Goal: Information Seeking & Learning: Learn about a topic

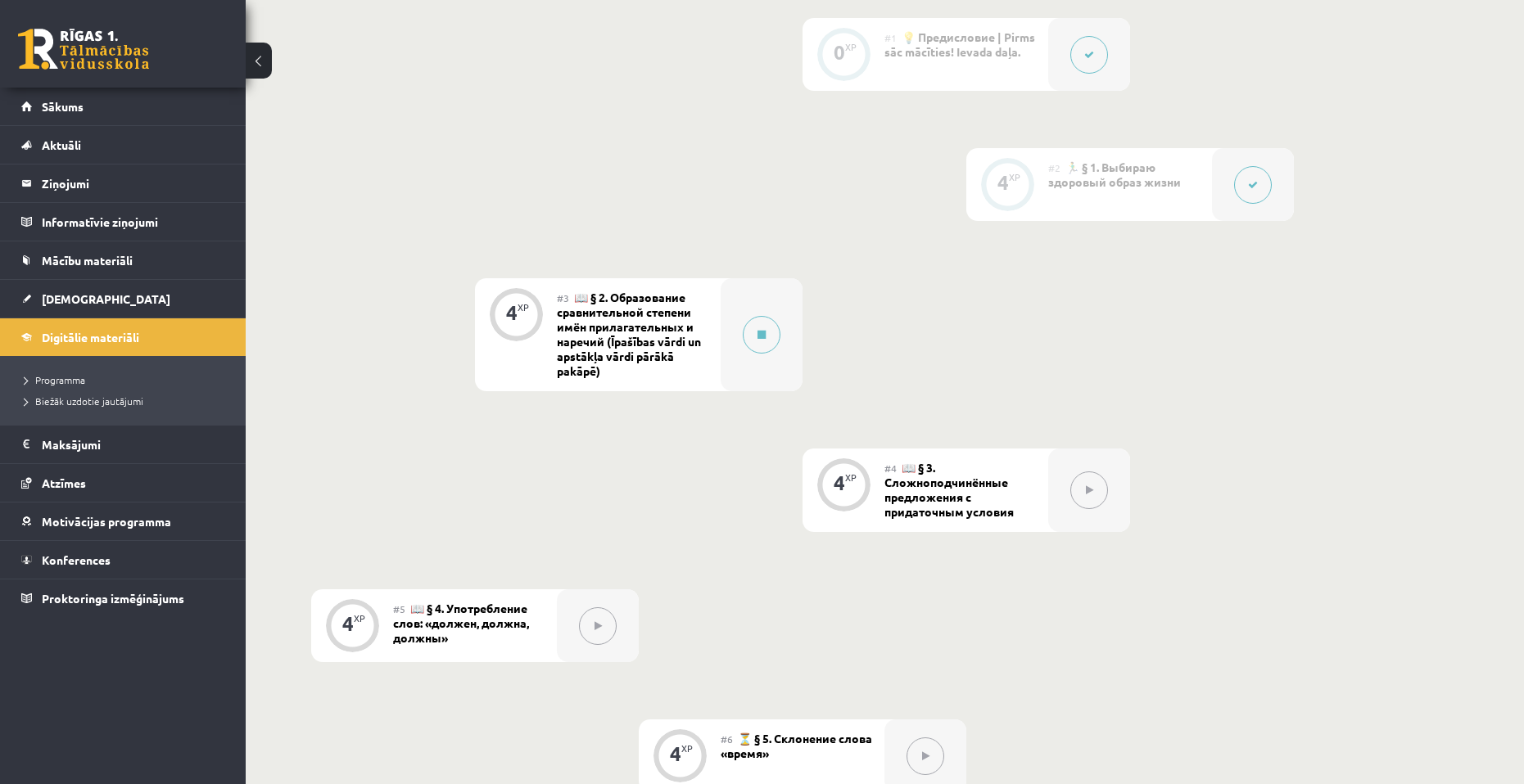
scroll to position [573, 0]
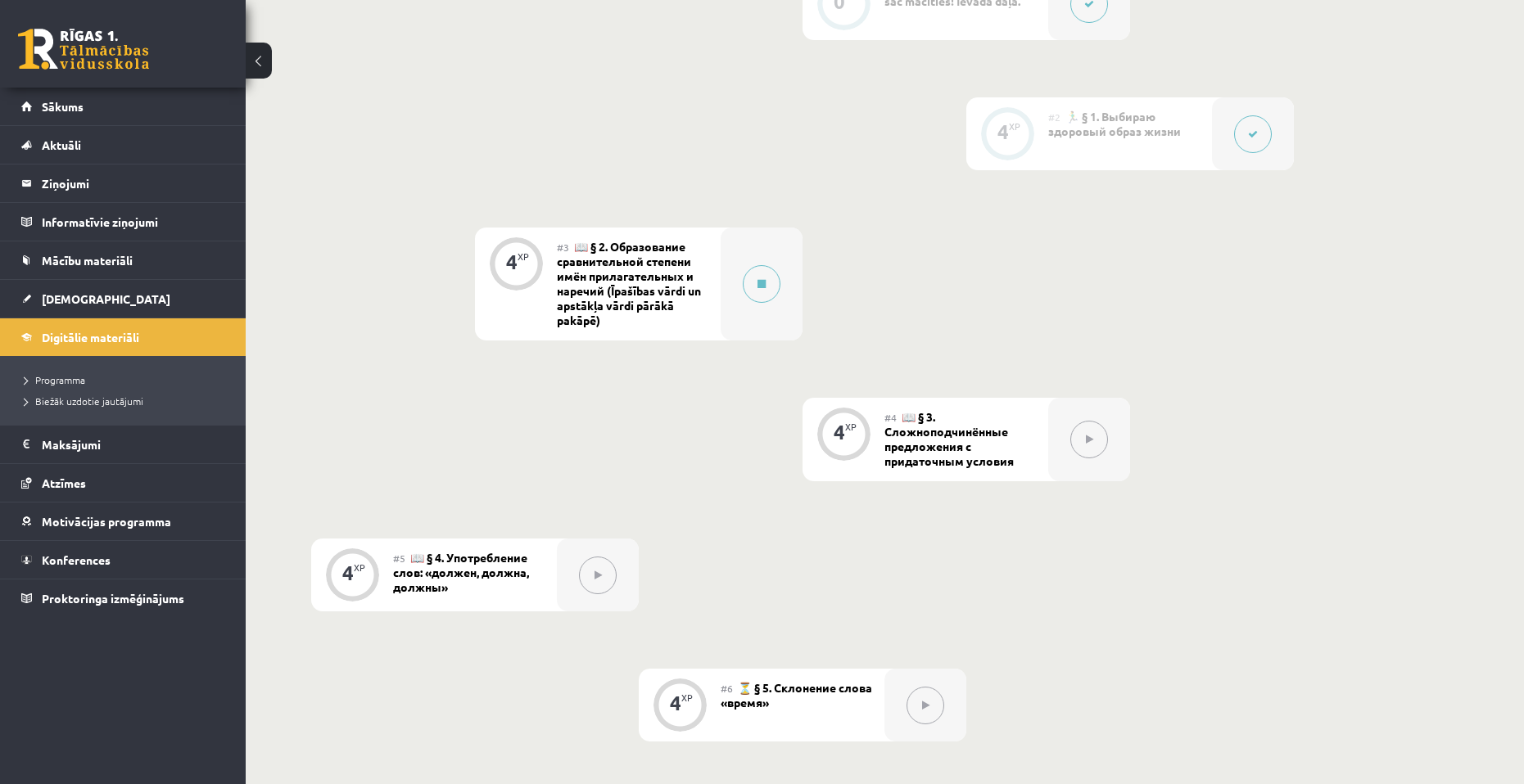
click at [634, 280] on span "📖 § 2. Образование сравнительной степени имён прилагательных и наречий (Īpašība…" at bounding box center [629, 283] width 144 height 89
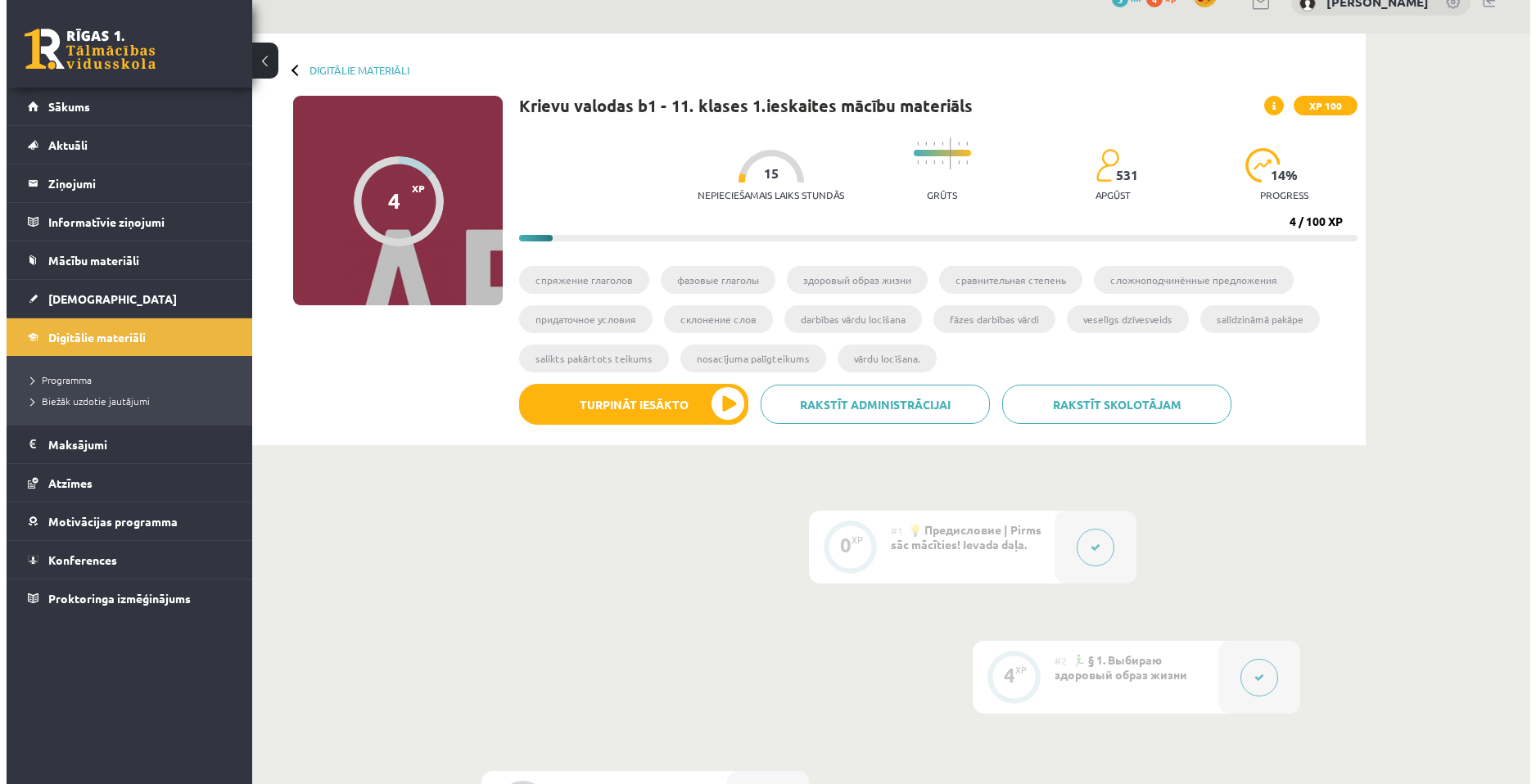
scroll to position [0, 0]
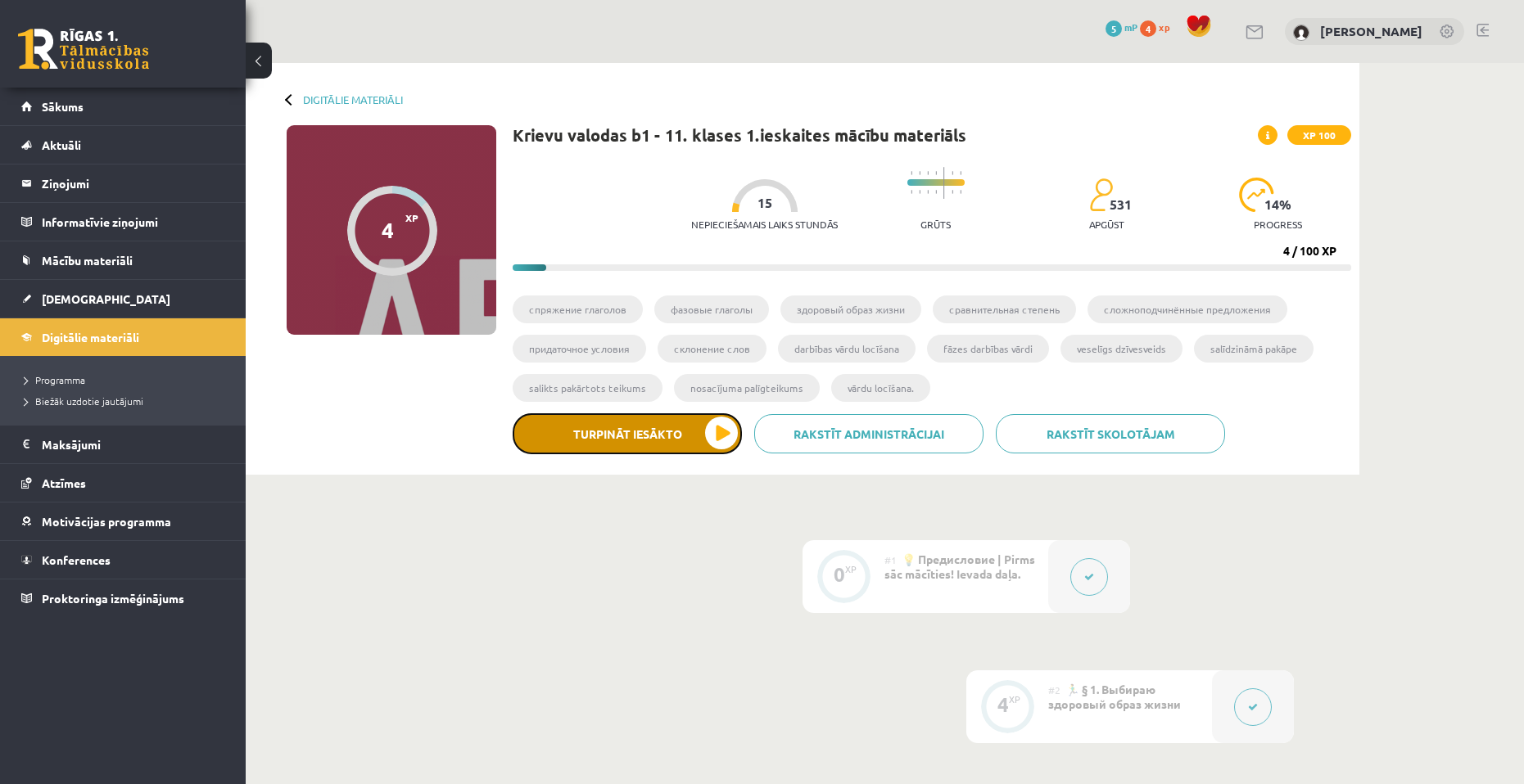
click at [712, 434] on button "Turpināt iesākto" at bounding box center [627, 434] width 230 height 41
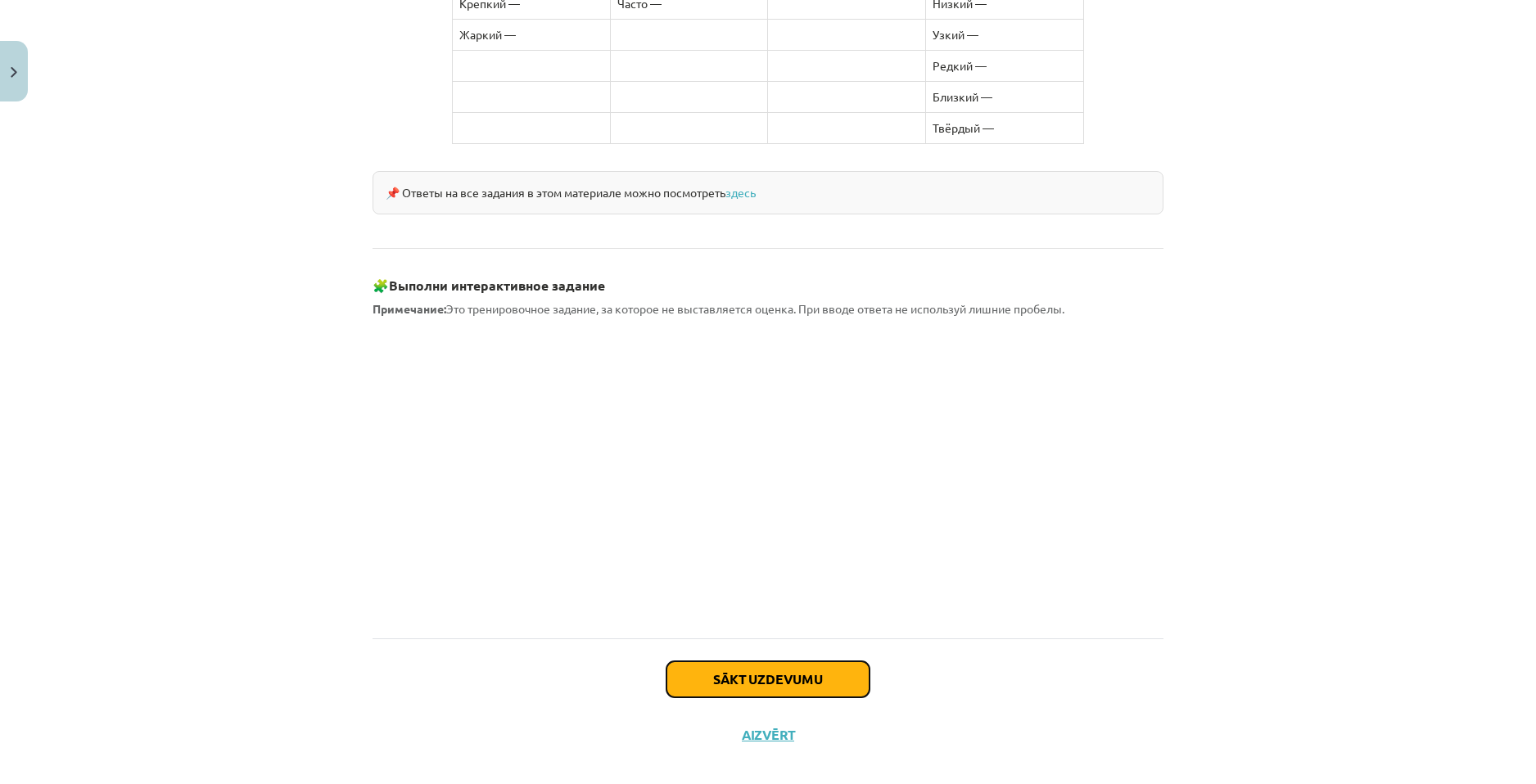
click at [779, 662] on button "Sākt uzdevumu" at bounding box center [768, 679] width 203 height 36
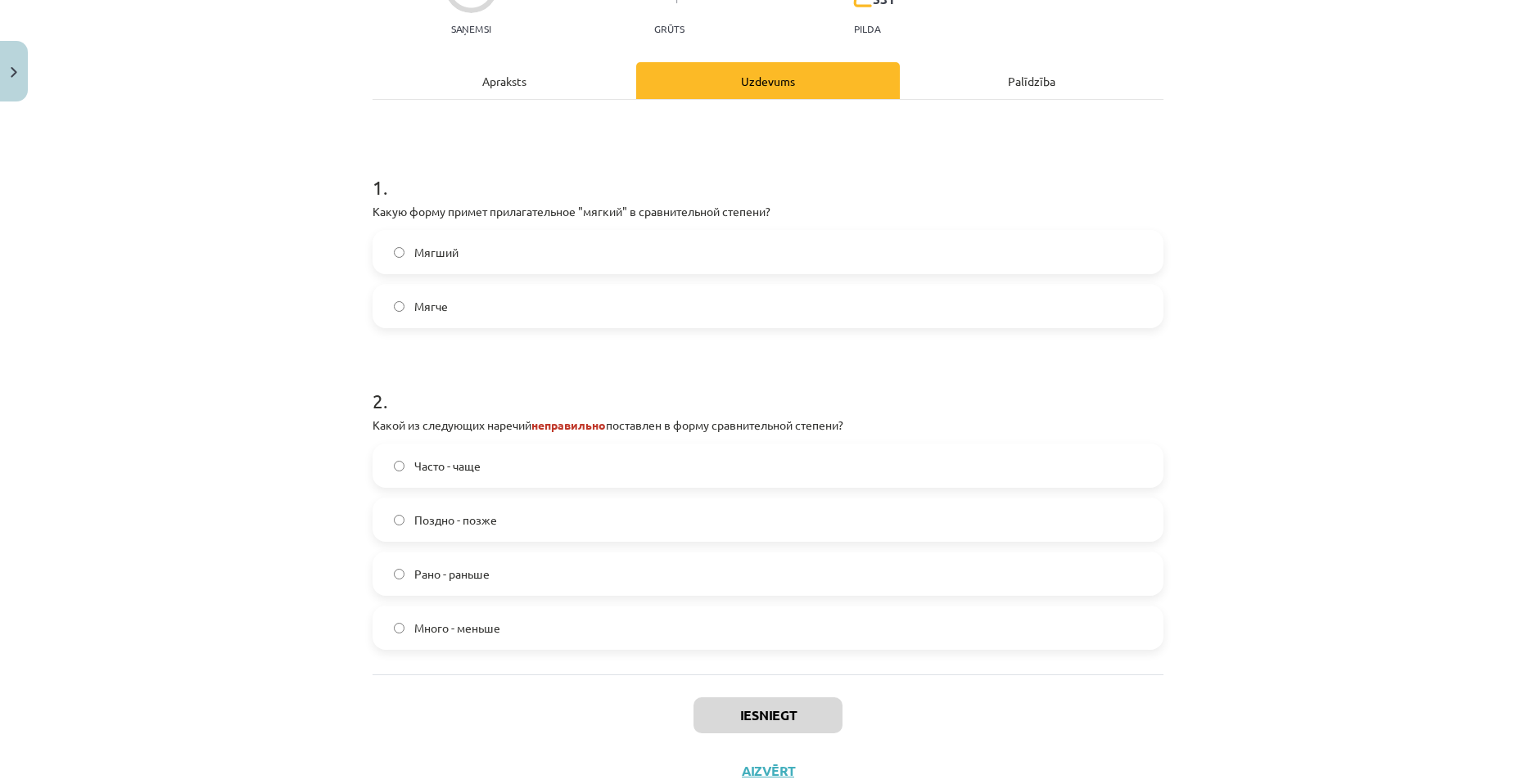
scroll to position [245, 0]
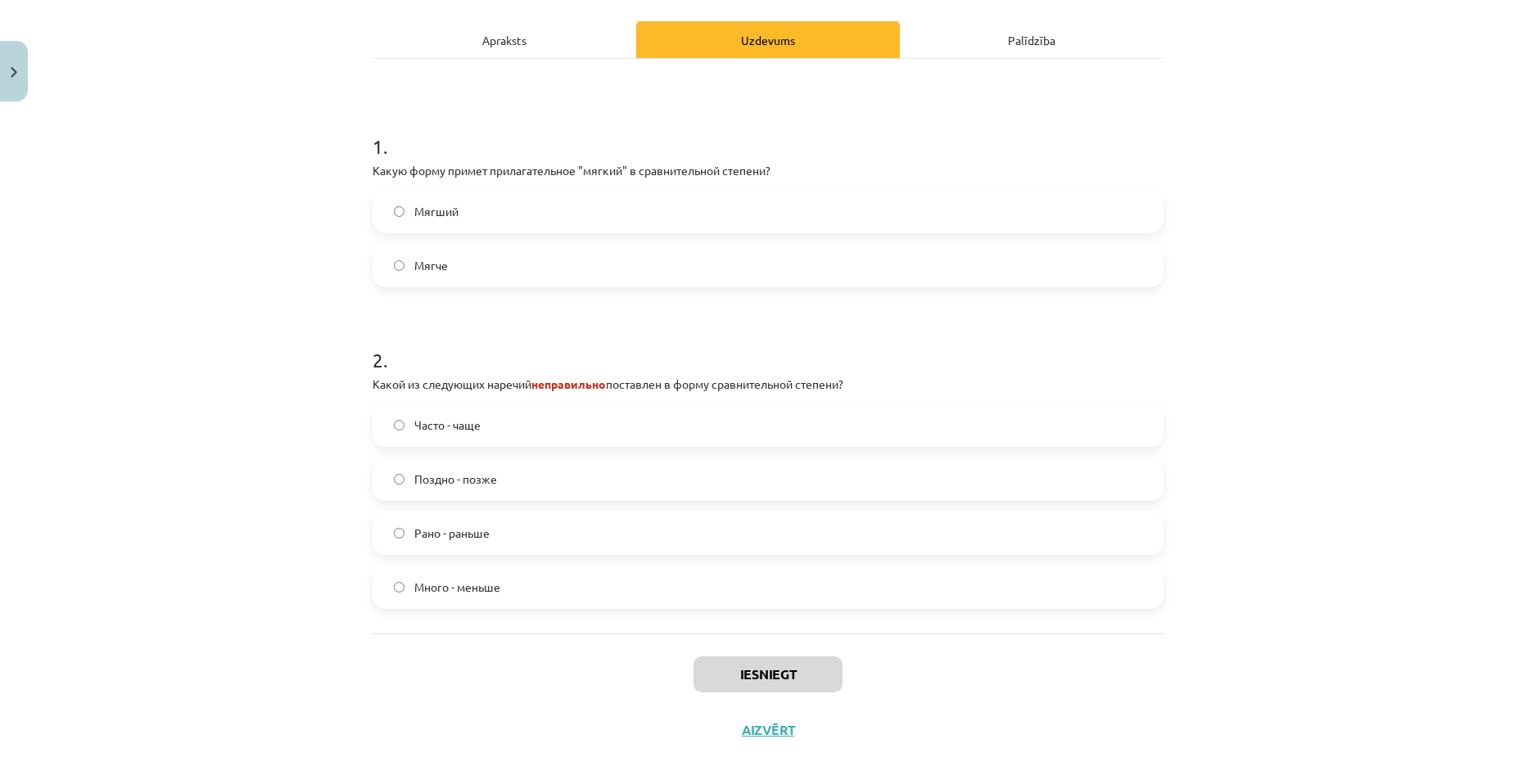
click at [495, 258] on label "Мягче" at bounding box center [768, 265] width 788 height 41
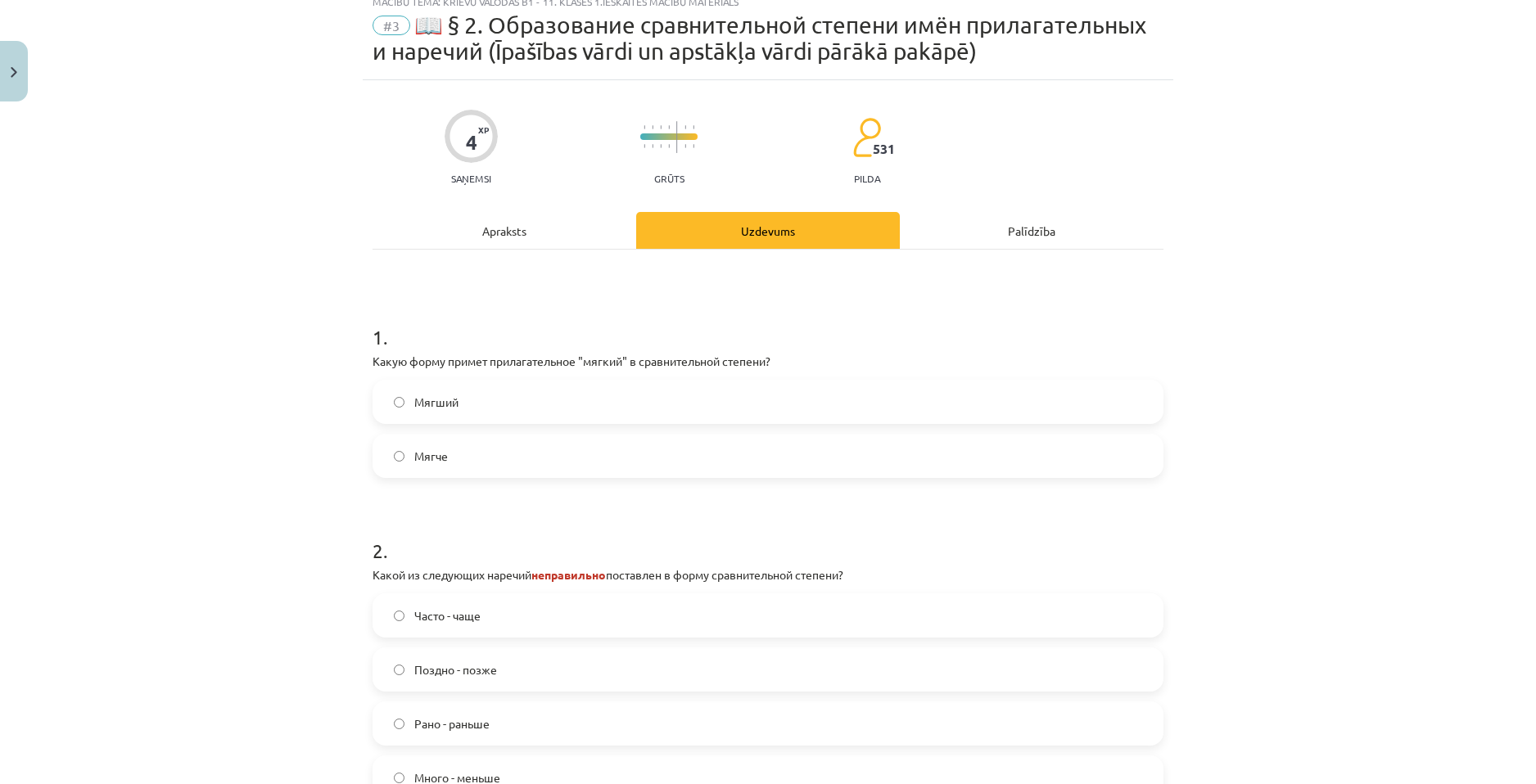
scroll to position [0, 0]
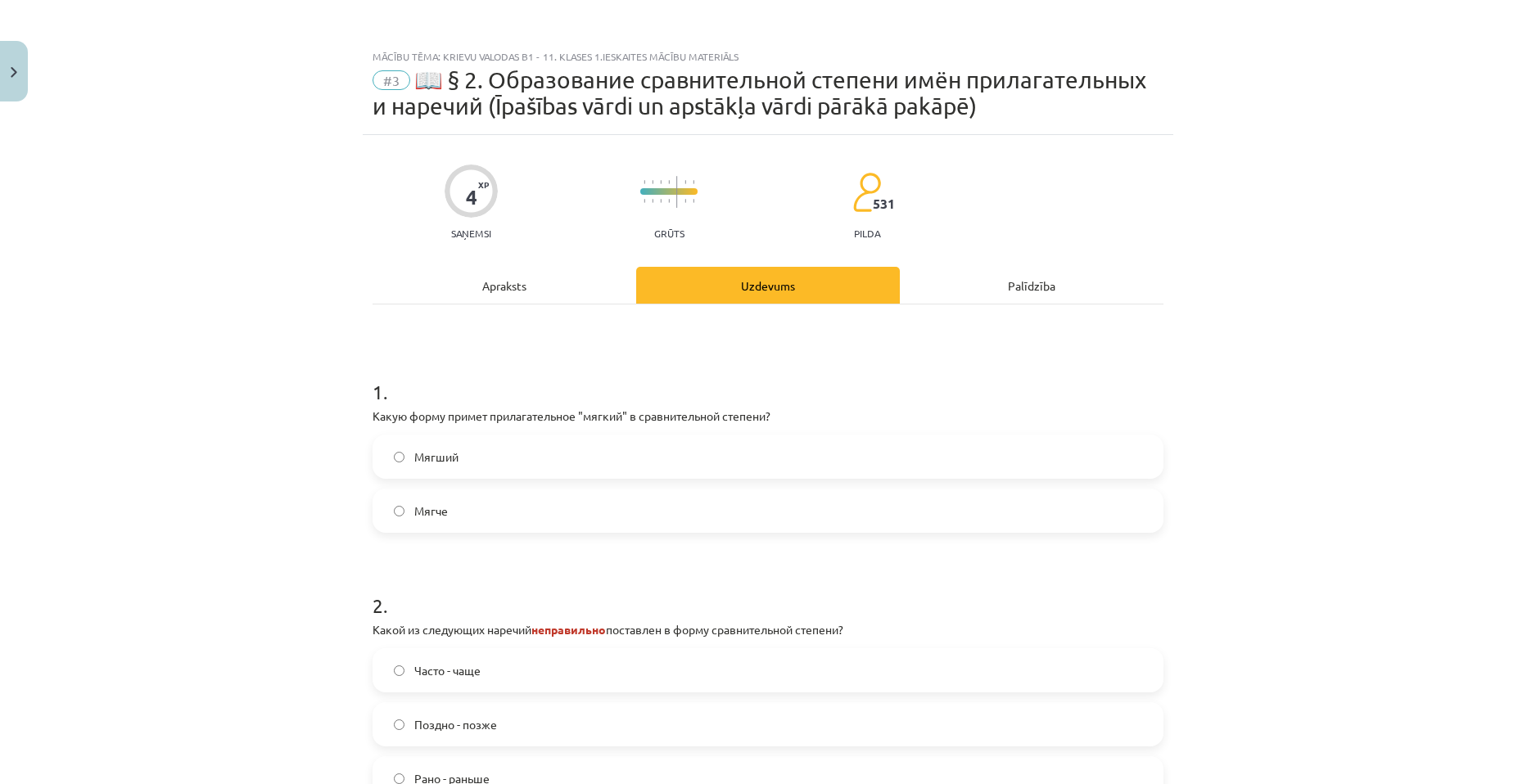
click at [587, 300] on div "Apraksts" at bounding box center [505, 285] width 264 height 37
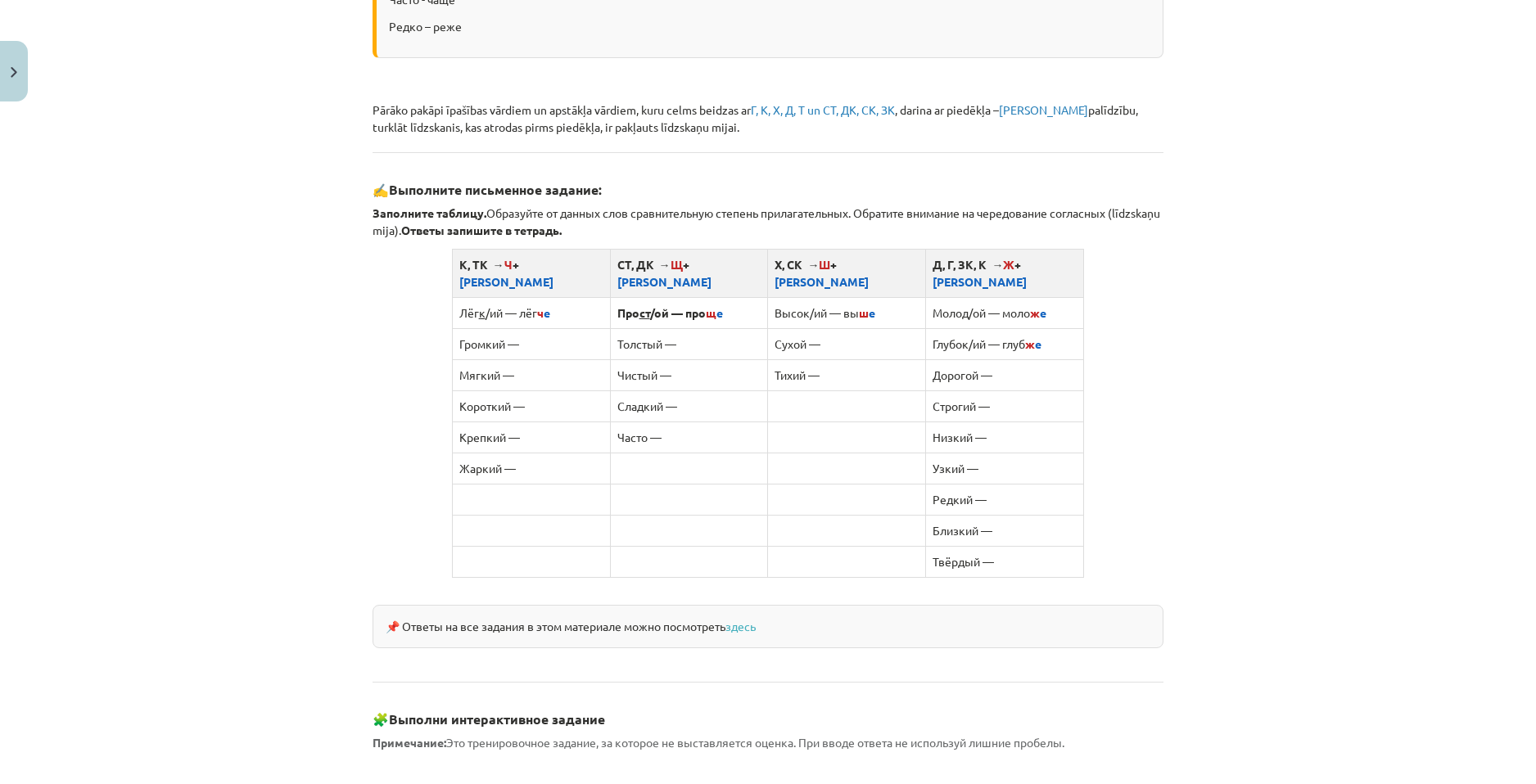
scroll to position [1292, 0]
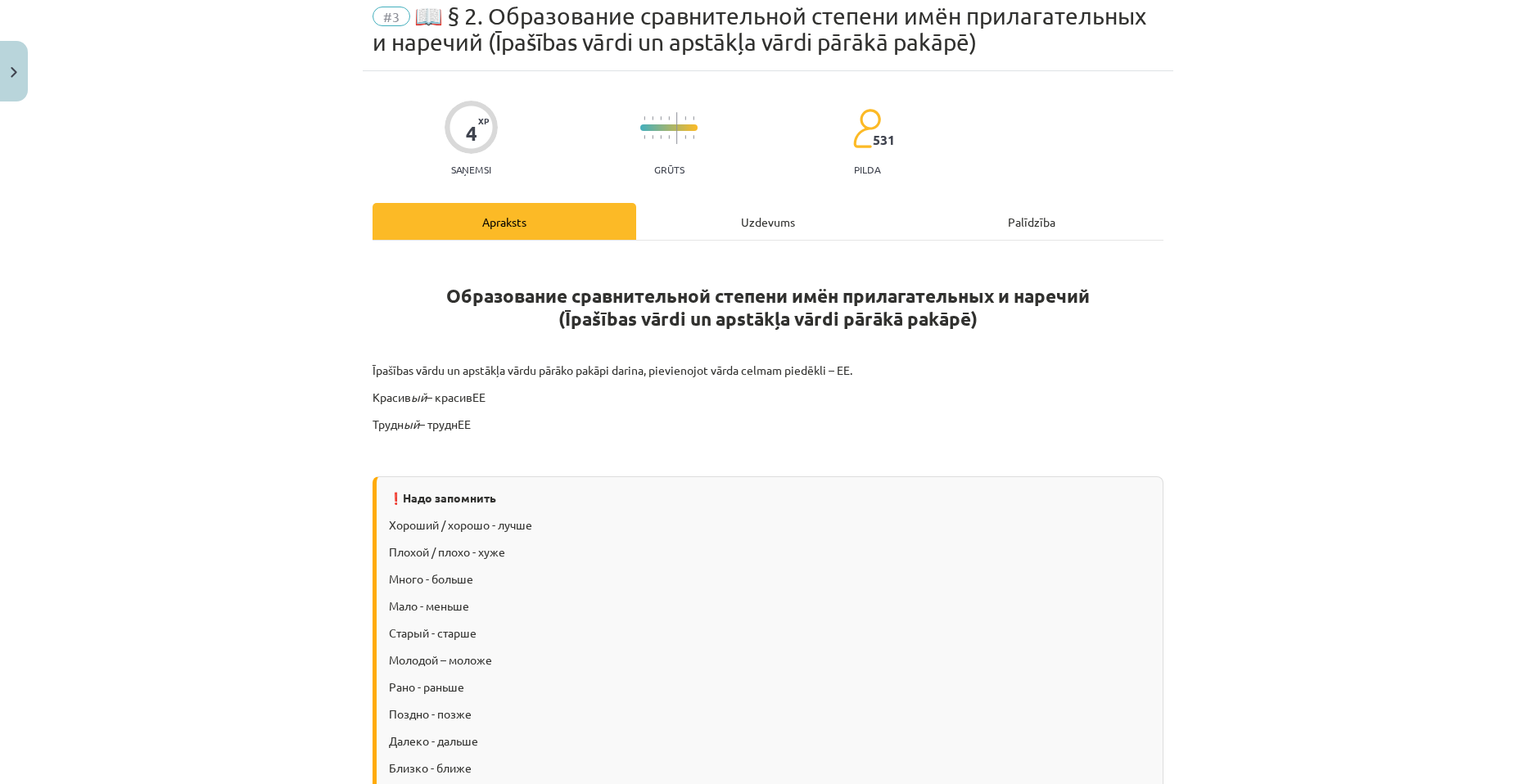
click at [716, 230] on div "Uzdevums" at bounding box center [768, 221] width 264 height 37
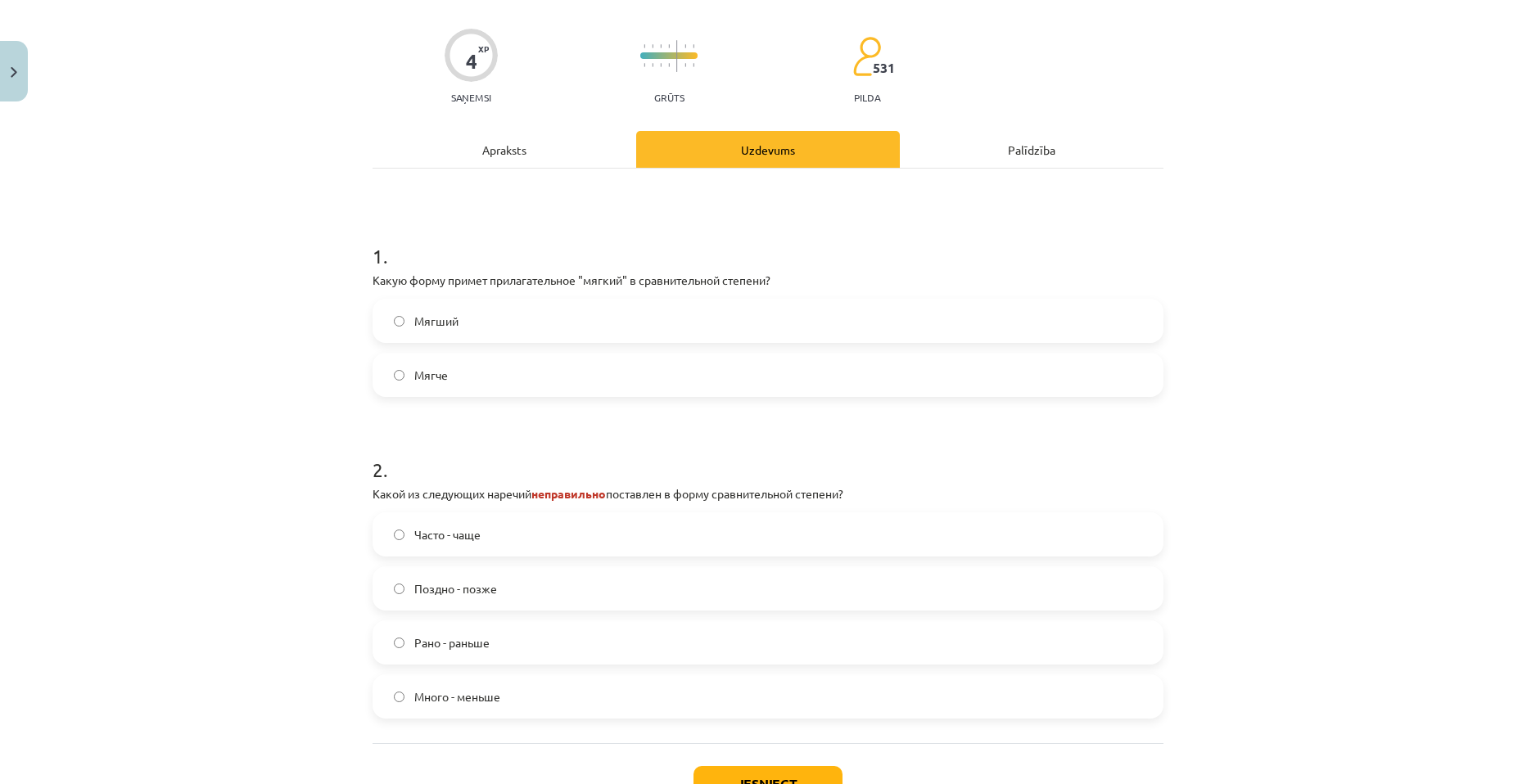
scroll to position [260, 0]
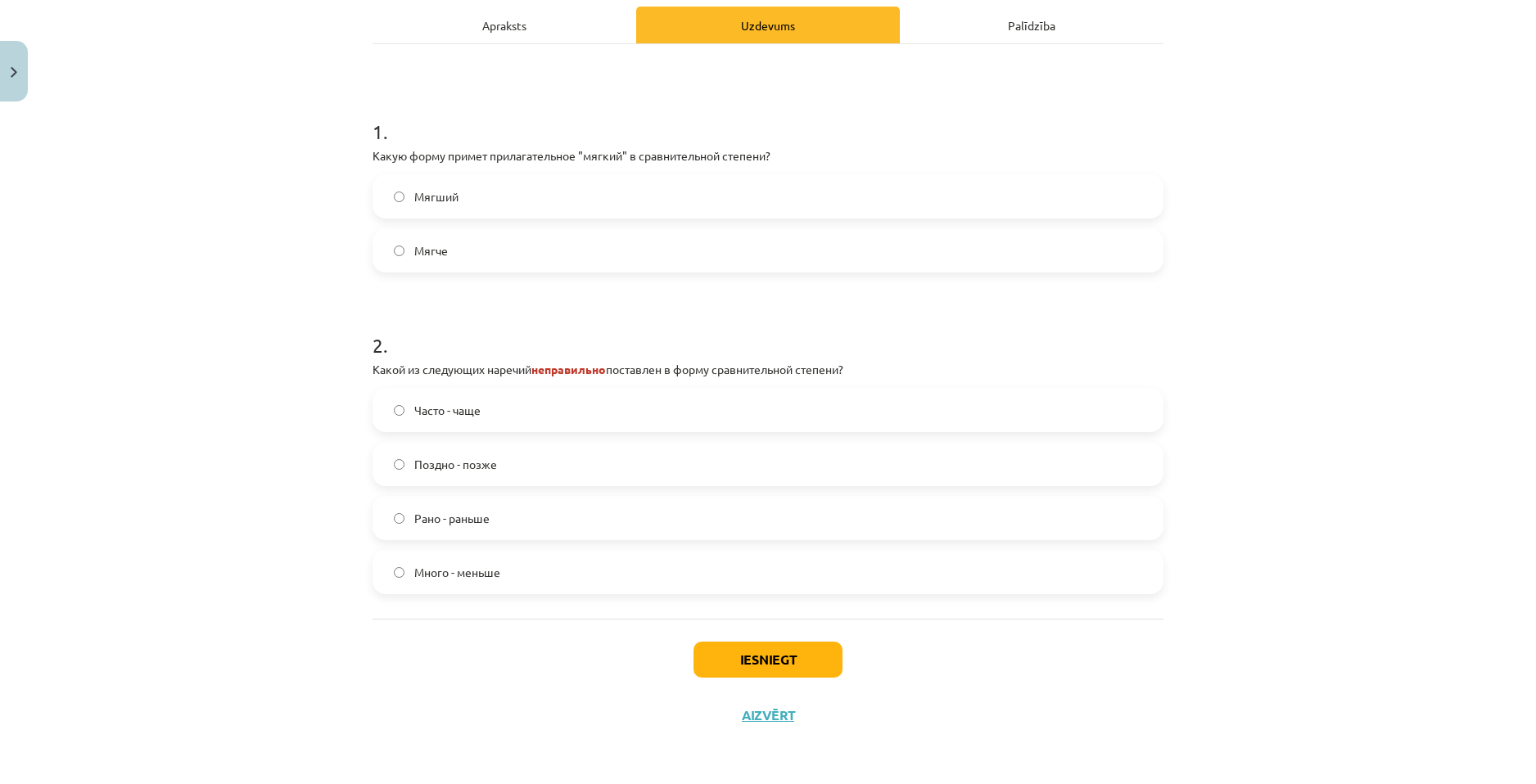
click at [628, 411] on label "Часто - чаще" at bounding box center [768, 410] width 788 height 41
click at [744, 666] on button "Iesniegt" at bounding box center [768, 659] width 149 height 36
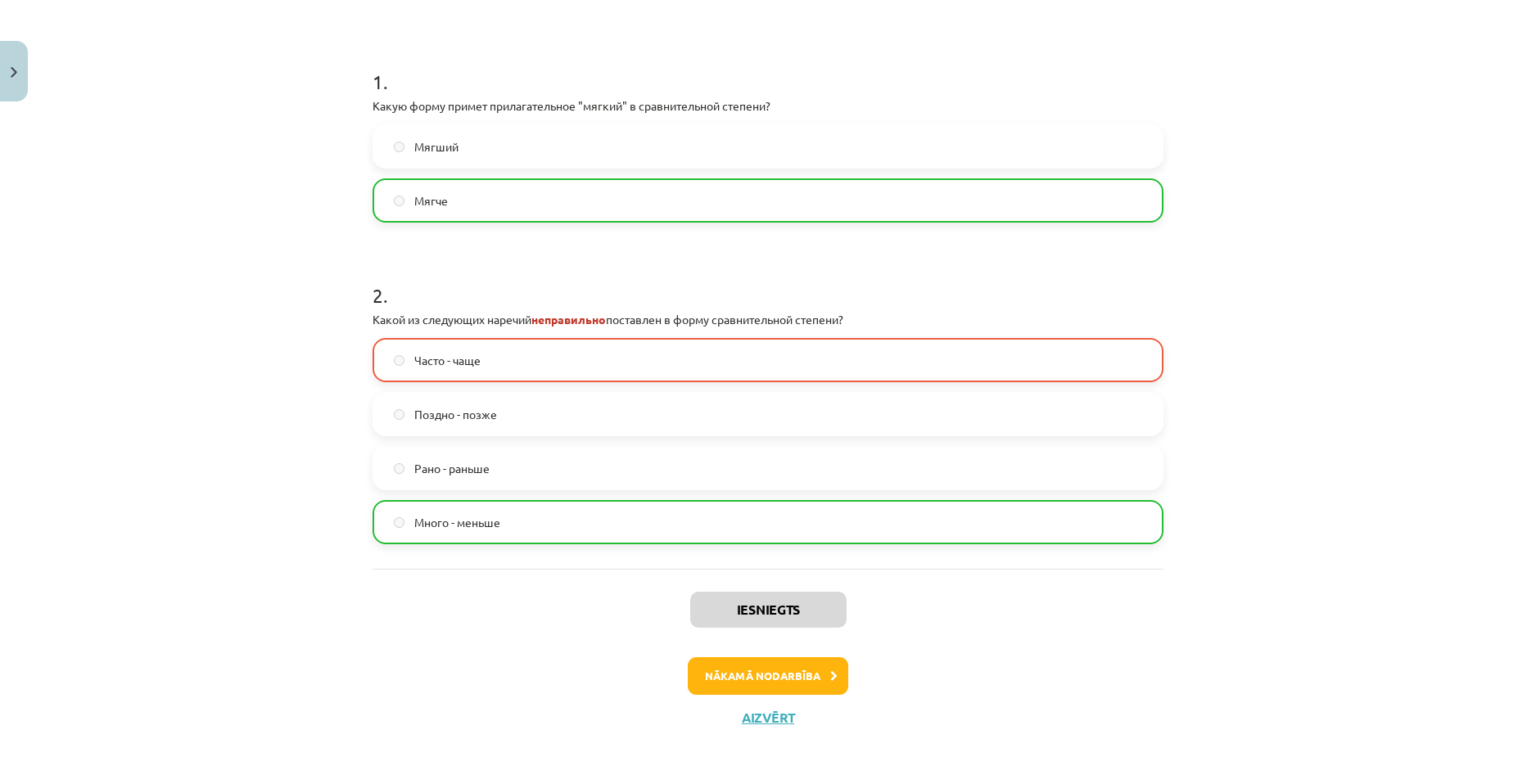
scroll to position [313, 0]
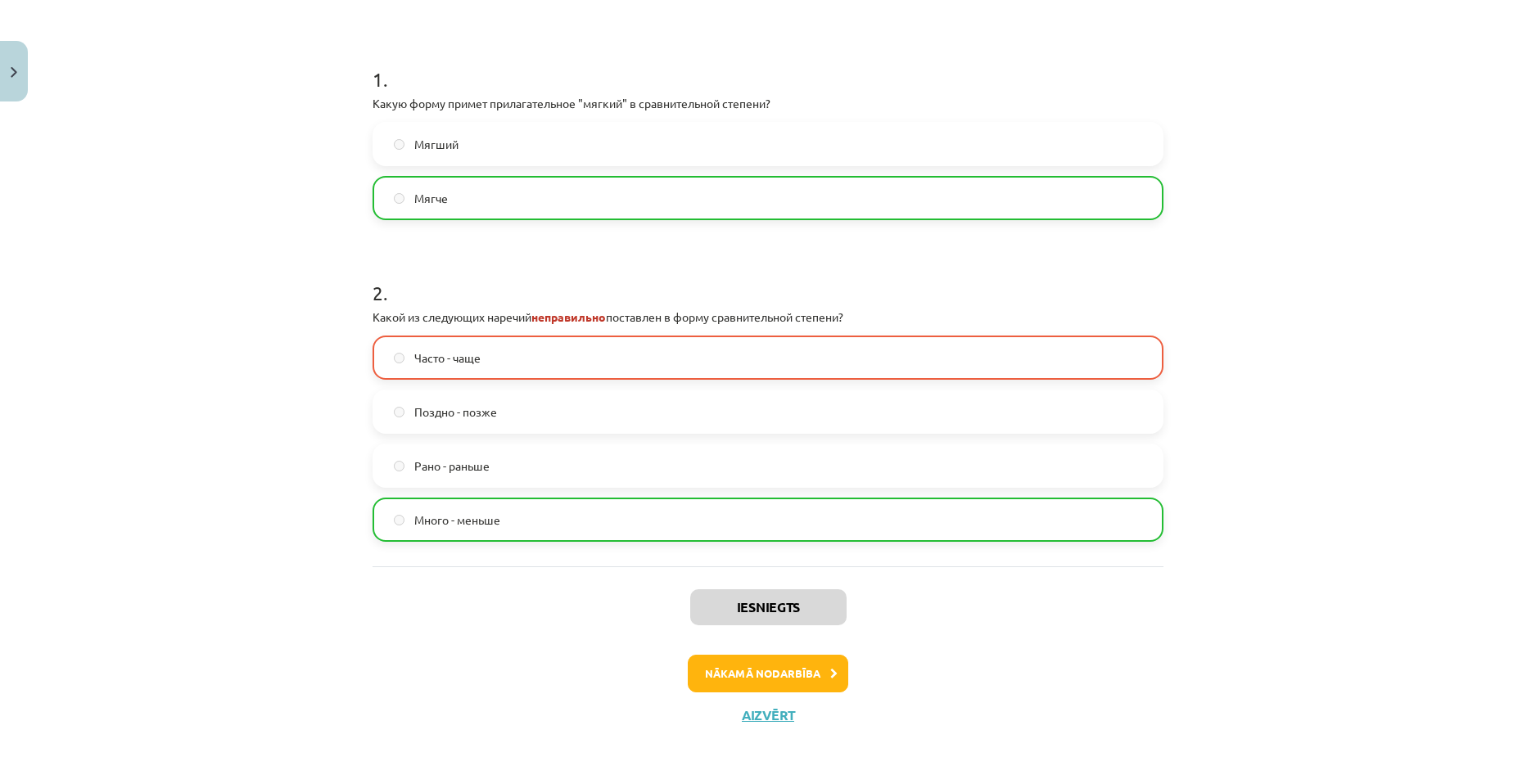
click at [705, 527] on label "Много - меньше" at bounding box center [768, 519] width 788 height 41
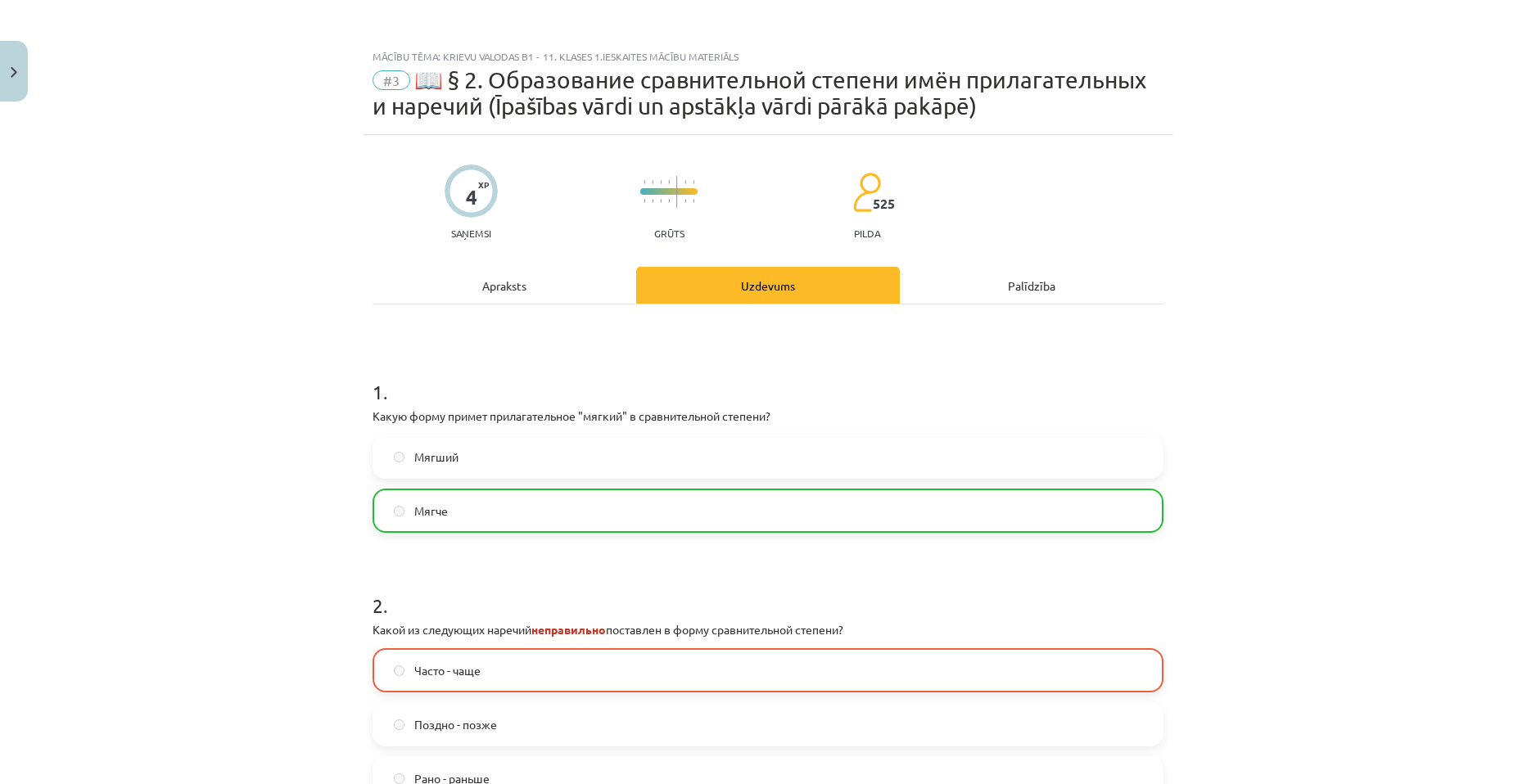
click at [490, 280] on div "Apraksts" at bounding box center [505, 285] width 264 height 37
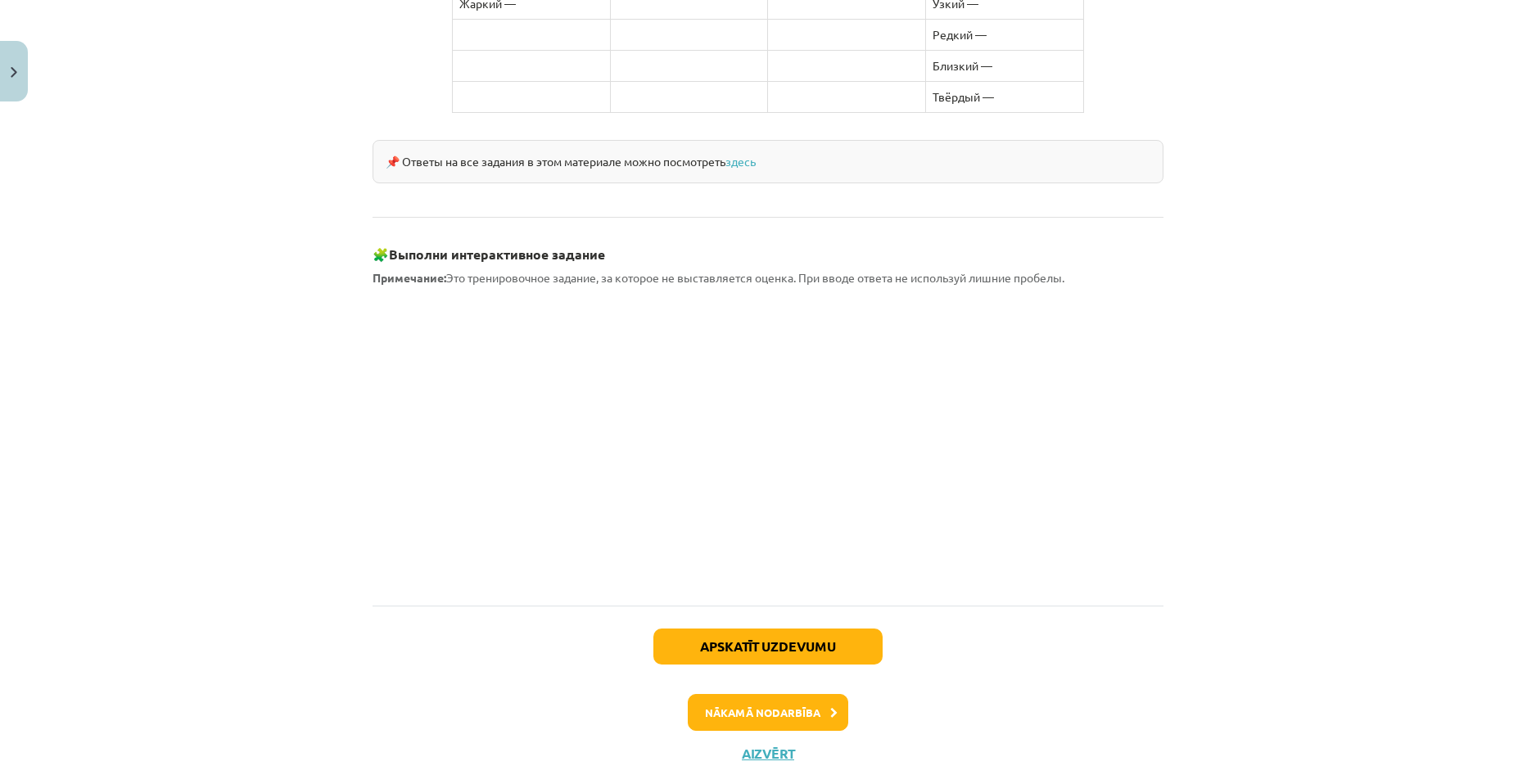
scroll to position [1343, 0]
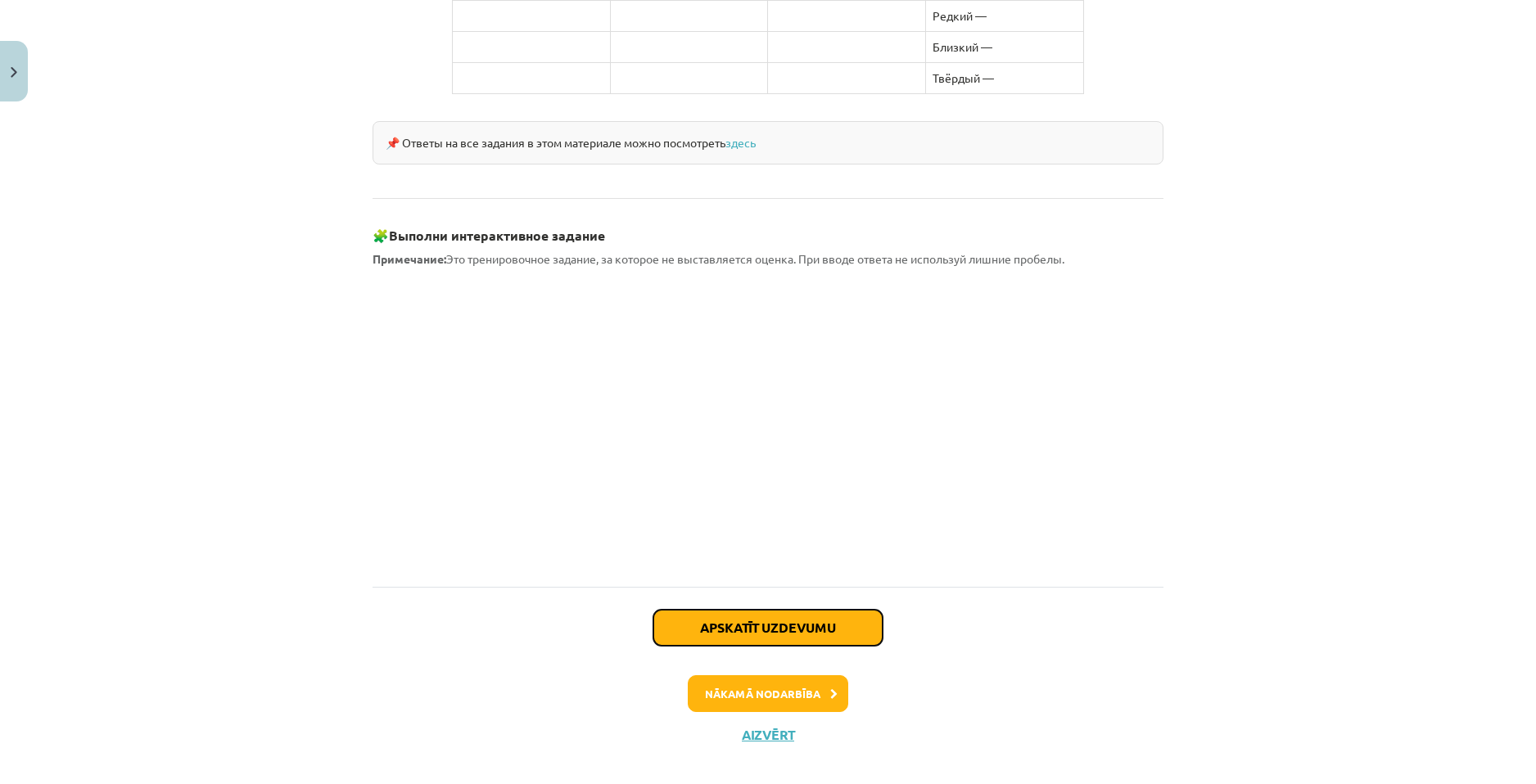
click at [790, 610] on button "Apskatīt uzdevumu" at bounding box center [768, 627] width 230 height 36
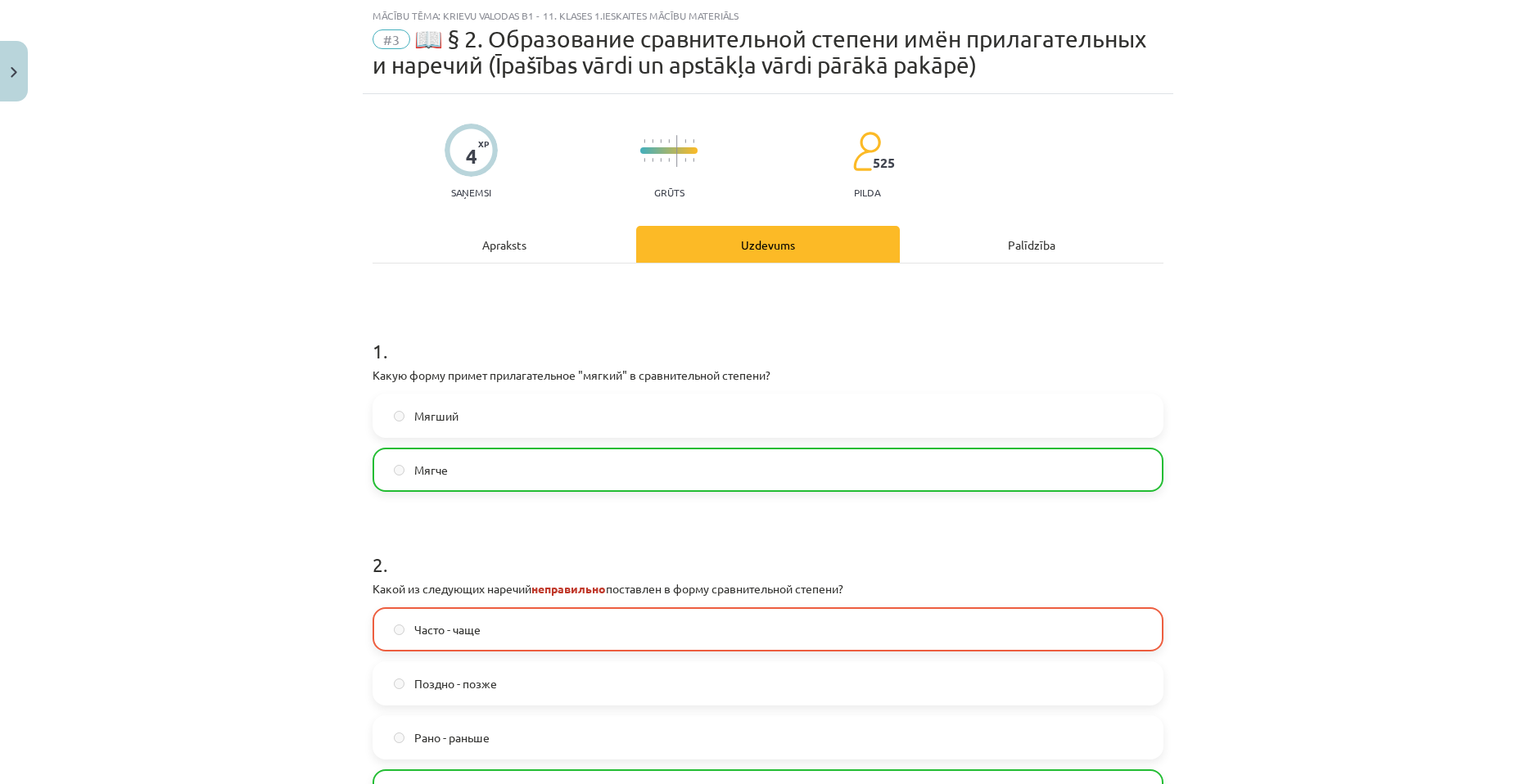
scroll to position [313, 0]
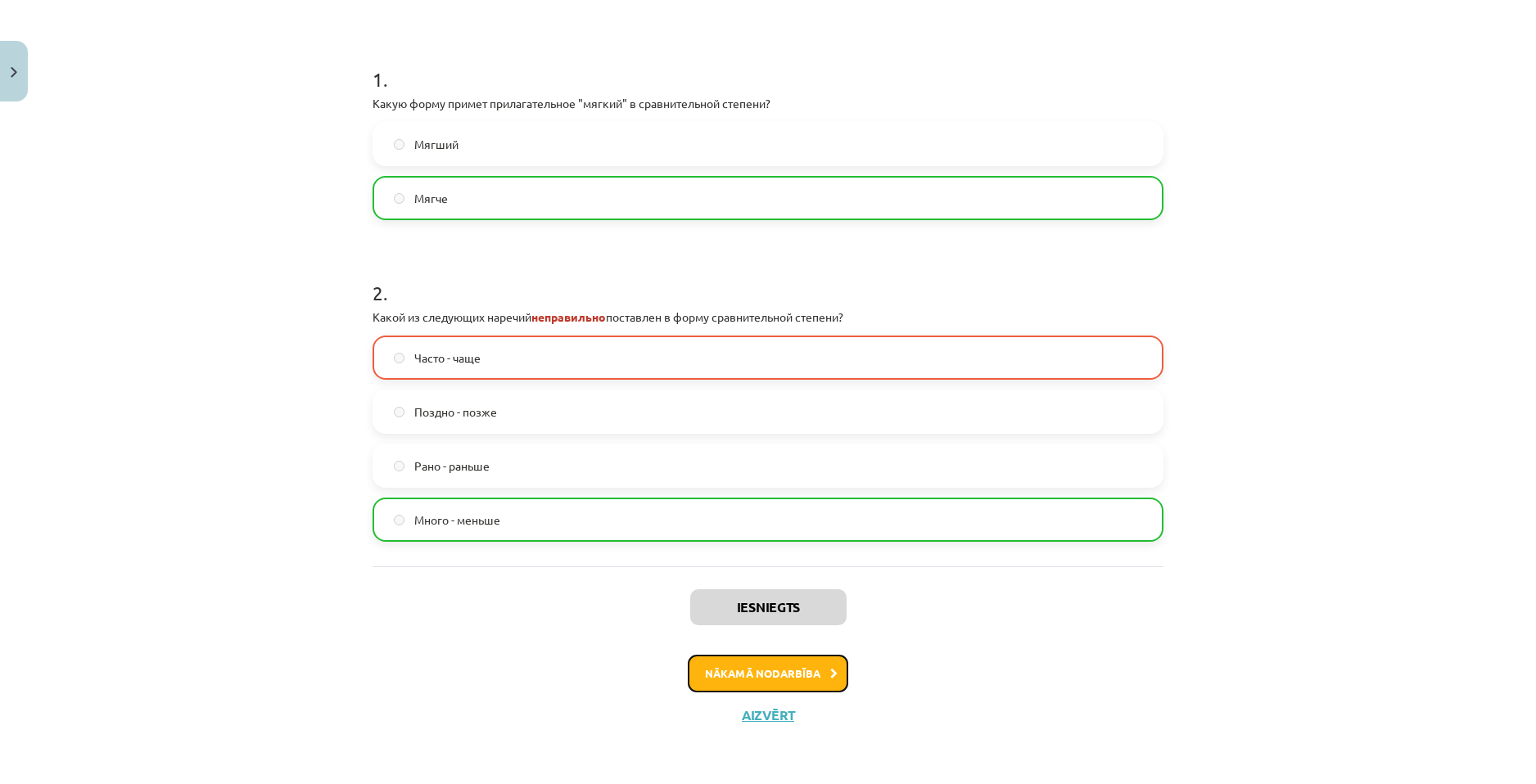
click at [787, 676] on button "Nākamā nodarbība" at bounding box center [768, 673] width 161 height 38
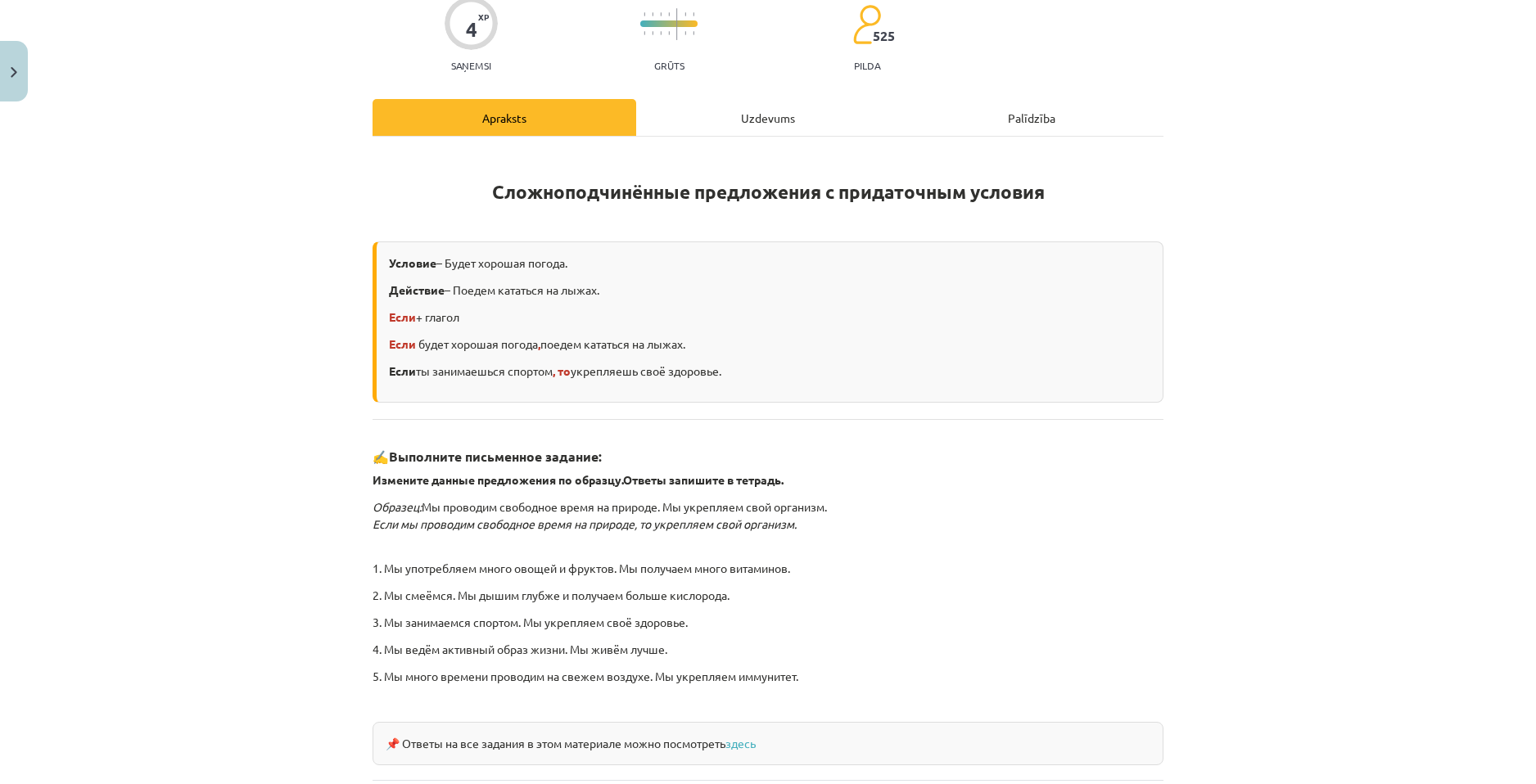
scroll to position [287, 0]
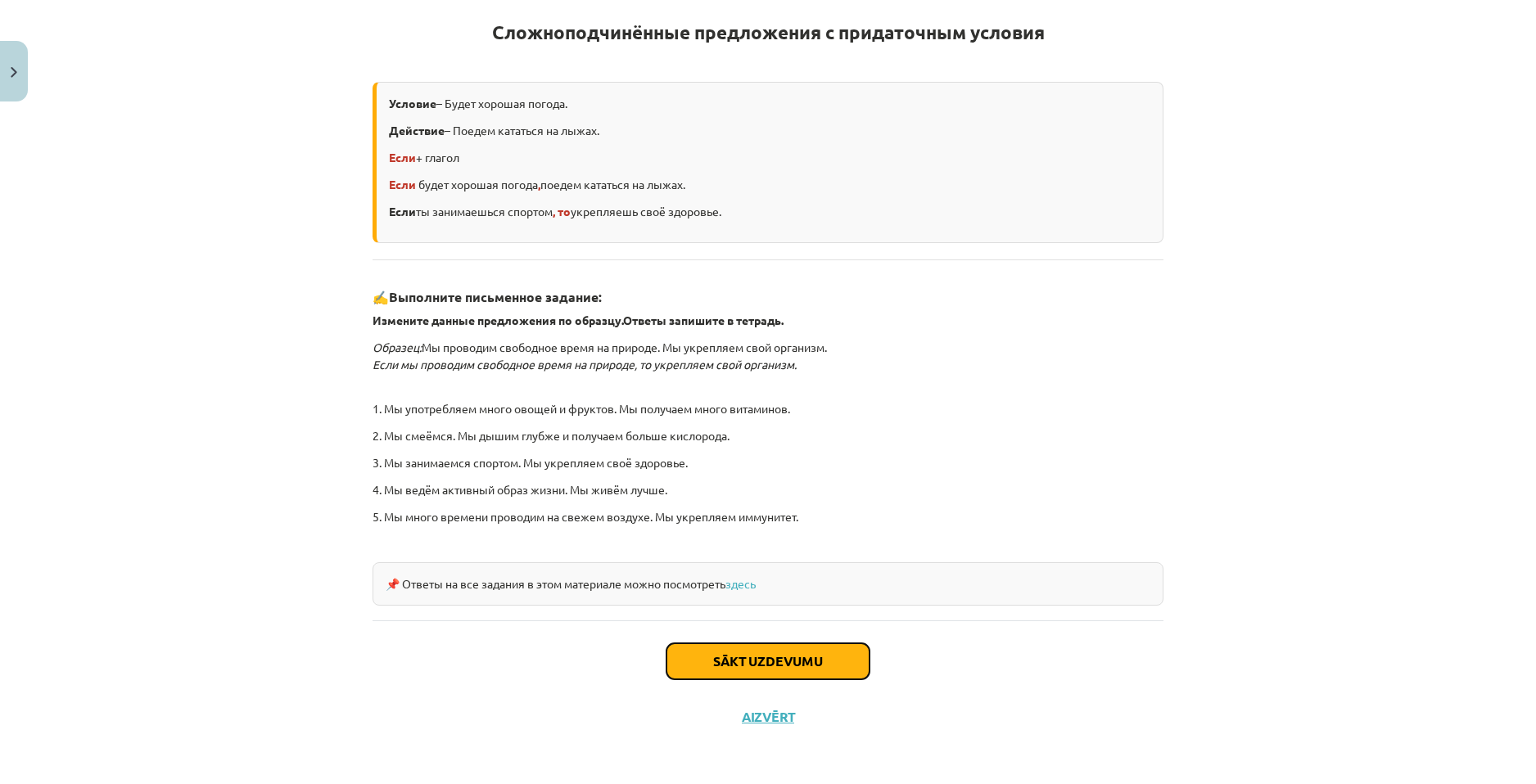
click at [810, 670] on button "Sākt uzdevumu" at bounding box center [768, 661] width 203 height 36
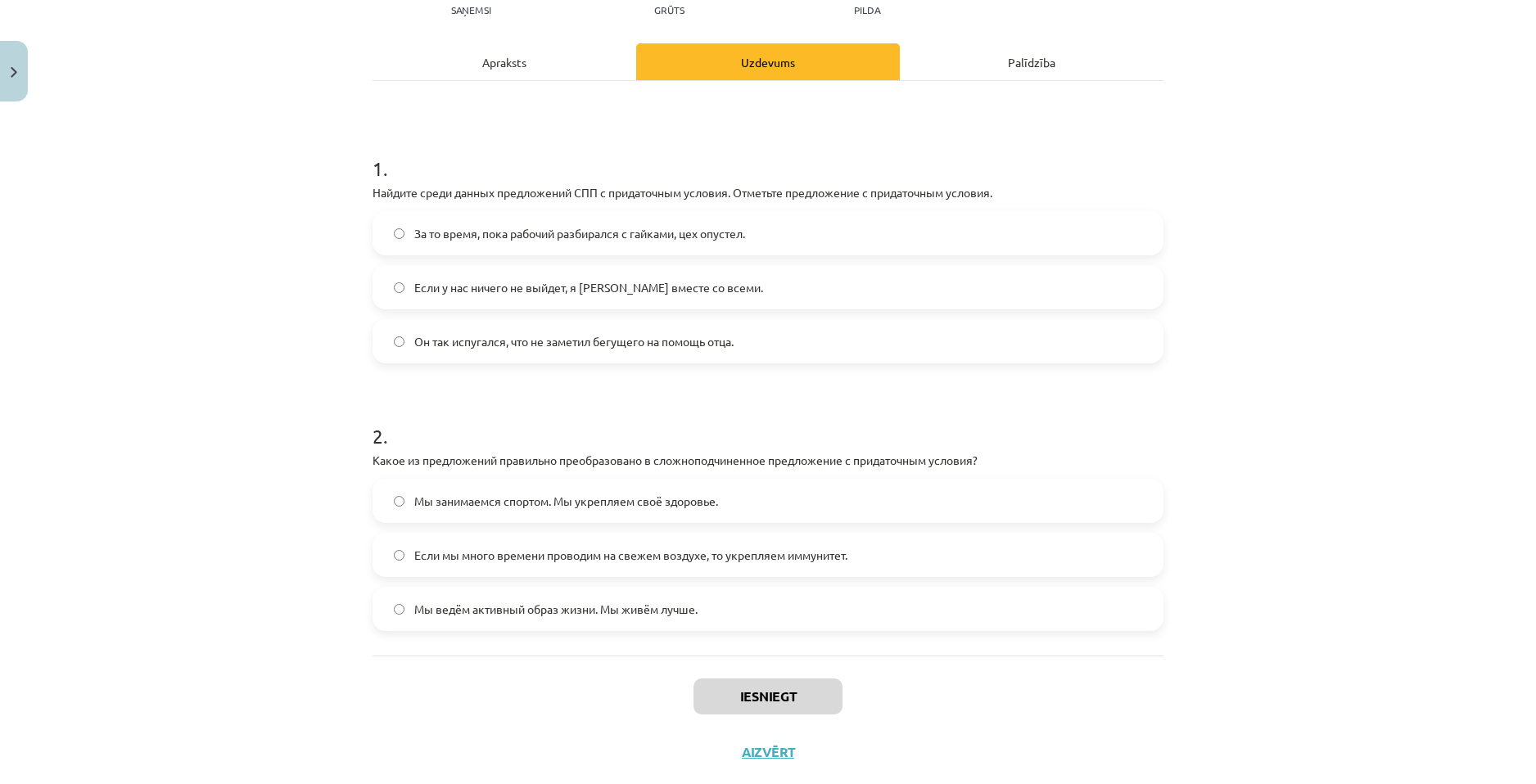
scroll to position [205, 0]
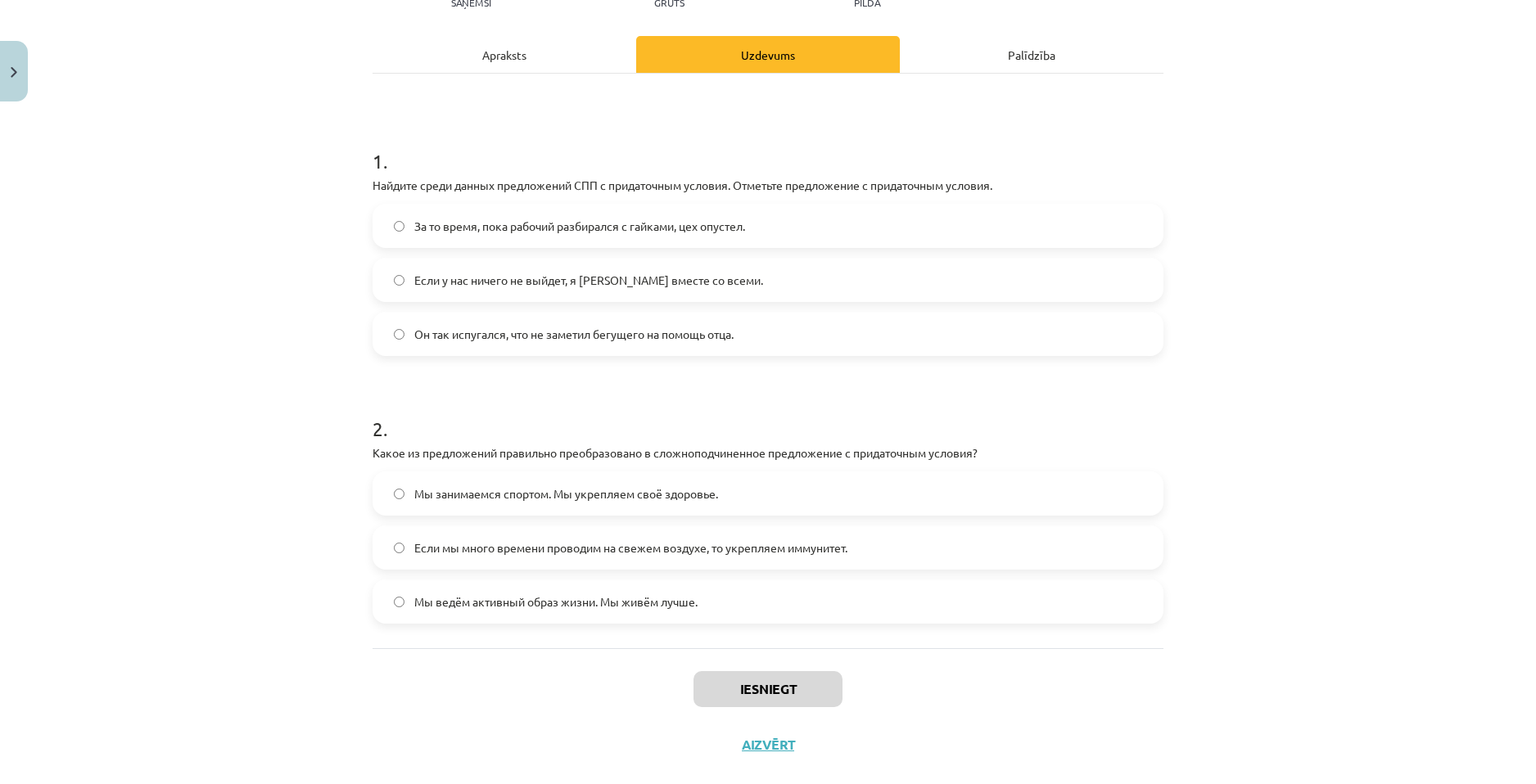
click at [520, 279] on span "Если у нас ничего не выйдет, я уеду вместе со всеми." at bounding box center [589, 280] width 349 height 18
click at [897, 540] on label "Если мы много времени проводим на свежем воздухе, то укрепляем иммунитет." at bounding box center [768, 548] width 788 height 41
click at [786, 681] on button "Iesniegt" at bounding box center [768, 689] width 149 height 36
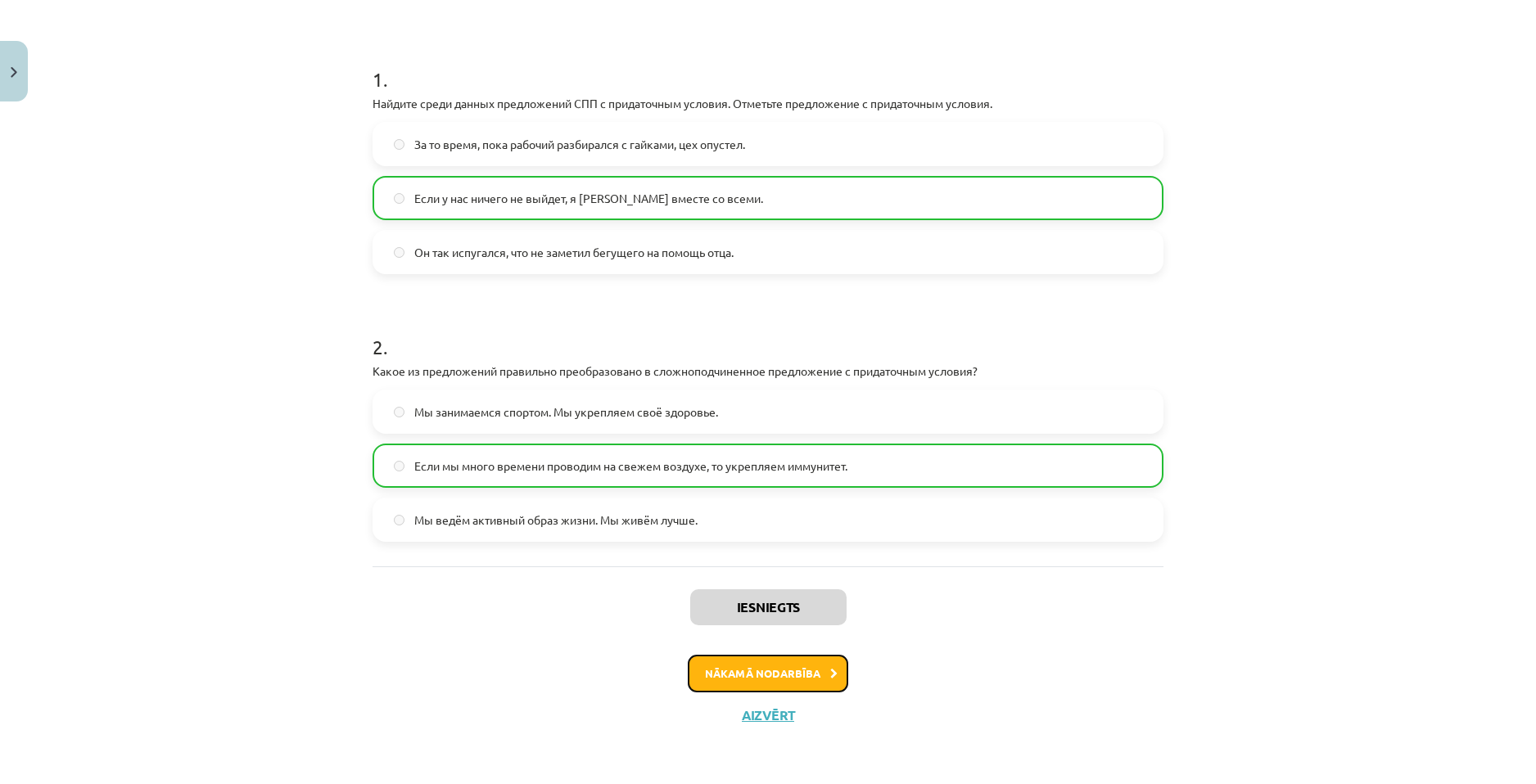
click at [791, 678] on button "Nākamā nodarbība" at bounding box center [768, 673] width 161 height 38
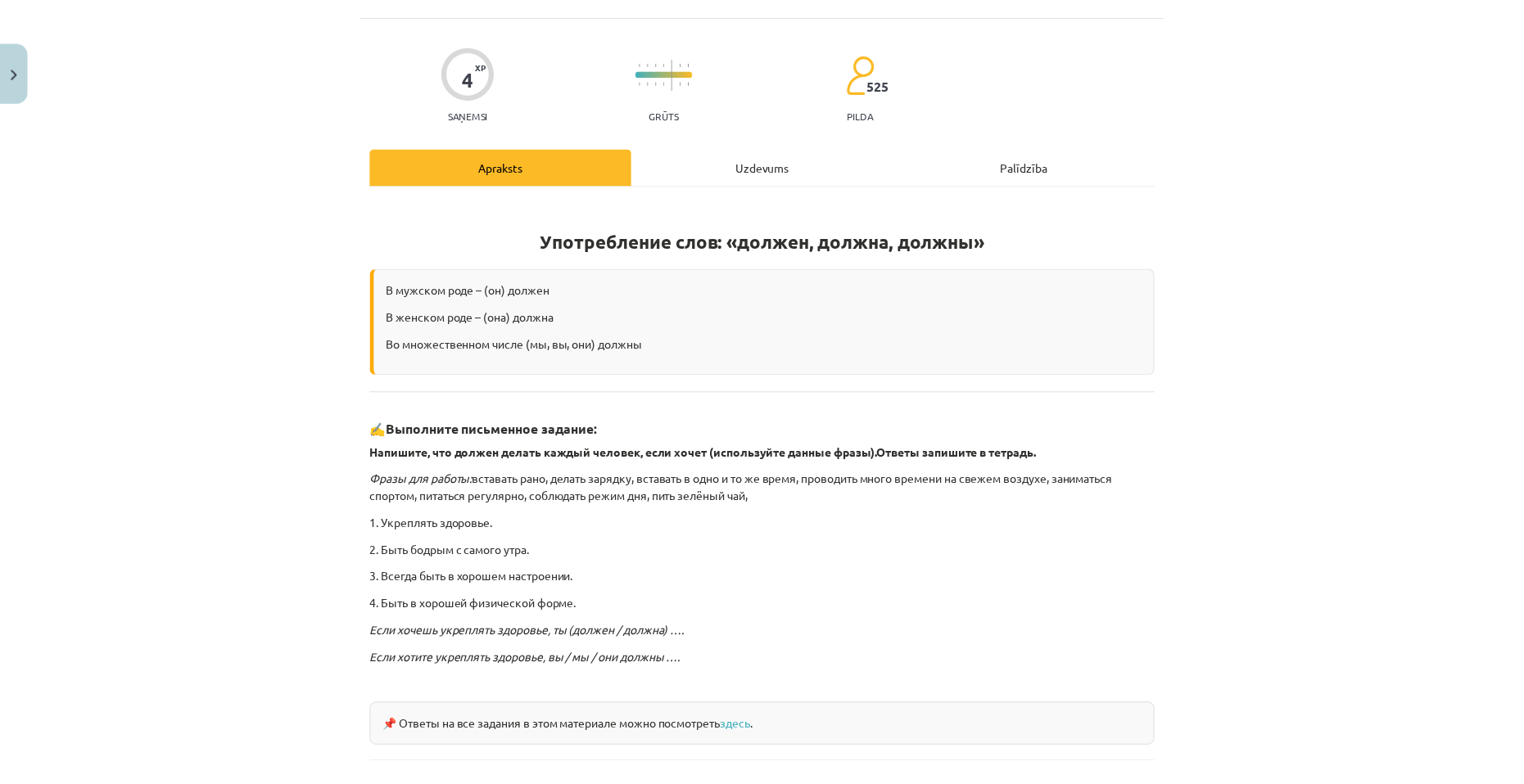
scroll to position [0, 0]
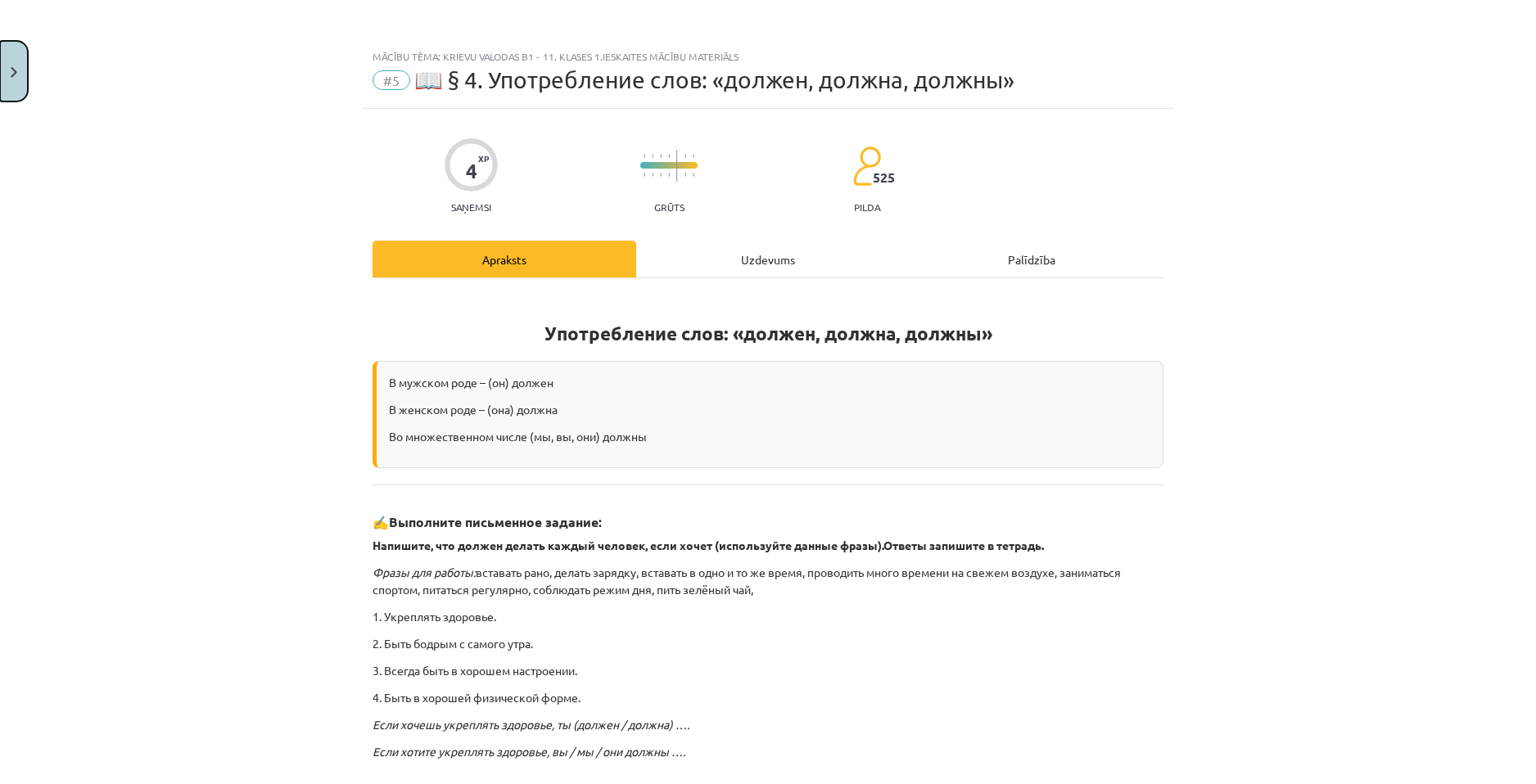
click at [18, 64] on button "Close" at bounding box center [14, 71] width 28 height 61
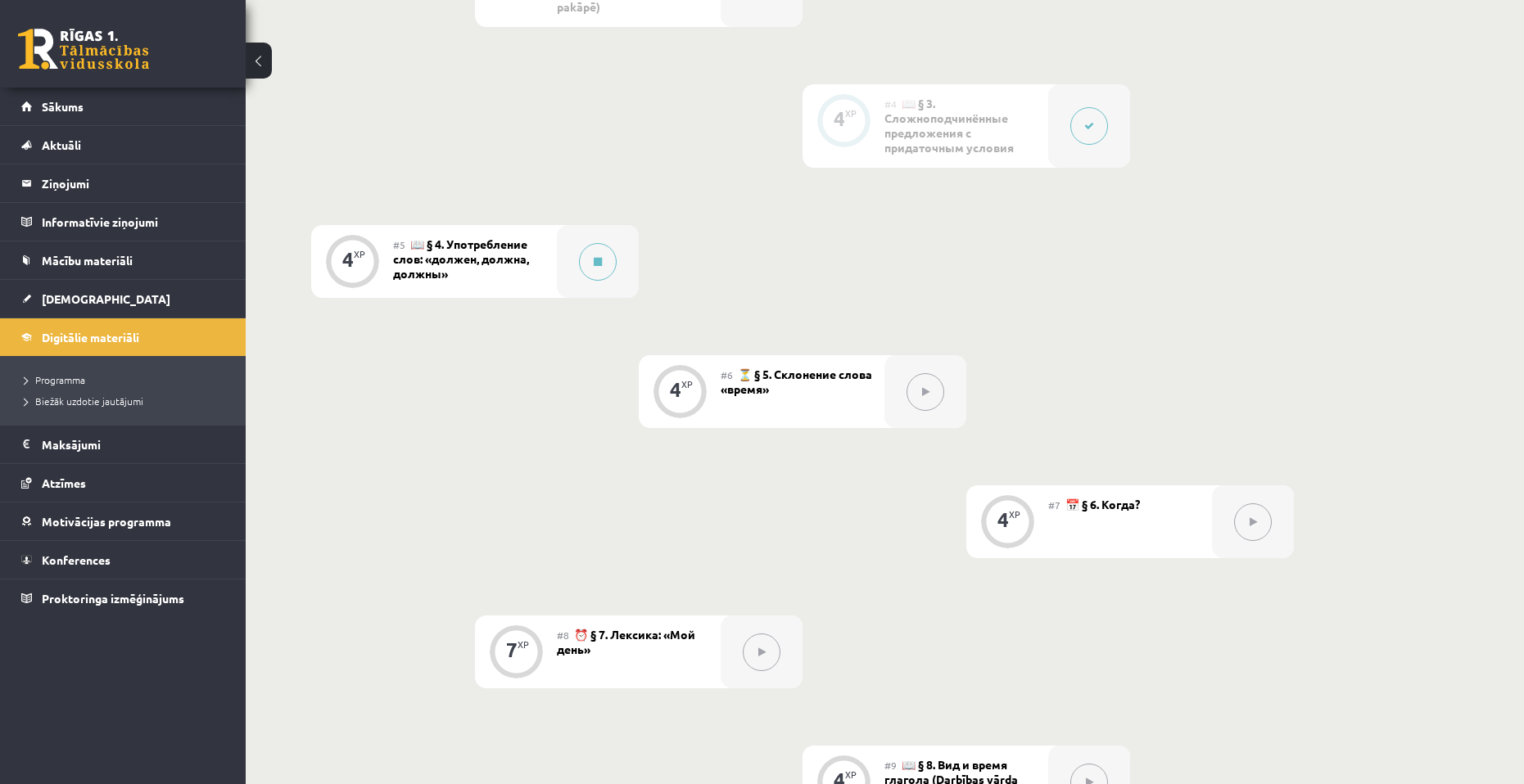
scroll to position [900, 0]
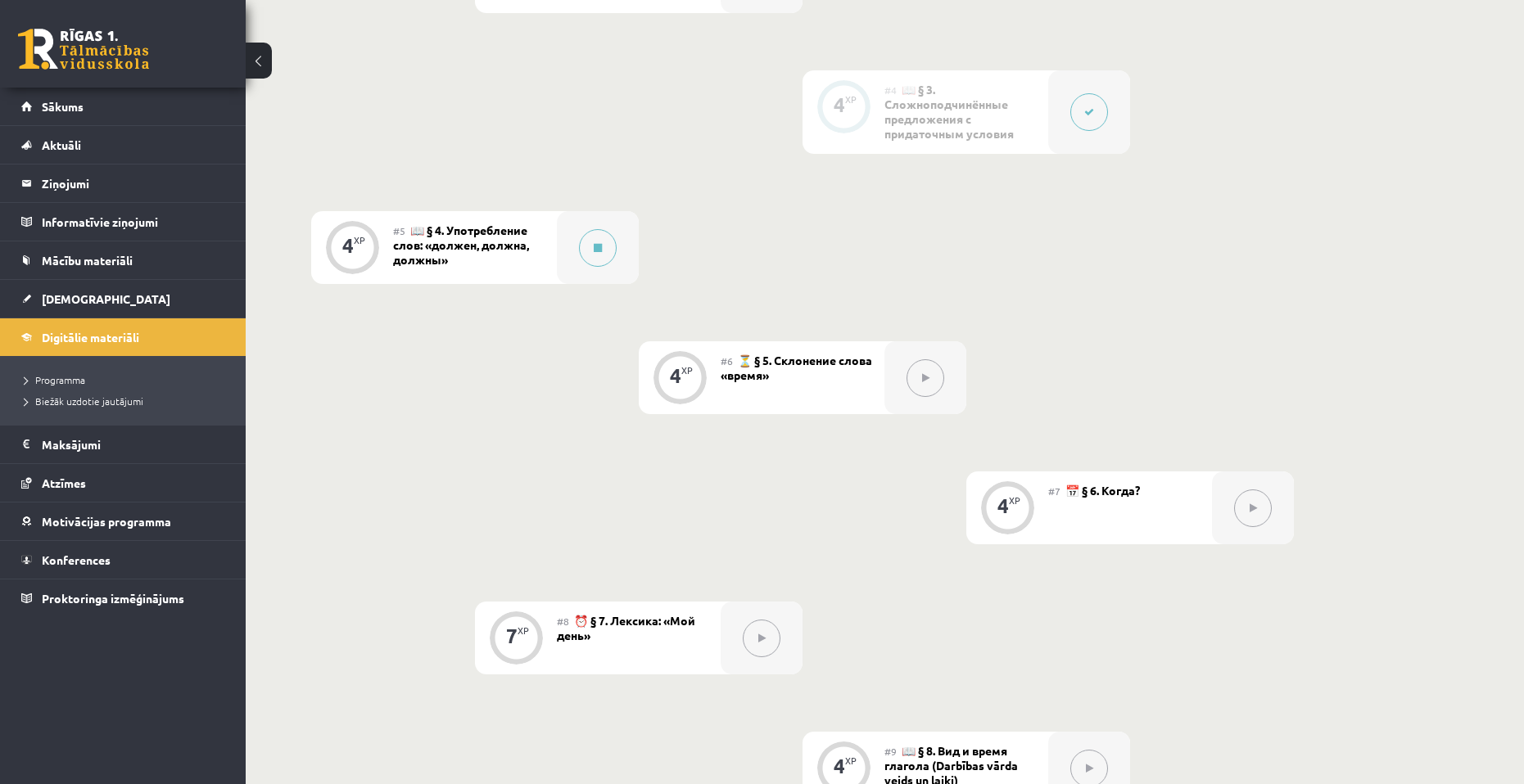
click at [475, 225] on span "📖 § 4. Употребление слов: «должен, должна, должны»" at bounding box center [460, 244] width 136 height 44
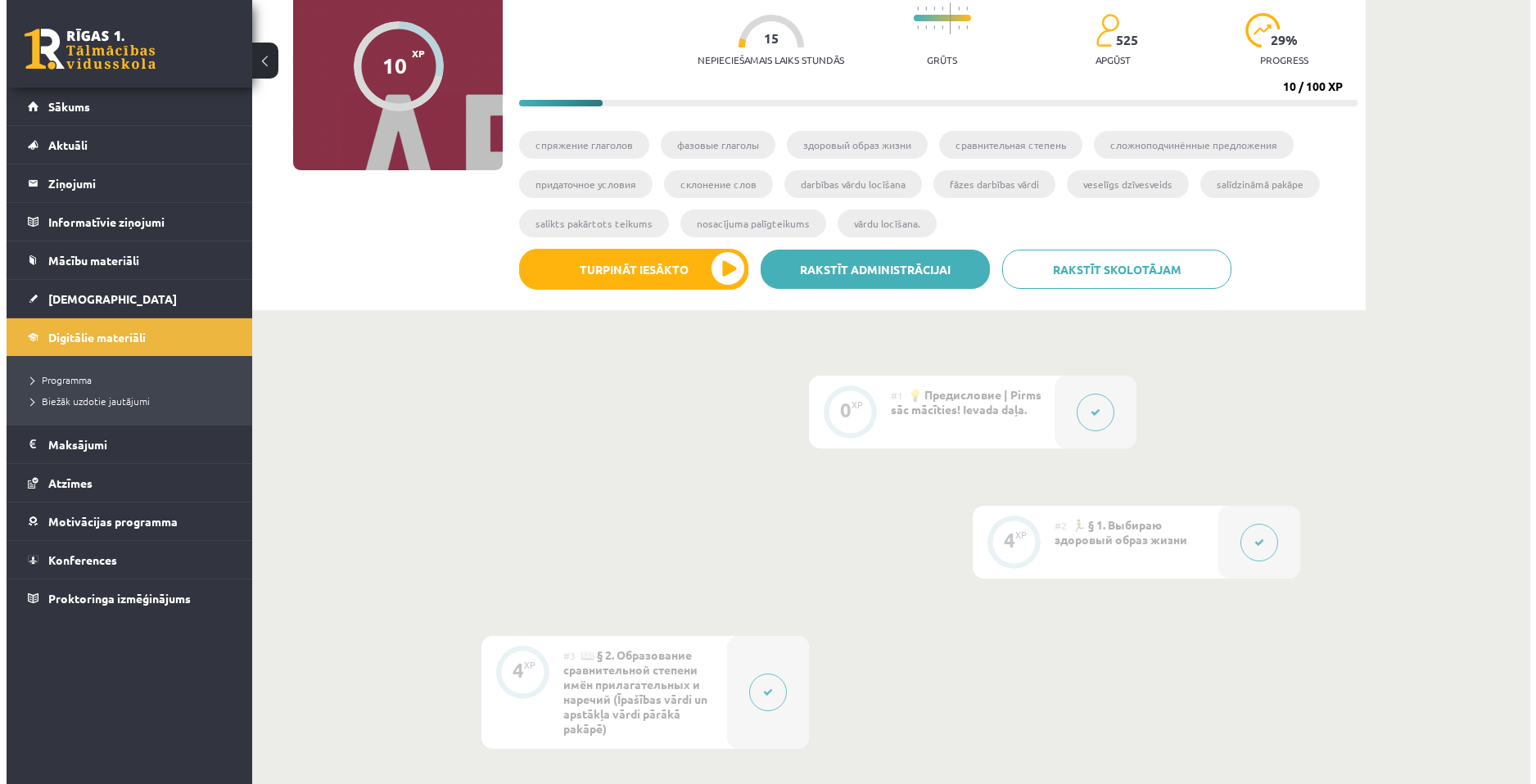
scroll to position [164, 0]
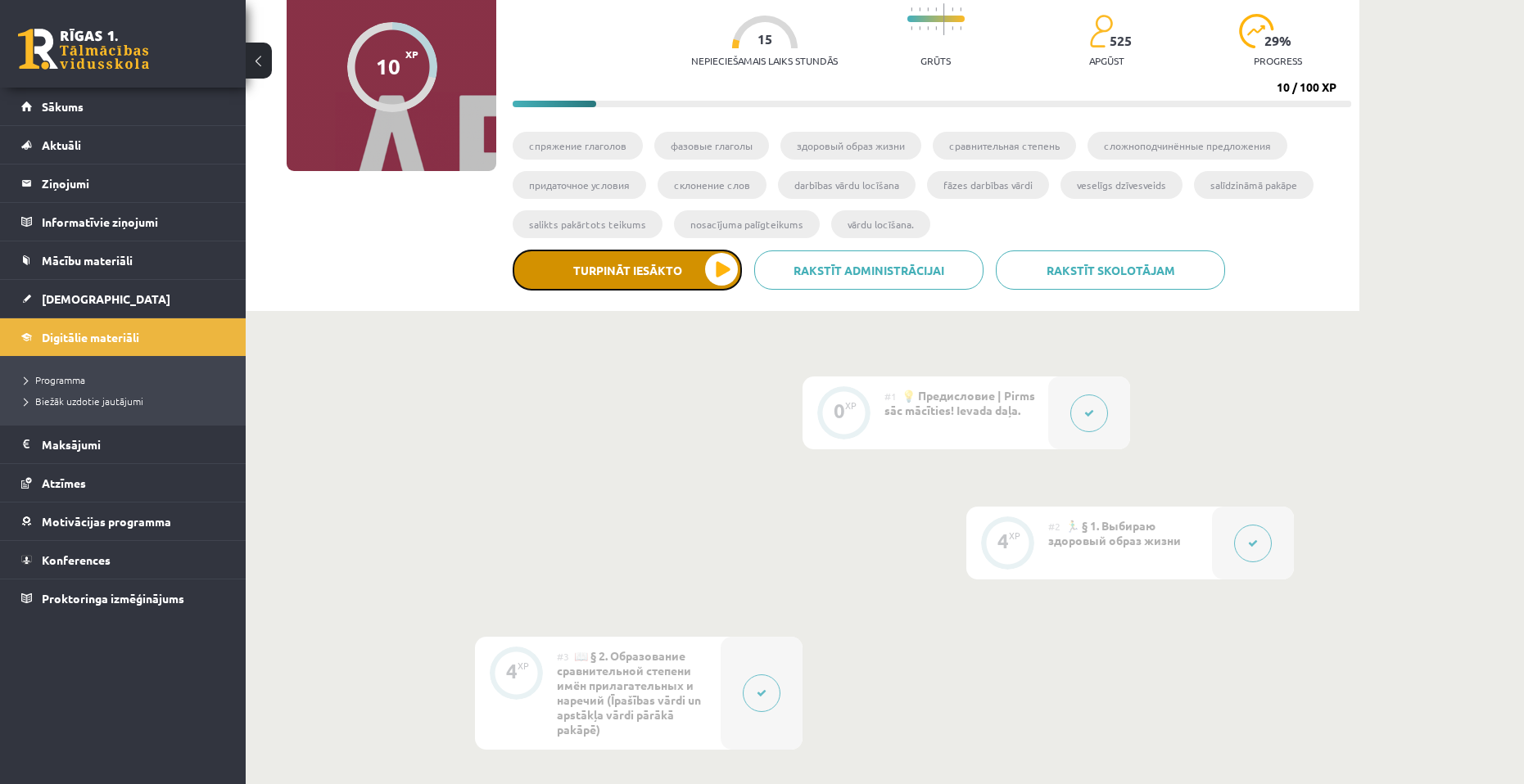
click at [710, 271] on button "Turpināt iesākto" at bounding box center [627, 270] width 230 height 41
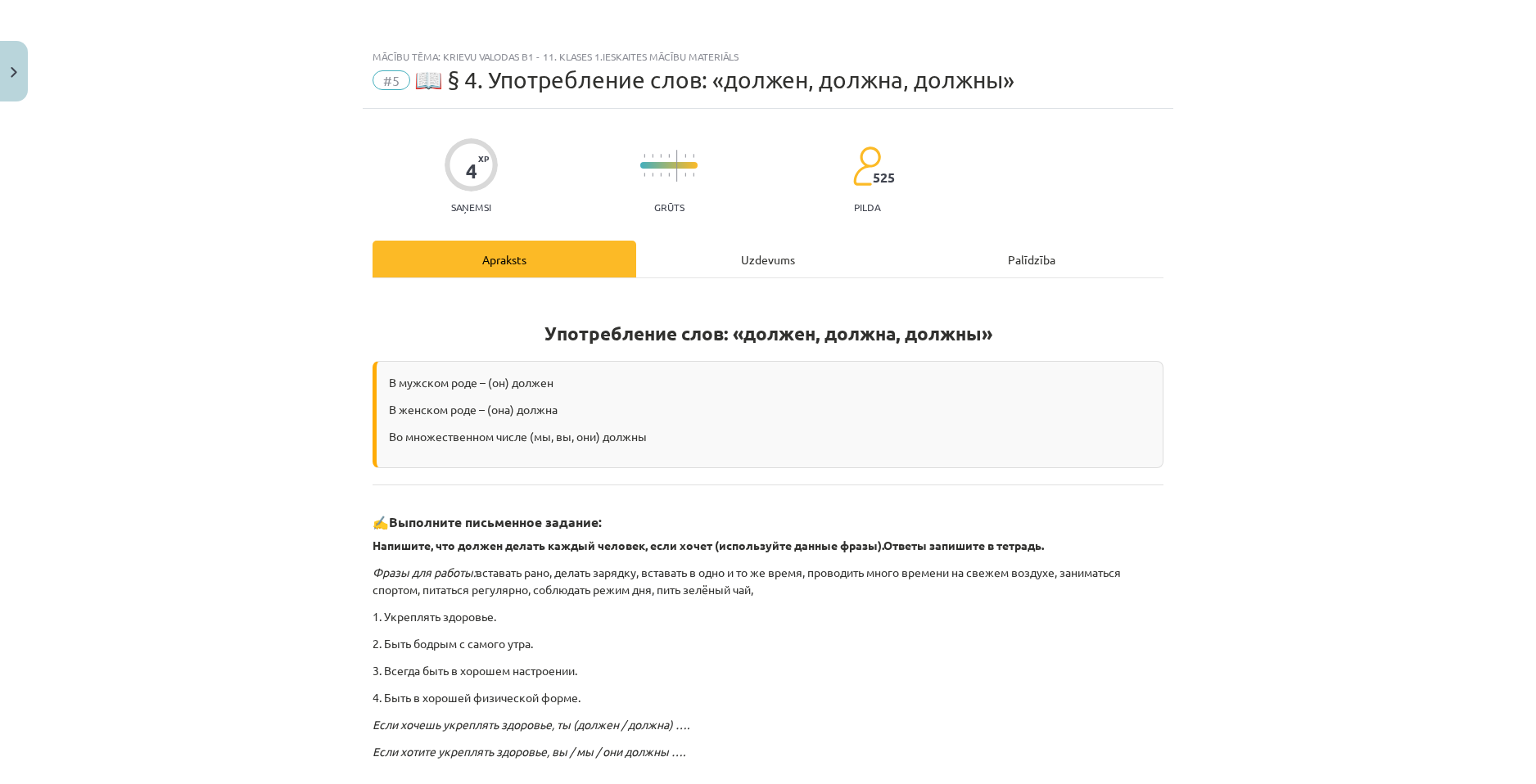
scroll to position [235, 0]
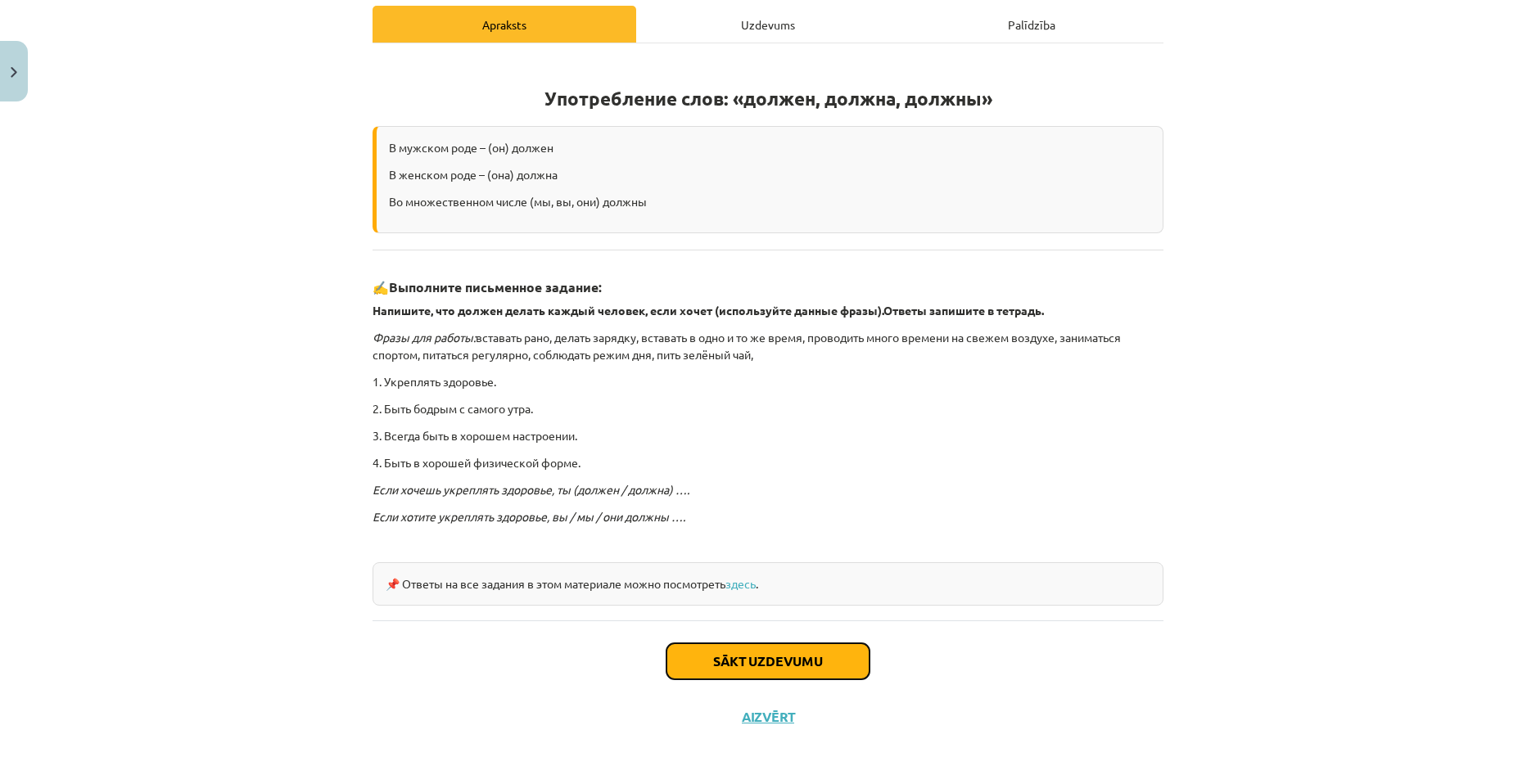
click at [801, 648] on button "Sākt uzdevumu" at bounding box center [768, 661] width 203 height 36
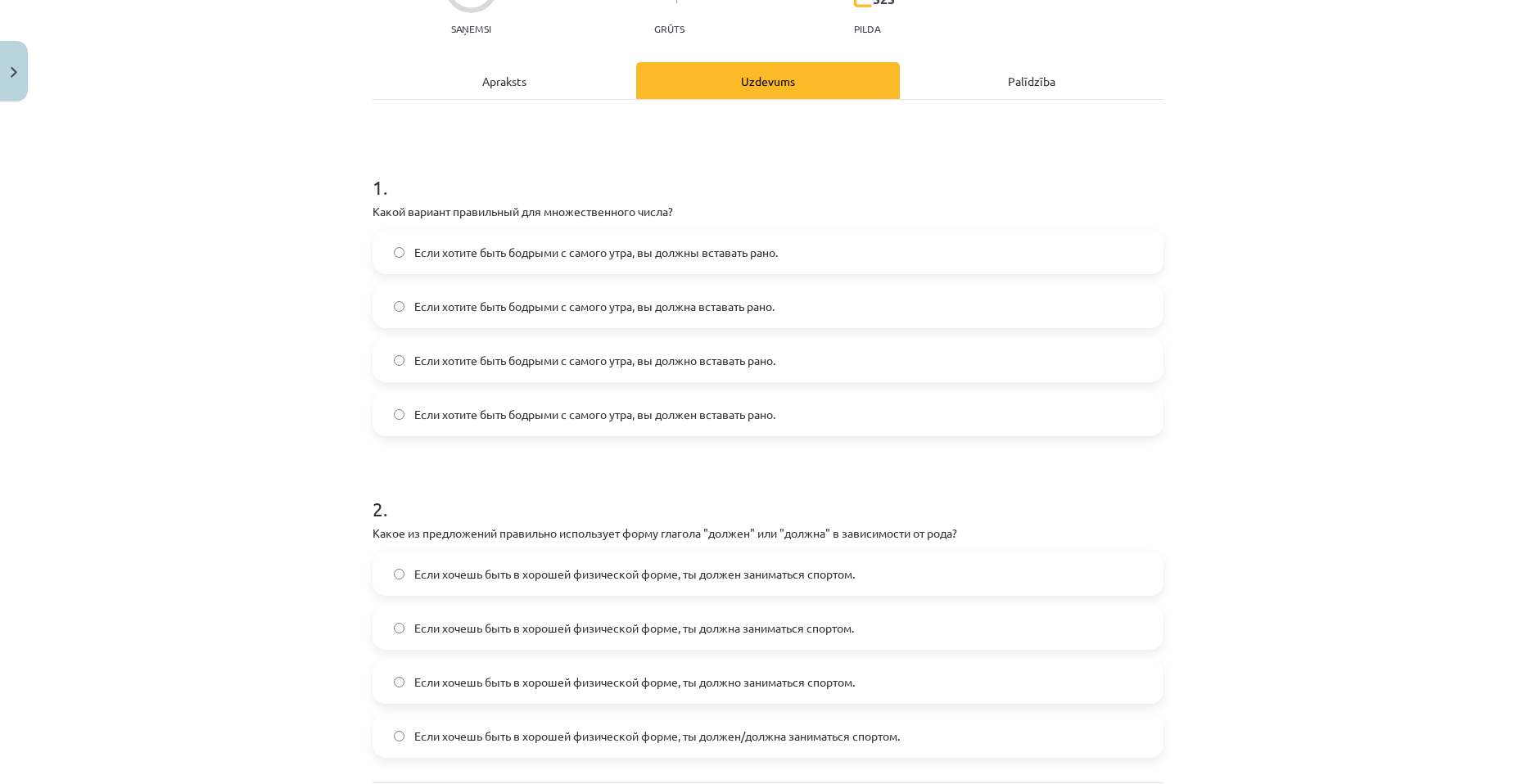
scroll to position [260, 0]
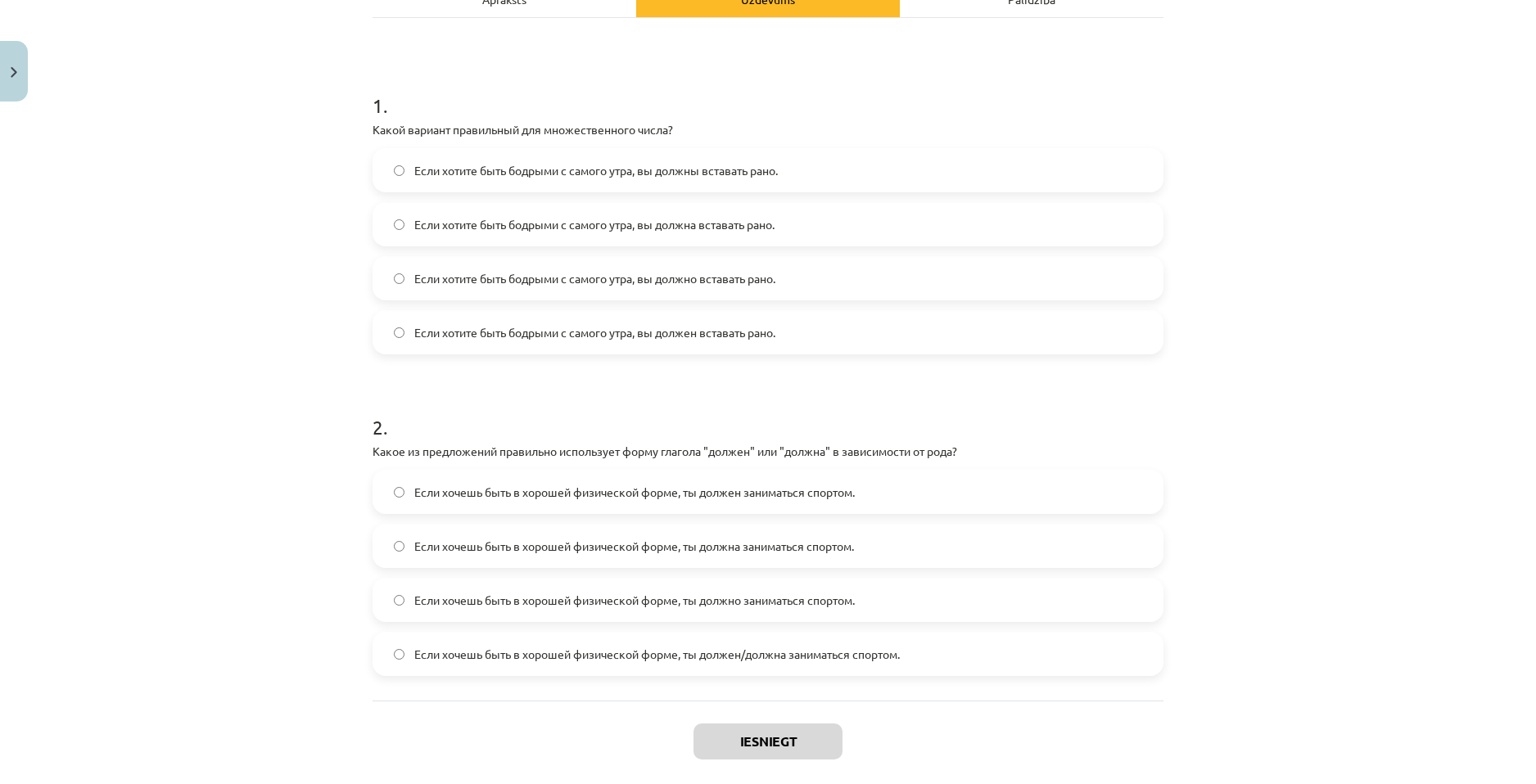
click at [829, 172] on label "Если хотите быть бодрыми с самого утра, вы должны вставать рано." at bounding box center [768, 170] width 788 height 41
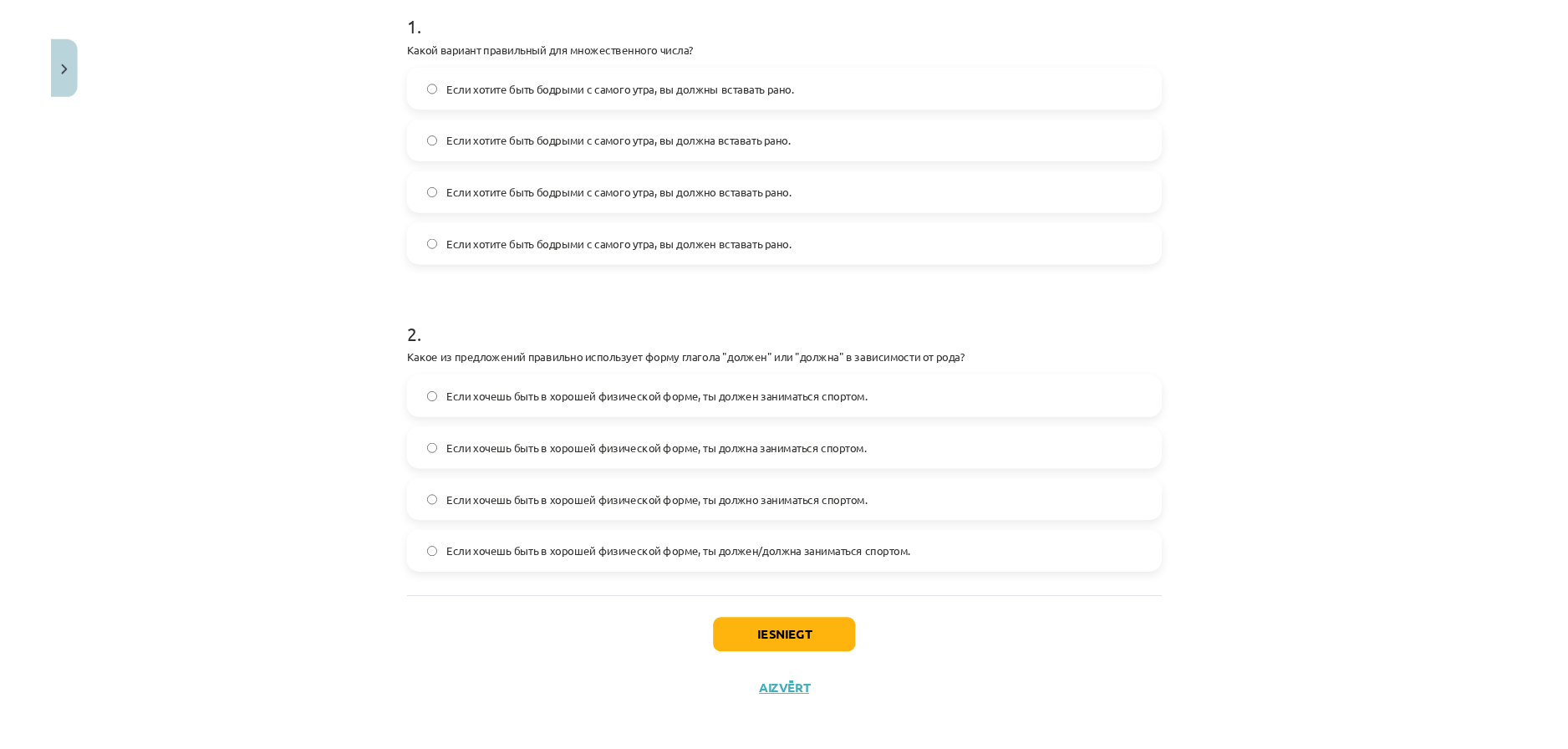
scroll to position [350, 0]
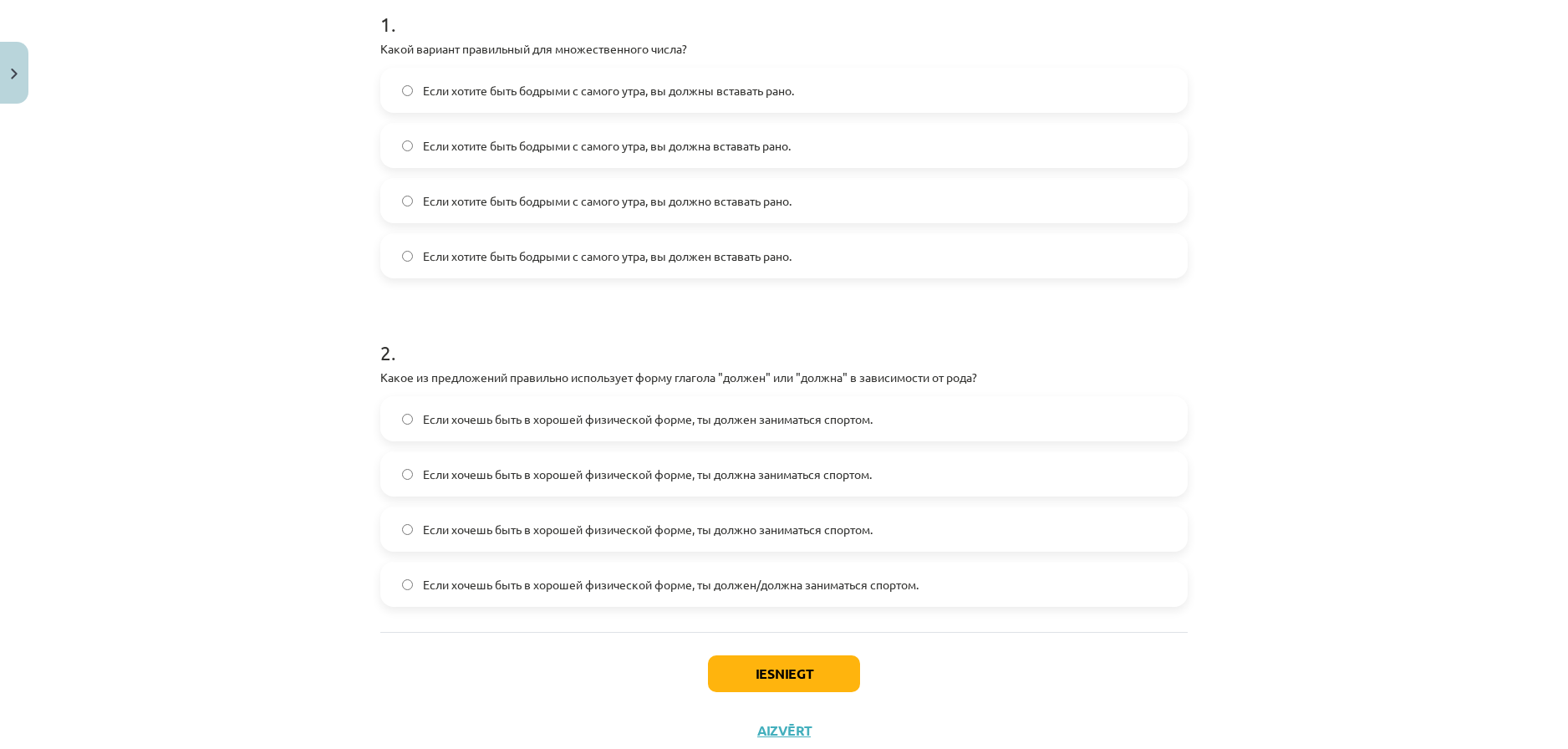
click at [225, 316] on div "Mācību tēma: Krievu valodas b1 - 11. klases 1.ieskaites mācību materiāls #5 📖 §…" at bounding box center [784, 374] width 1568 height 749
click at [755, 676] on button "Iesniegt" at bounding box center [784, 674] width 153 height 37
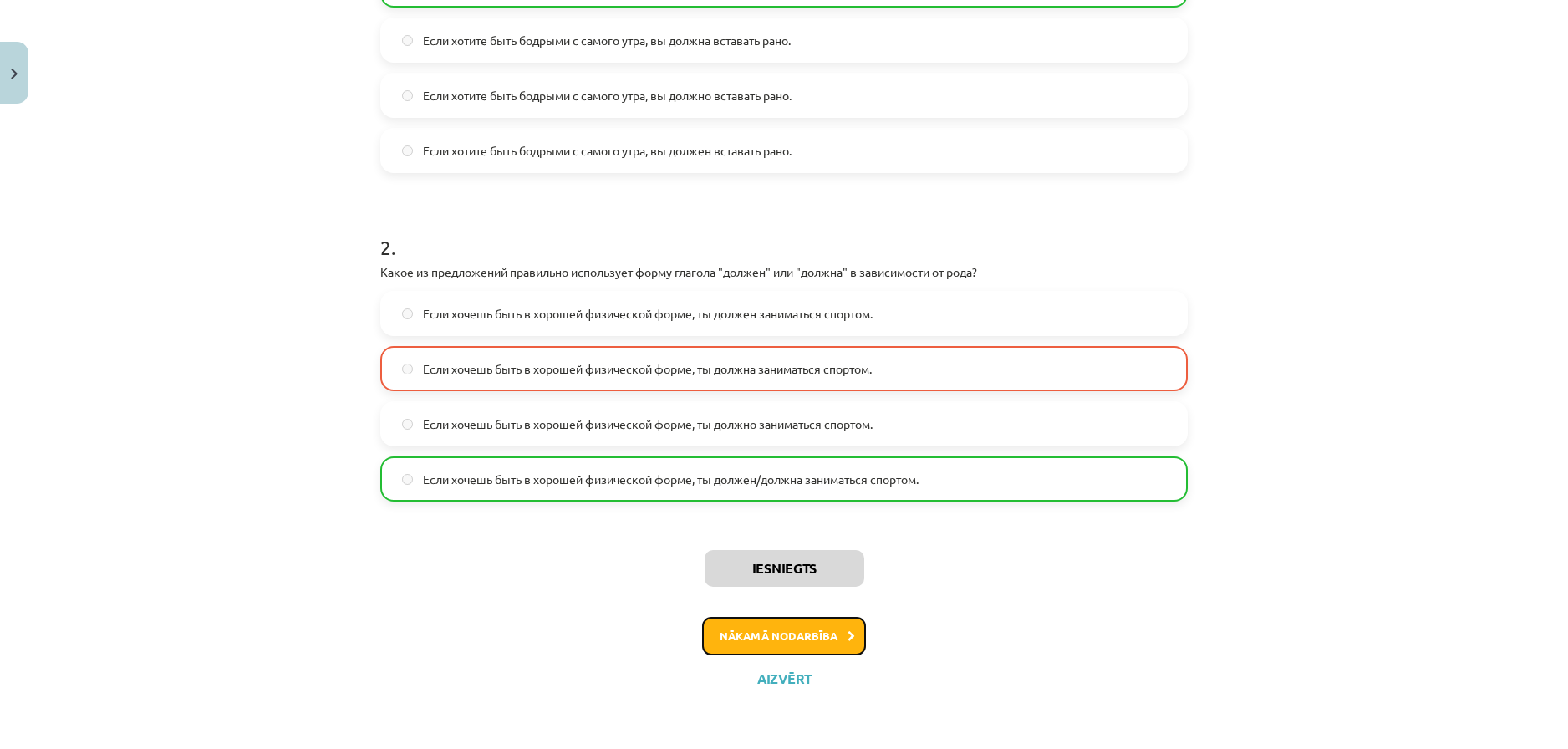
click at [833, 636] on button "Nākamā nodarbība" at bounding box center [784, 636] width 164 height 39
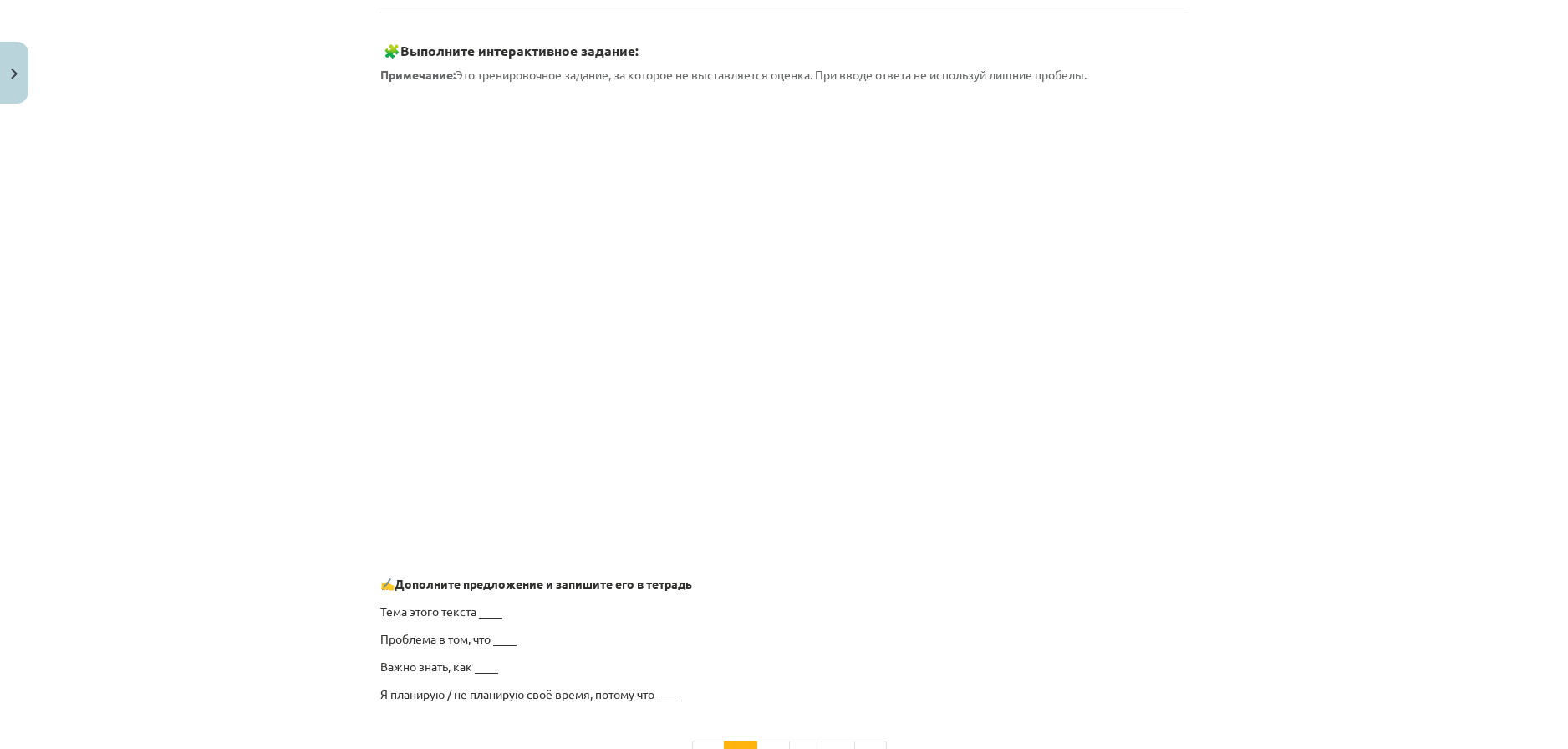
scroll to position [1178, 0]
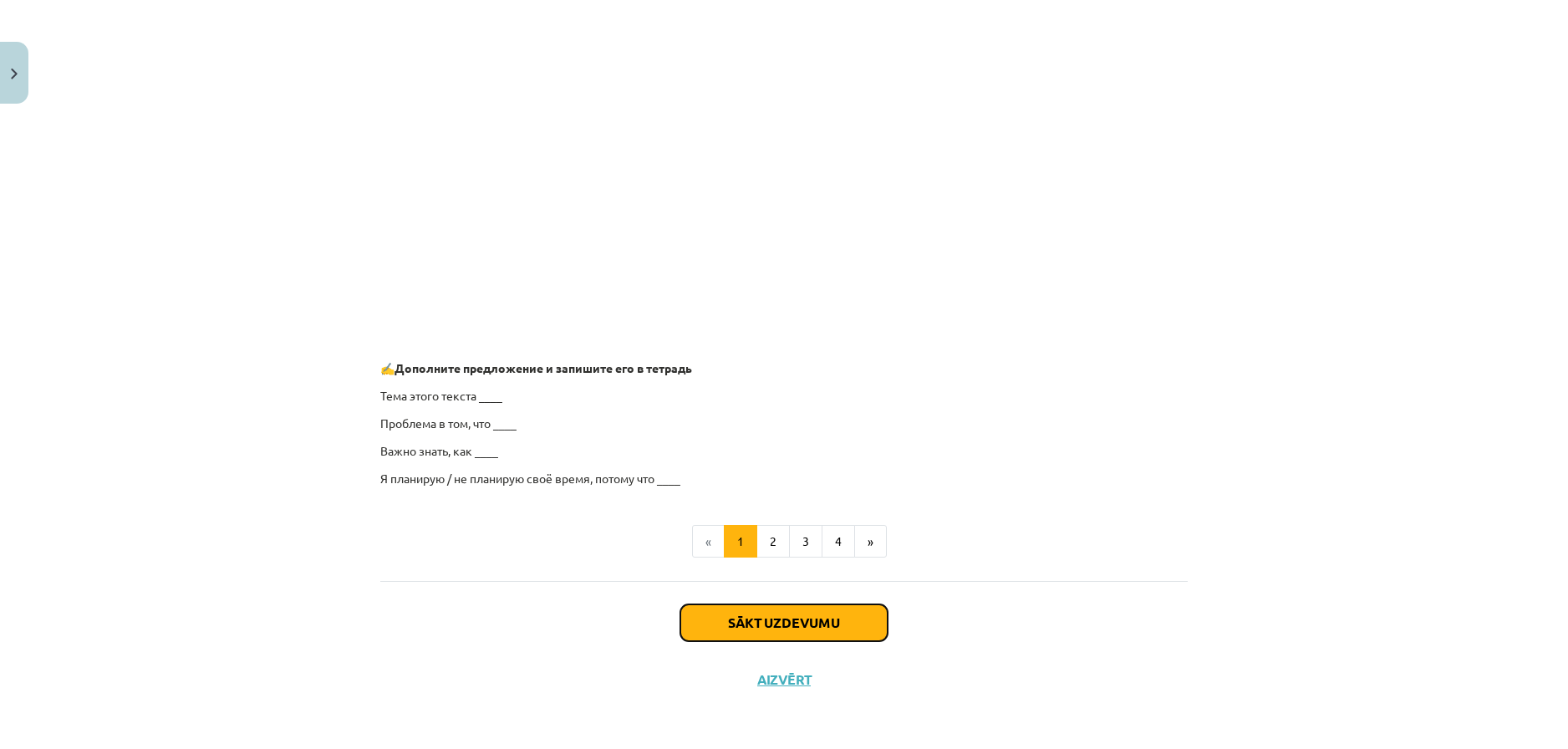
click at [821, 625] on button "Sākt uzdevumu" at bounding box center [784, 623] width 207 height 37
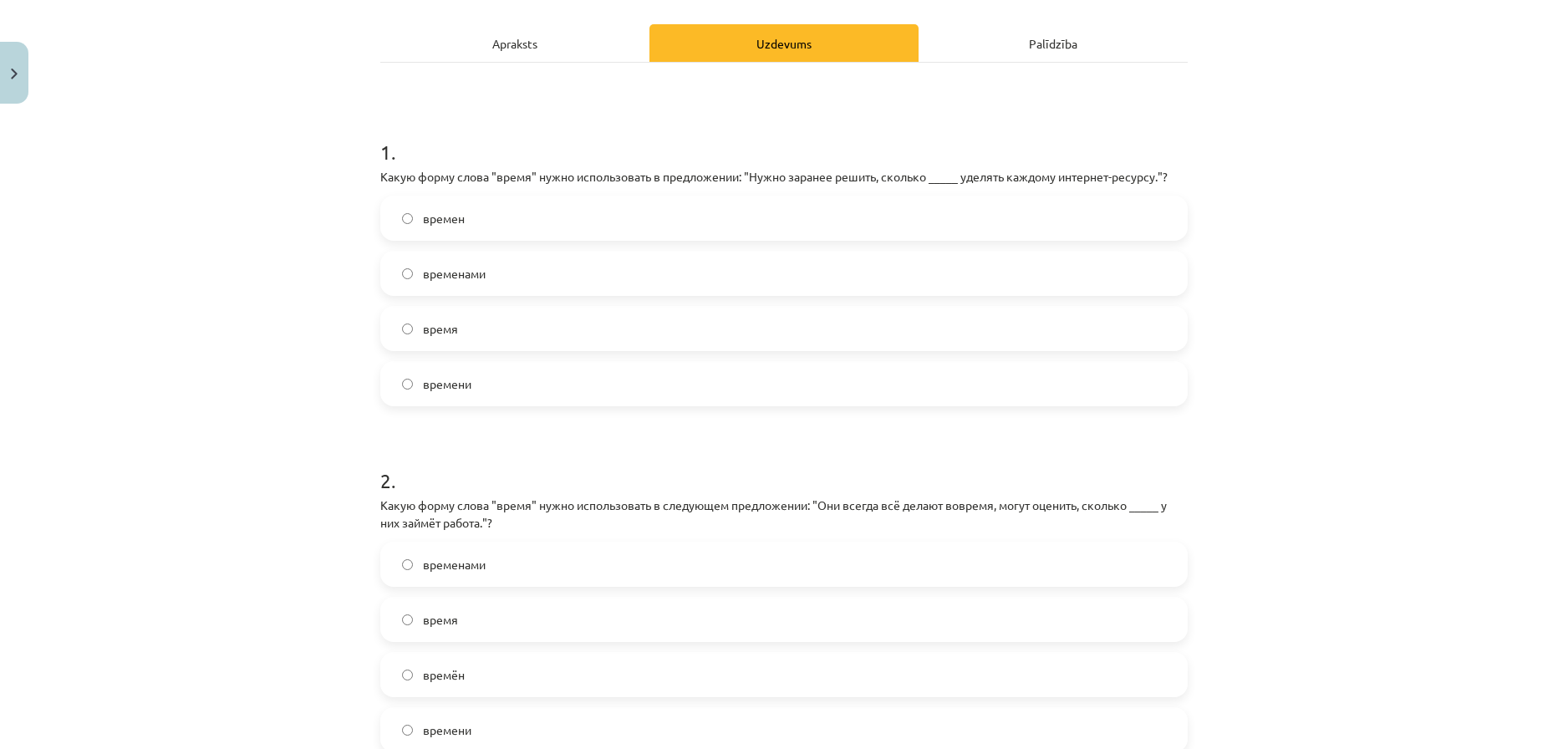
scroll to position [252, 0]
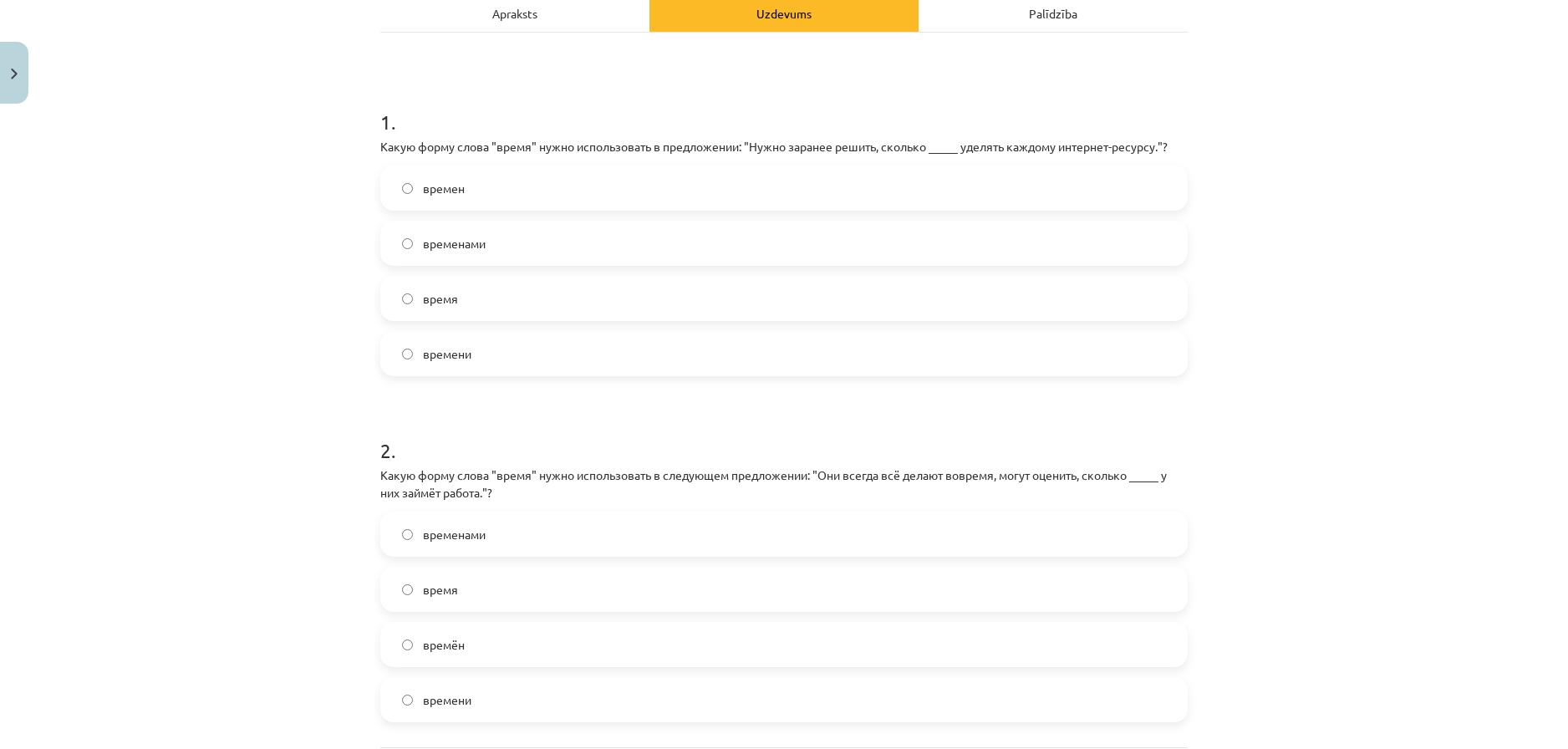
click at [555, 351] on label "времени" at bounding box center [784, 353] width 804 height 41
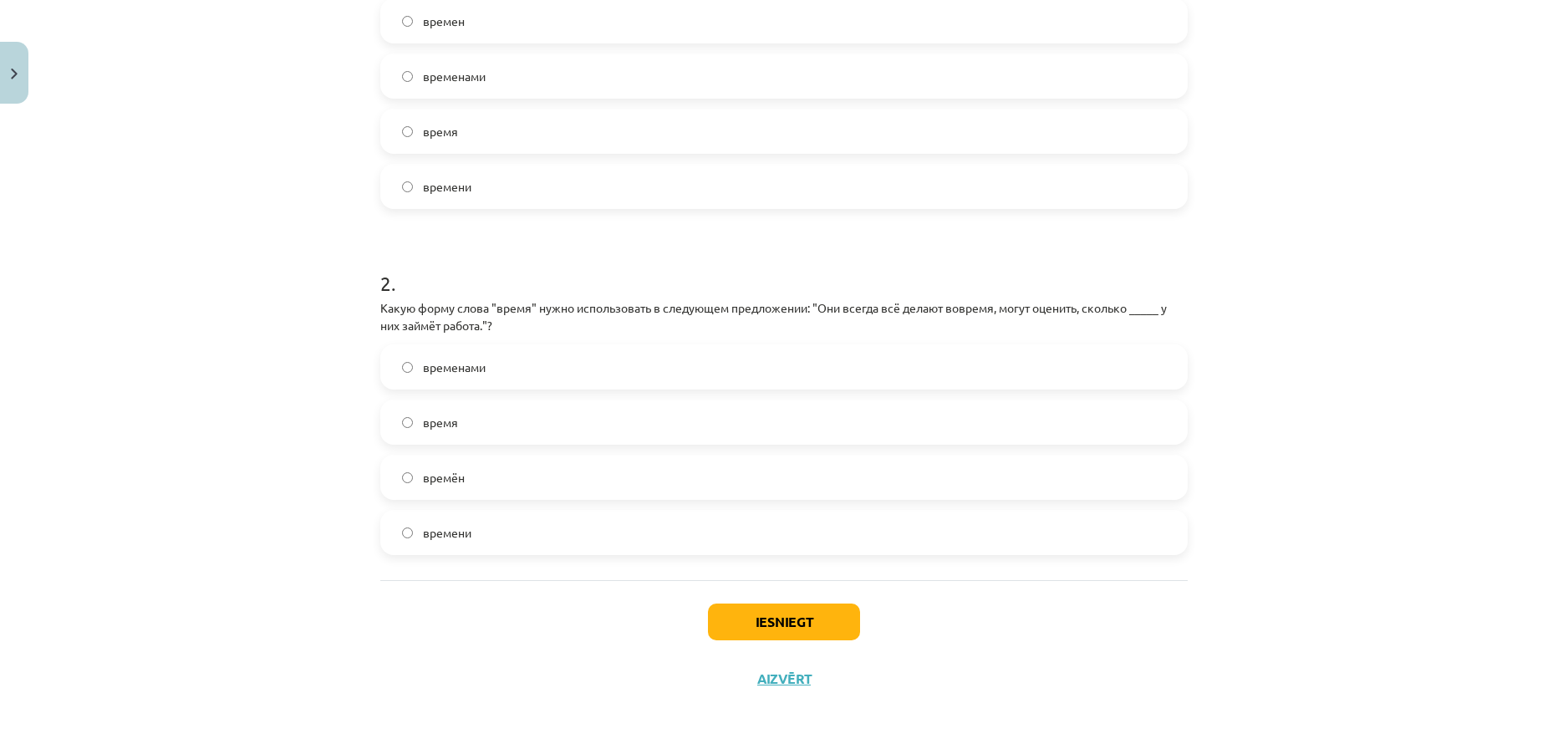
scroll to position [367, 0]
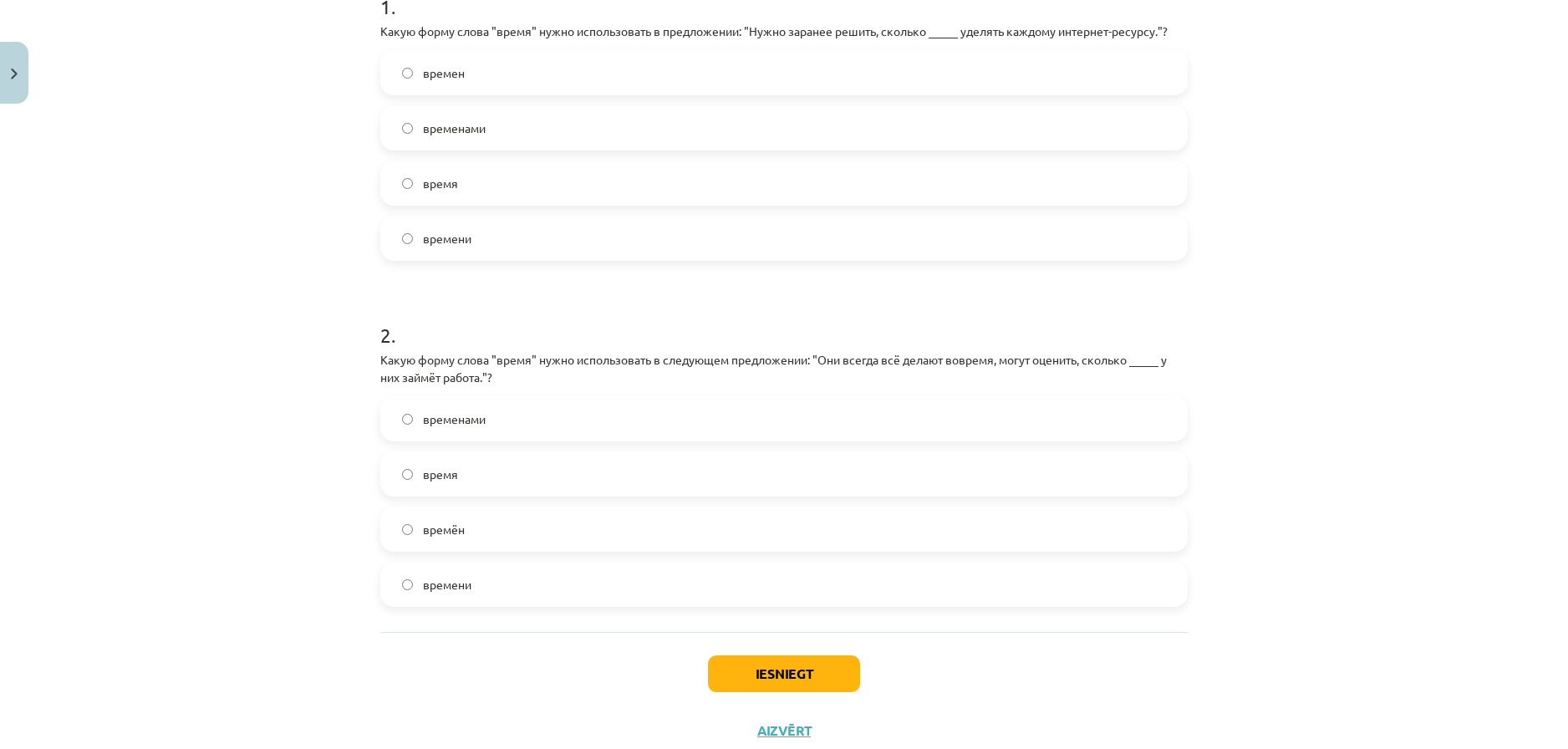
click at [523, 579] on label "времени" at bounding box center [784, 584] width 804 height 41
click at [747, 668] on button "Iesniegt" at bounding box center [784, 674] width 153 height 37
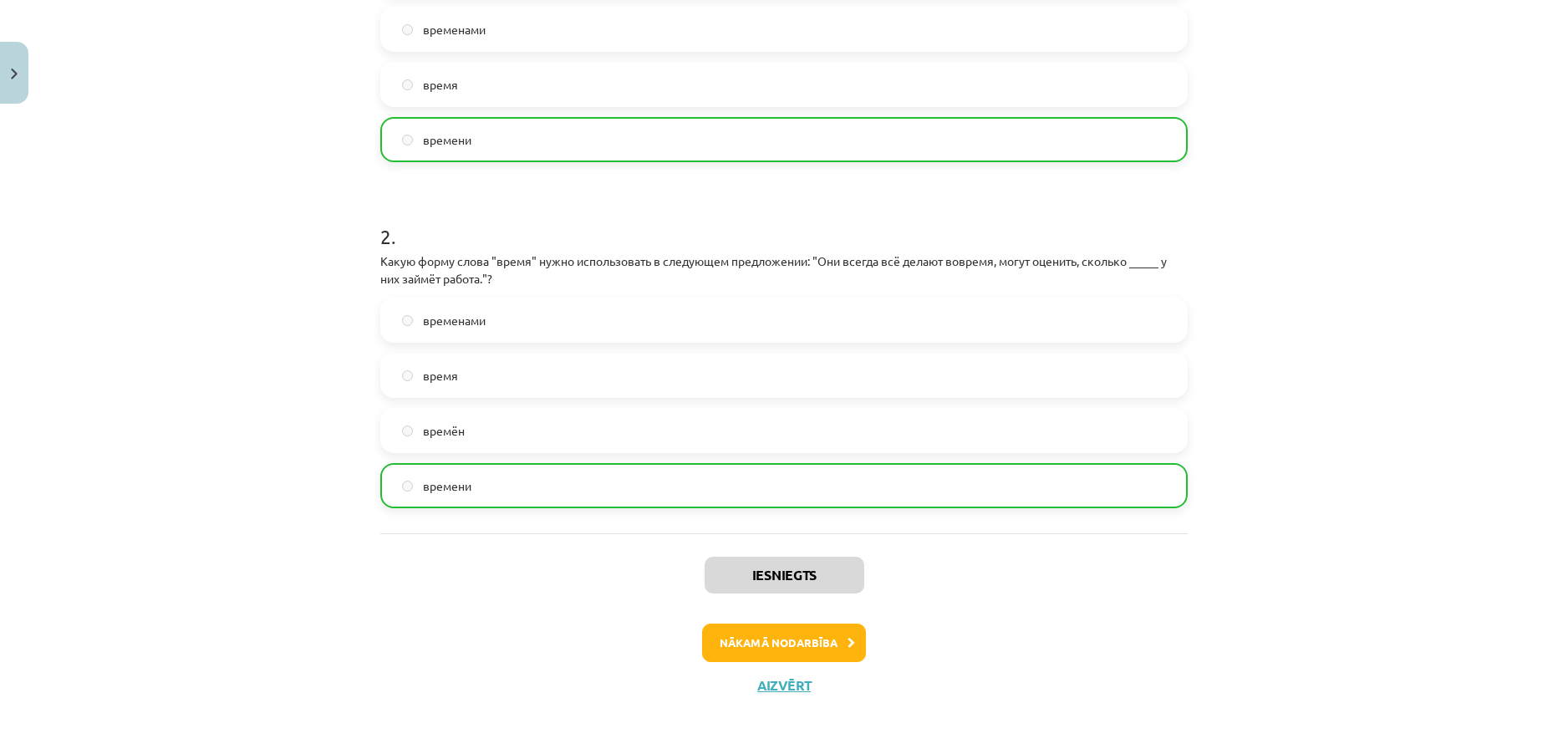
scroll to position [472, 0]
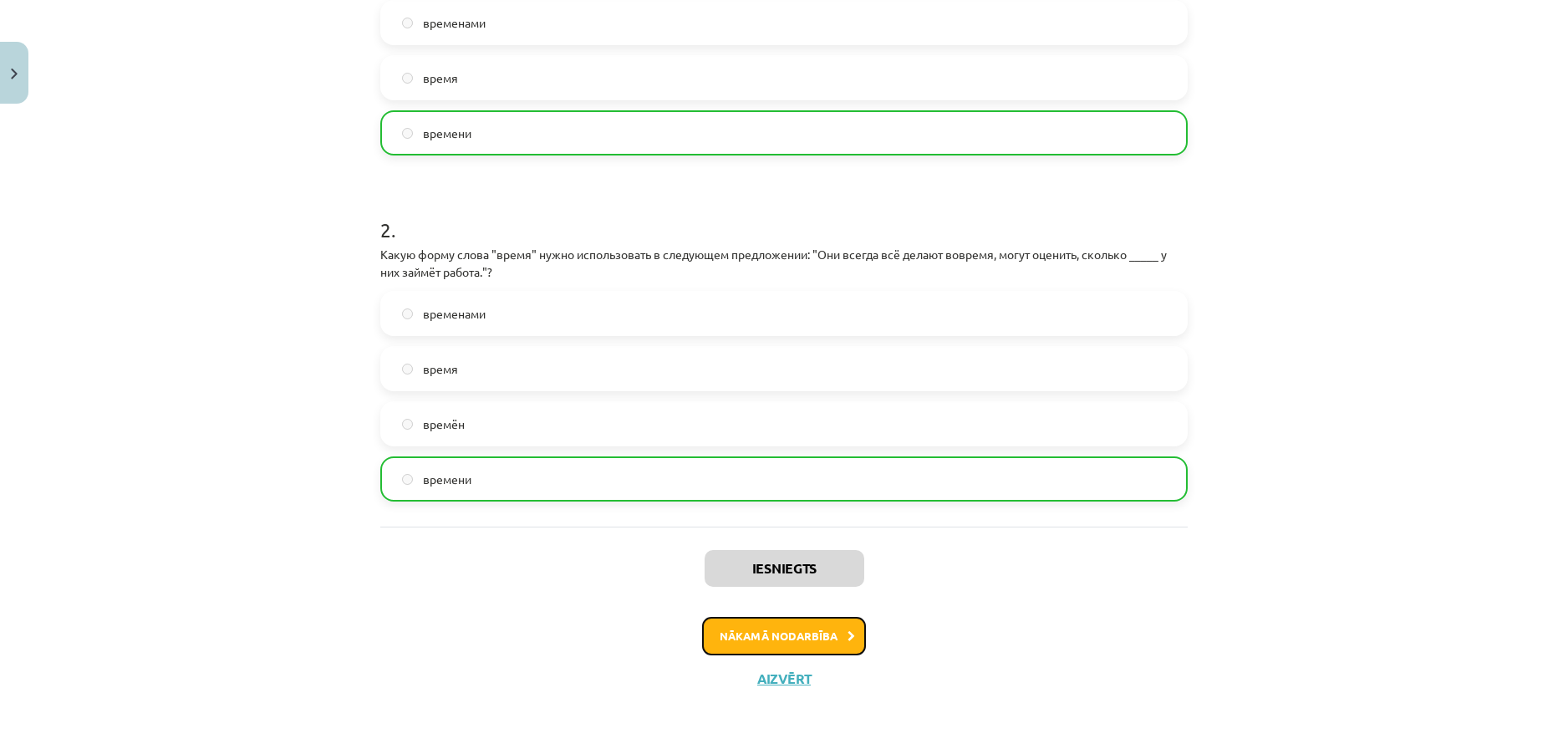
click at [804, 630] on button "Nākamā nodarbība" at bounding box center [784, 636] width 164 height 39
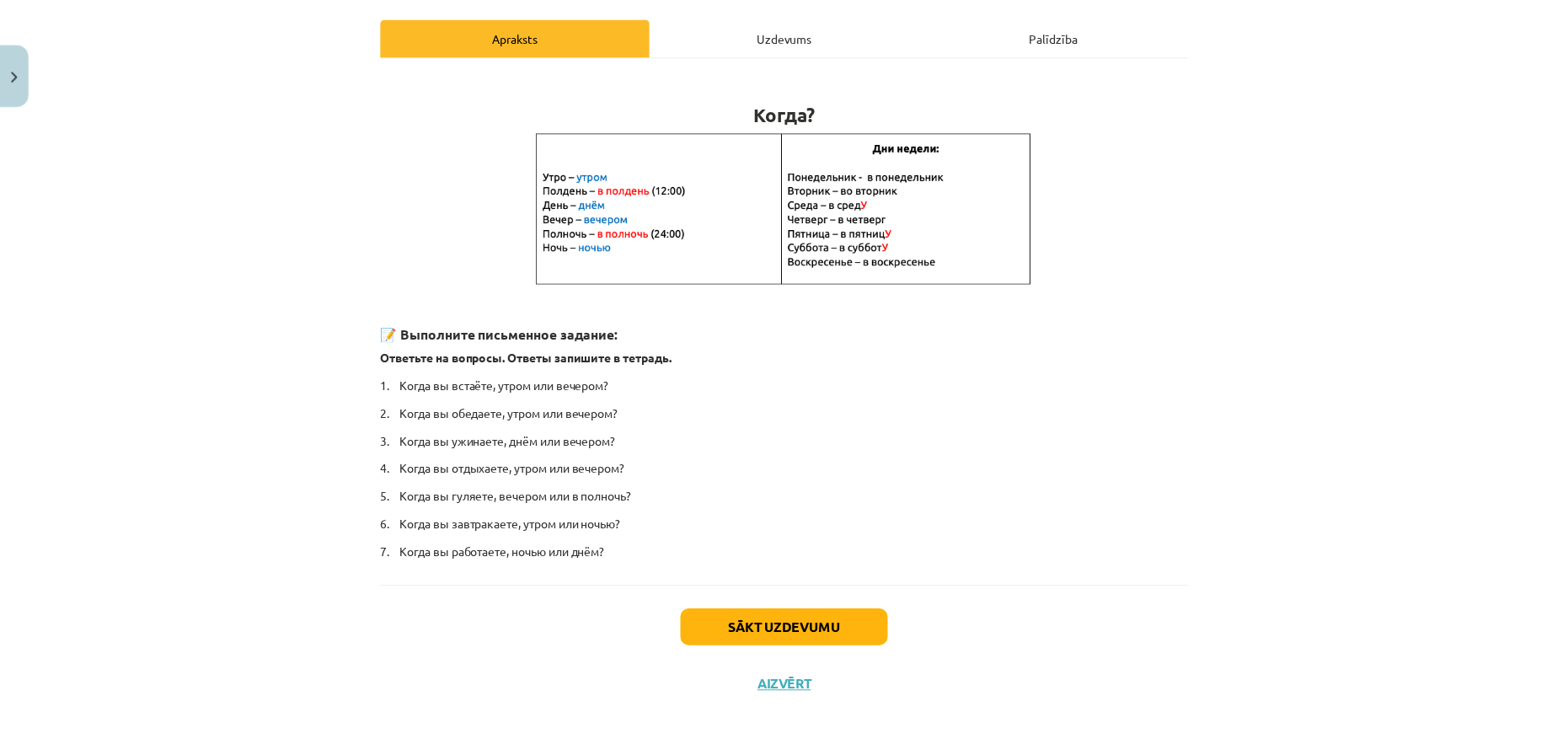
scroll to position [0, 0]
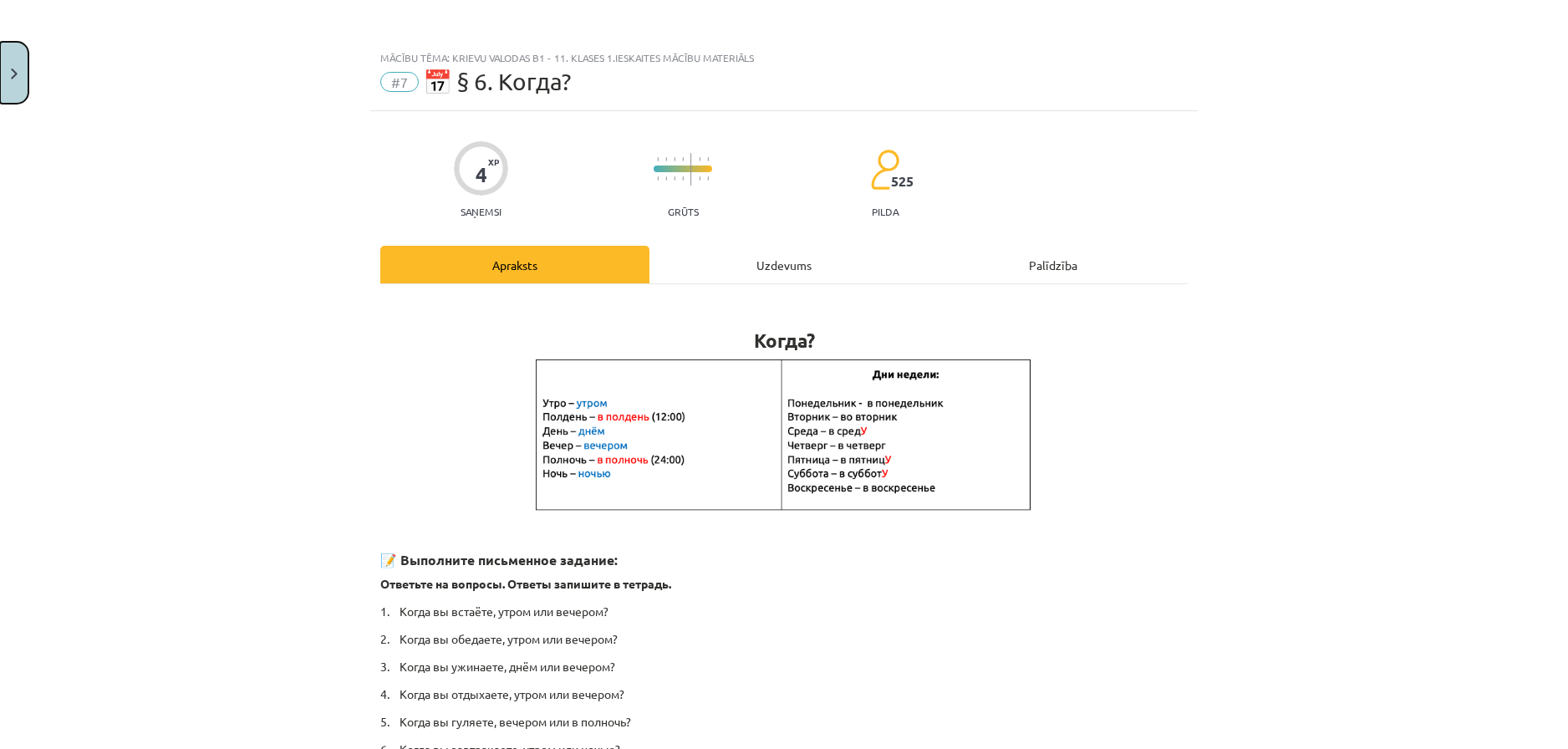
click at [23, 70] on button "Close" at bounding box center [14, 73] width 28 height 62
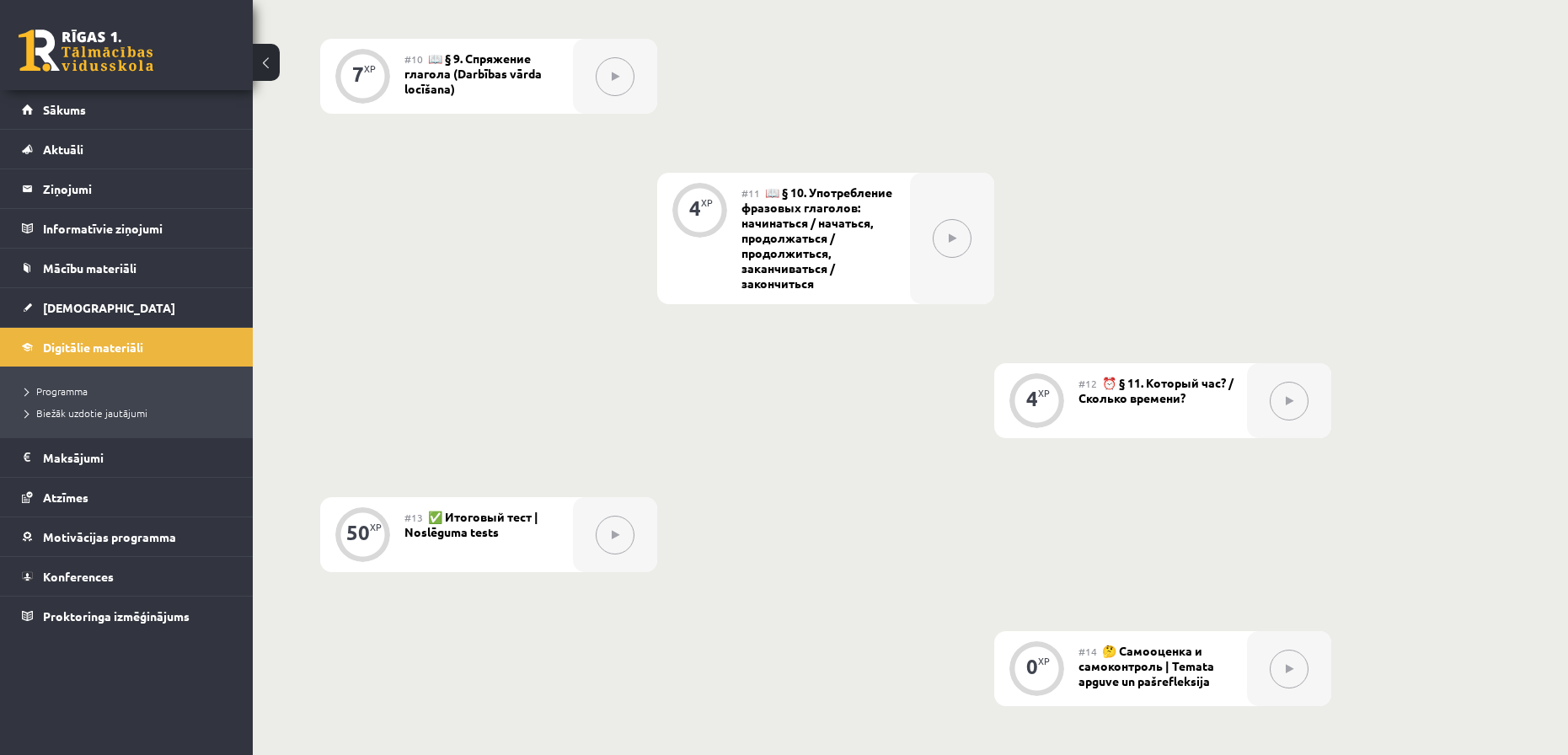
scroll to position [1769, 0]
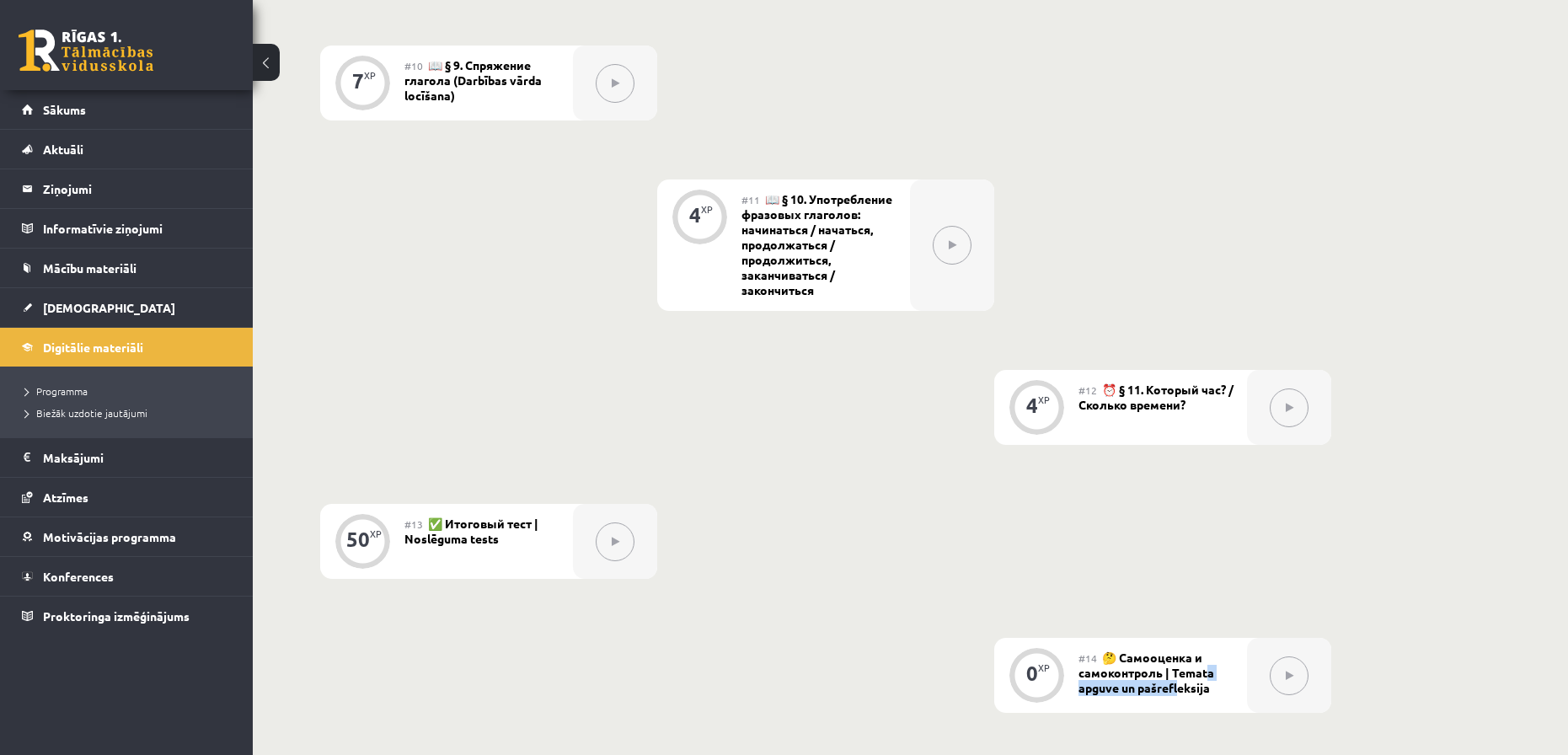
drag, startPoint x: 1178, startPoint y: 681, endPoint x: 1206, endPoint y: 680, distance: 28.0
click at [1206, 680] on div "#14 🤔 Самооценка и самоконтроль | Temata apguve un pašrefleksija" at bounding box center [1163, 675] width 169 height 75
click at [1185, 691] on span "🤔 Самооценка и самоконтроль | Temata apguve un pašrefleksija" at bounding box center [1146, 672] width 136 height 46
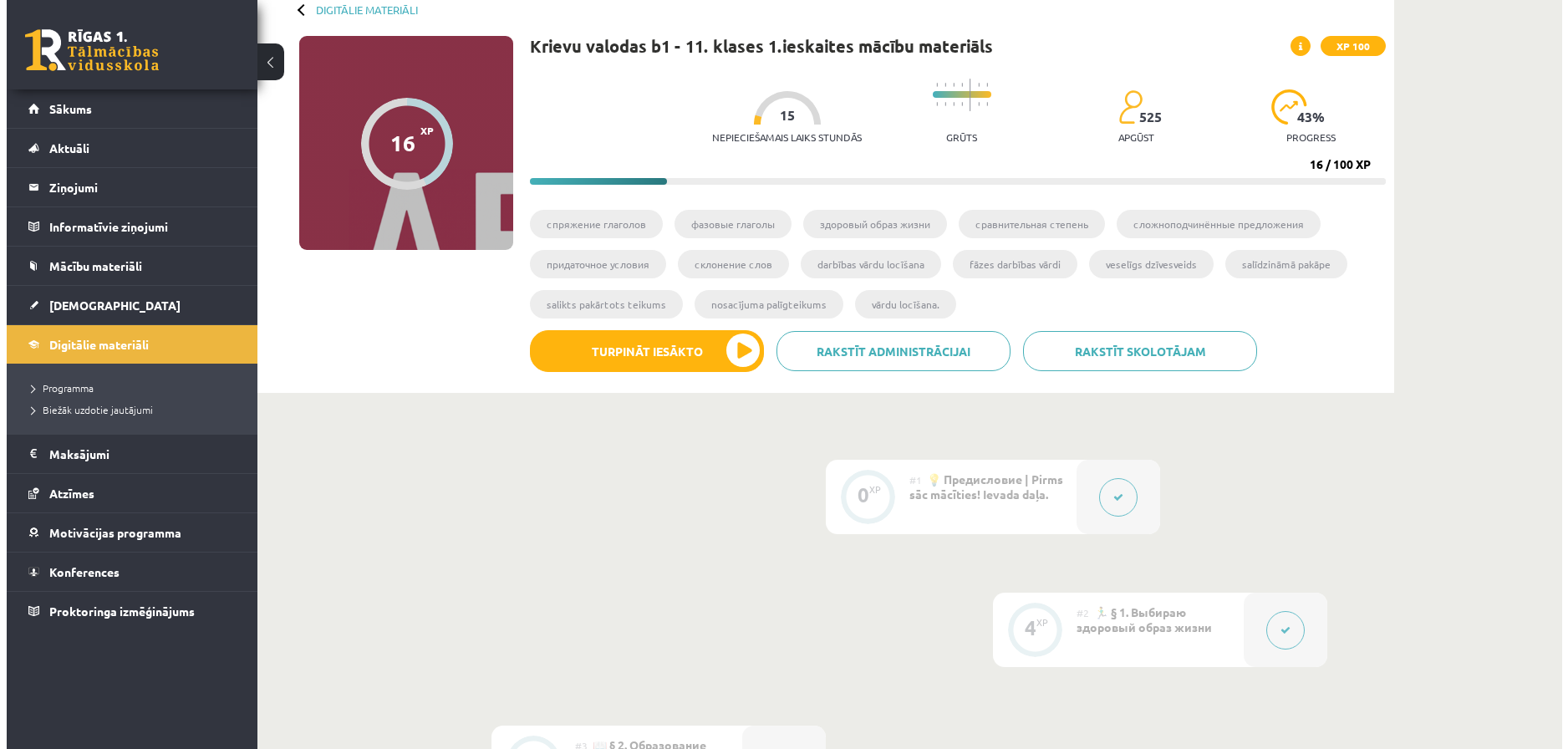
scroll to position [0, 0]
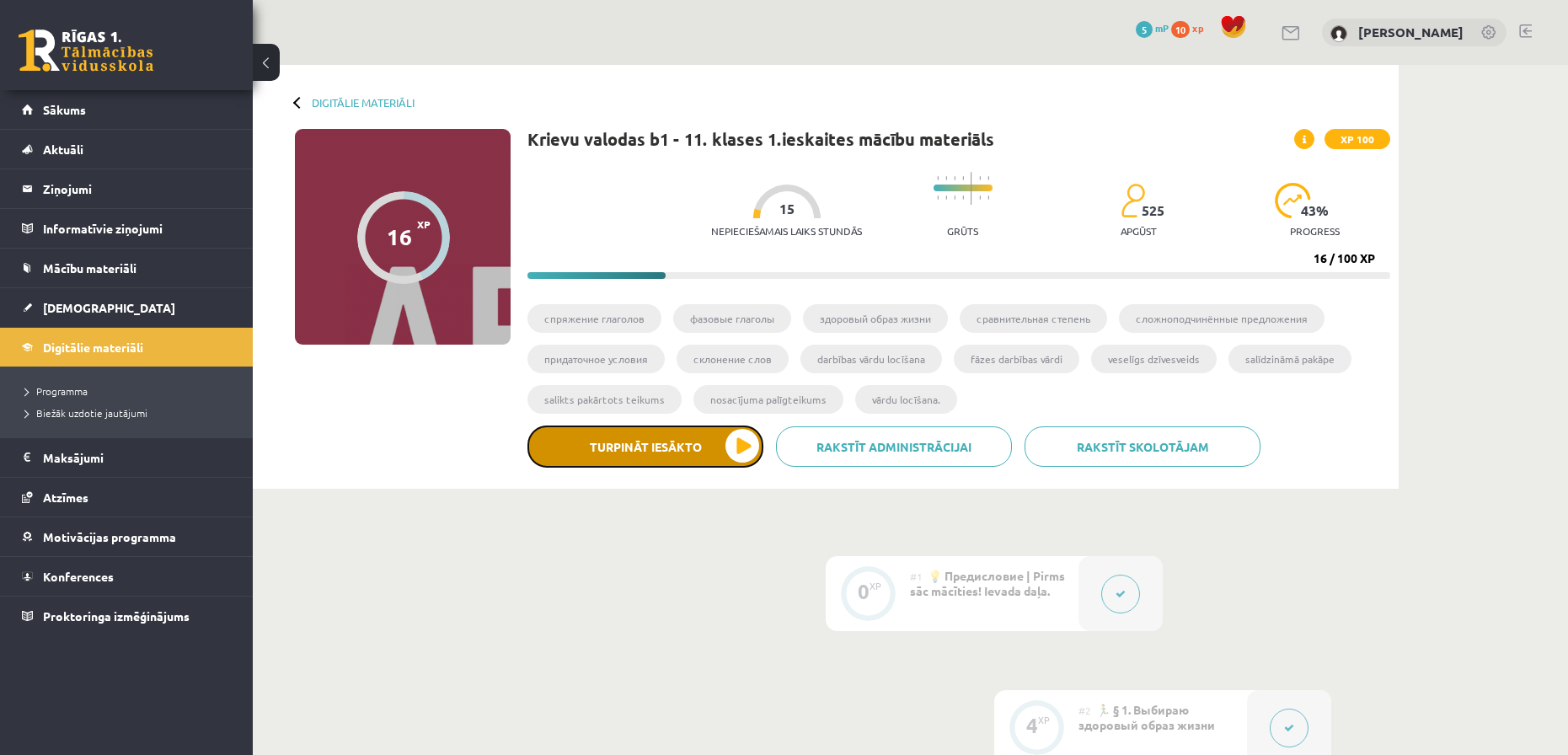
click at [662, 450] on button "Turpināt iesākto" at bounding box center [645, 446] width 236 height 42
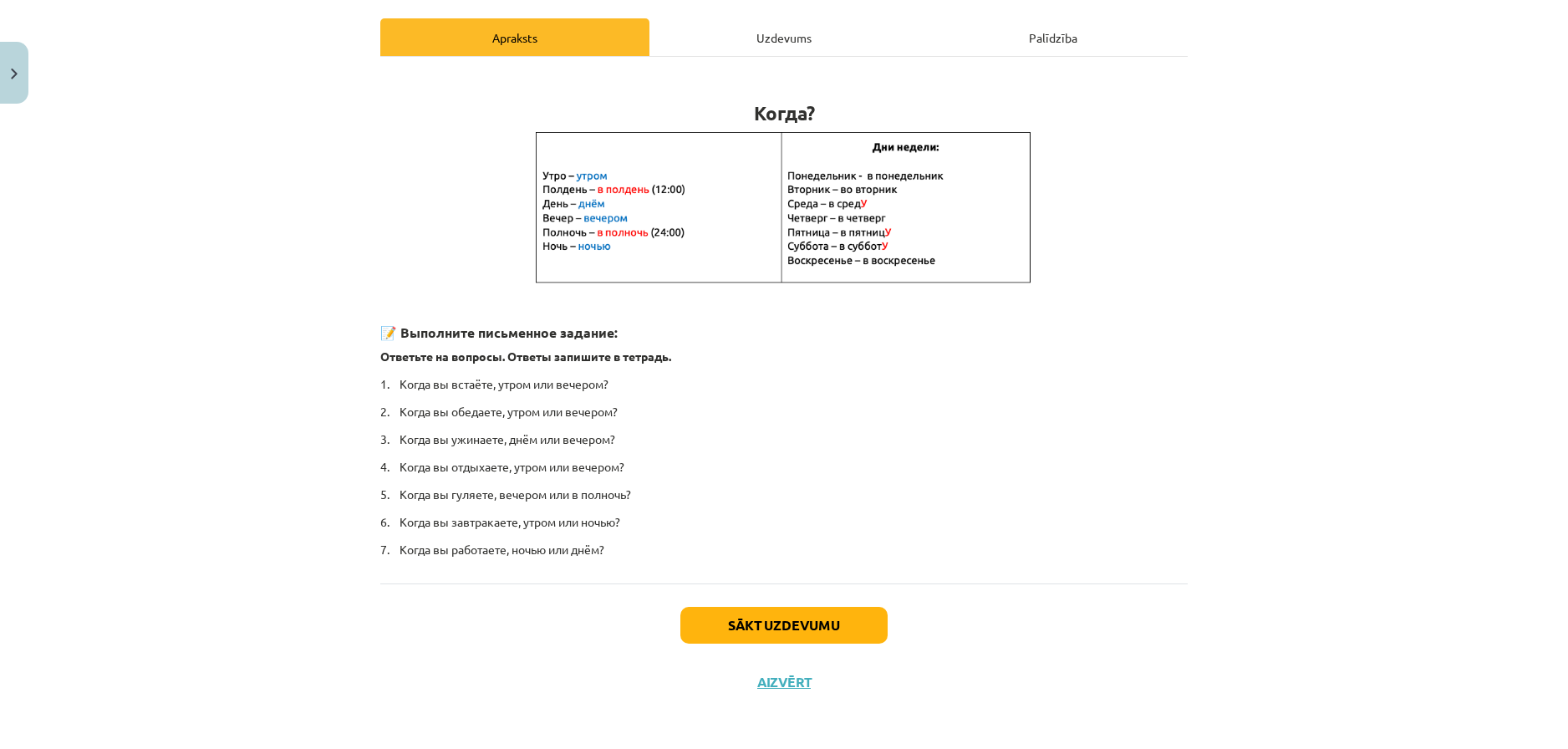
scroll to position [229, 0]
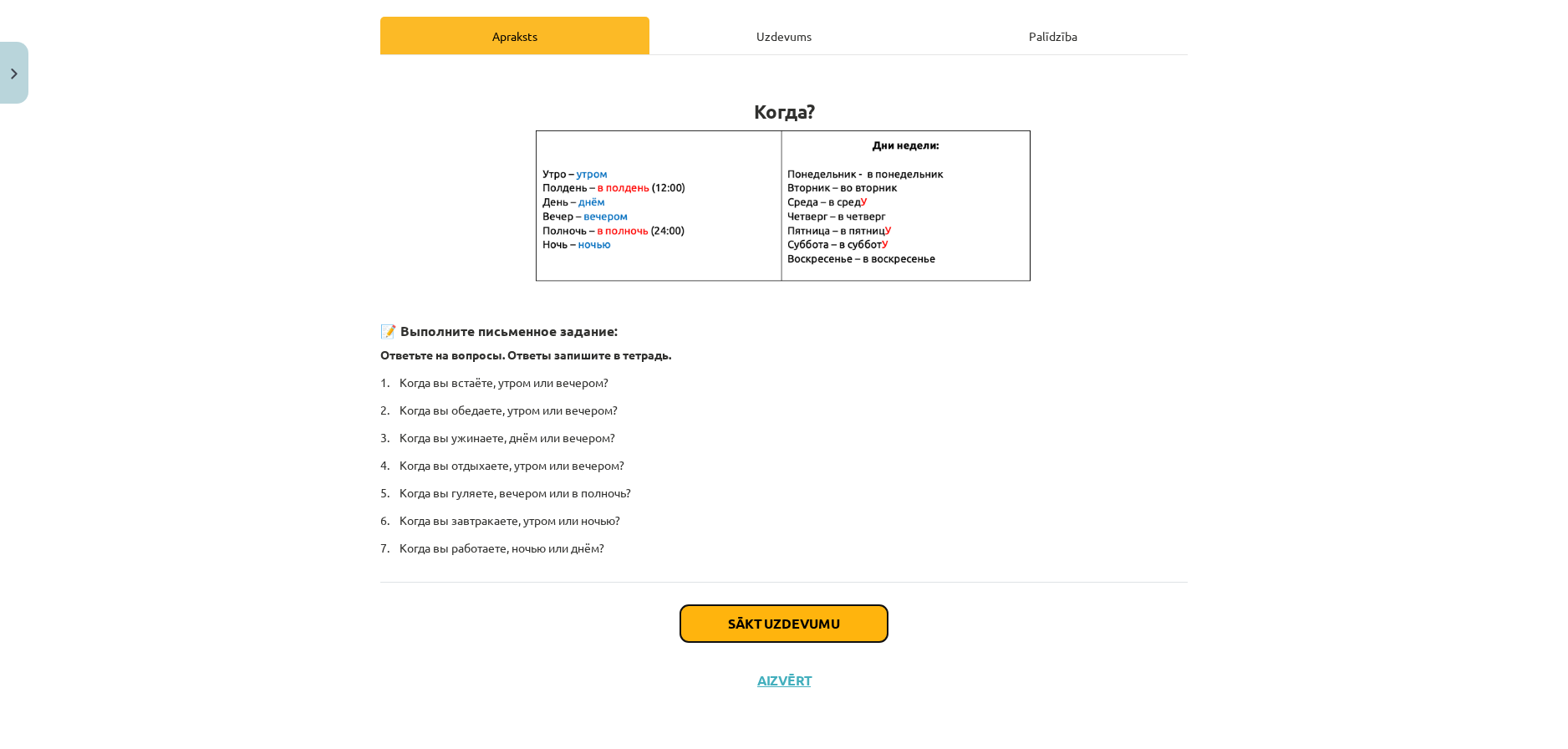
click at [789, 619] on button "Sākt uzdevumu" at bounding box center [784, 624] width 207 height 37
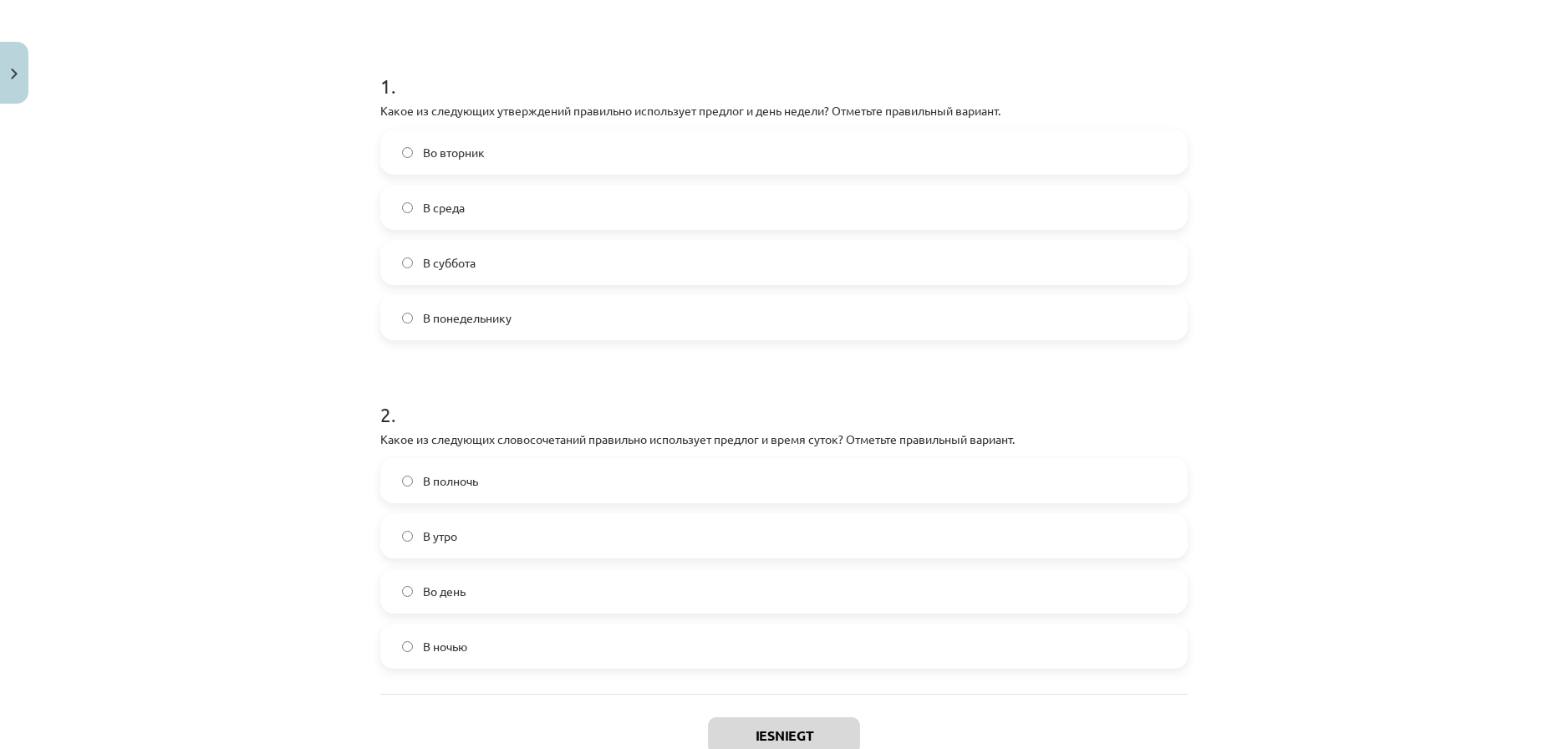
scroll to position [318, 0]
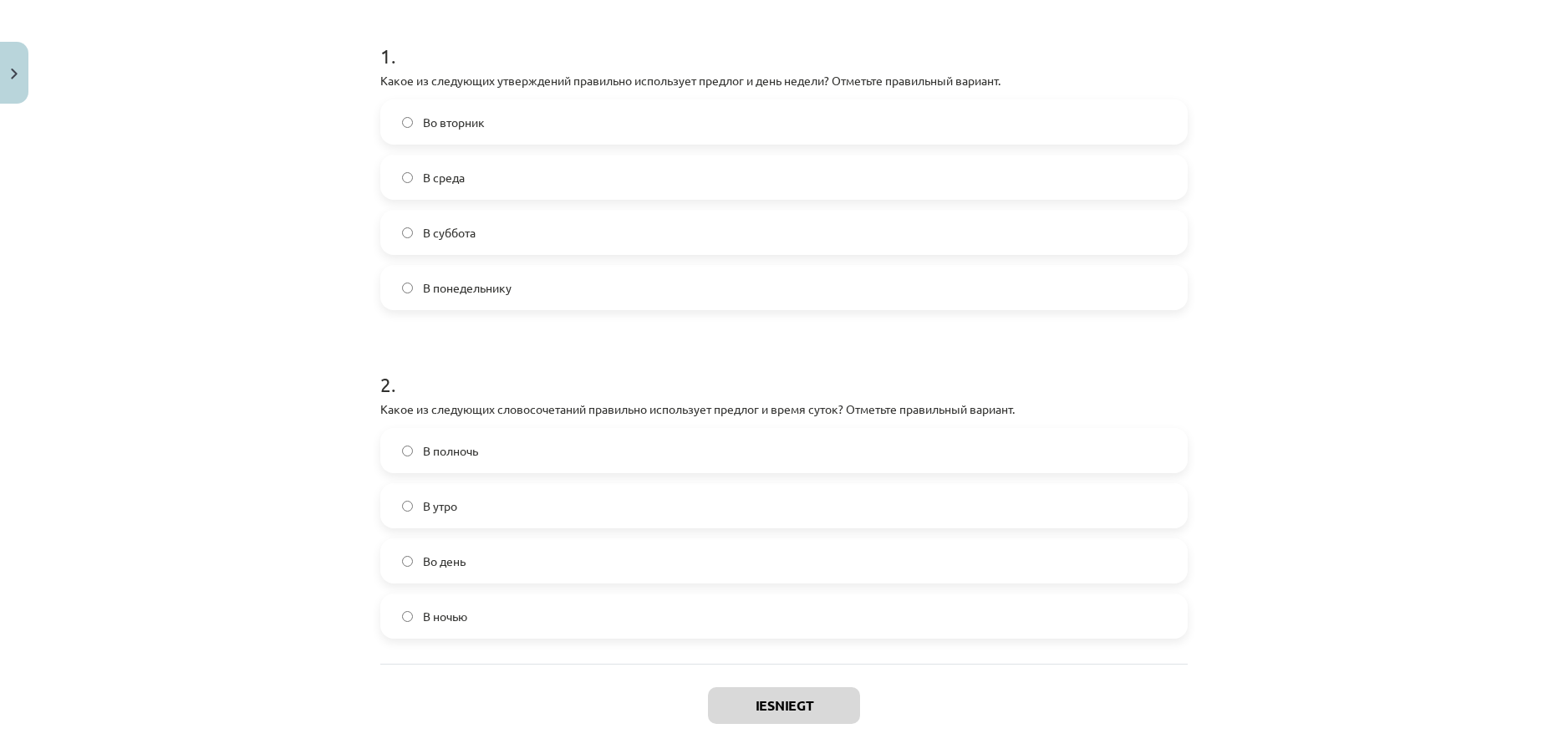
click at [509, 112] on label "Во вторник" at bounding box center [784, 122] width 804 height 41
click at [586, 451] on label "В полночь" at bounding box center [784, 450] width 804 height 41
click at [773, 722] on button "Iesniegt" at bounding box center [784, 706] width 153 height 37
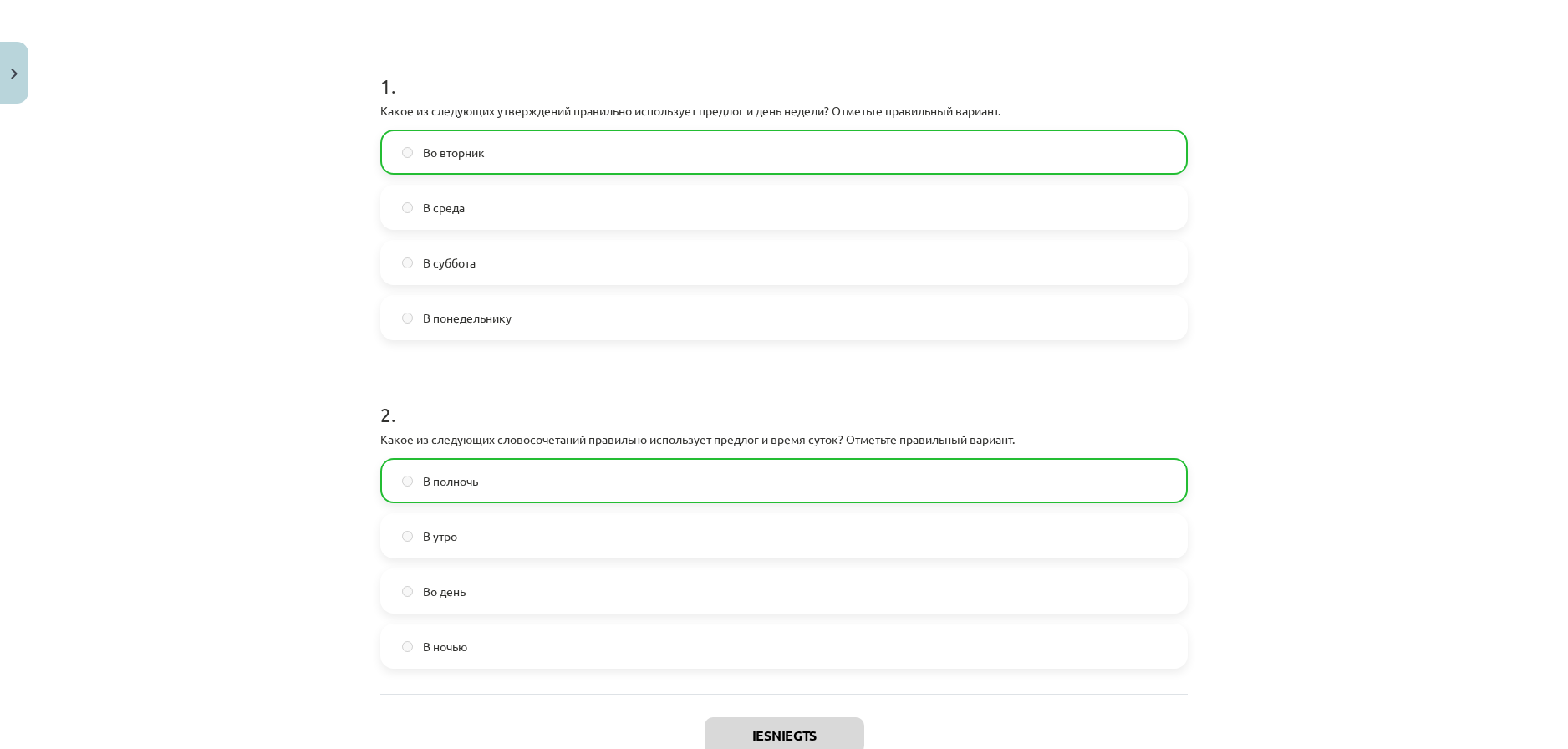
scroll to position [455, 0]
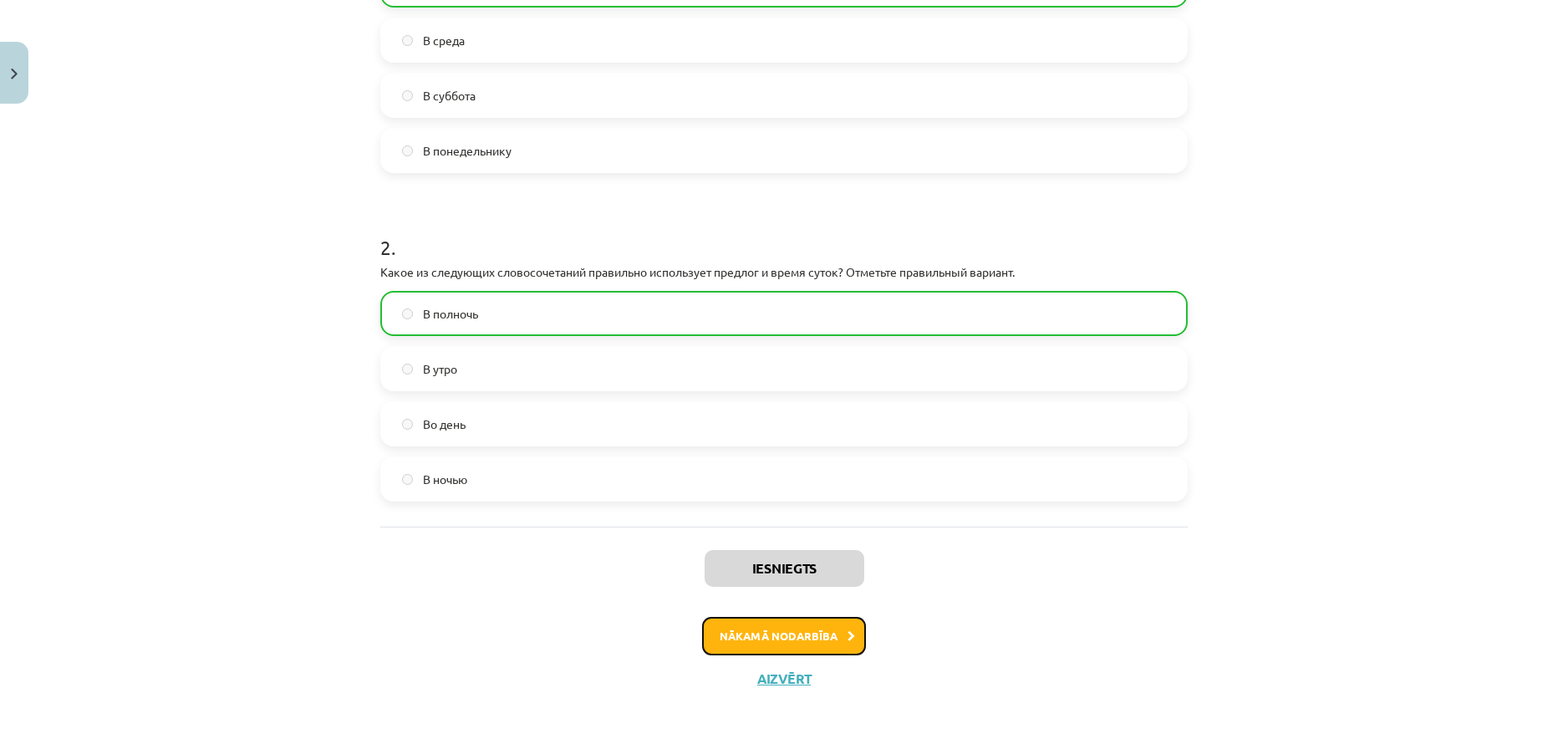
click at [822, 643] on button "Nākamā nodarbība" at bounding box center [784, 636] width 164 height 39
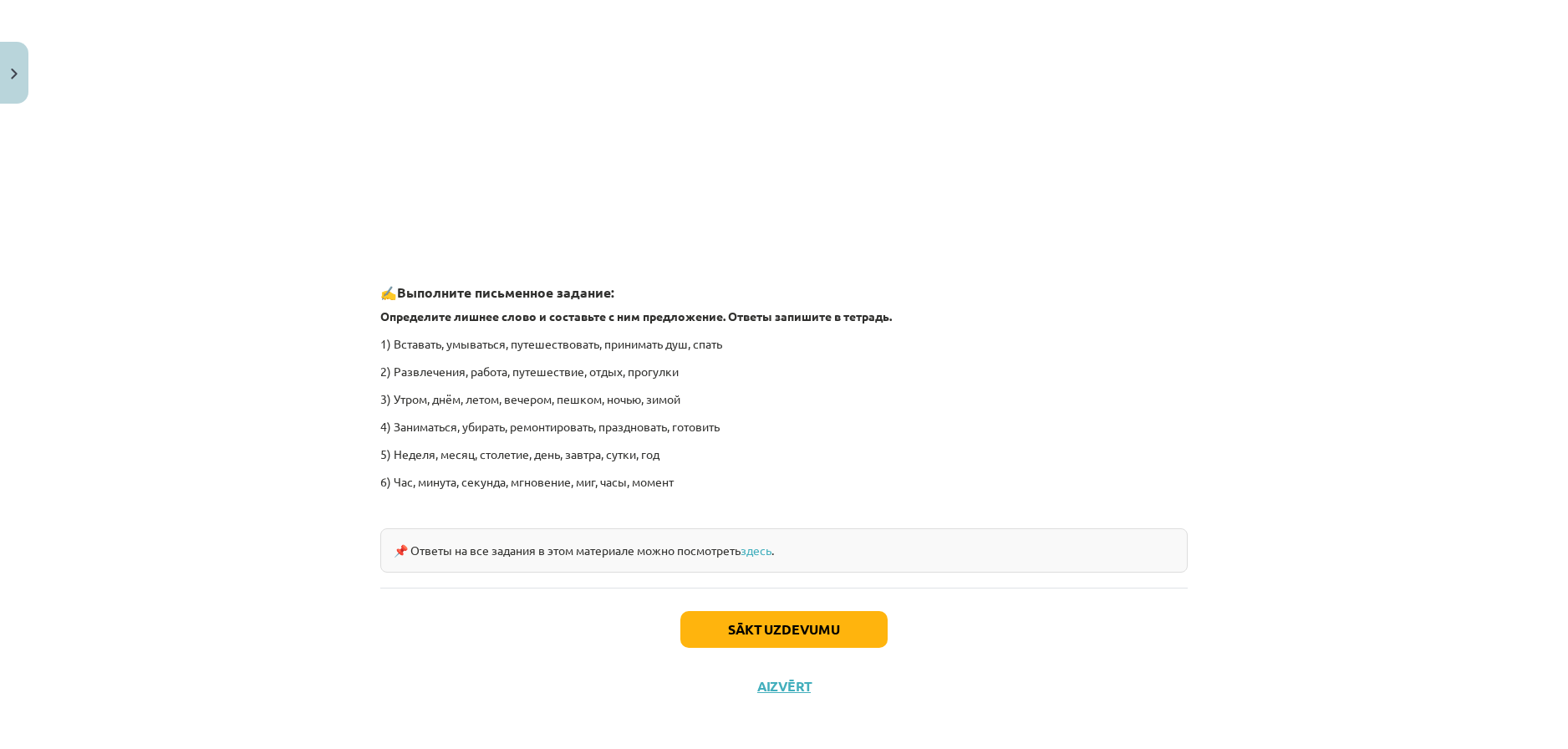
scroll to position [2373, 0]
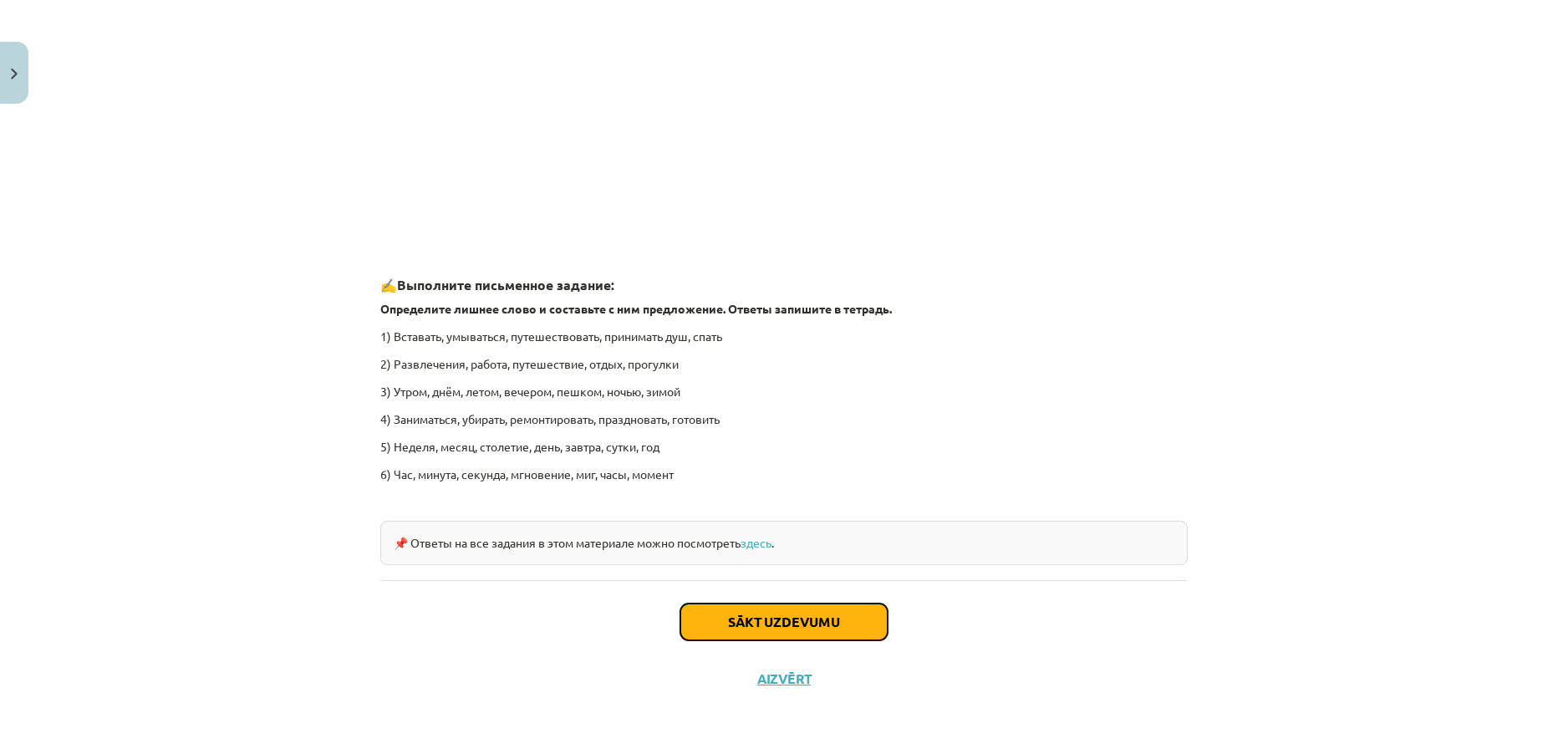
click at [776, 620] on button "Sākt uzdevumu" at bounding box center [784, 622] width 207 height 37
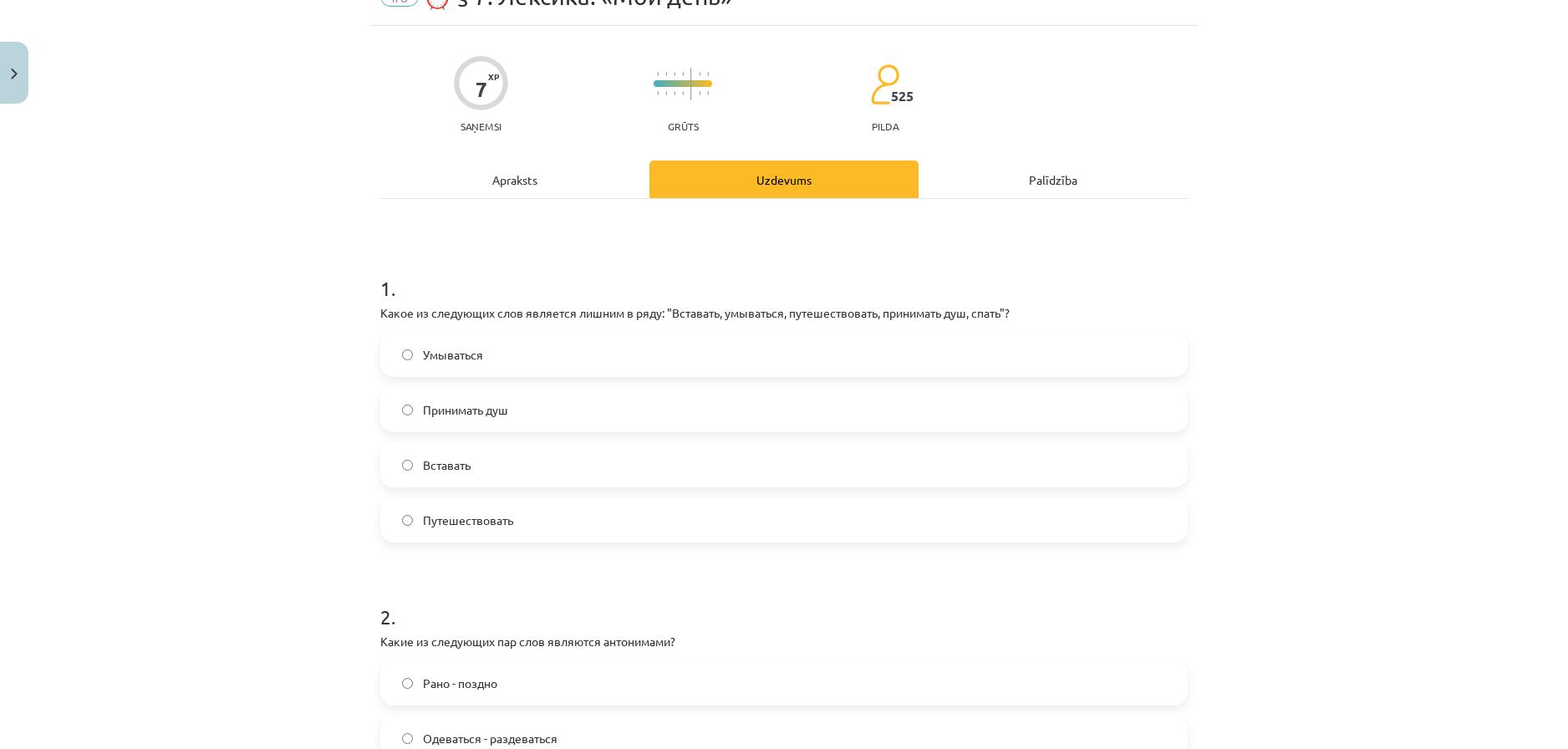
scroll to position [32, 0]
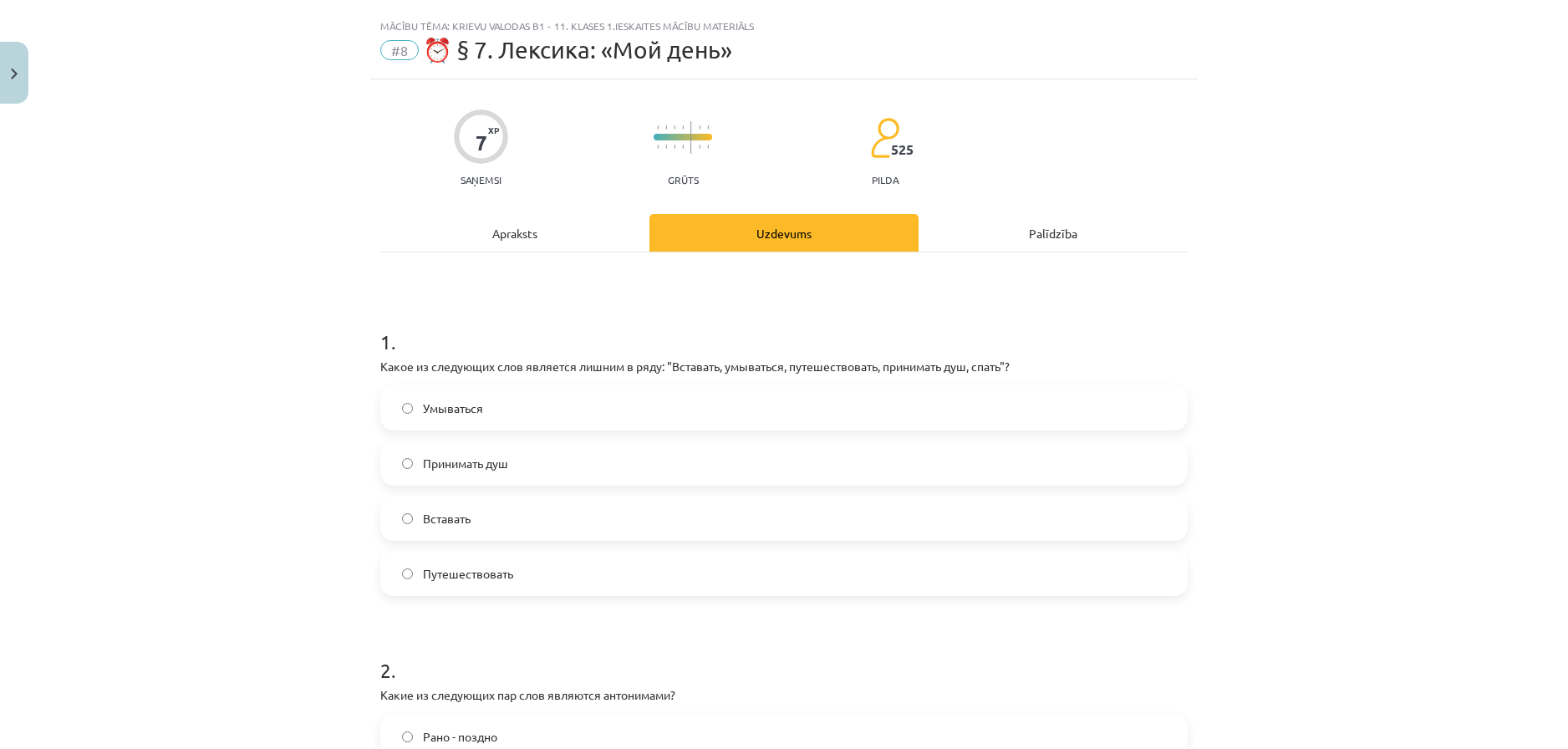
click at [656, 565] on label "Путешествовать" at bounding box center [784, 574] width 804 height 41
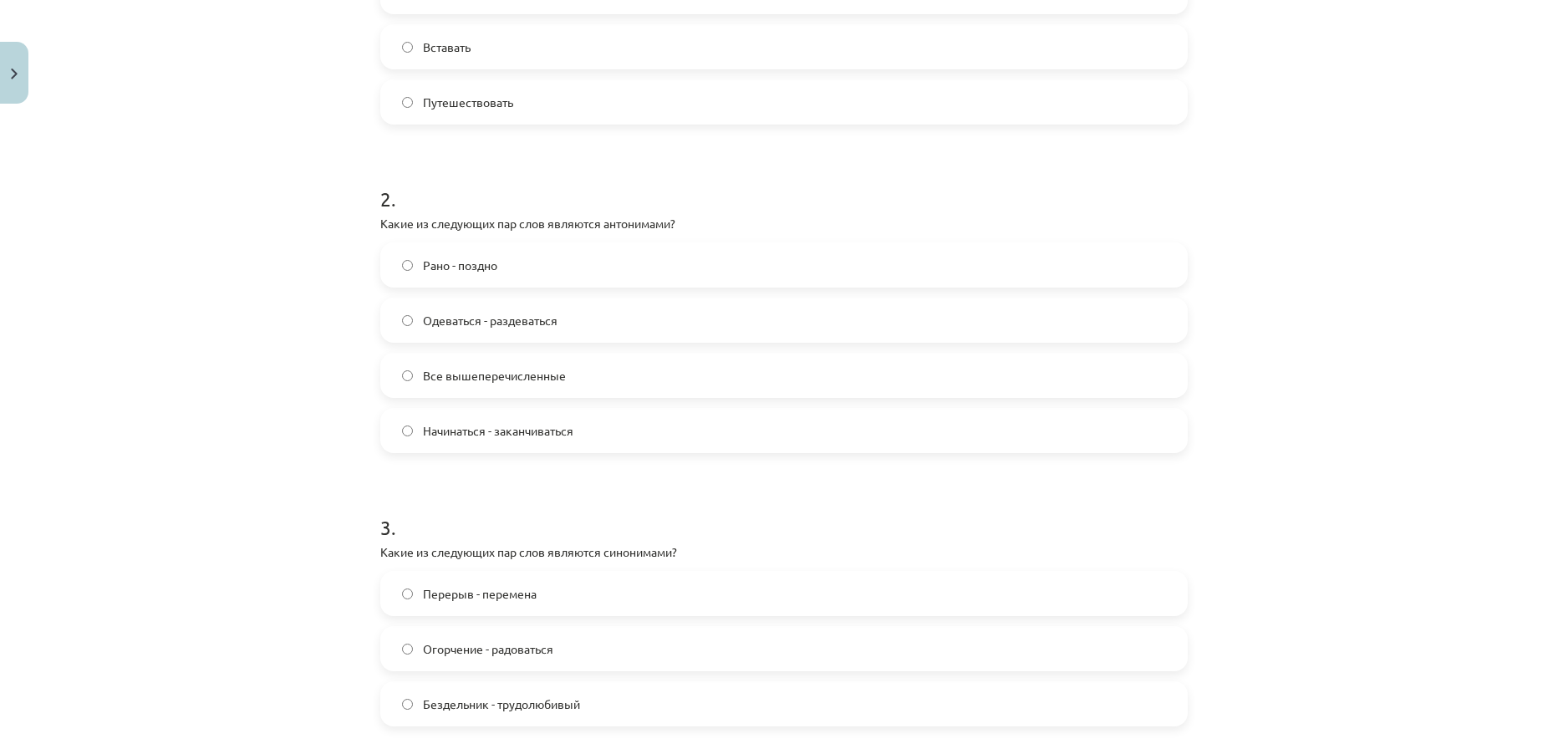
scroll to position [533, 0]
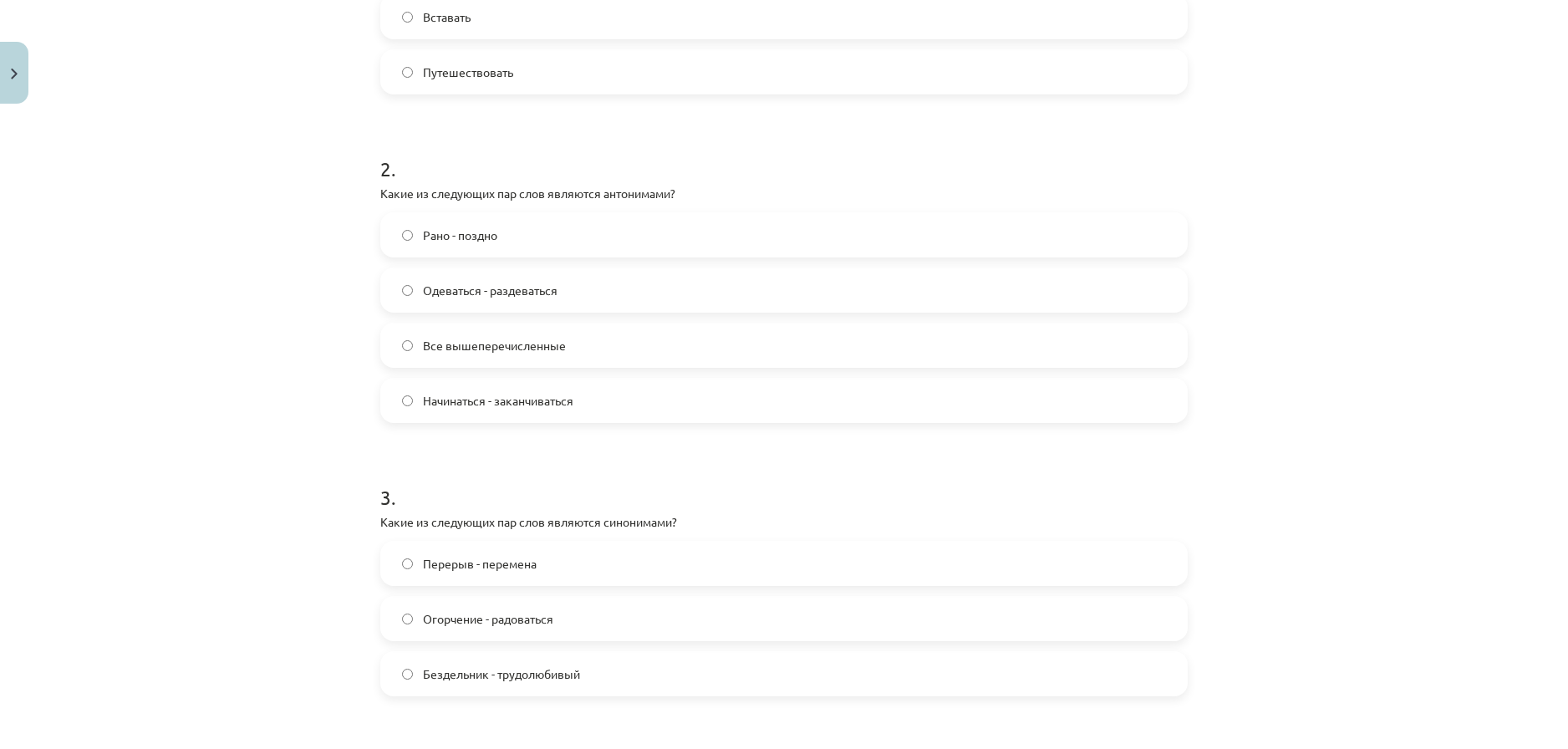
click at [745, 352] on label "Все вышеперечисленные" at bounding box center [784, 345] width 804 height 41
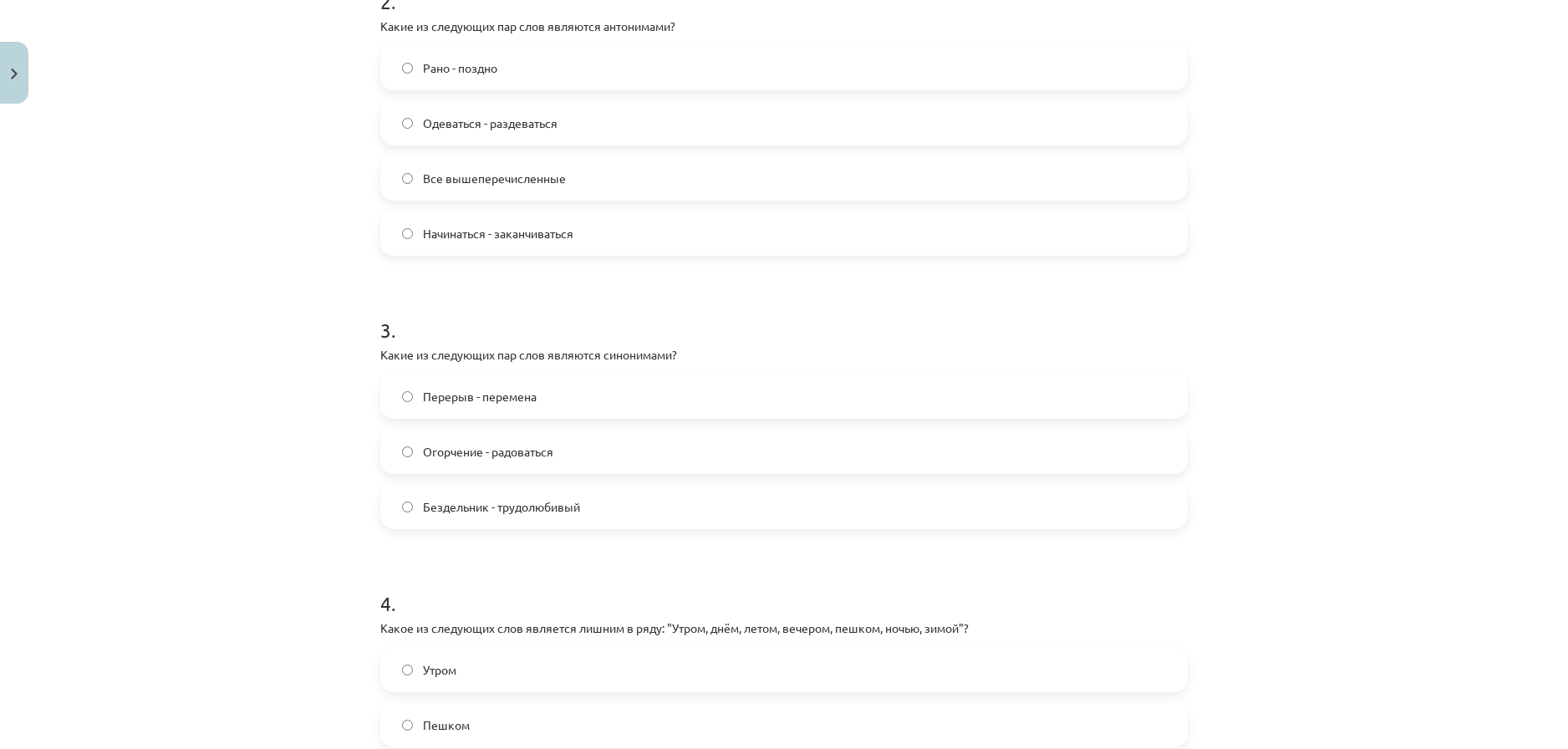
click at [768, 384] on label "Перерыв - перемена" at bounding box center [784, 397] width 804 height 41
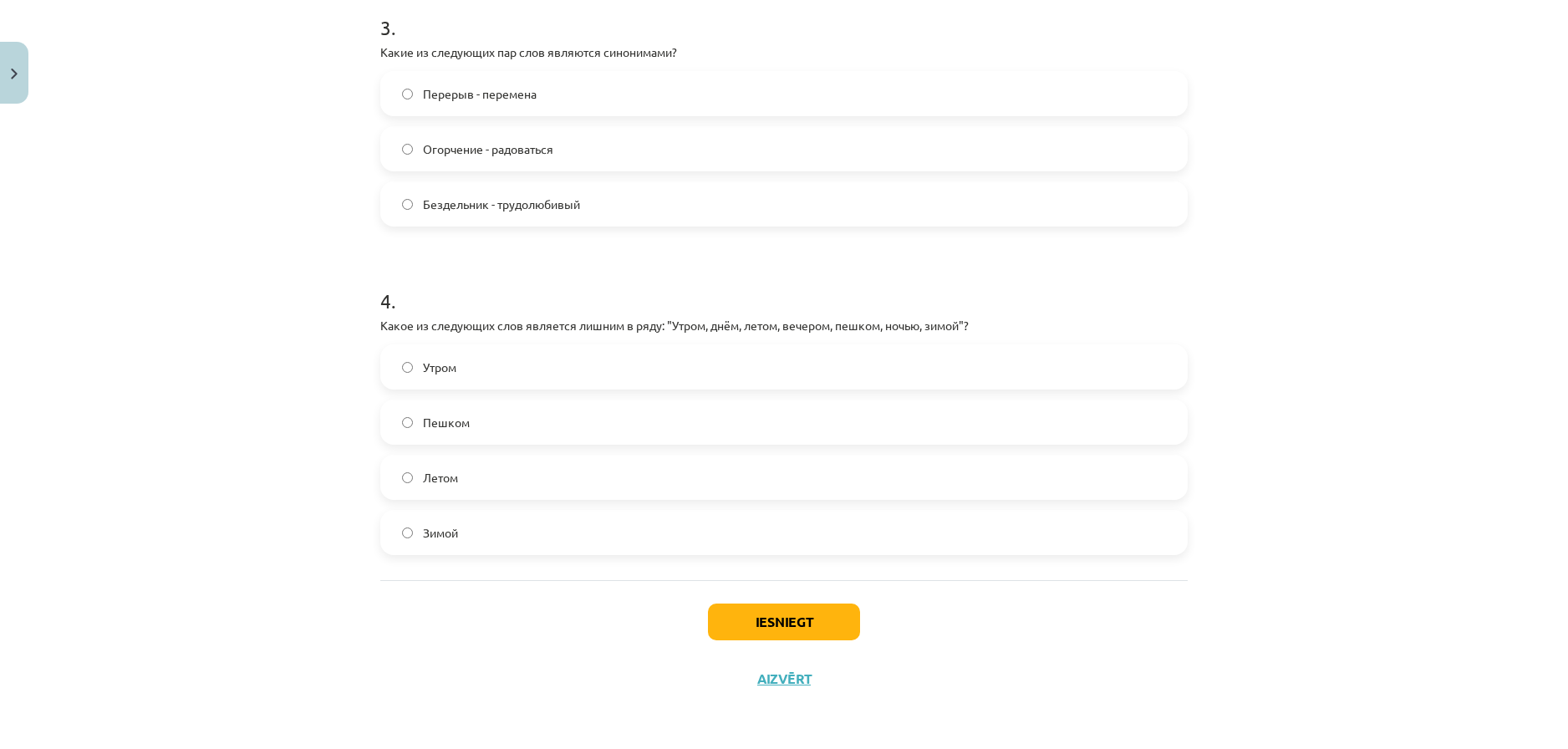
scroll to position [952, 0]
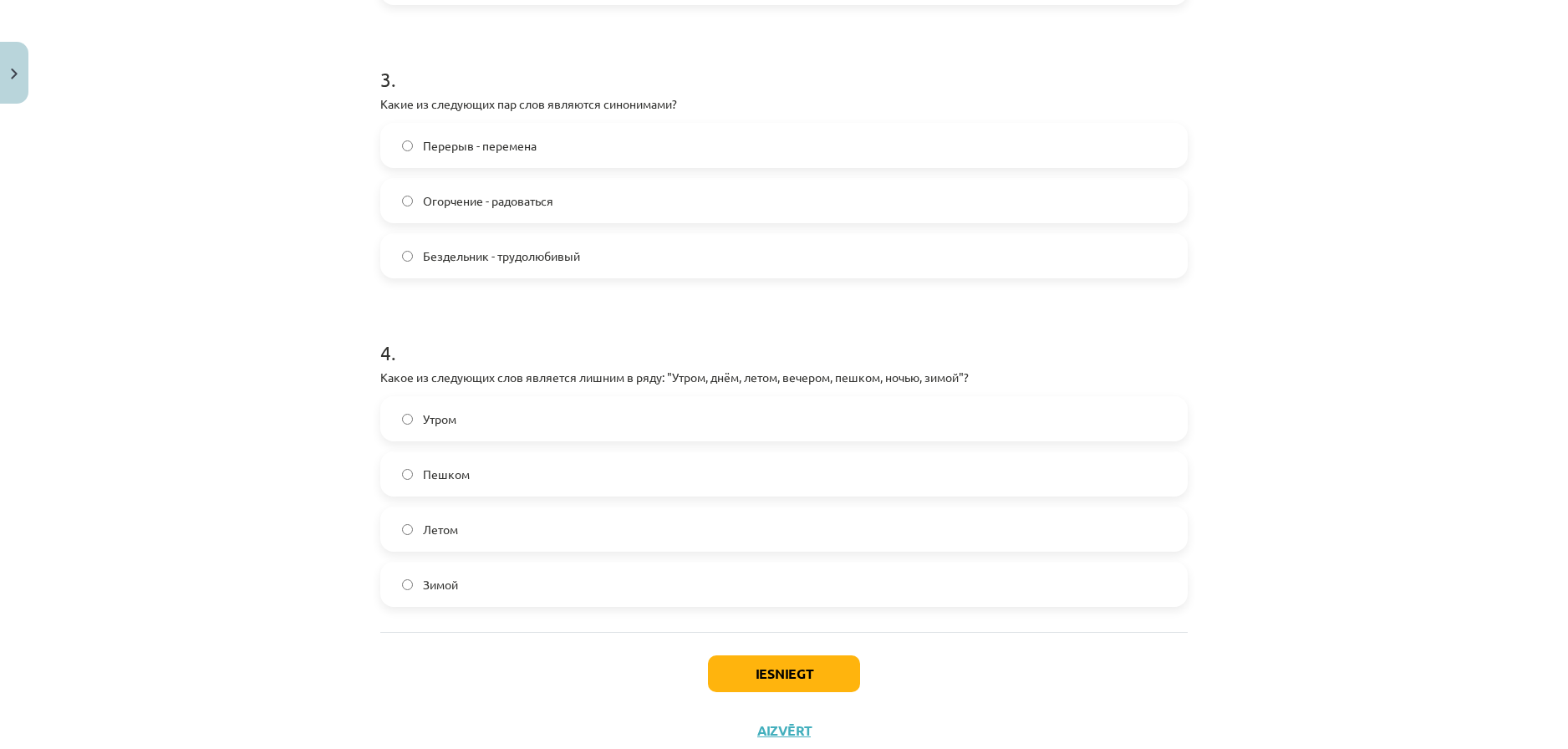
click at [580, 463] on label "Пешком" at bounding box center [784, 474] width 804 height 41
click at [763, 664] on button "Iesniegt" at bounding box center [784, 674] width 153 height 37
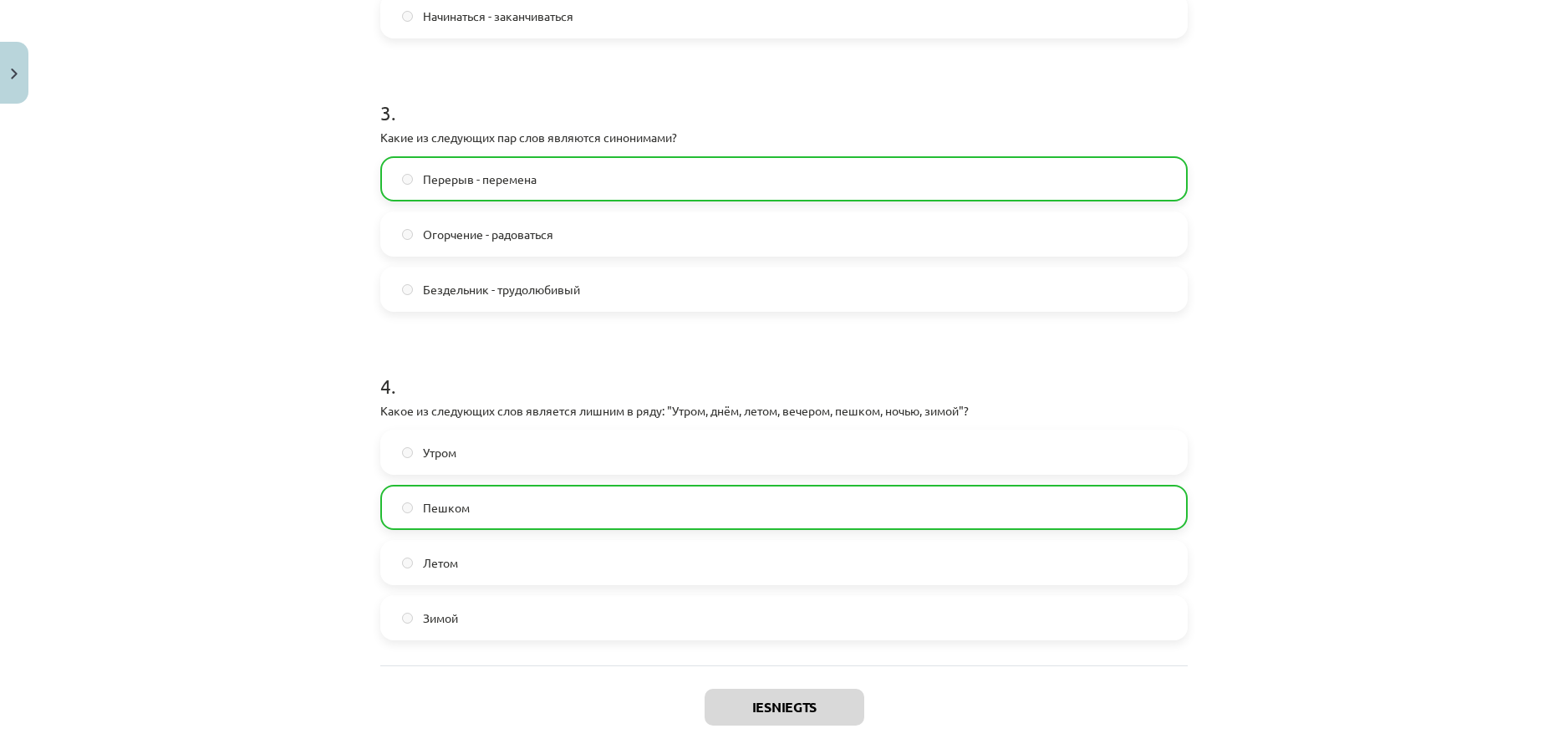
scroll to position [1057, 0]
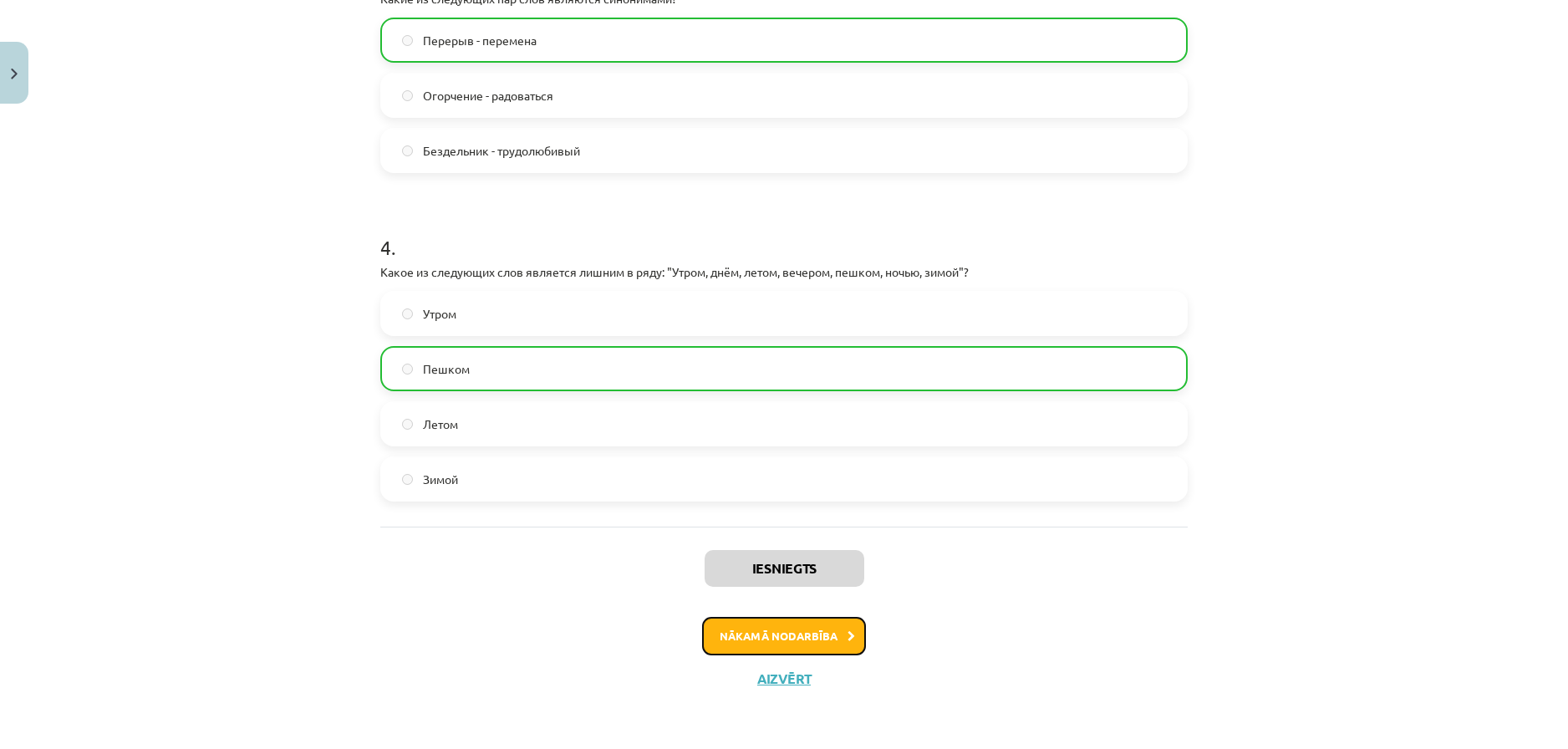
click at [801, 637] on button "Nākamā nodarbība" at bounding box center [784, 636] width 164 height 39
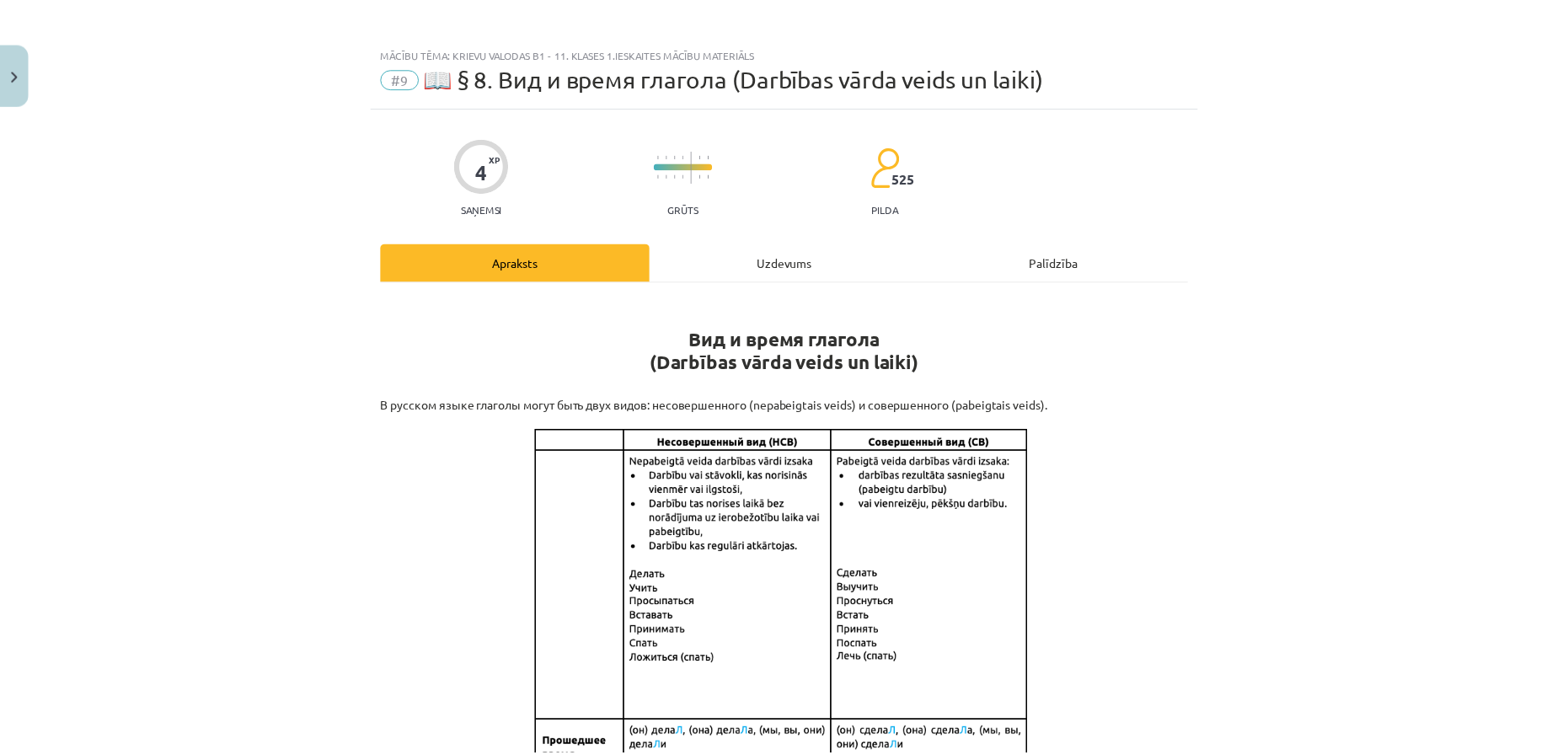
scroll to position [0, 0]
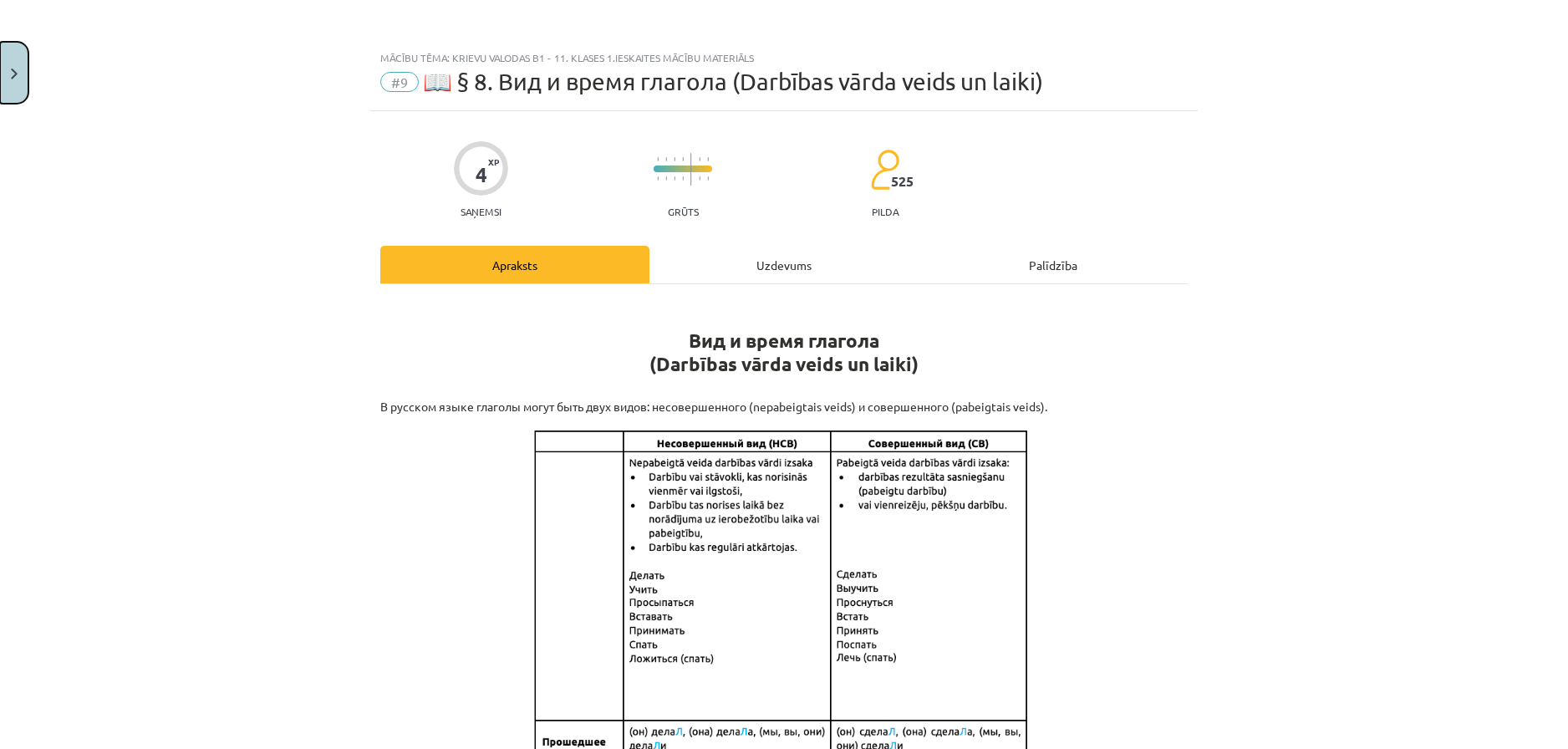
click at [8, 79] on button "Close" at bounding box center [14, 73] width 28 height 62
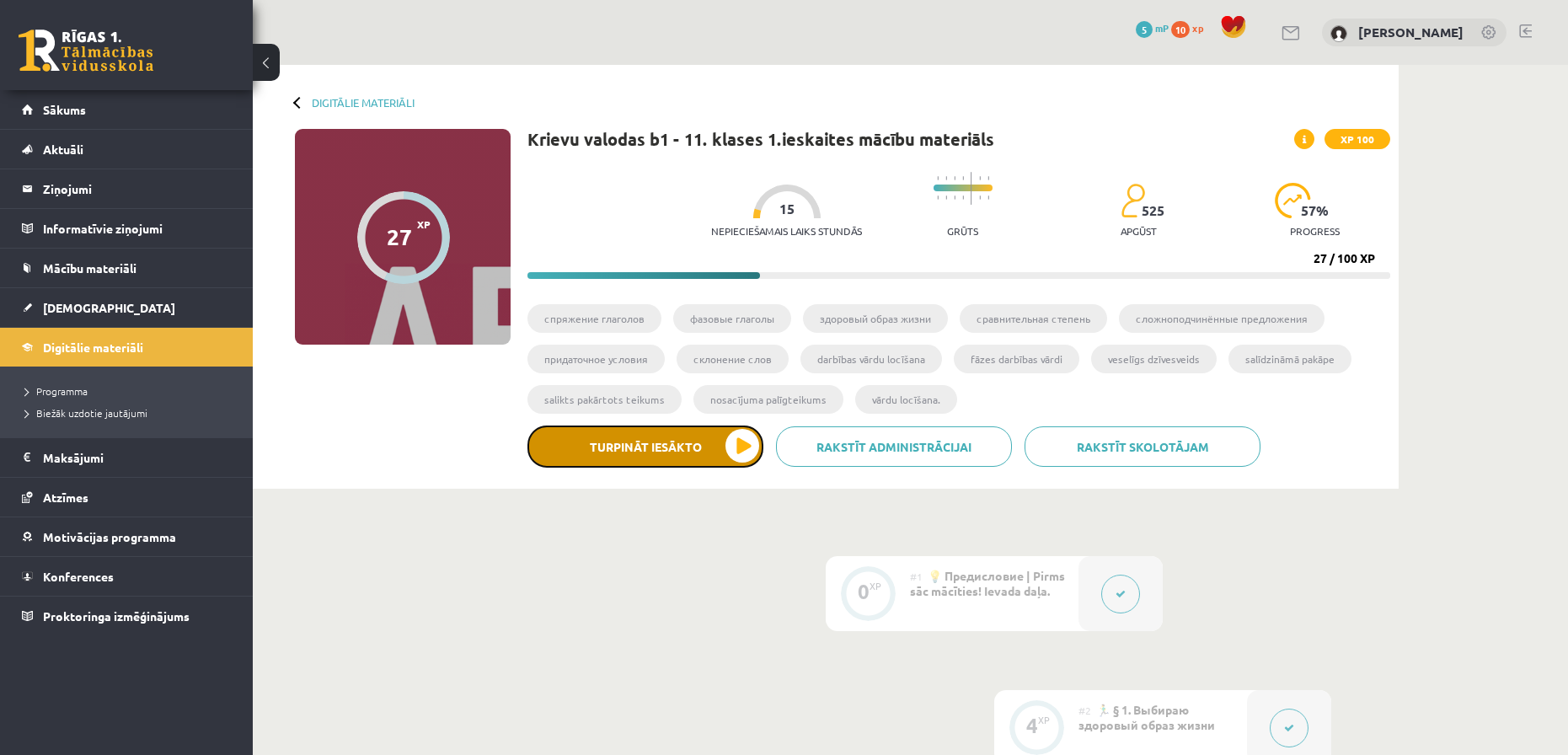
click at [735, 453] on button "Turpināt iesākto" at bounding box center [645, 446] width 236 height 42
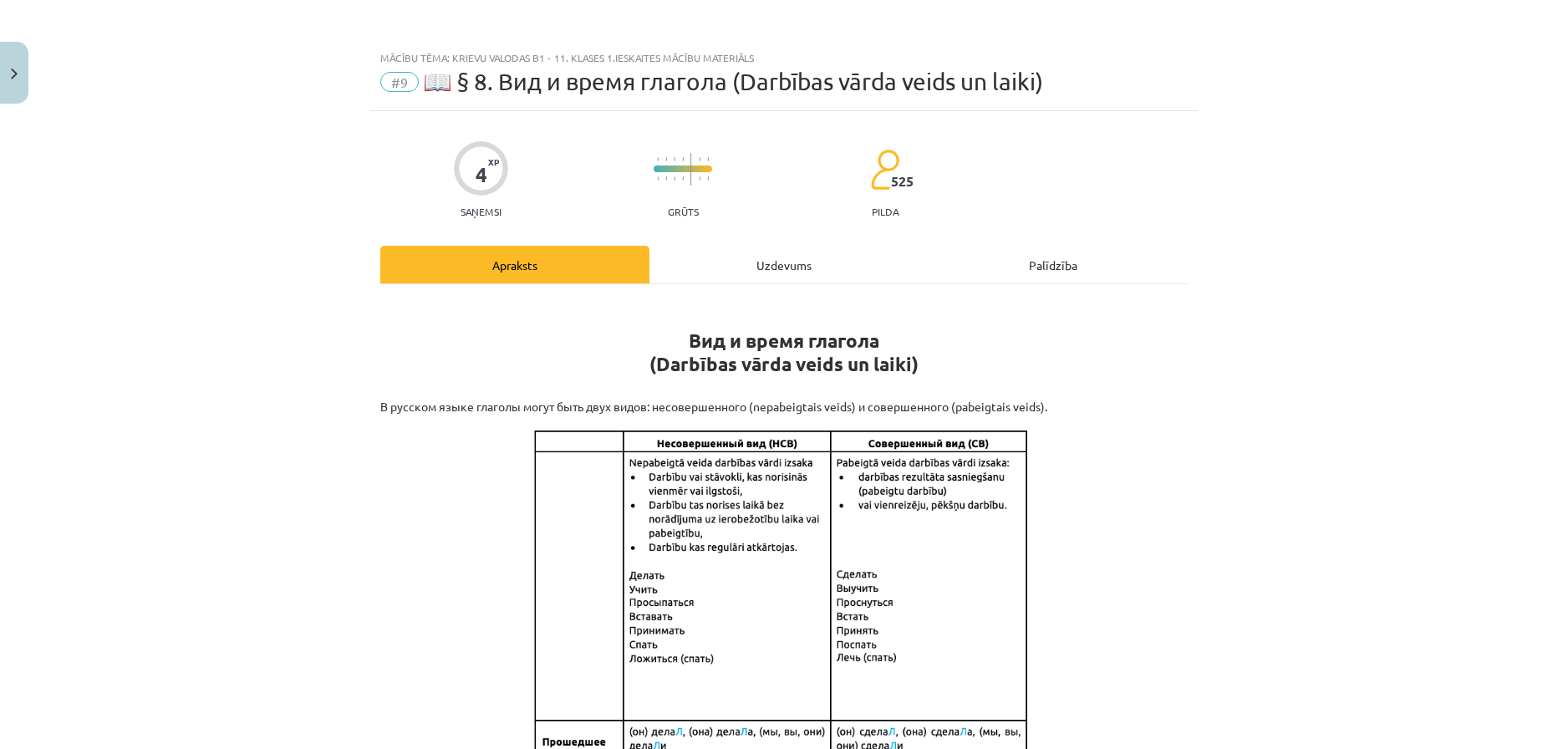
click at [811, 275] on div "Uzdevums" at bounding box center [784, 265] width 269 height 38
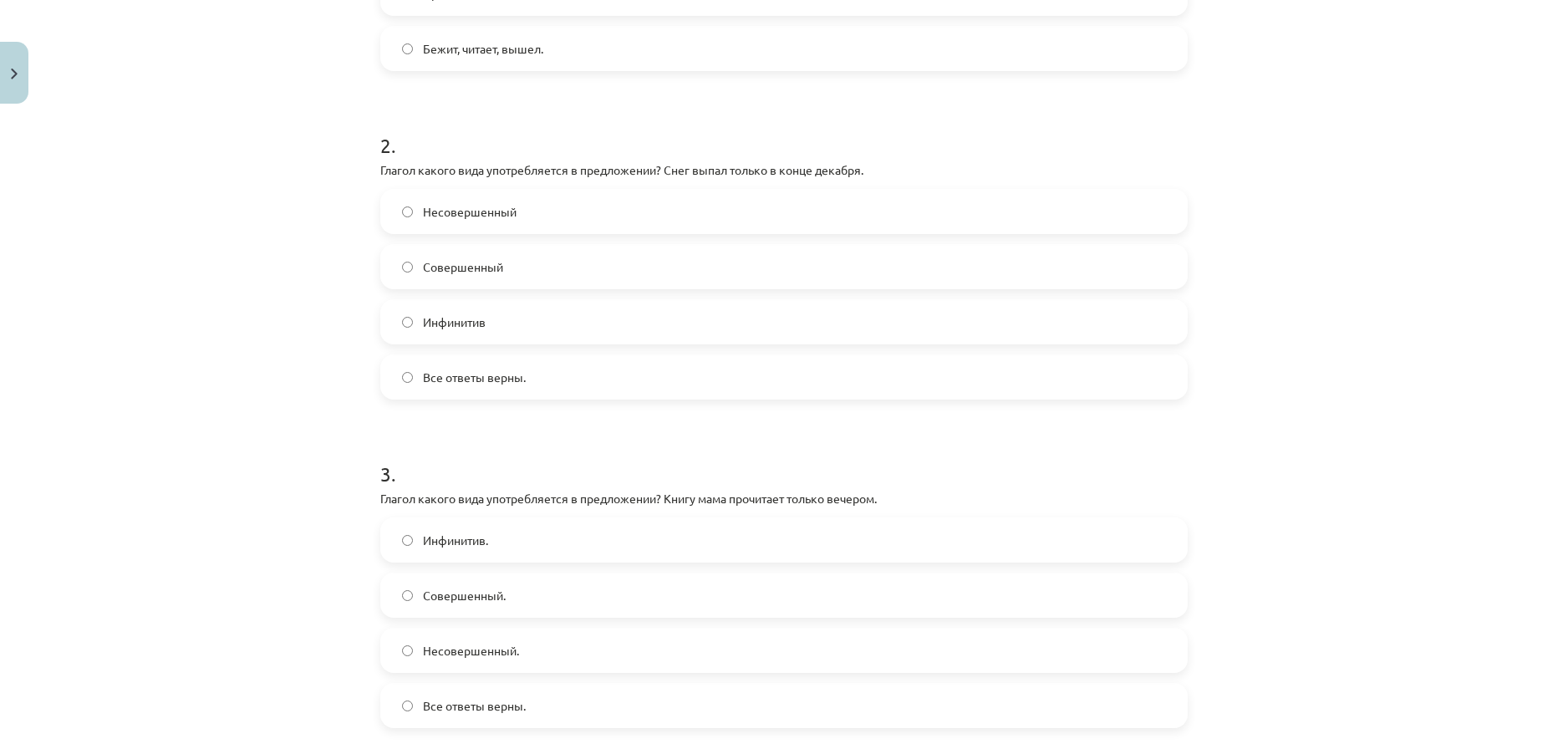
scroll to position [222, 0]
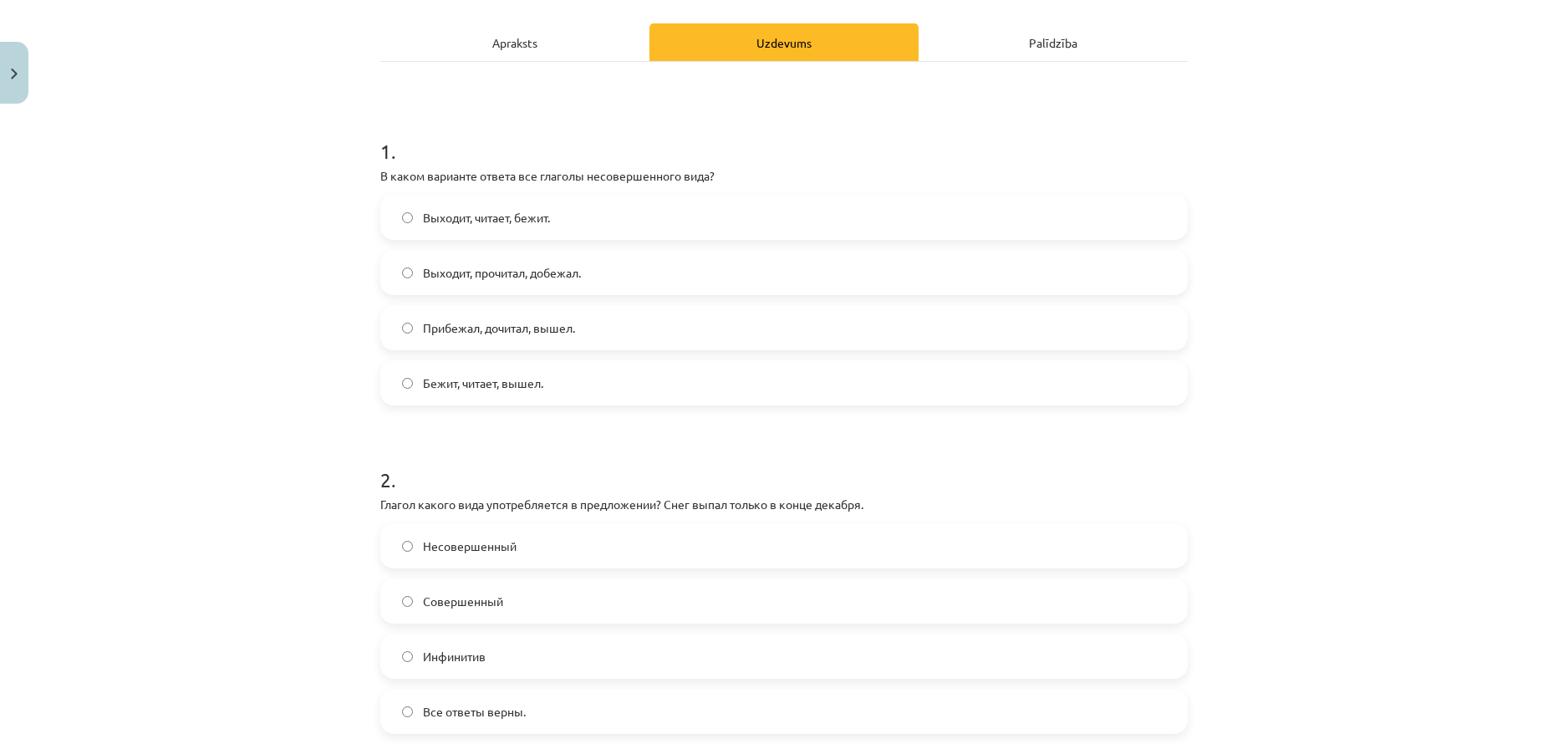
click at [640, 254] on label "Выходит, прочитал, добежал." at bounding box center [784, 272] width 804 height 41
click at [866, 206] on label "Выходит, читает, бежит." at bounding box center [784, 218] width 804 height 41
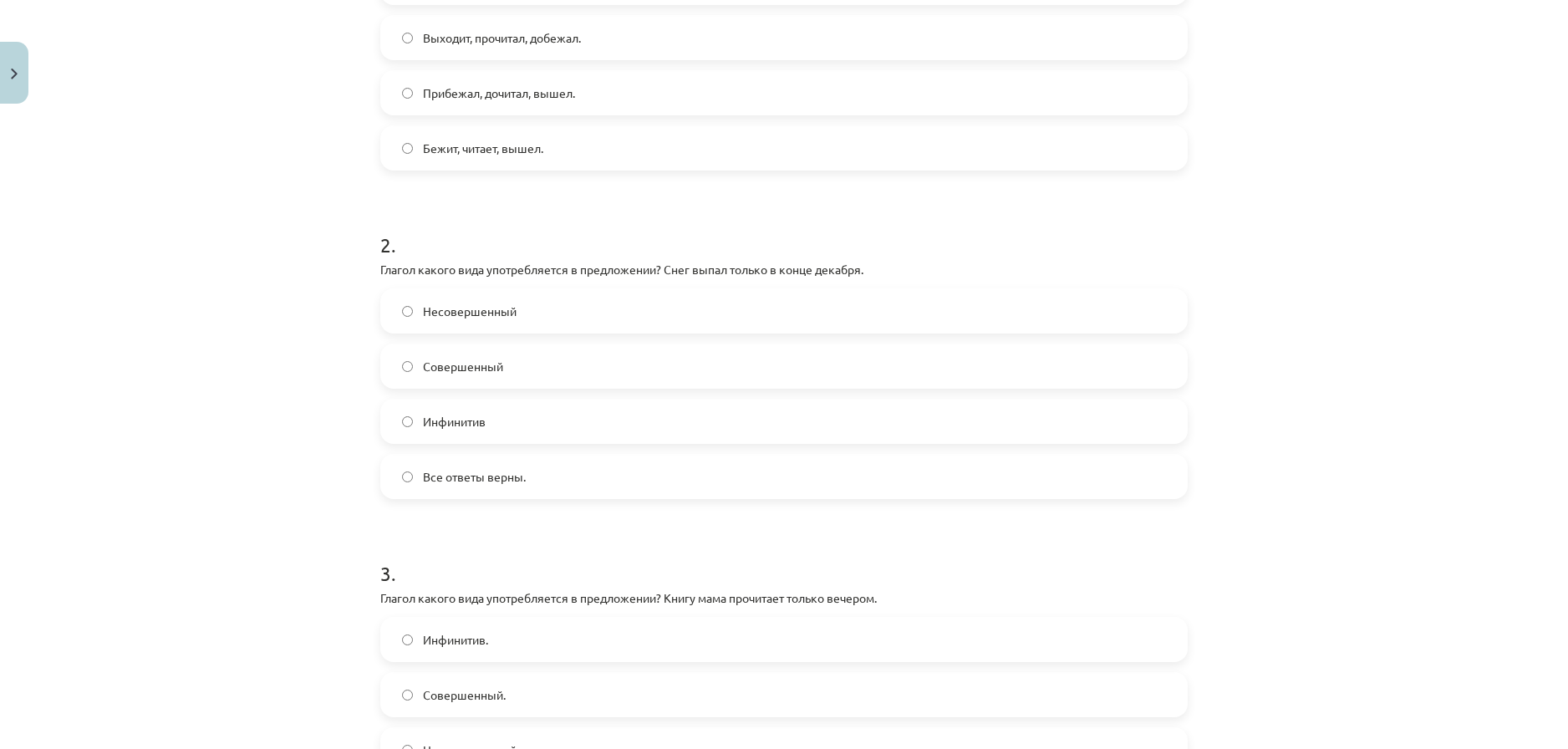
scroll to position [473, 0]
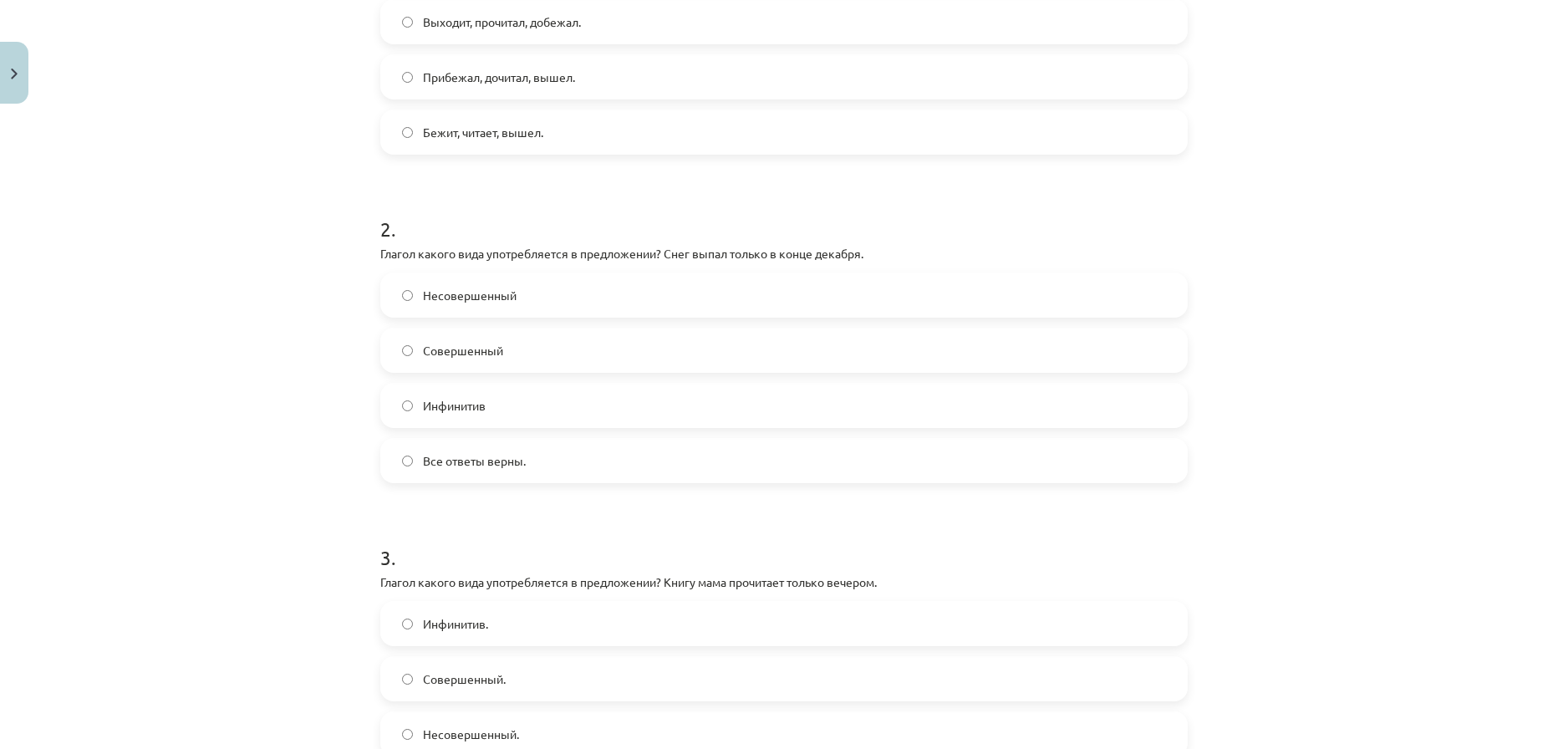
click at [812, 337] on label "Совершенный" at bounding box center [784, 350] width 804 height 41
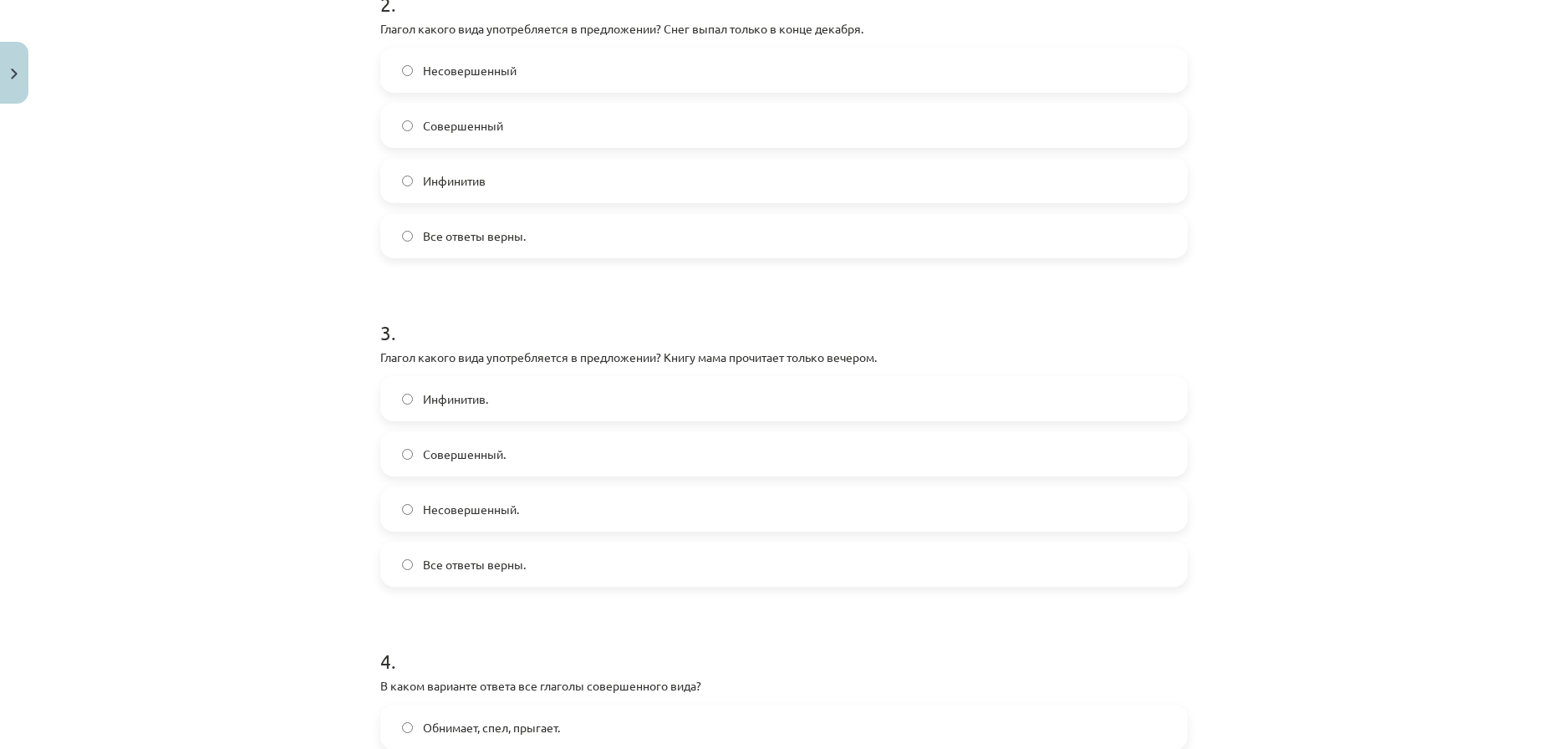
scroll to position [807, 0]
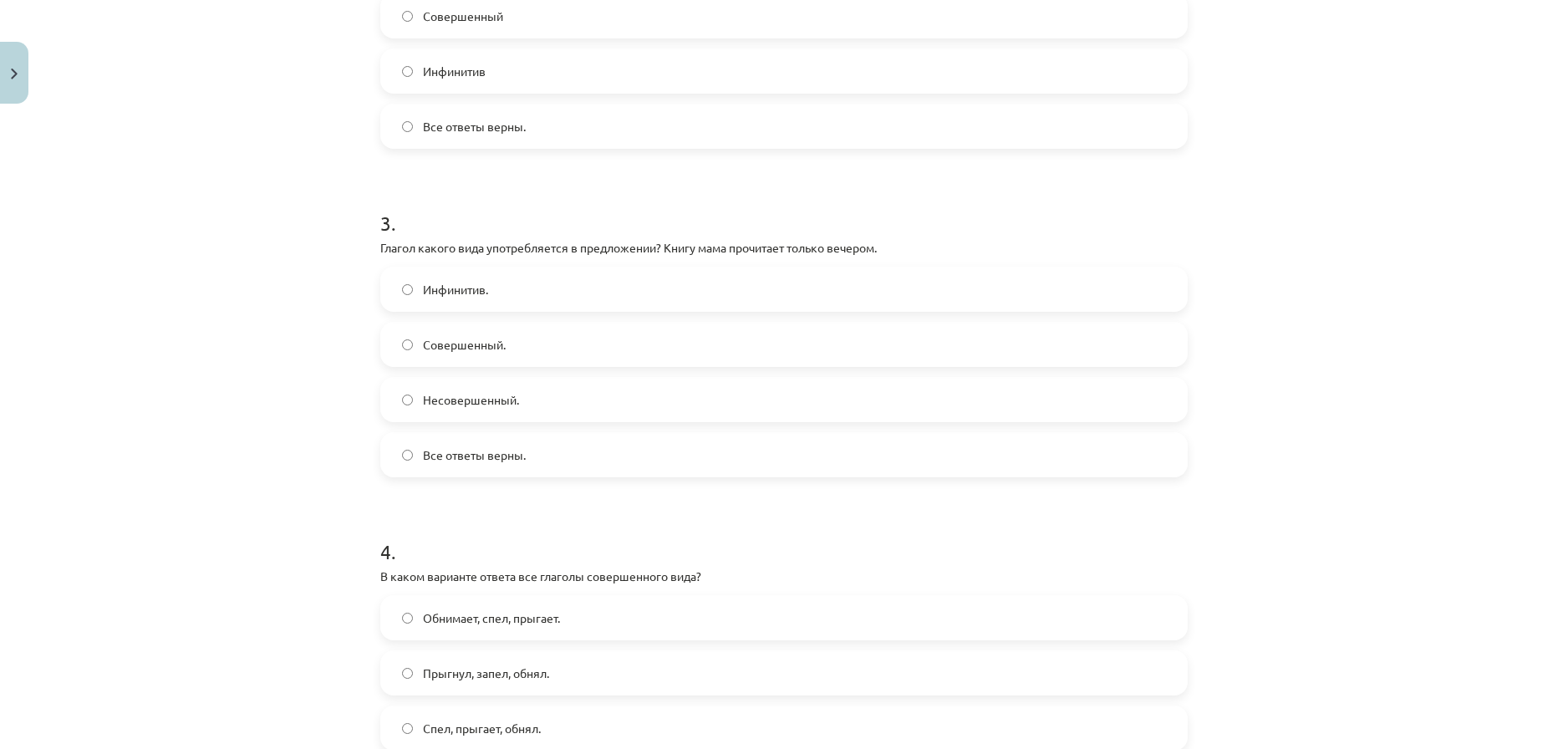
click at [748, 354] on label "Совершенный." at bounding box center [784, 344] width 804 height 41
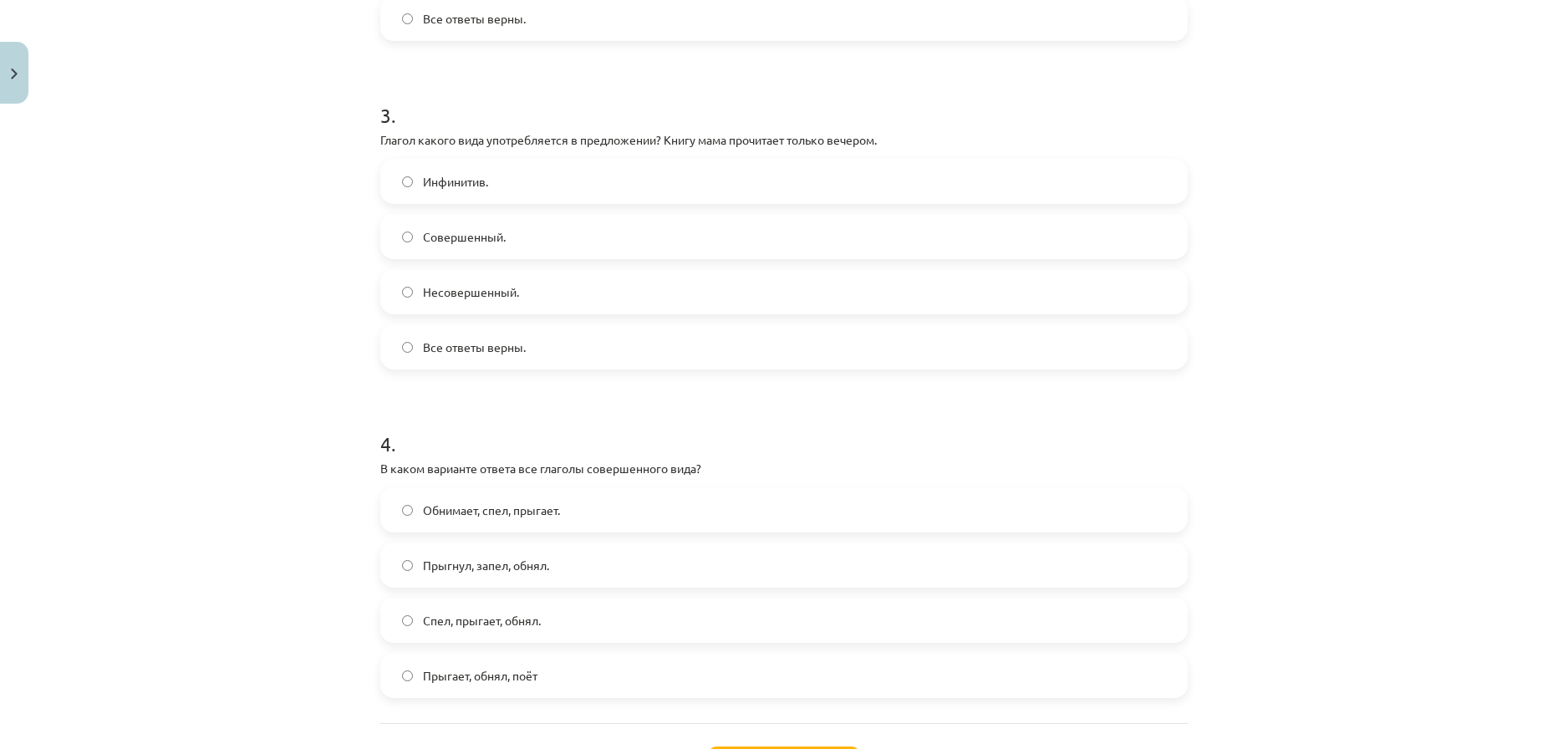
scroll to position [1059, 0]
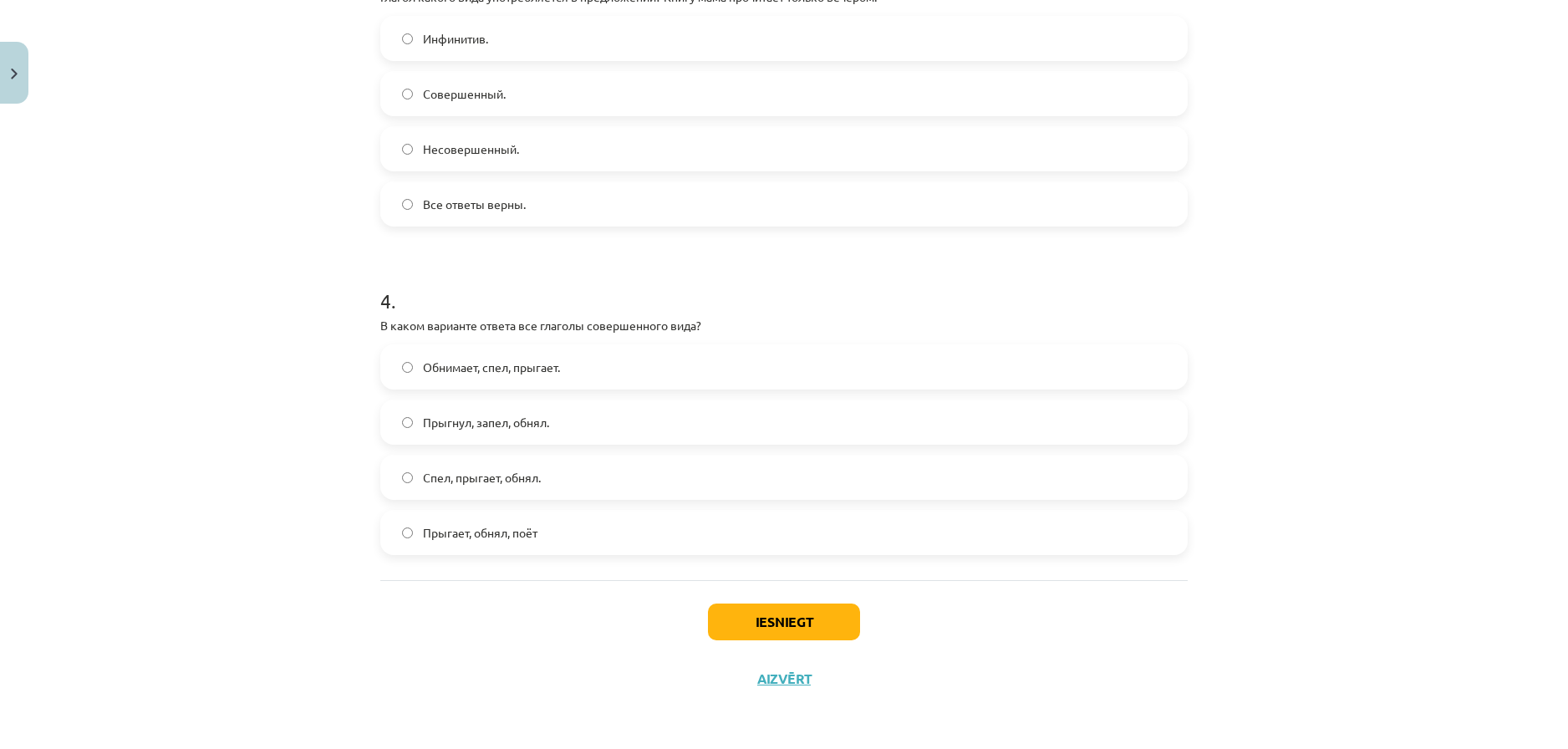
click at [804, 435] on label "Прыгнул, запел, обнял." at bounding box center [784, 422] width 804 height 41
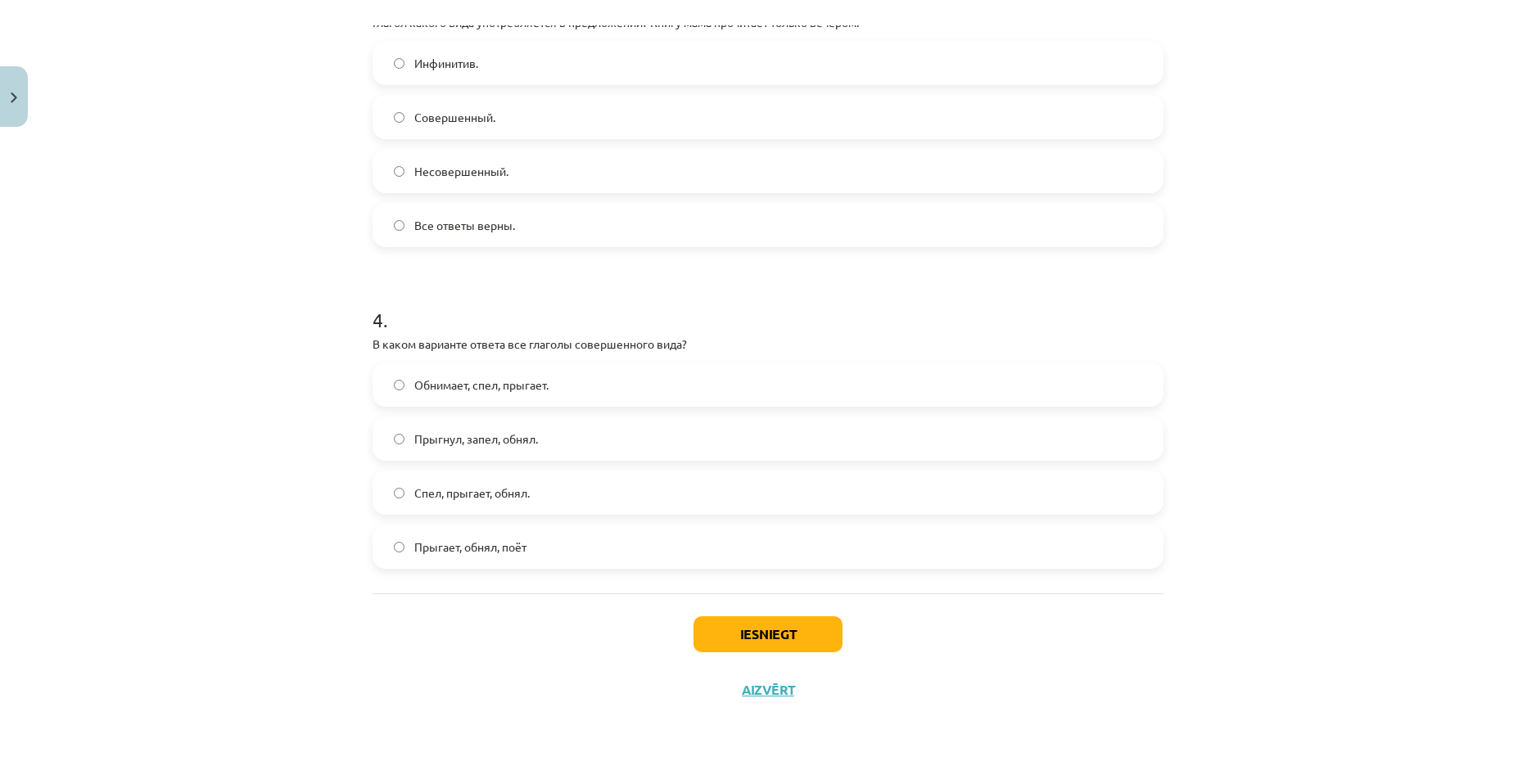
scroll to position [986, 0]
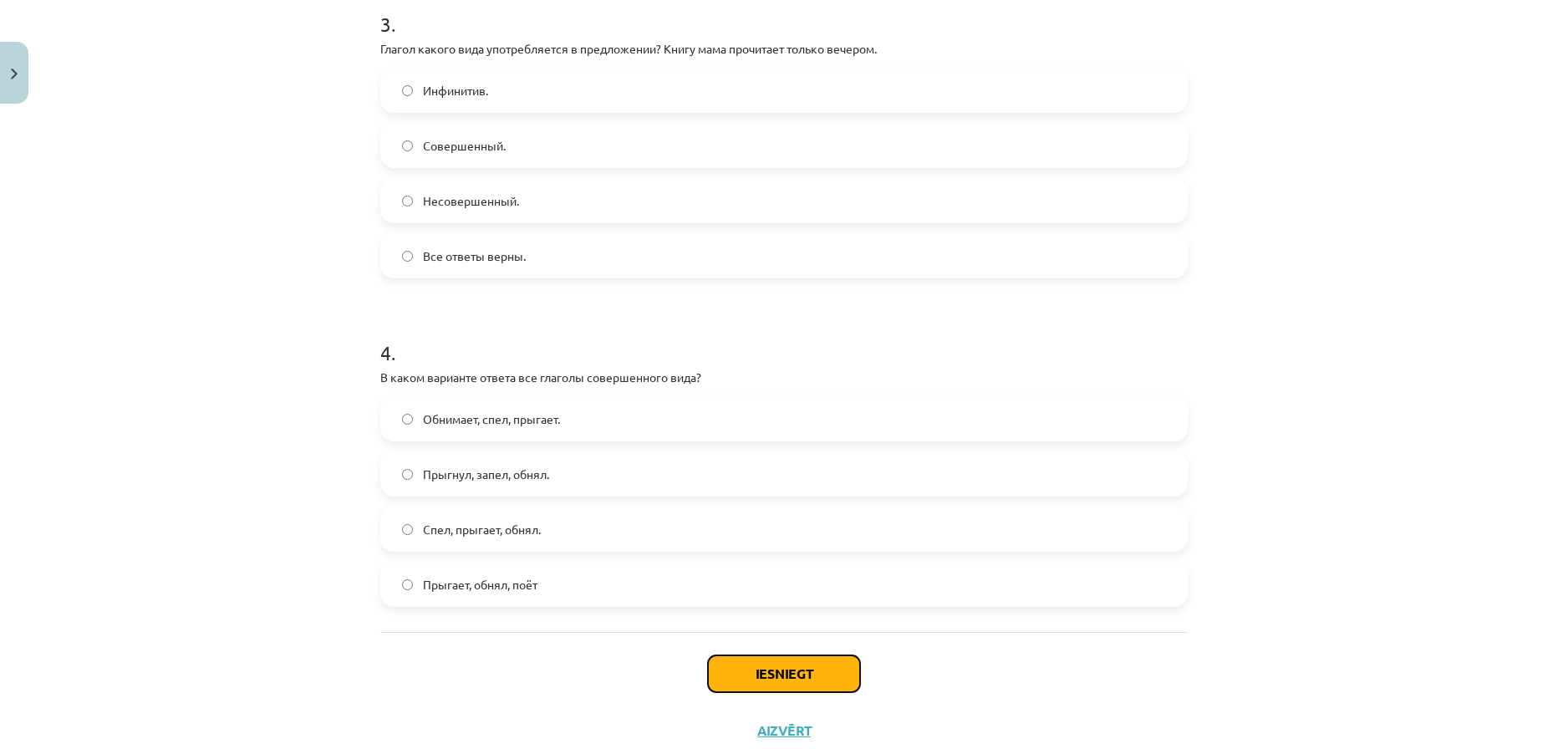
click at [826, 659] on button "Iesniegt" at bounding box center [784, 674] width 153 height 37
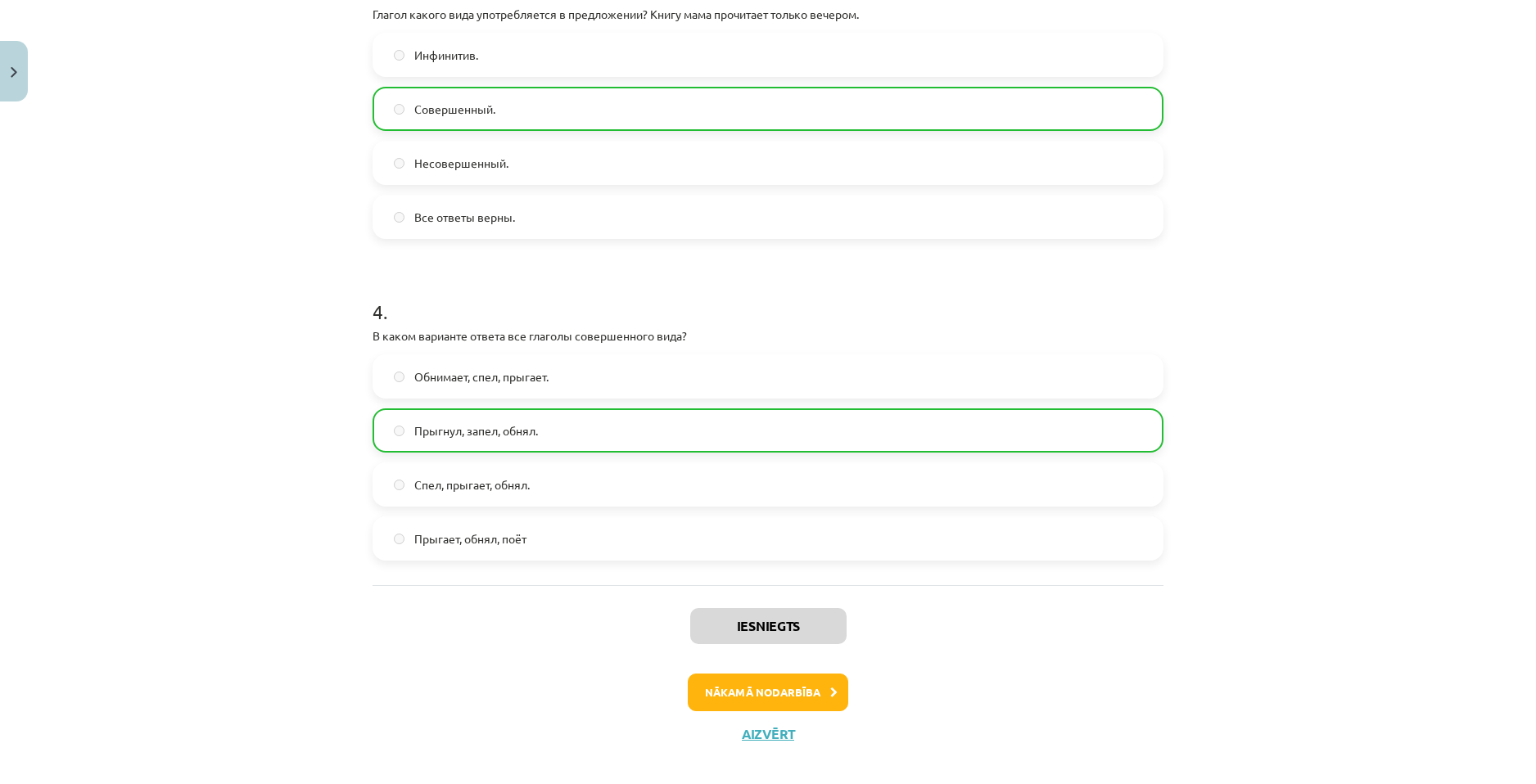
scroll to position [1038, 0]
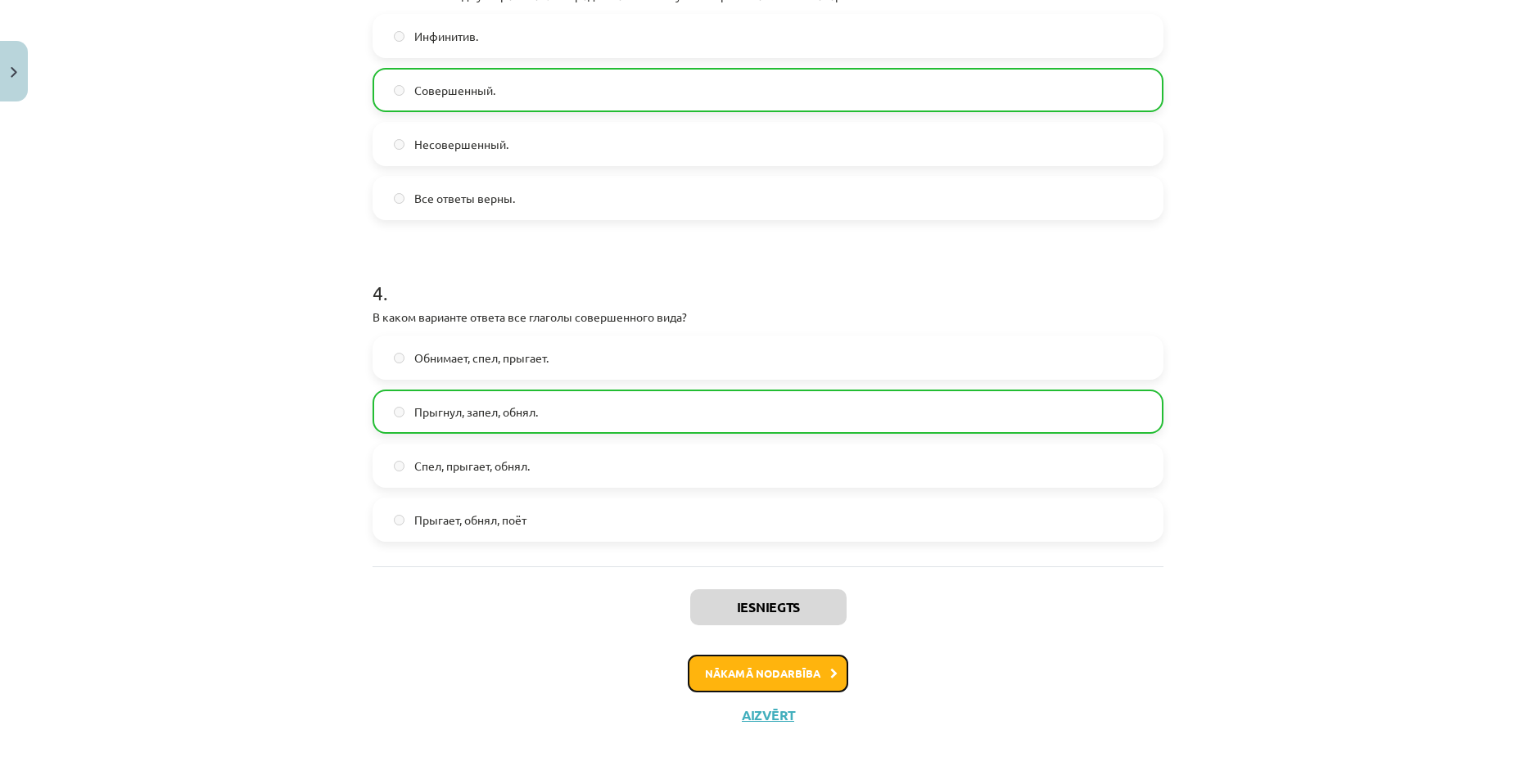
click at [787, 674] on button "Nākamā nodarbība" at bounding box center [768, 673] width 161 height 38
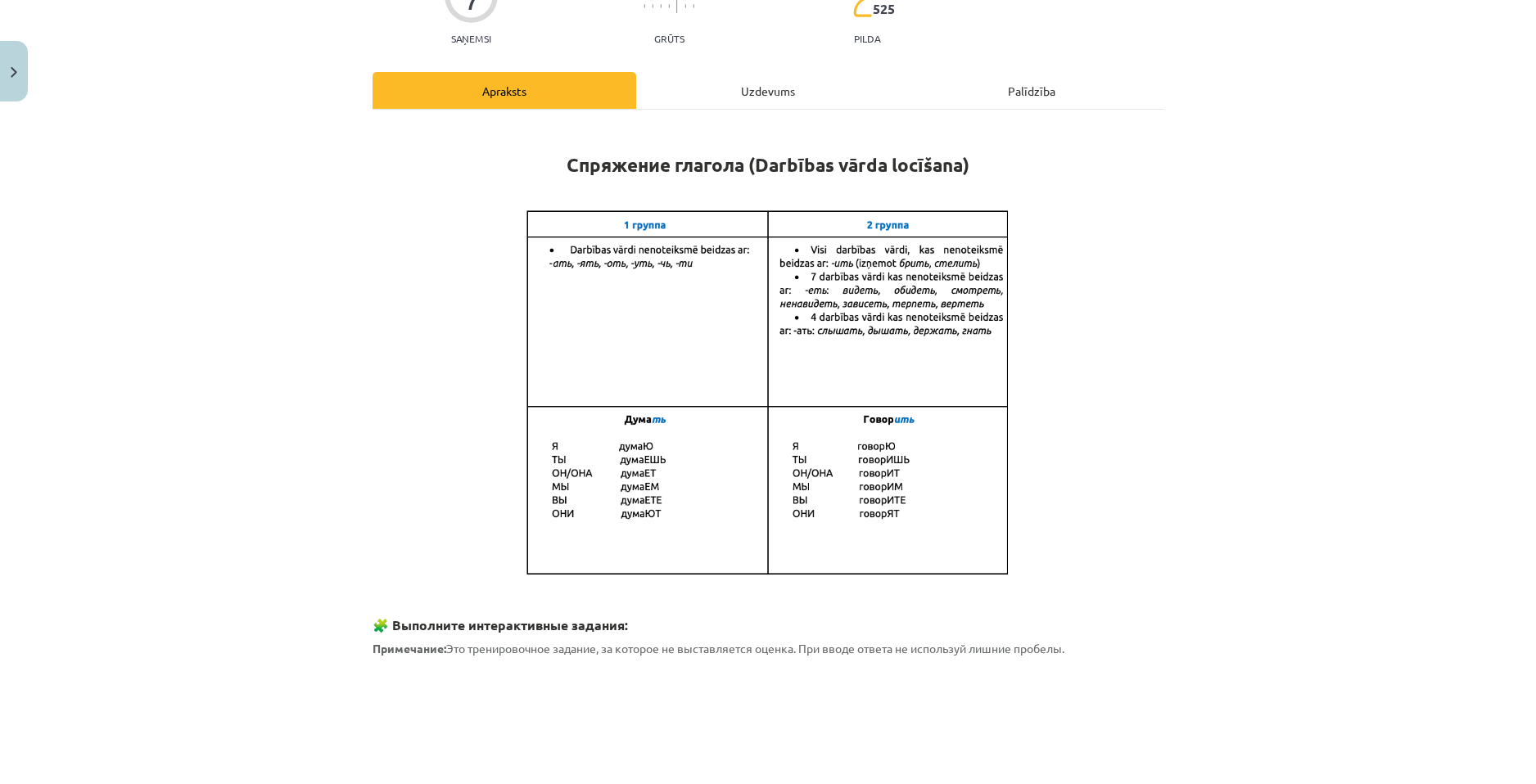
scroll to position [0, 0]
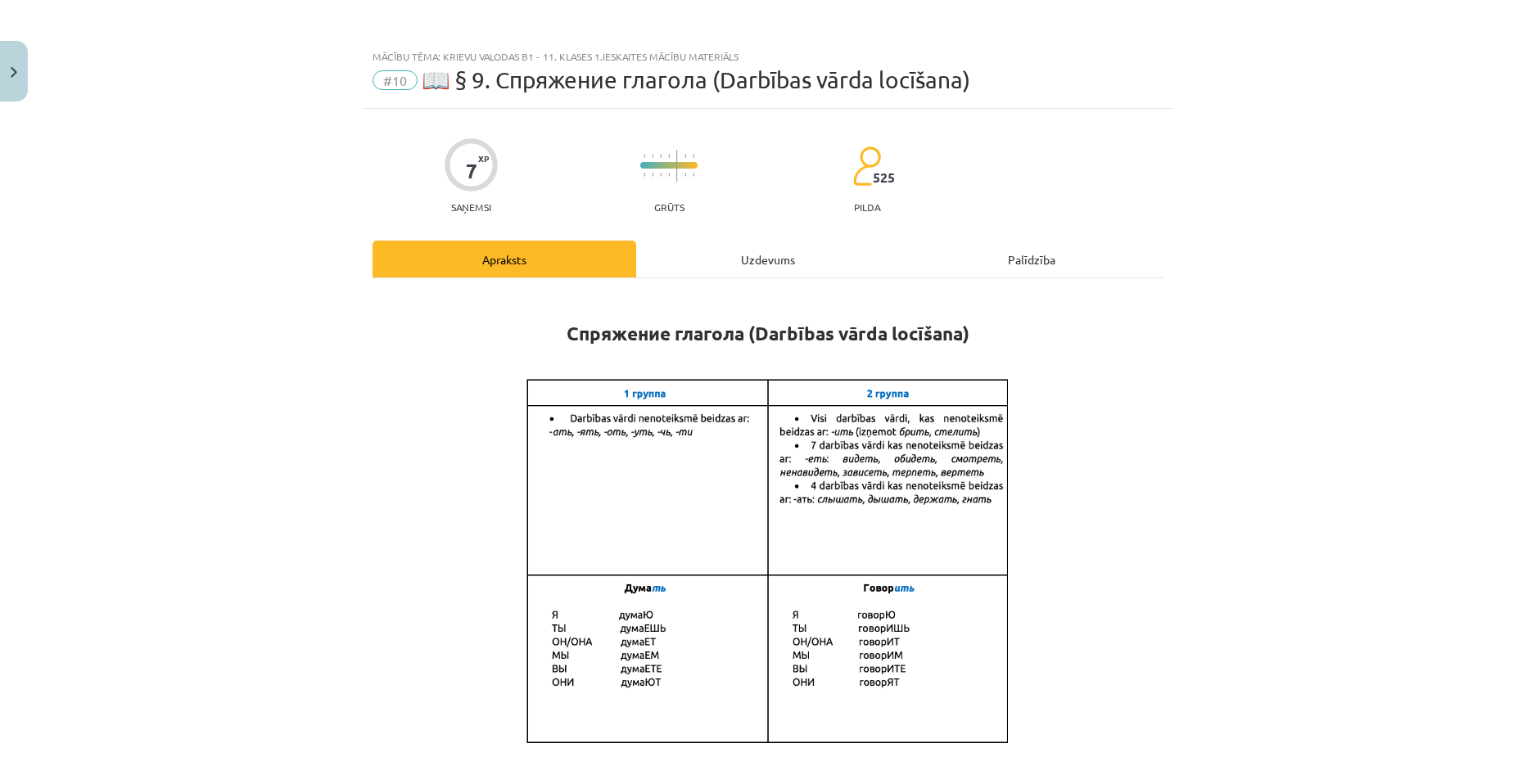
click at [740, 265] on div "Uzdevums" at bounding box center [768, 259] width 264 height 37
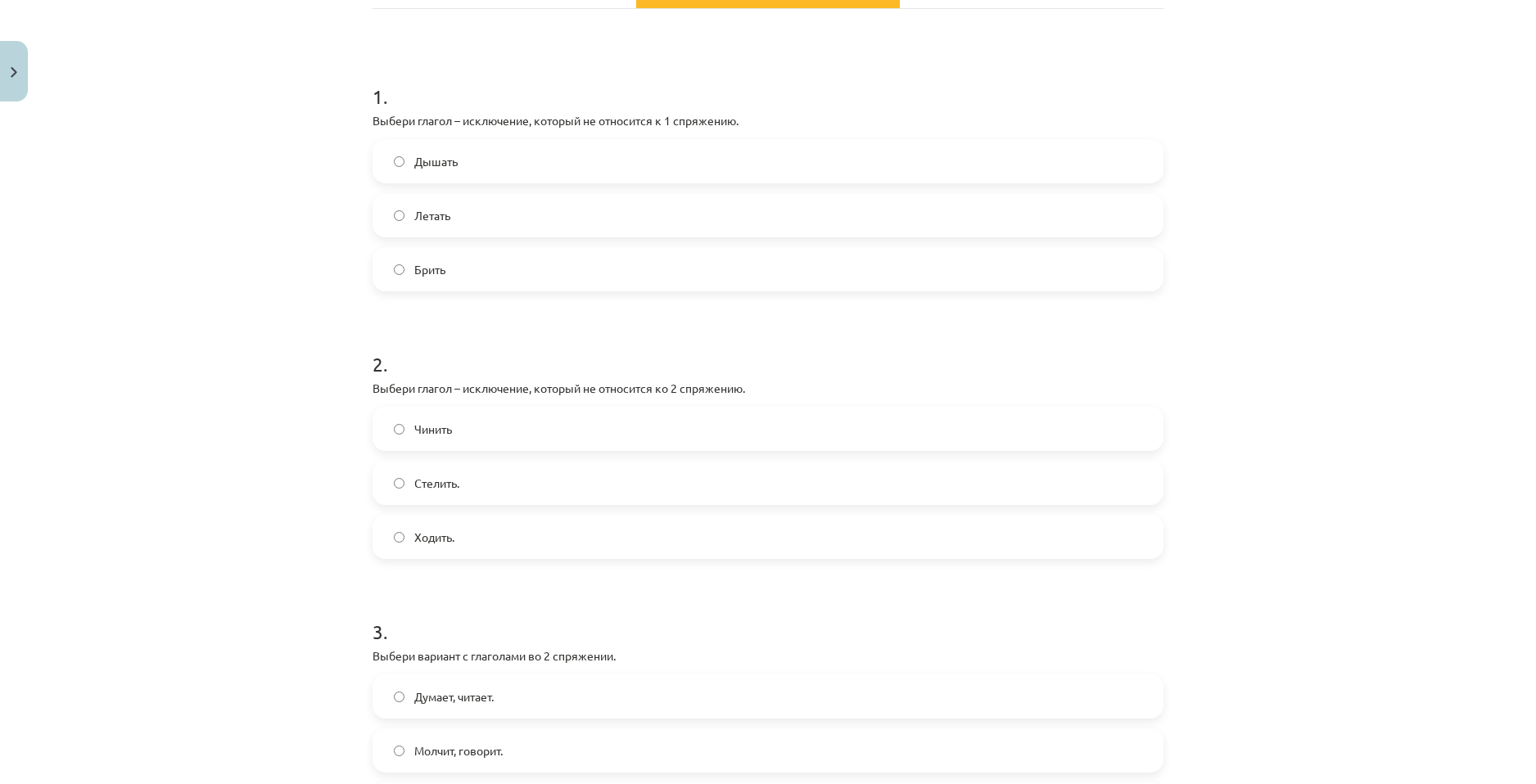
scroll to position [196, 0]
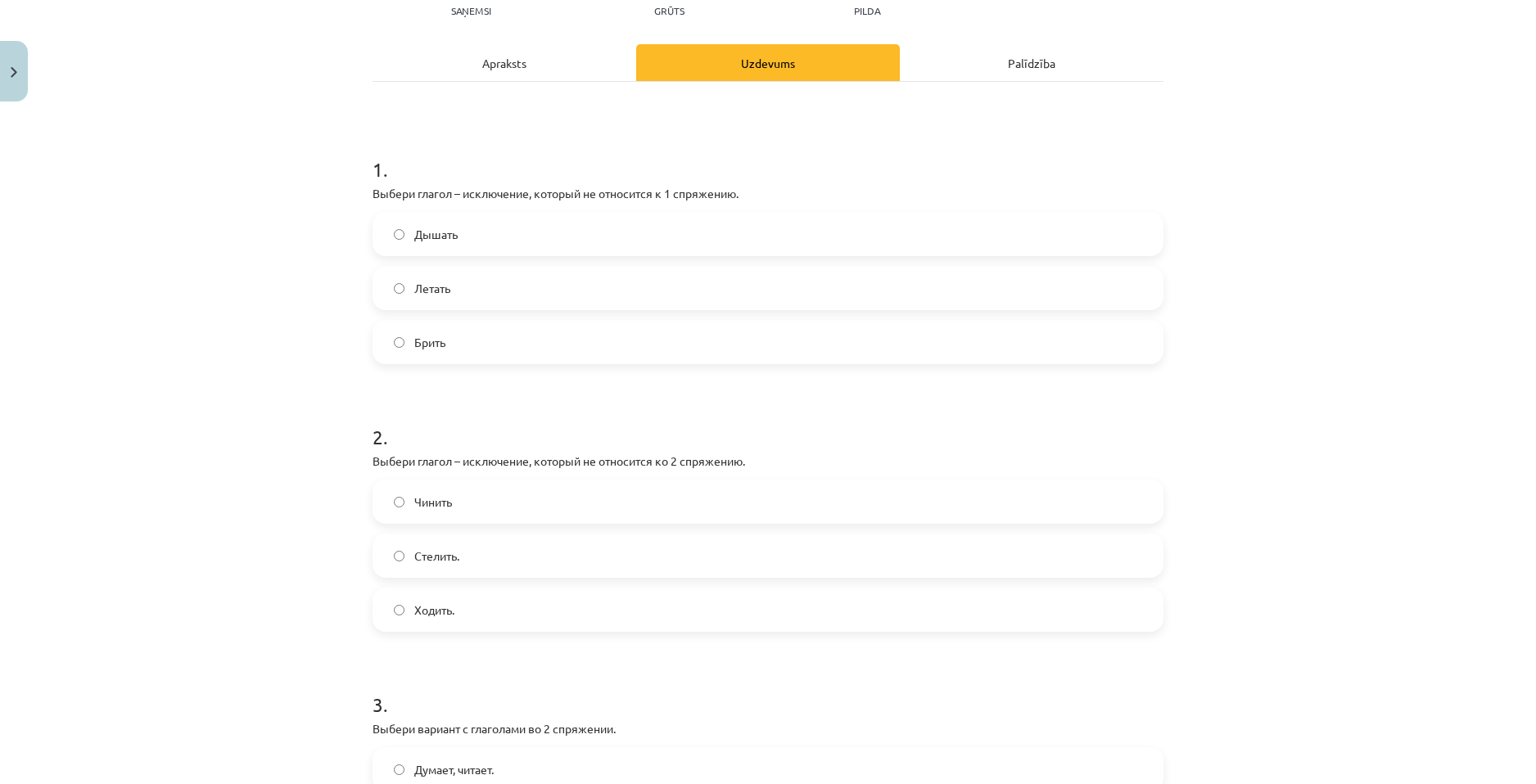
click at [814, 241] on label "Дышать" at bounding box center [768, 234] width 788 height 41
click at [639, 557] on label "Стелить." at bounding box center [768, 555] width 788 height 41
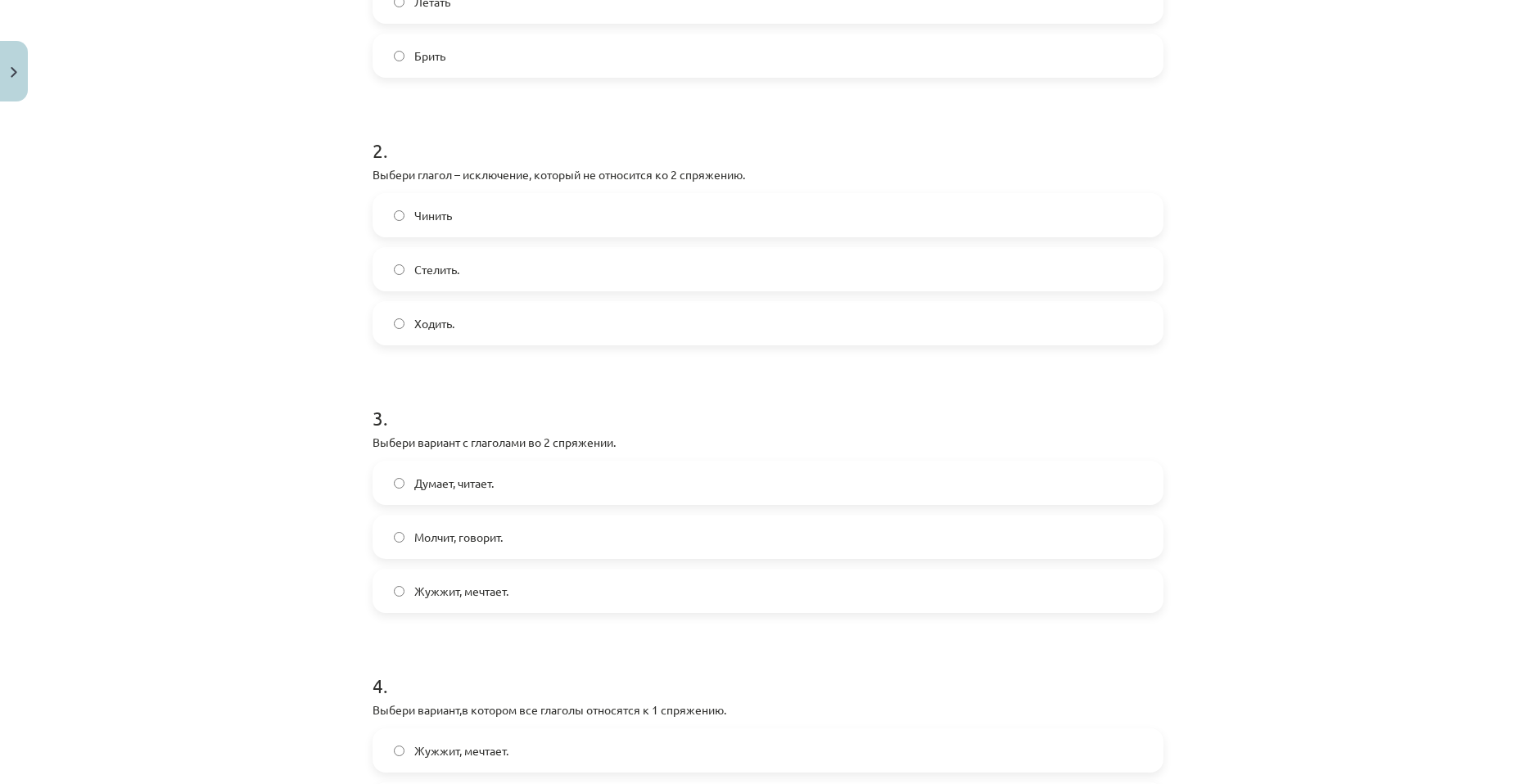
scroll to position [524, 0]
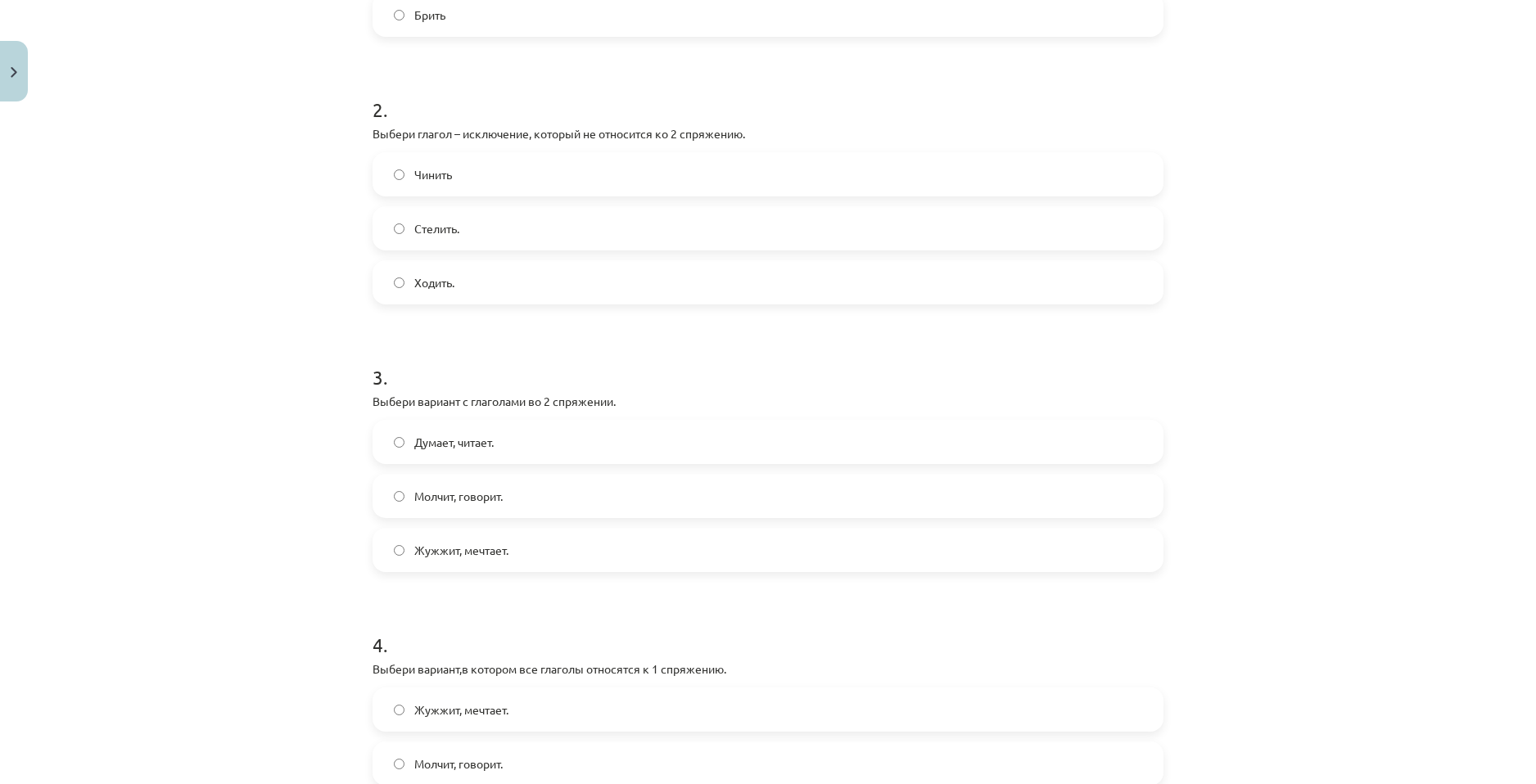
click at [741, 505] on label "Молчит, говорит." at bounding box center [768, 496] width 788 height 41
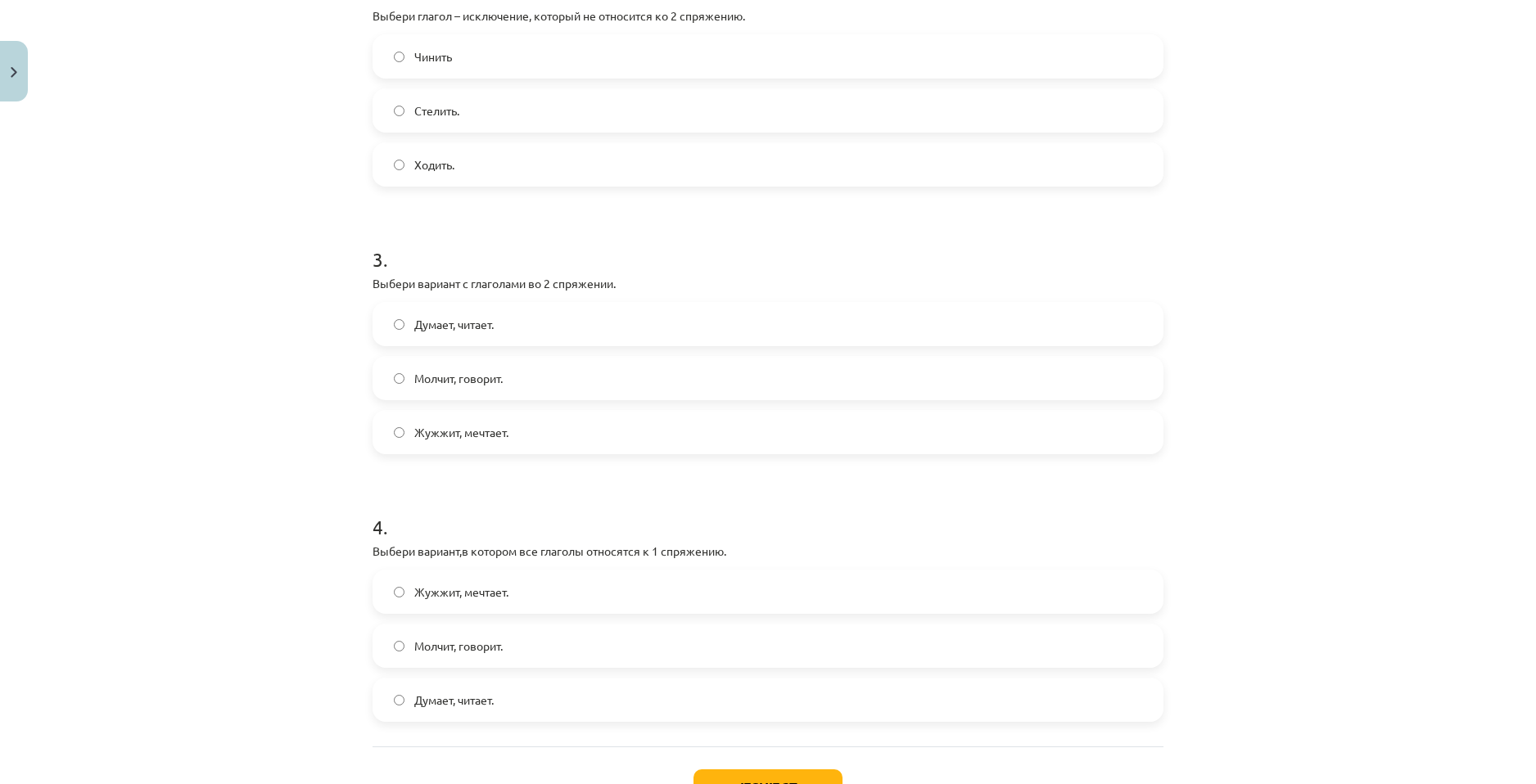
scroll to position [769, 0]
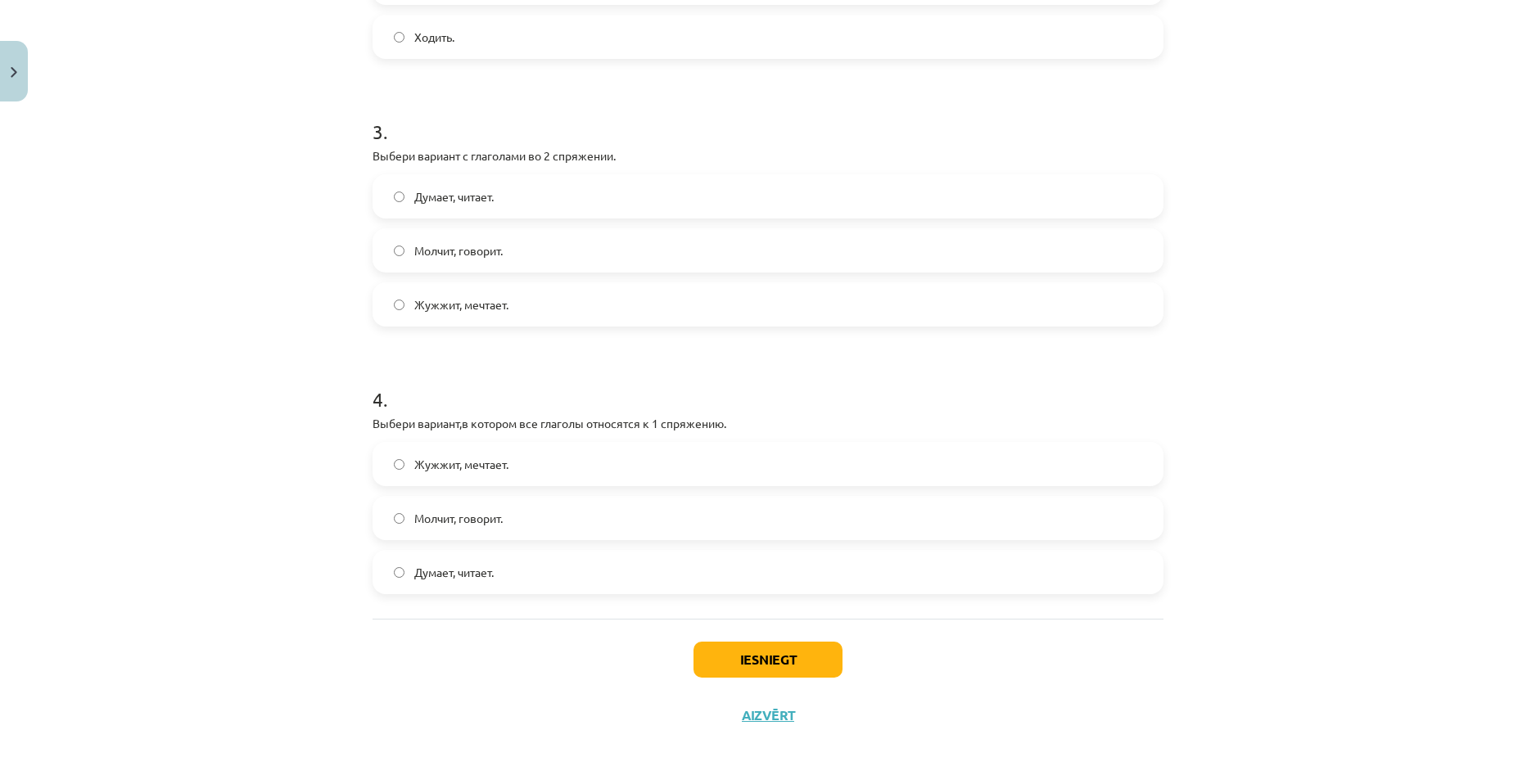
click at [632, 572] on label "Думает, читает." at bounding box center [768, 572] width 788 height 41
click at [802, 670] on button "Iesniegt" at bounding box center [768, 659] width 149 height 36
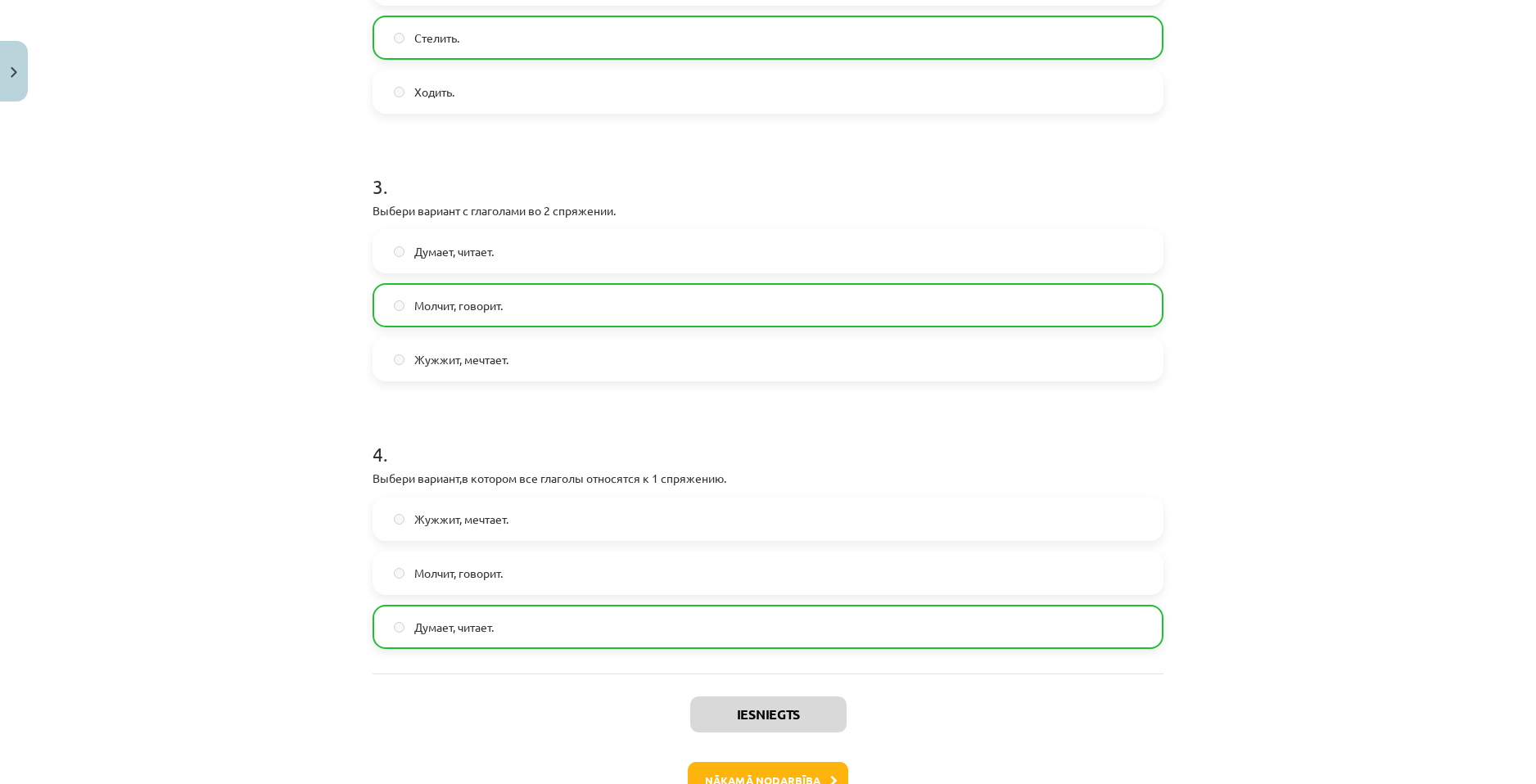
scroll to position [822, 0]
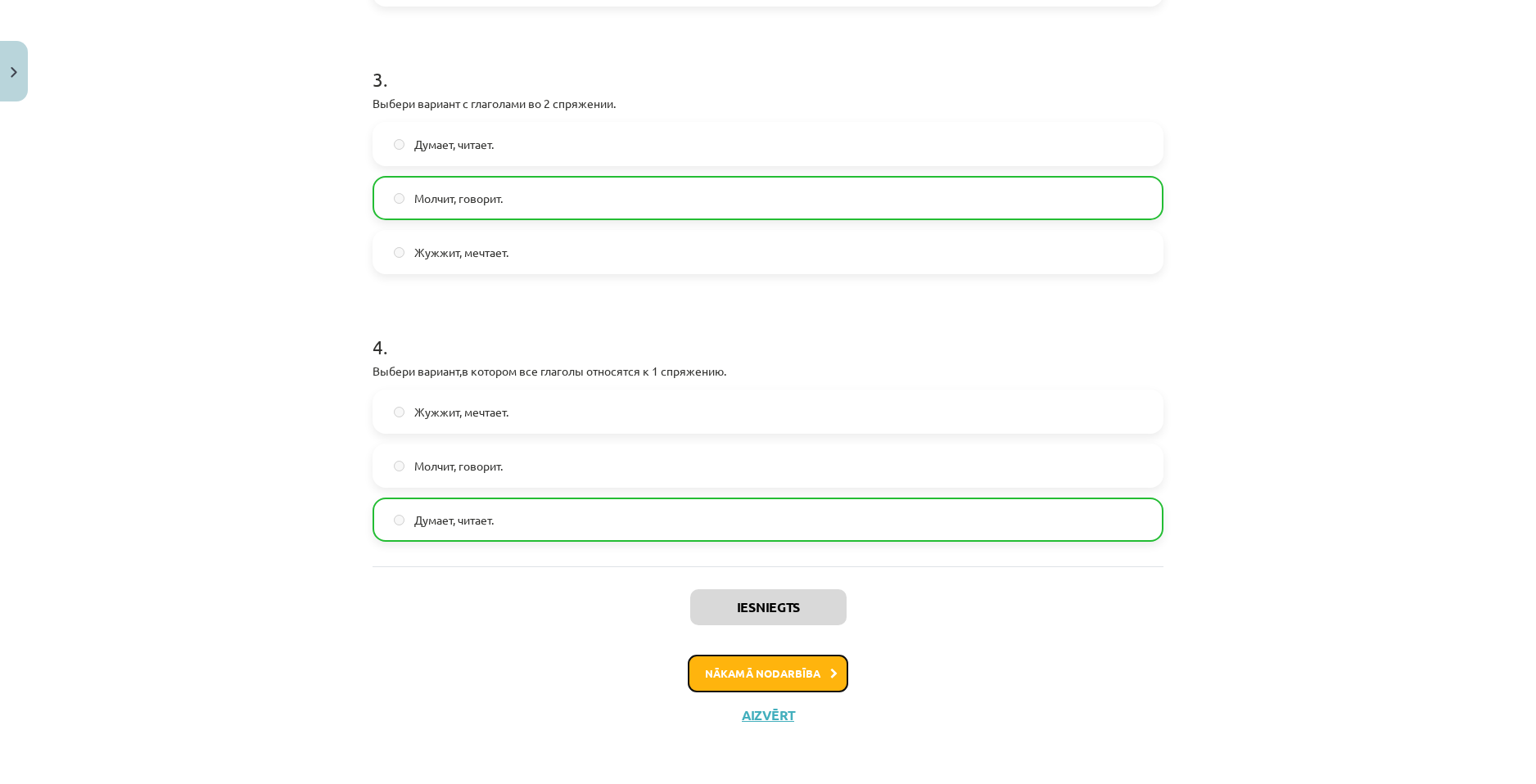
click at [801, 681] on button "Nākamā nodarbība" at bounding box center [768, 673] width 161 height 38
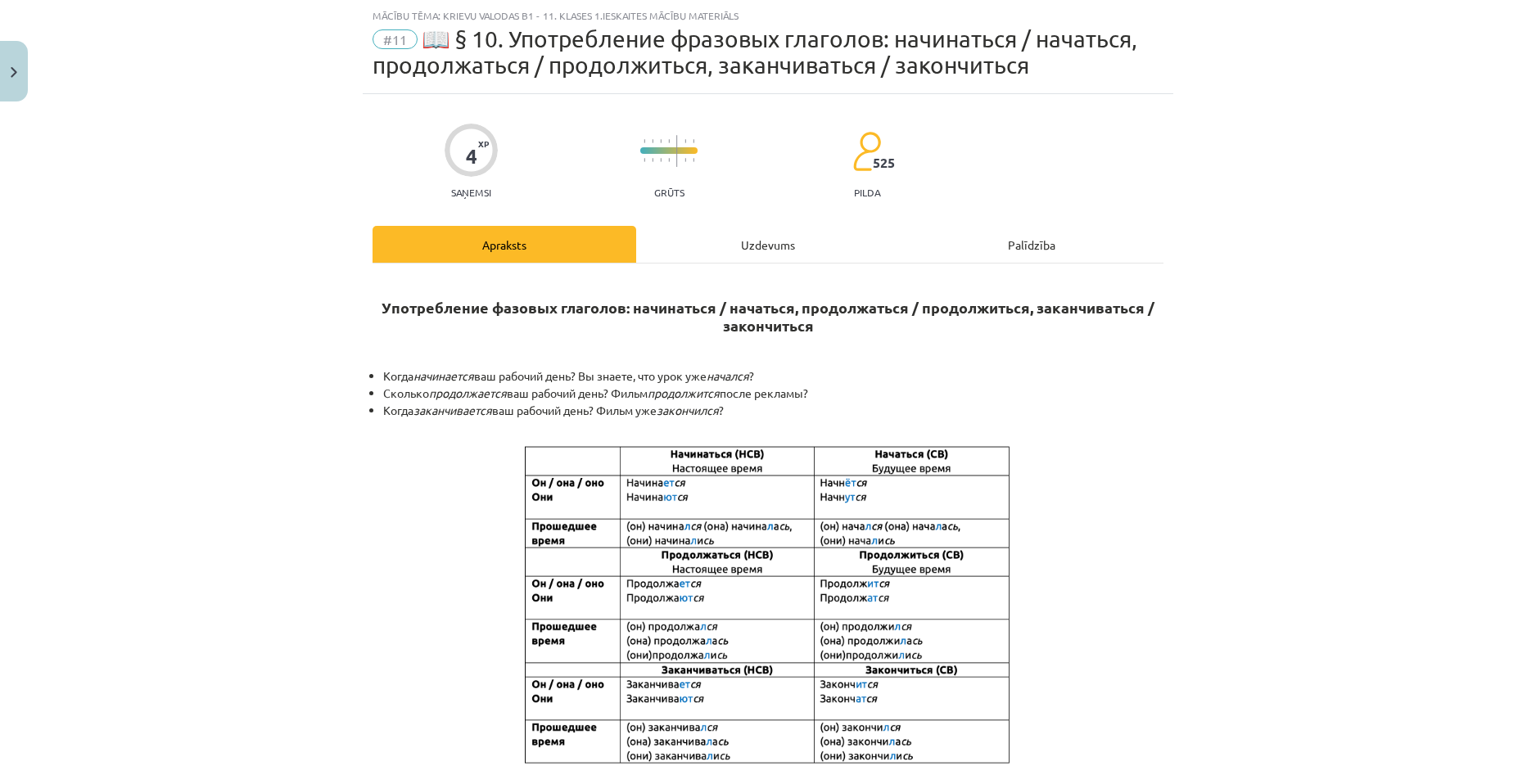
scroll to position [671, 0]
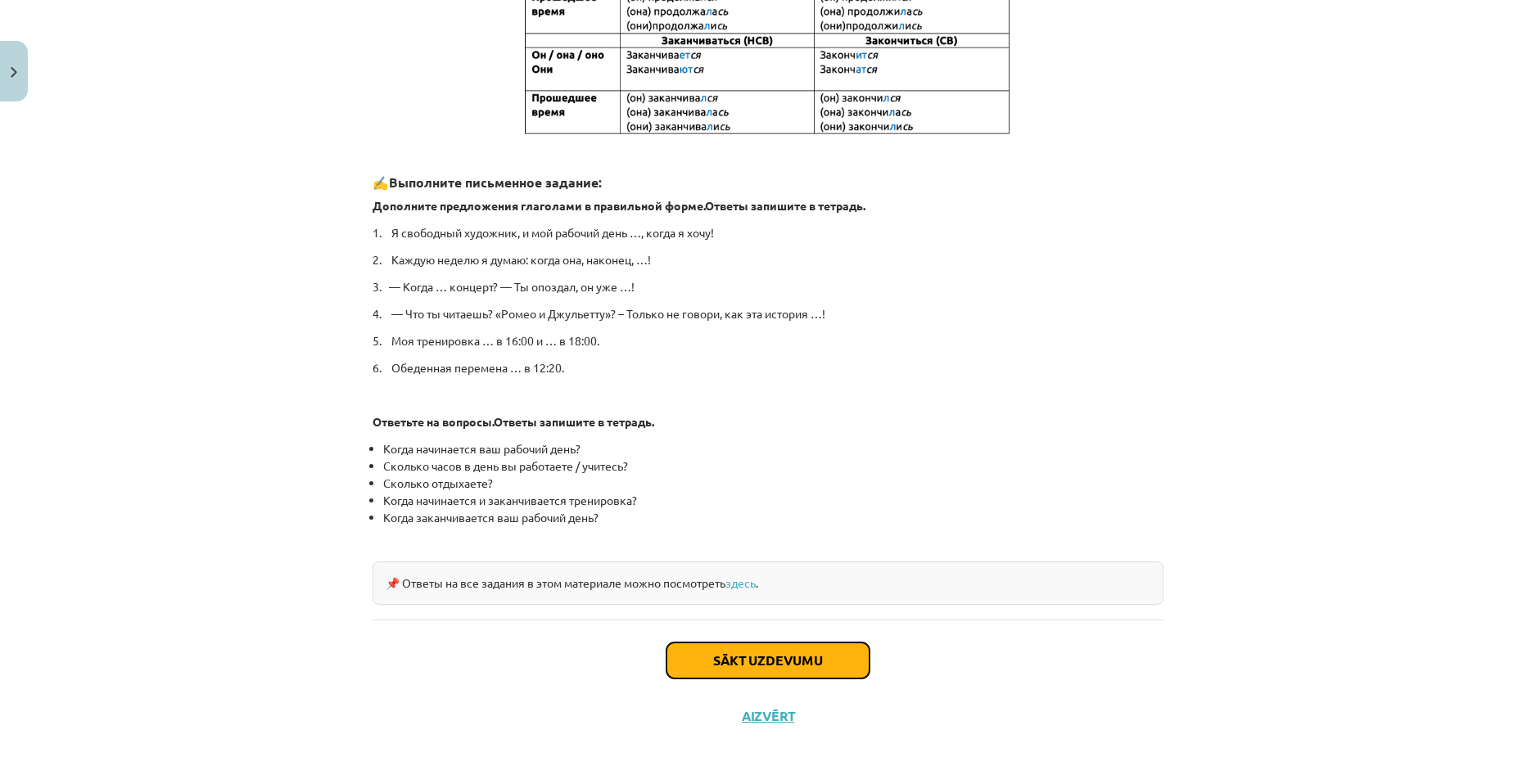
click at [808, 667] on button "Sākt uzdevumu" at bounding box center [768, 660] width 203 height 36
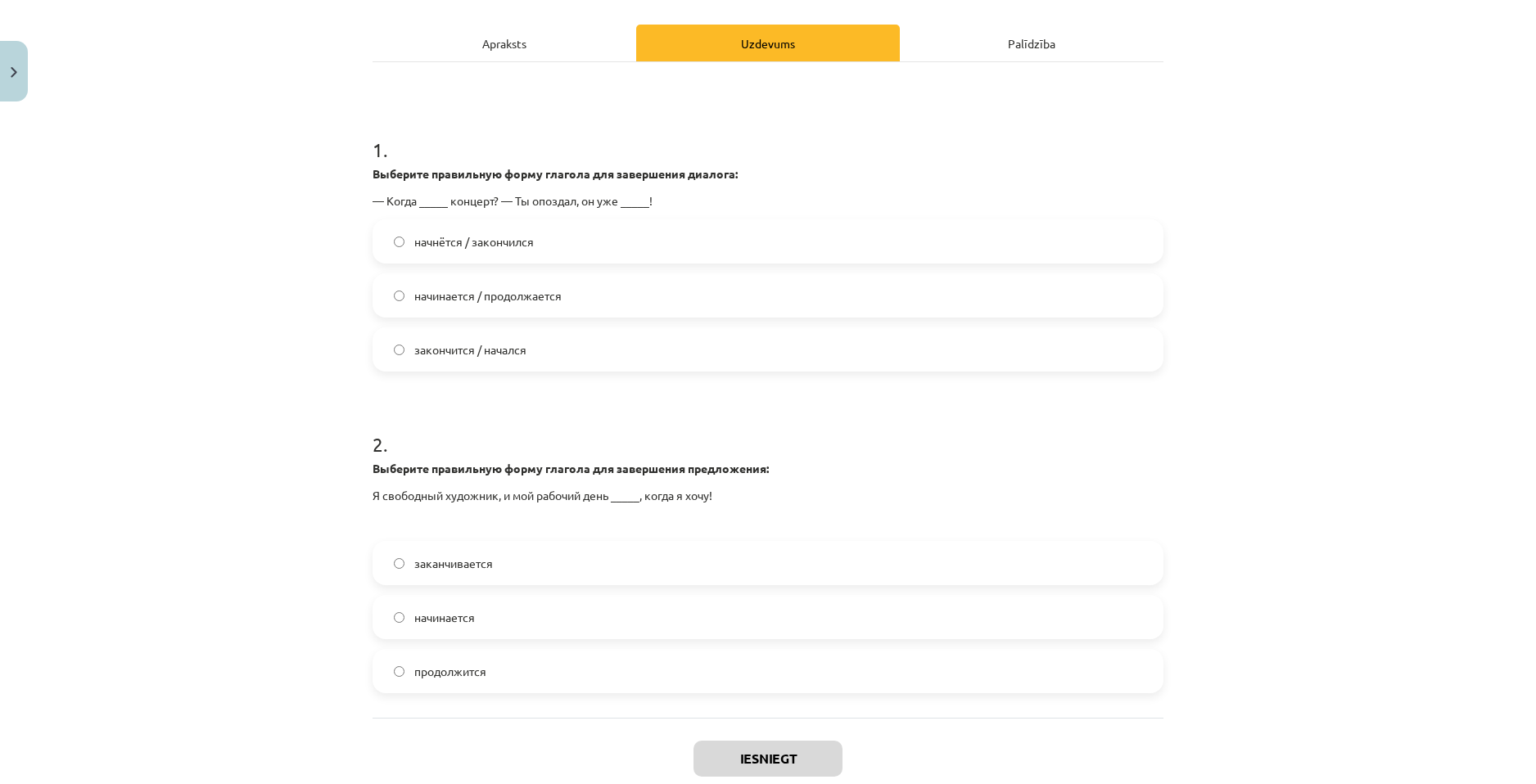
scroll to position [245, 0]
click at [636, 233] on label "начнётся / закончился" at bounding box center [768, 238] width 788 height 41
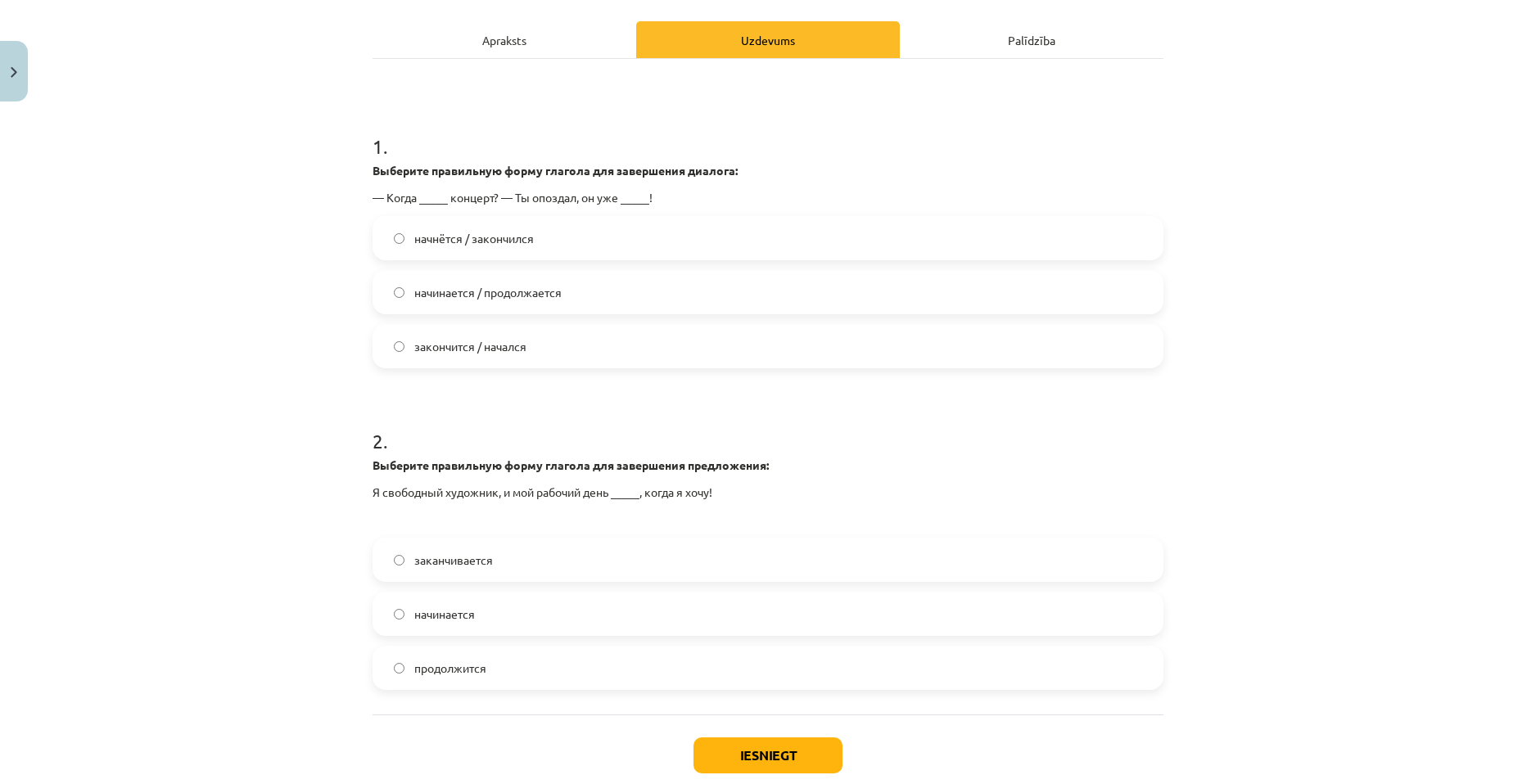
click at [499, 624] on label "начинается" at bounding box center [768, 613] width 788 height 41
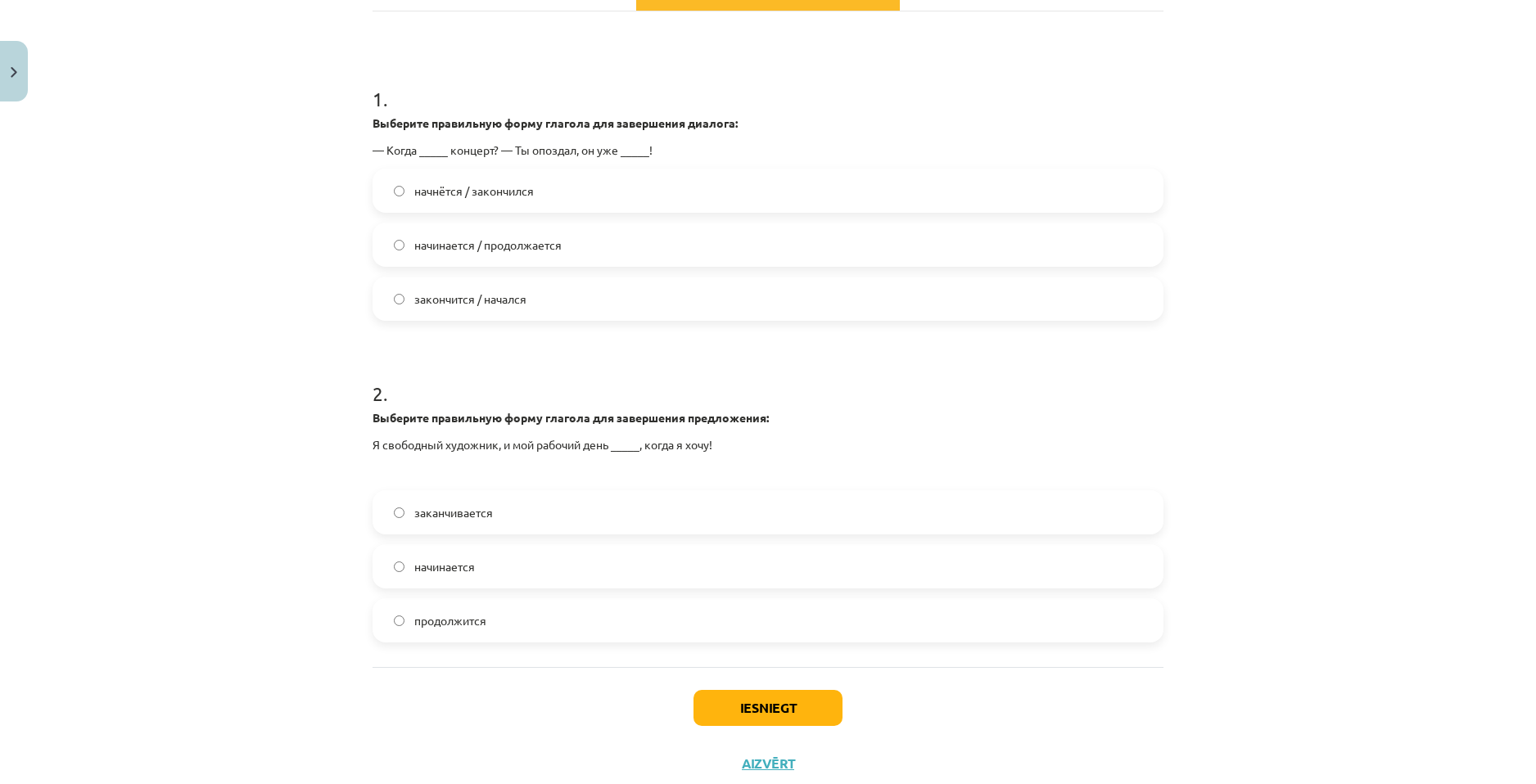
scroll to position [341, 0]
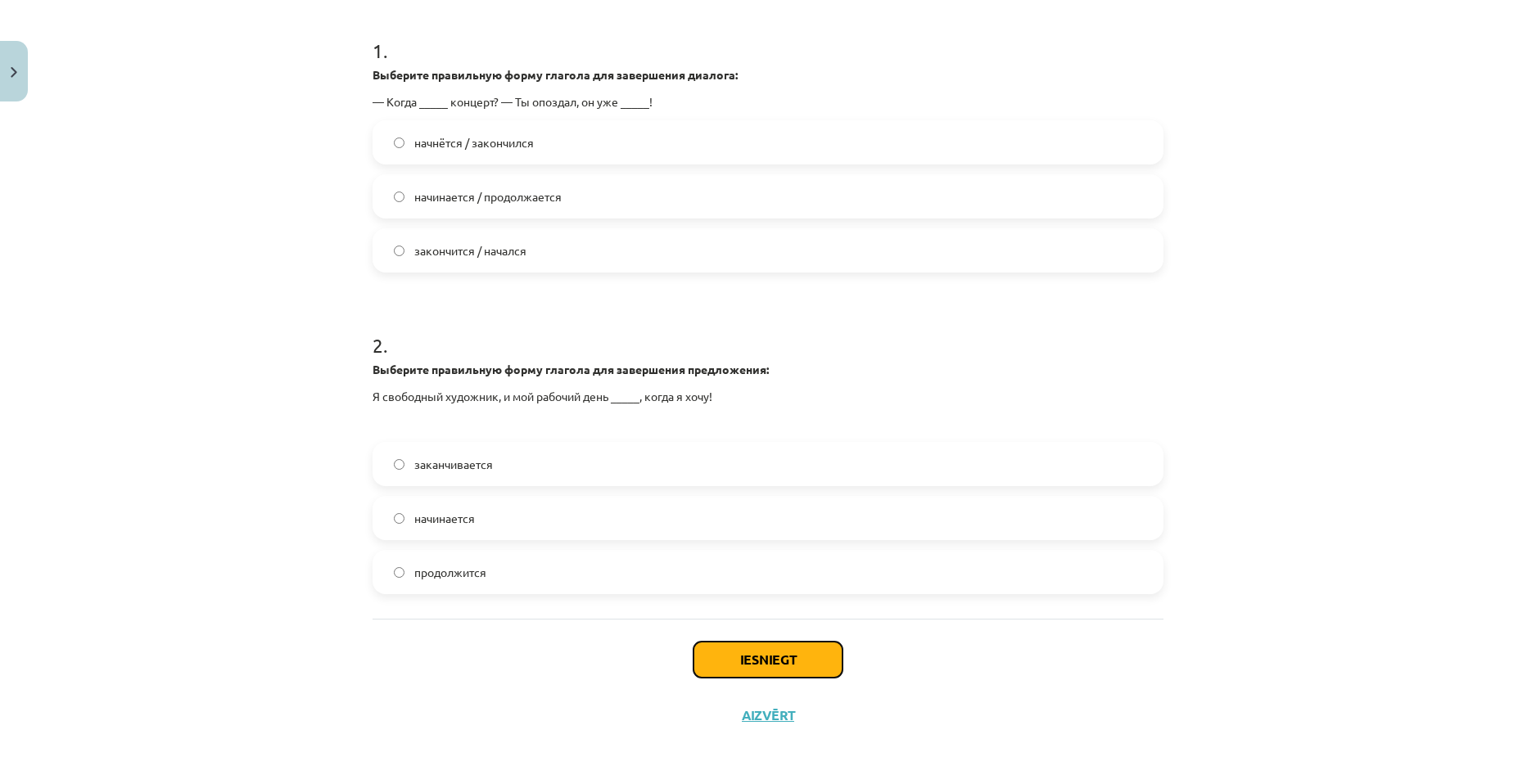
click at [798, 658] on button "Iesniegt" at bounding box center [768, 659] width 149 height 36
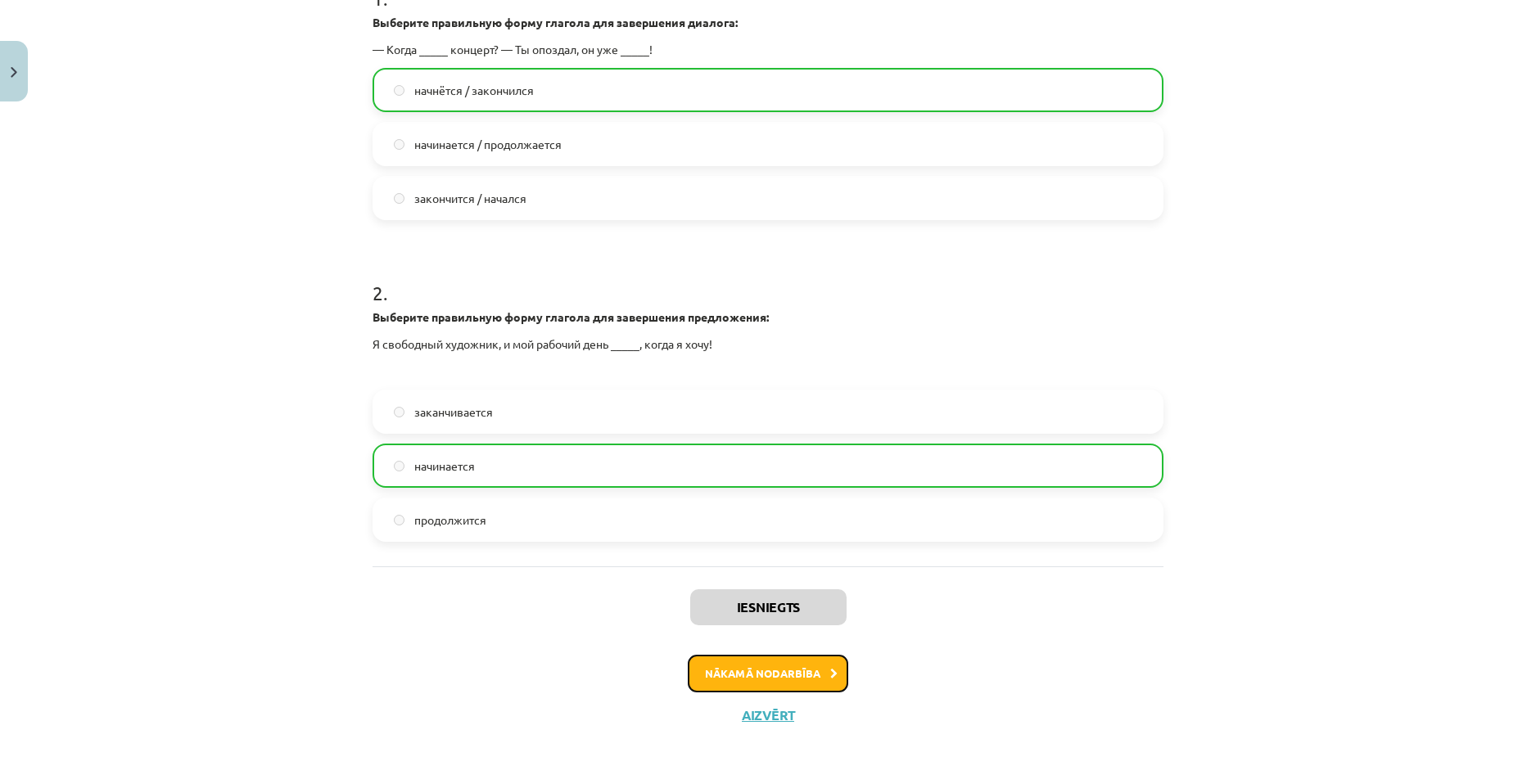
click at [786, 675] on button "Nākamā nodarbība" at bounding box center [768, 673] width 161 height 38
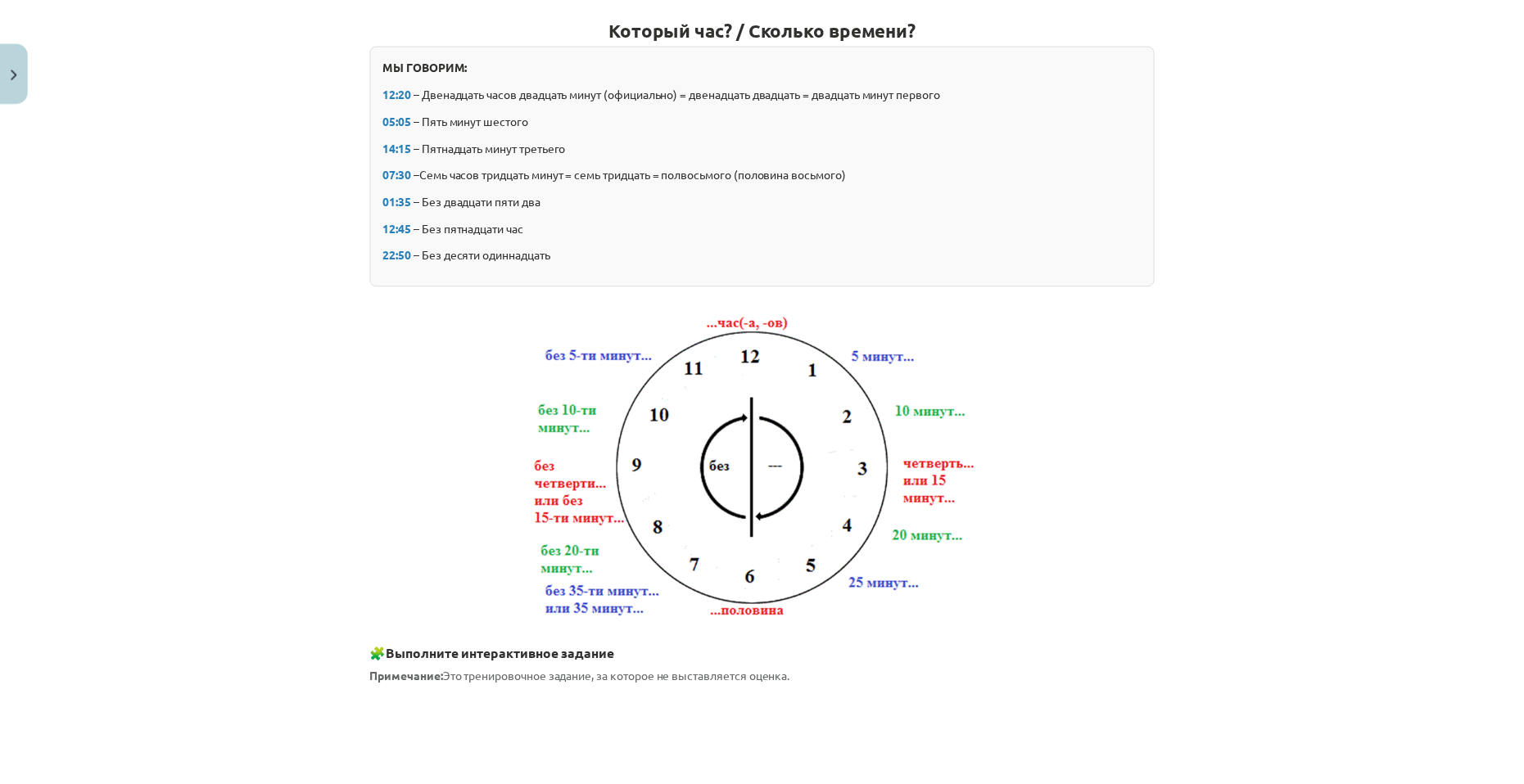
scroll to position [41, 0]
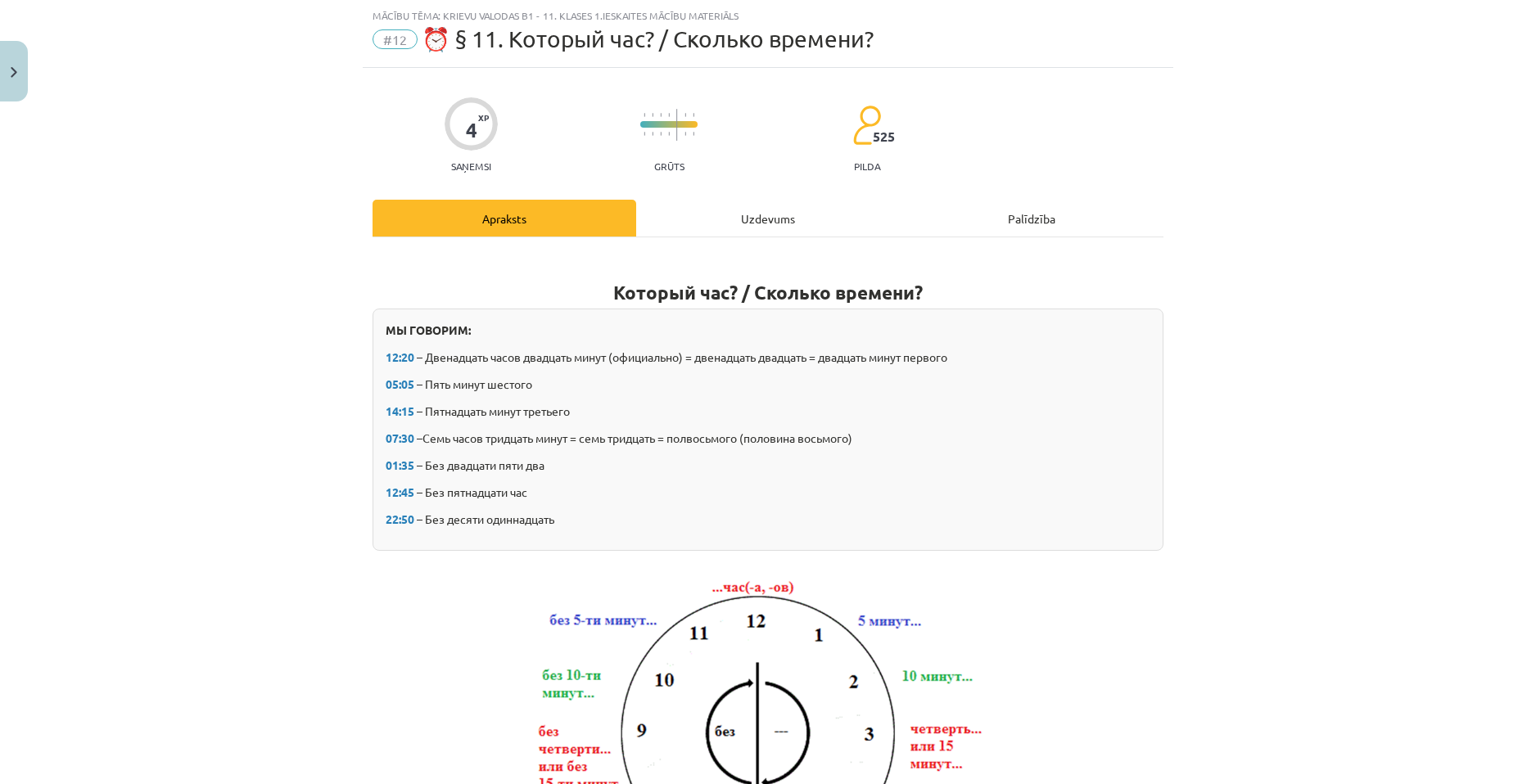
click at [24, 103] on div "Mācību tēma: Krievu valodas b1 - 11. klases 1.ieskaites mācību materiāls #12 ⏰ …" at bounding box center [768, 392] width 1536 height 784
click at [21, 88] on button "Close" at bounding box center [14, 71] width 28 height 61
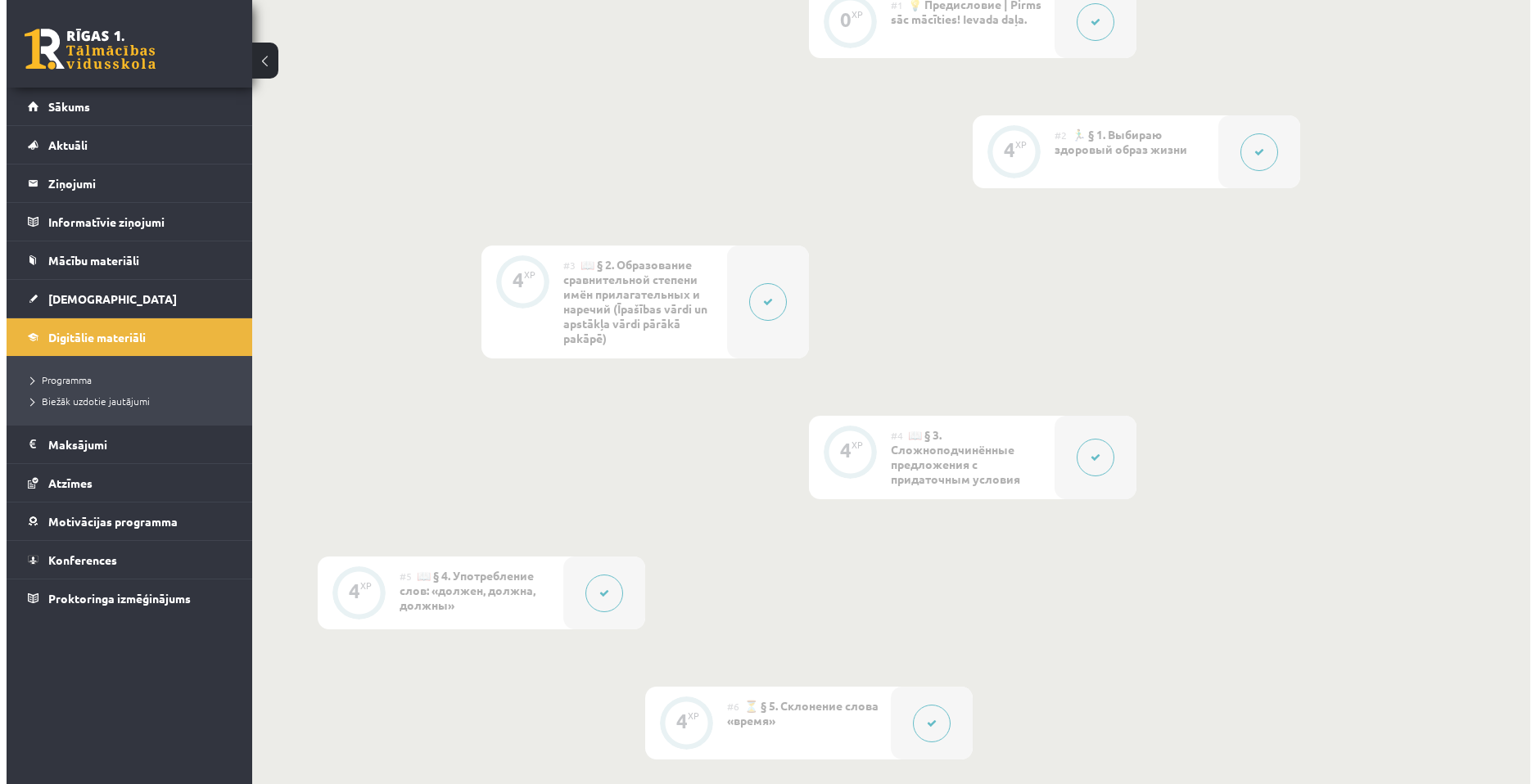
scroll to position [164, 0]
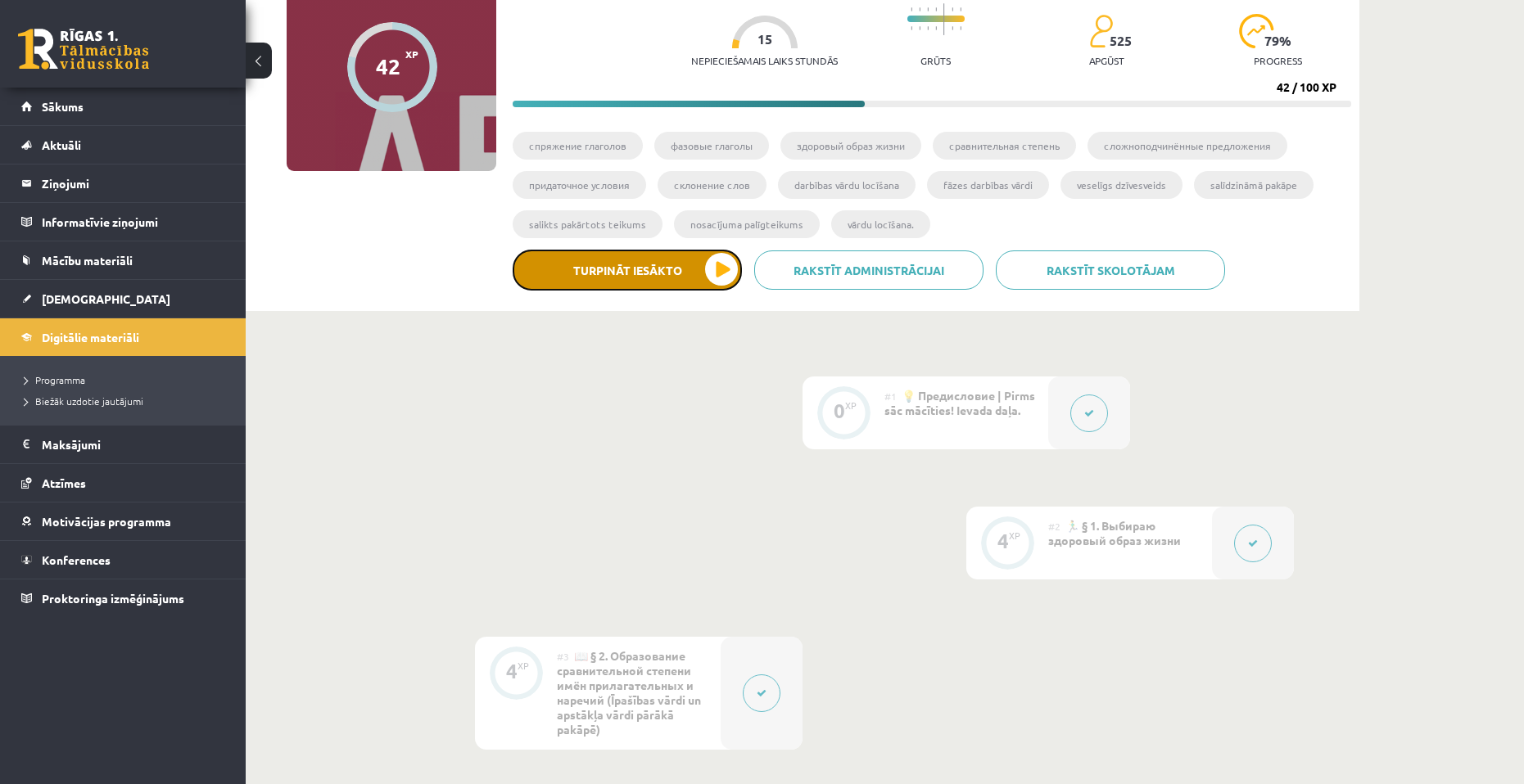
click at [681, 260] on button "Turpināt iesākto" at bounding box center [627, 270] width 230 height 41
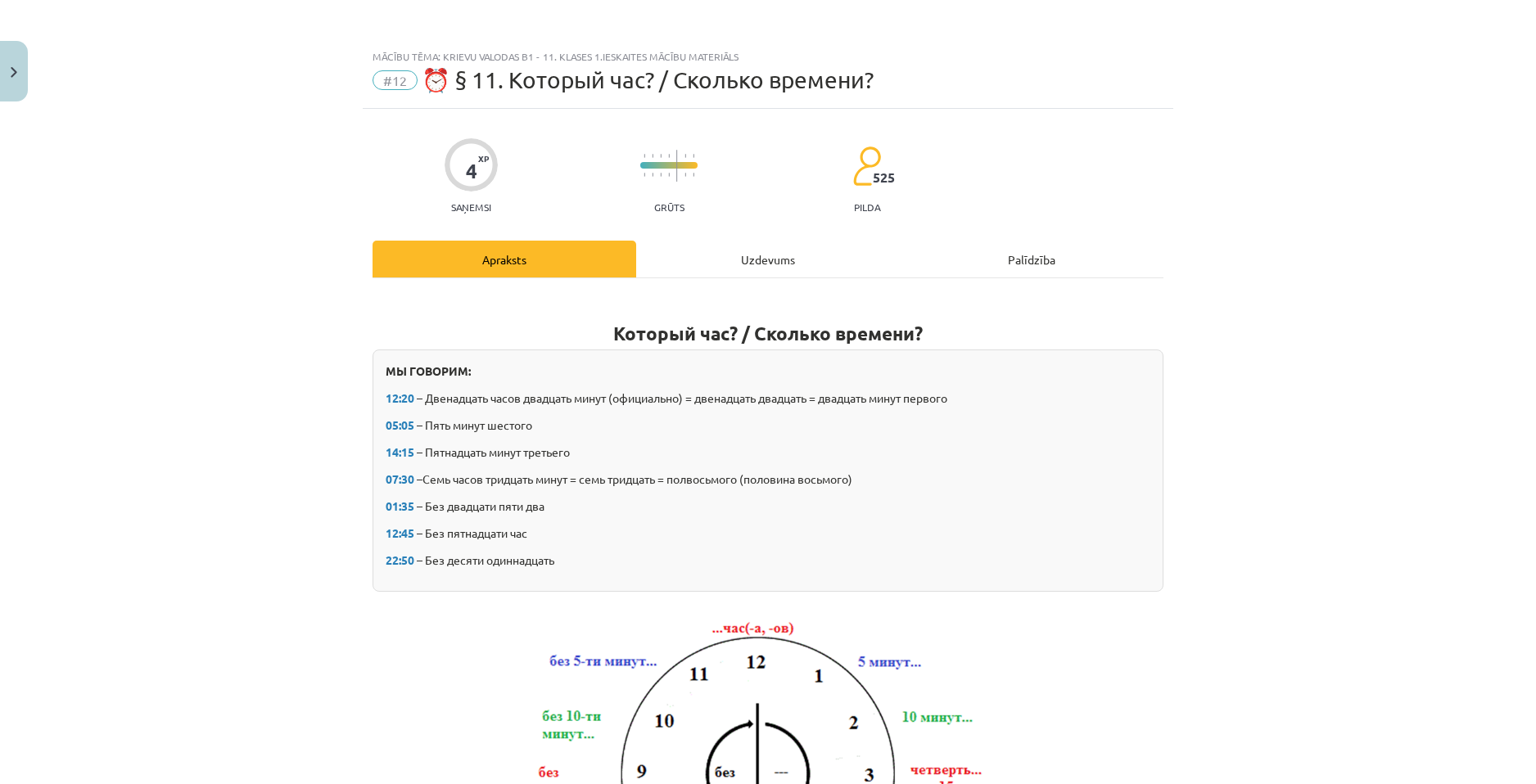
click at [691, 251] on div "Uzdevums" at bounding box center [768, 259] width 264 height 37
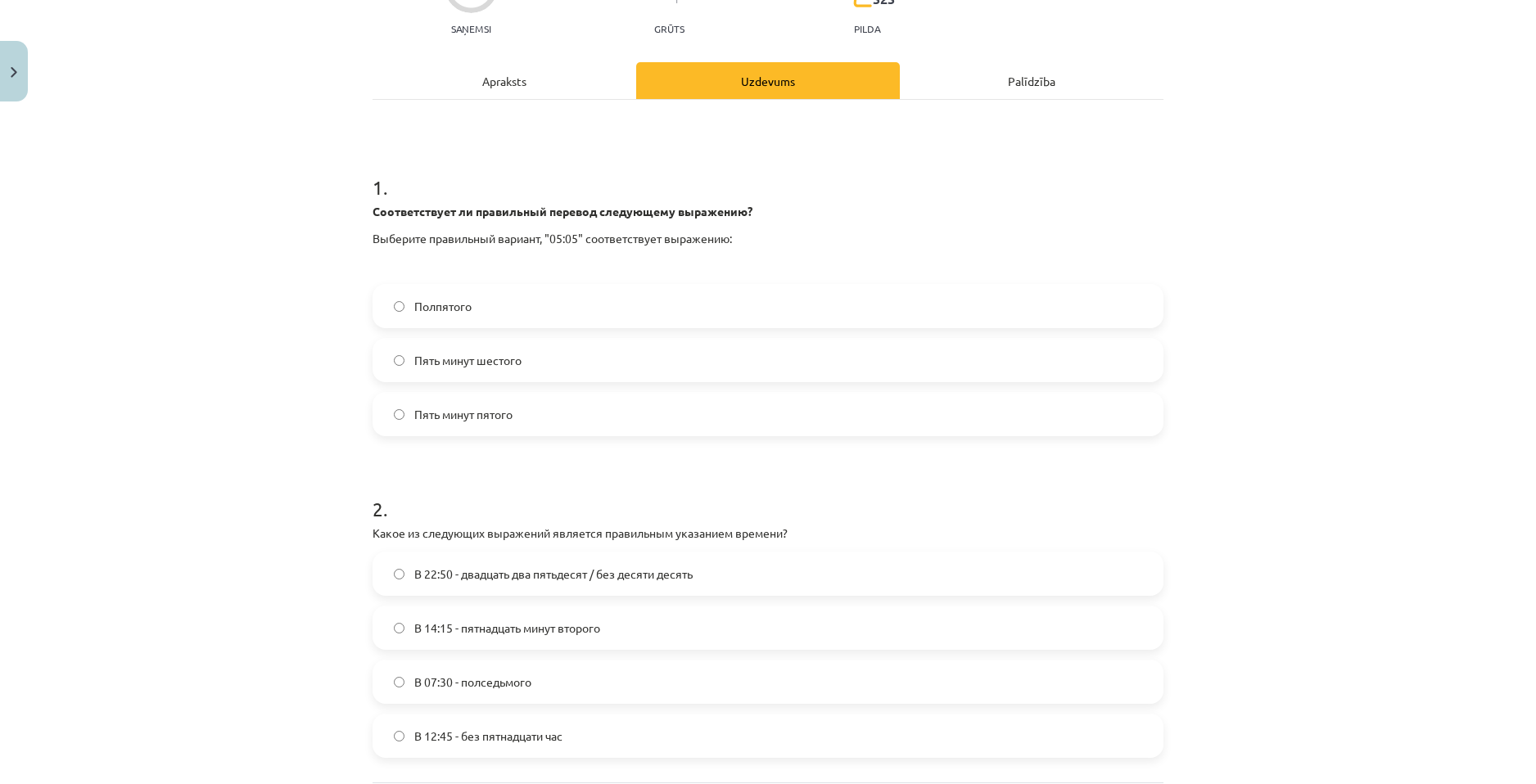
scroll to position [260, 0]
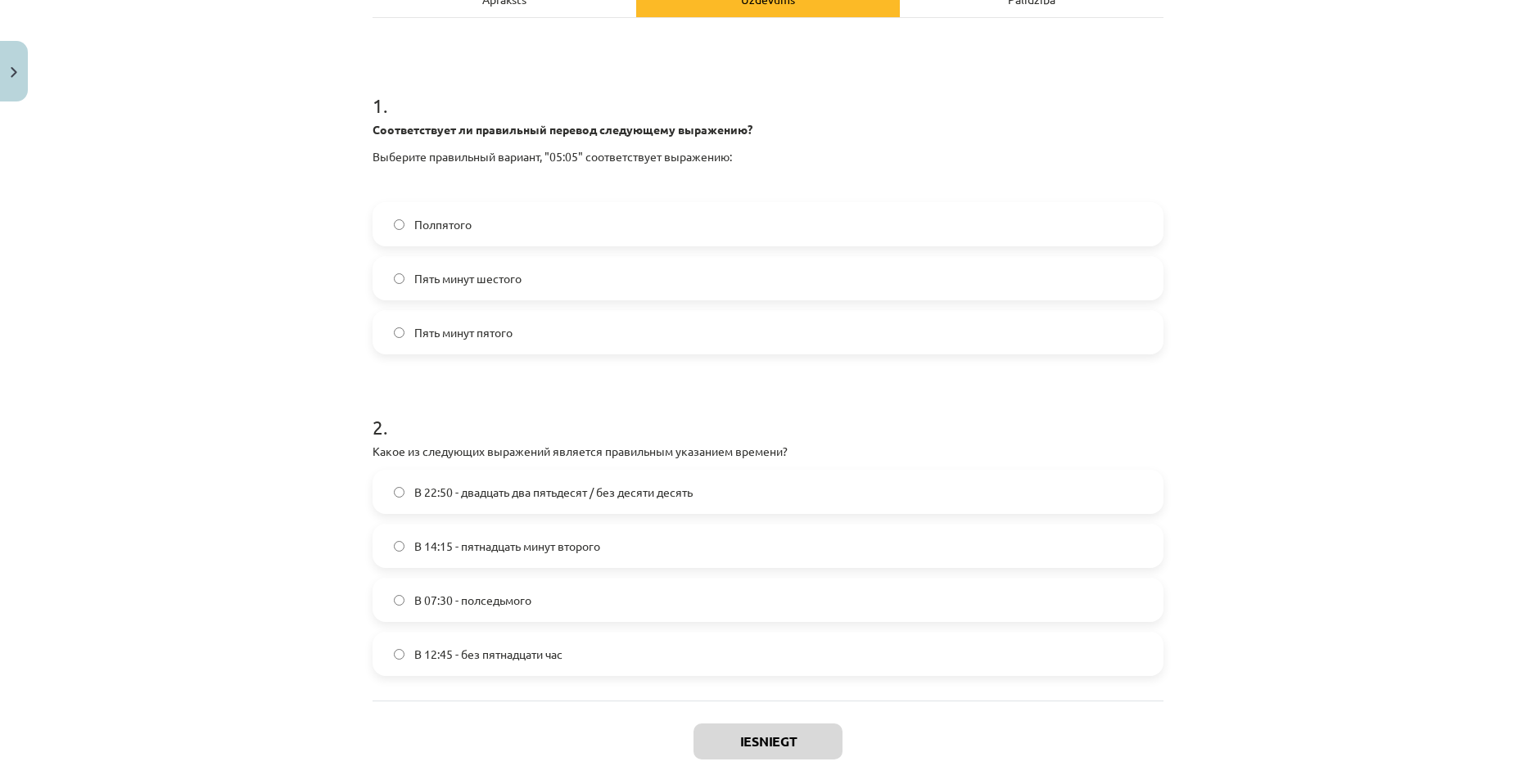
click at [724, 280] on label "Пять минут шестого" at bounding box center [768, 279] width 788 height 41
click at [756, 597] on label "В 07:30 - полседьмого" at bounding box center [768, 600] width 788 height 41
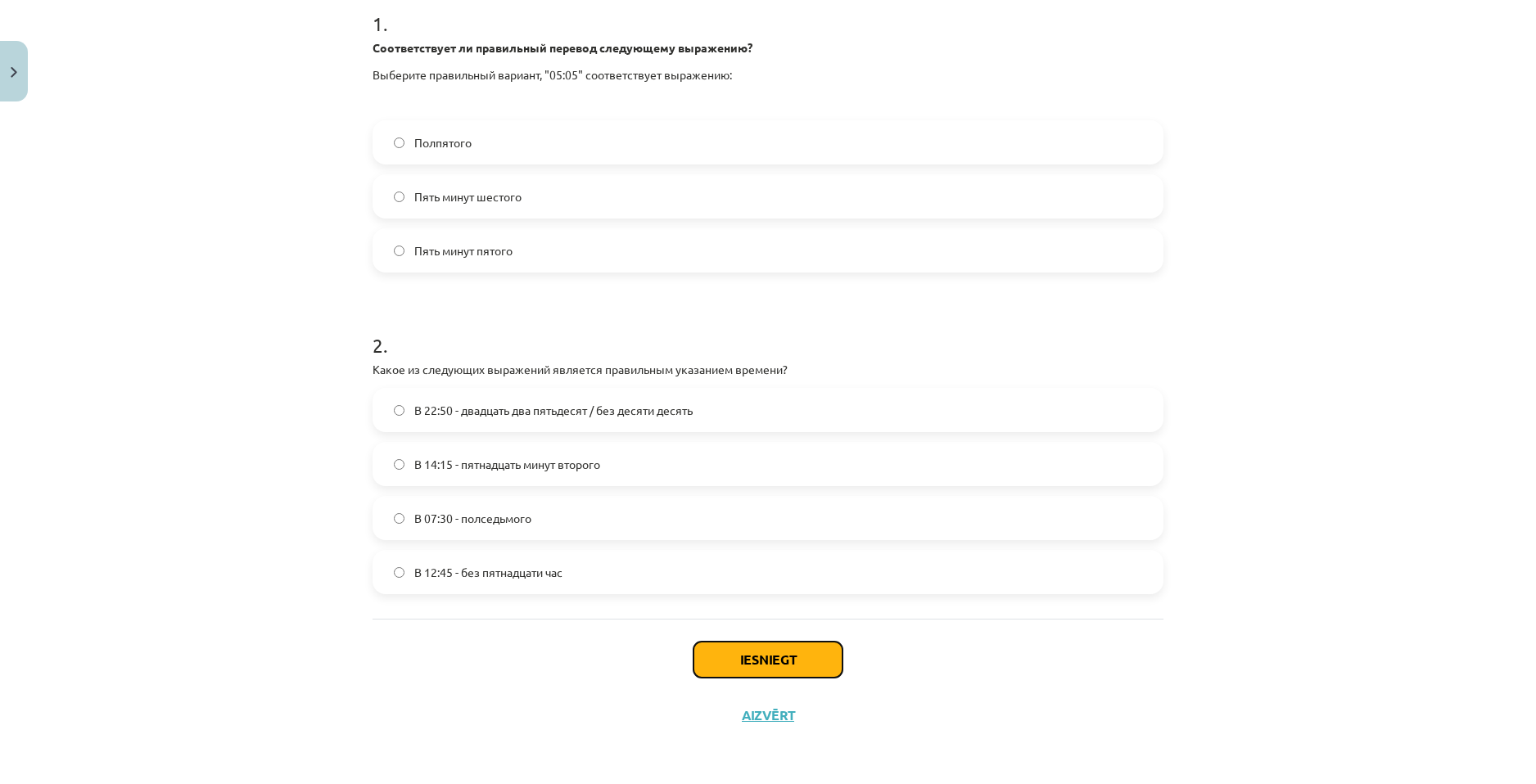
click at [746, 655] on button "Iesniegt" at bounding box center [768, 659] width 149 height 36
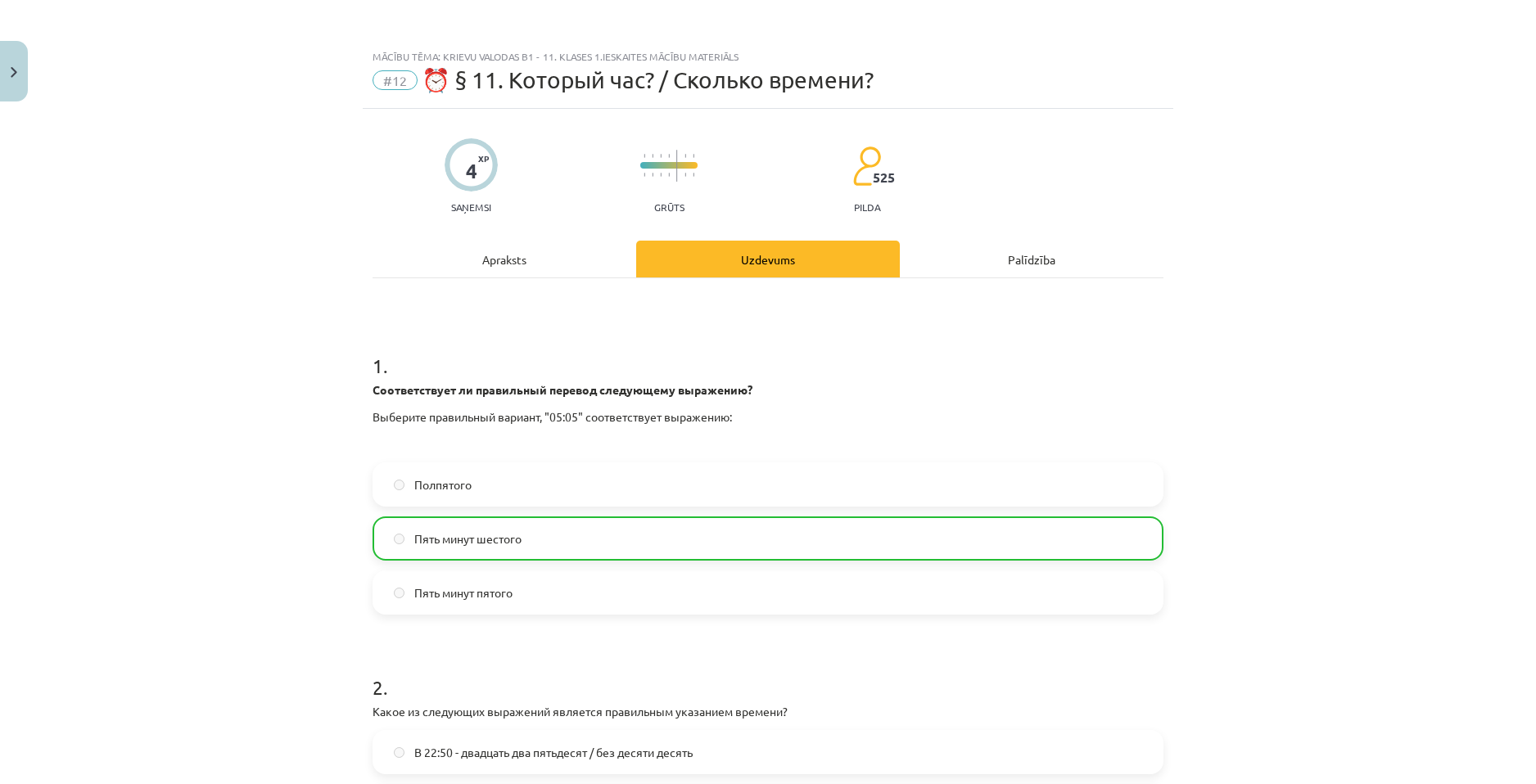
scroll to position [395, 0]
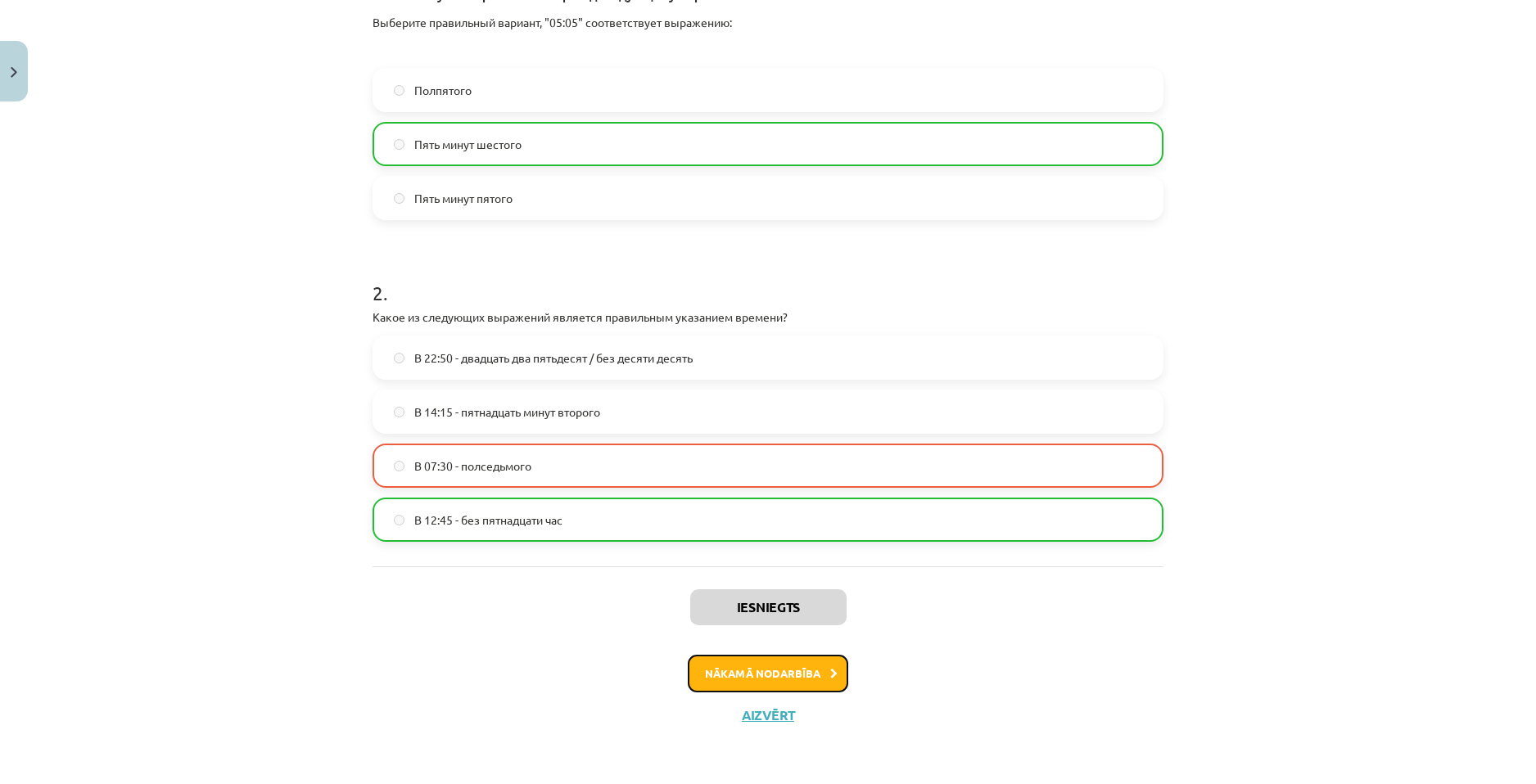
click at [765, 679] on button "Nākamā nodarbība" at bounding box center [768, 673] width 161 height 38
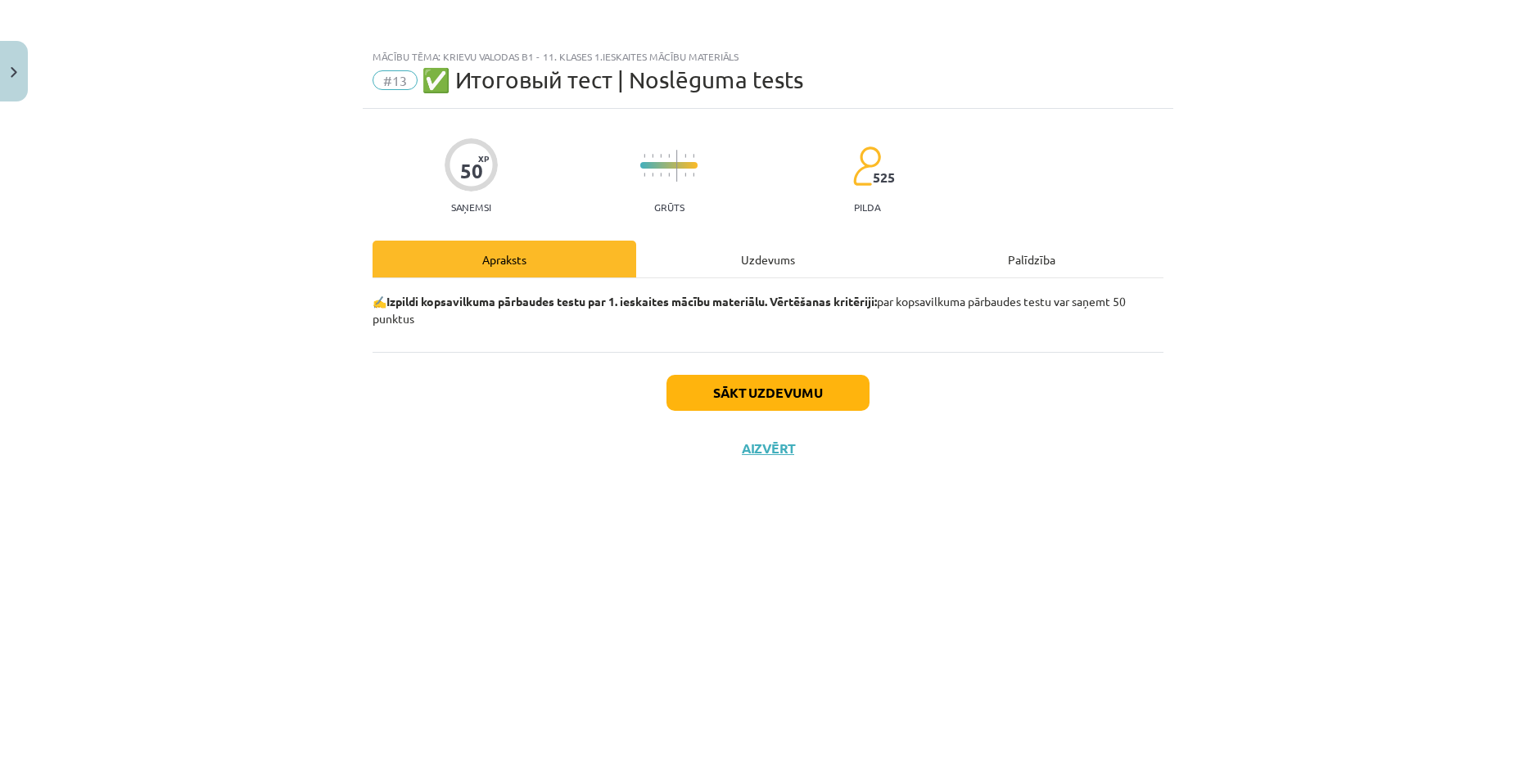
click at [776, 267] on div "Uzdevums" at bounding box center [768, 259] width 264 height 37
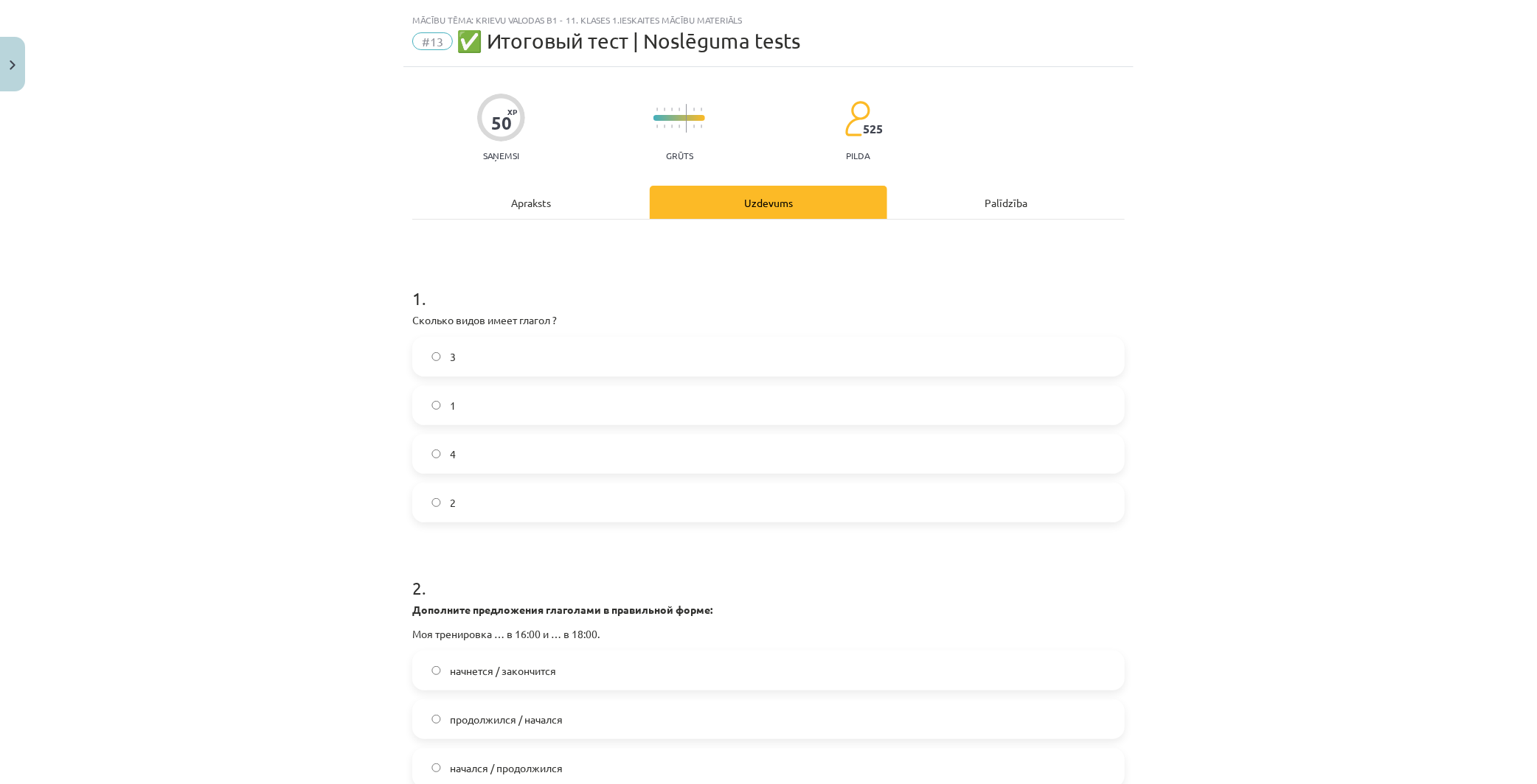
scroll to position [27, 0]
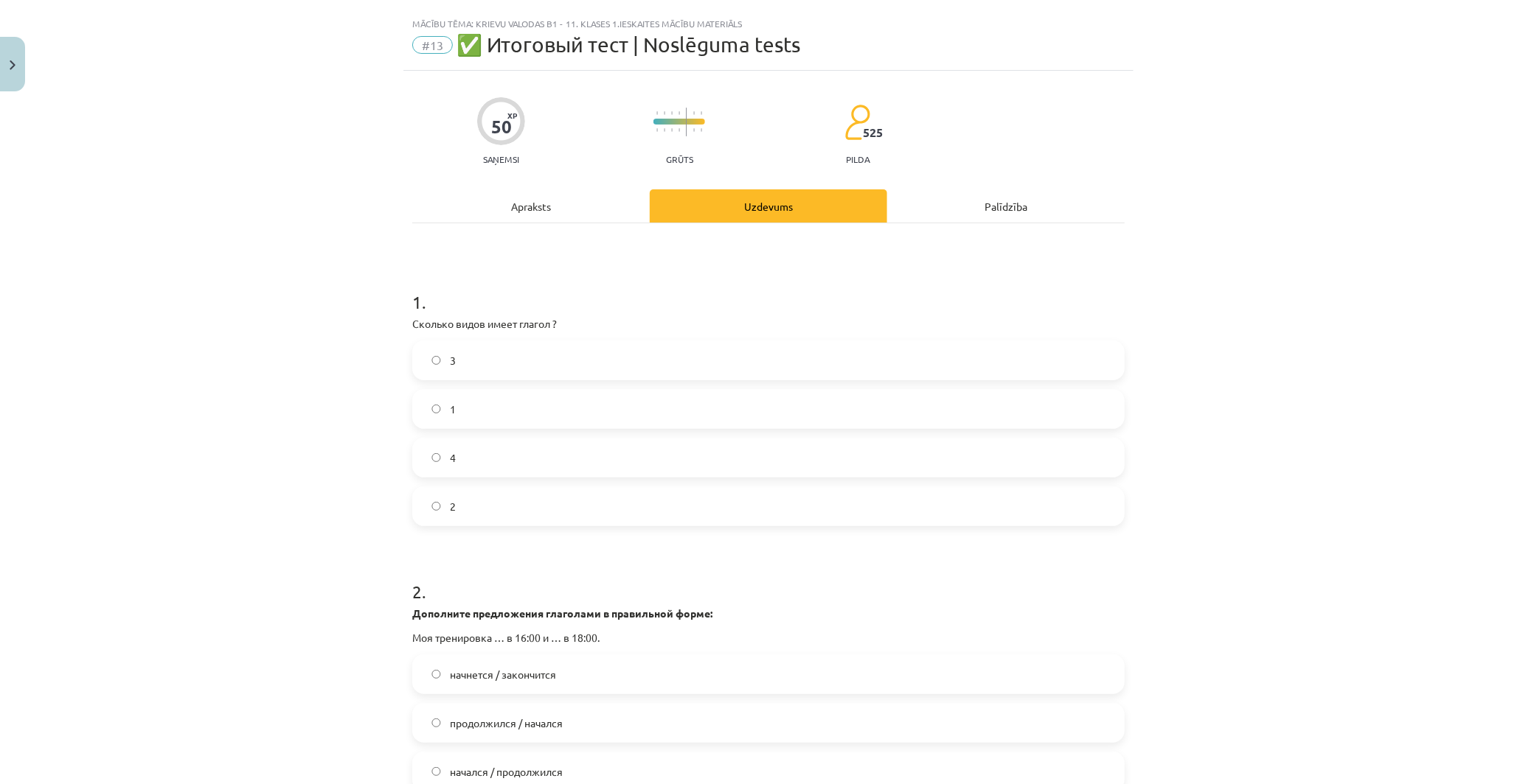
click at [569, 512] on label "2" at bounding box center [768, 507] width 710 height 37
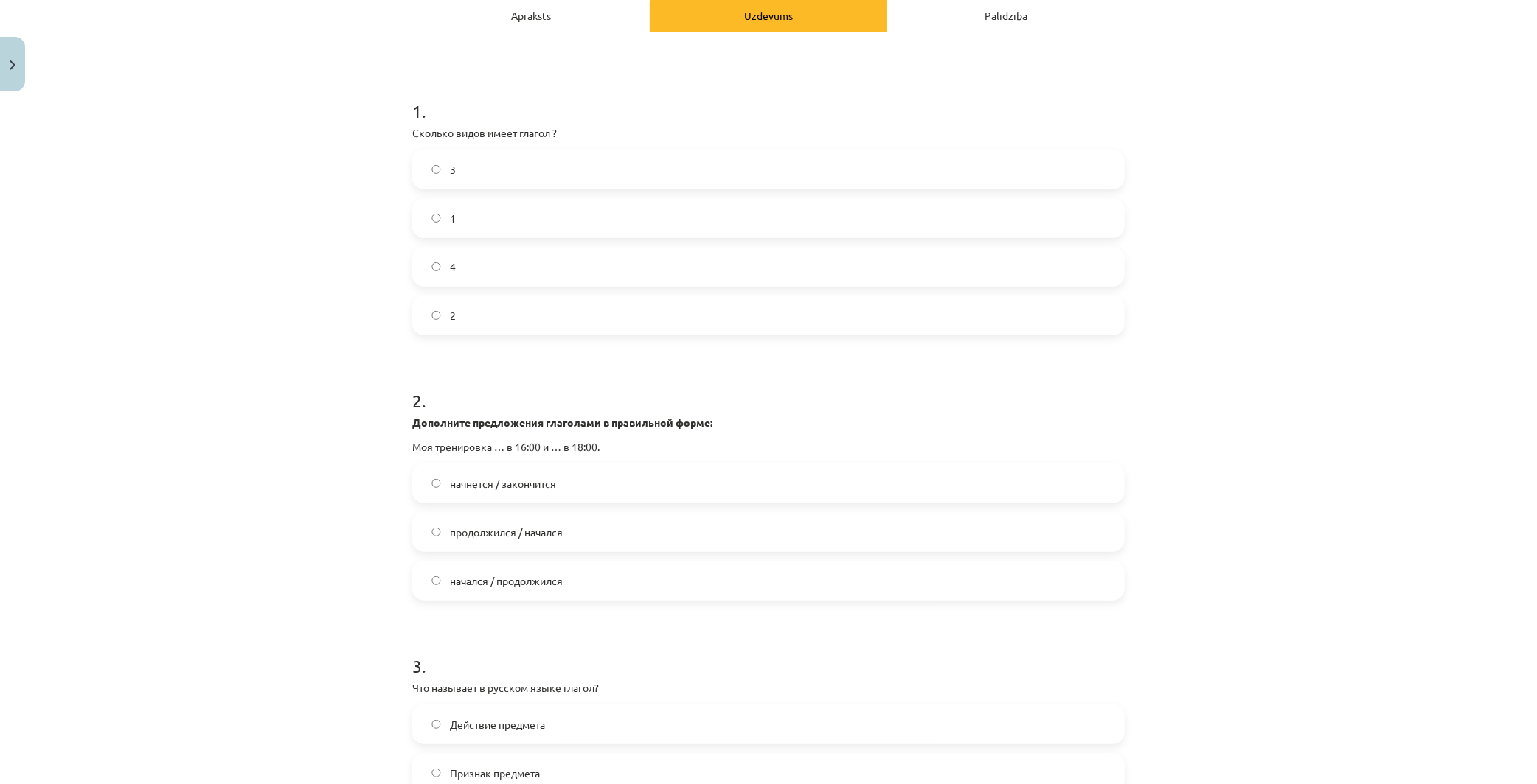
scroll to position [437, 0]
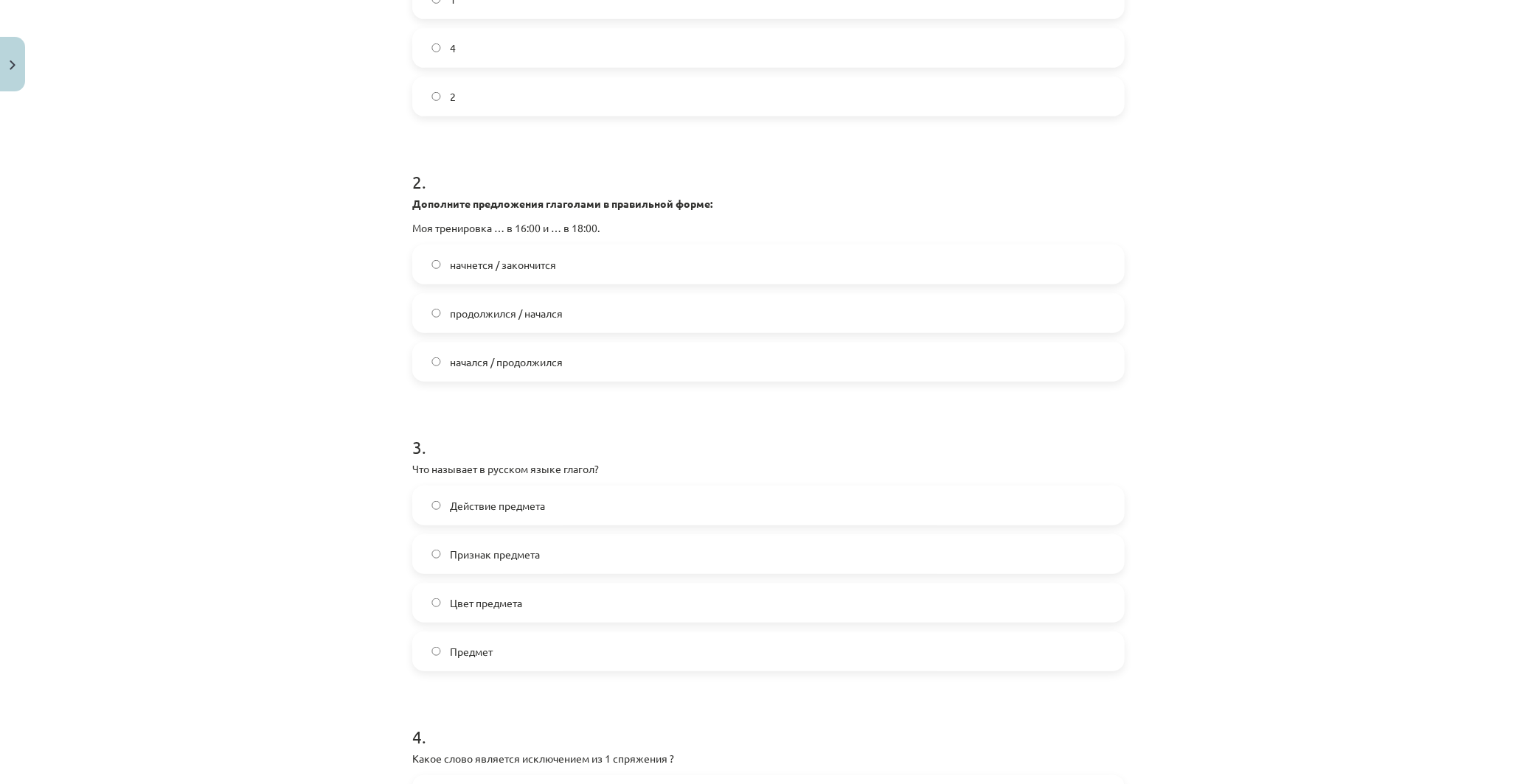
click at [606, 261] on label "начнется / закончится" at bounding box center [768, 264] width 710 height 37
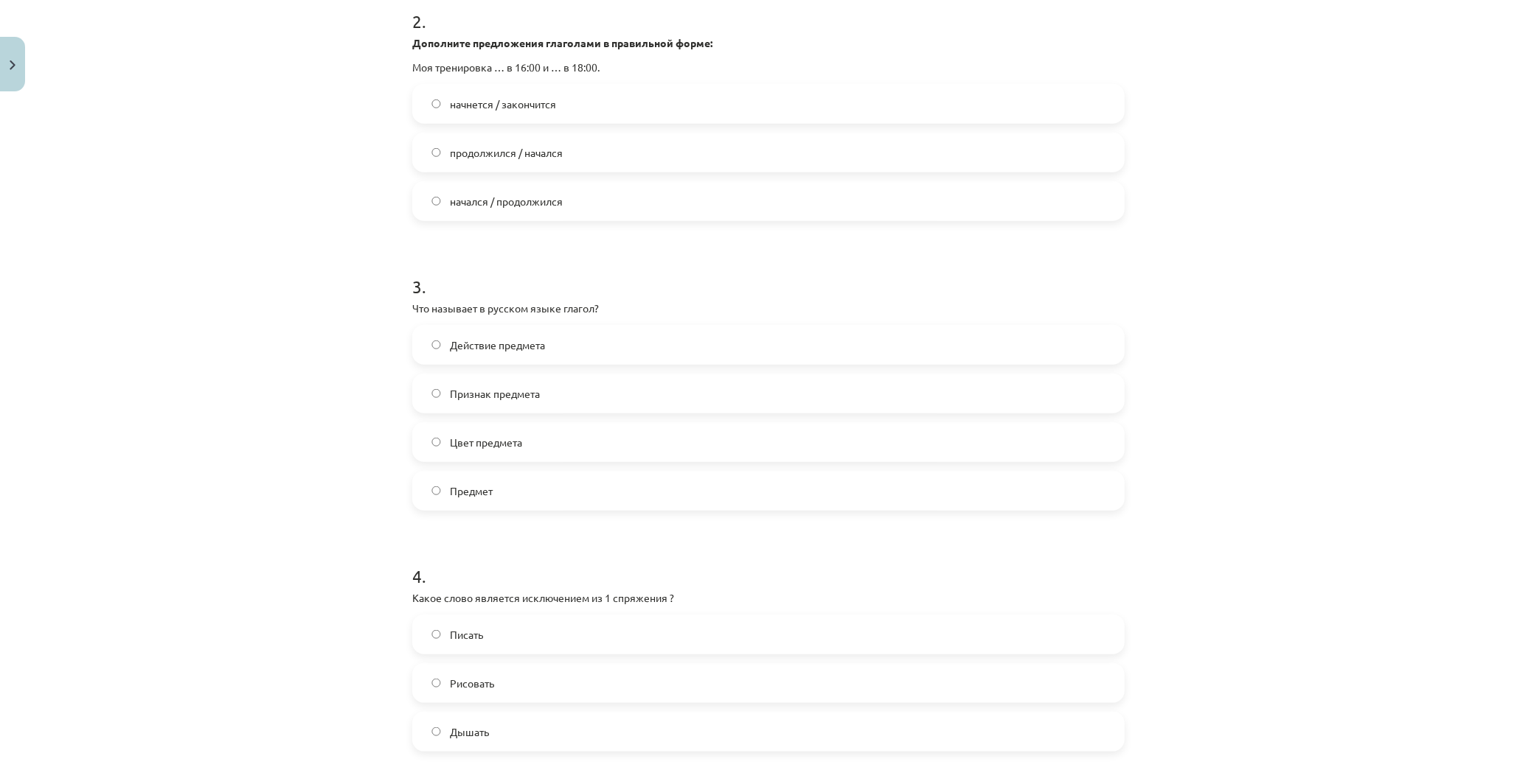
scroll to position [600, 0]
click at [837, 327] on label "Действие предмета" at bounding box center [768, 342] width 710 height 37
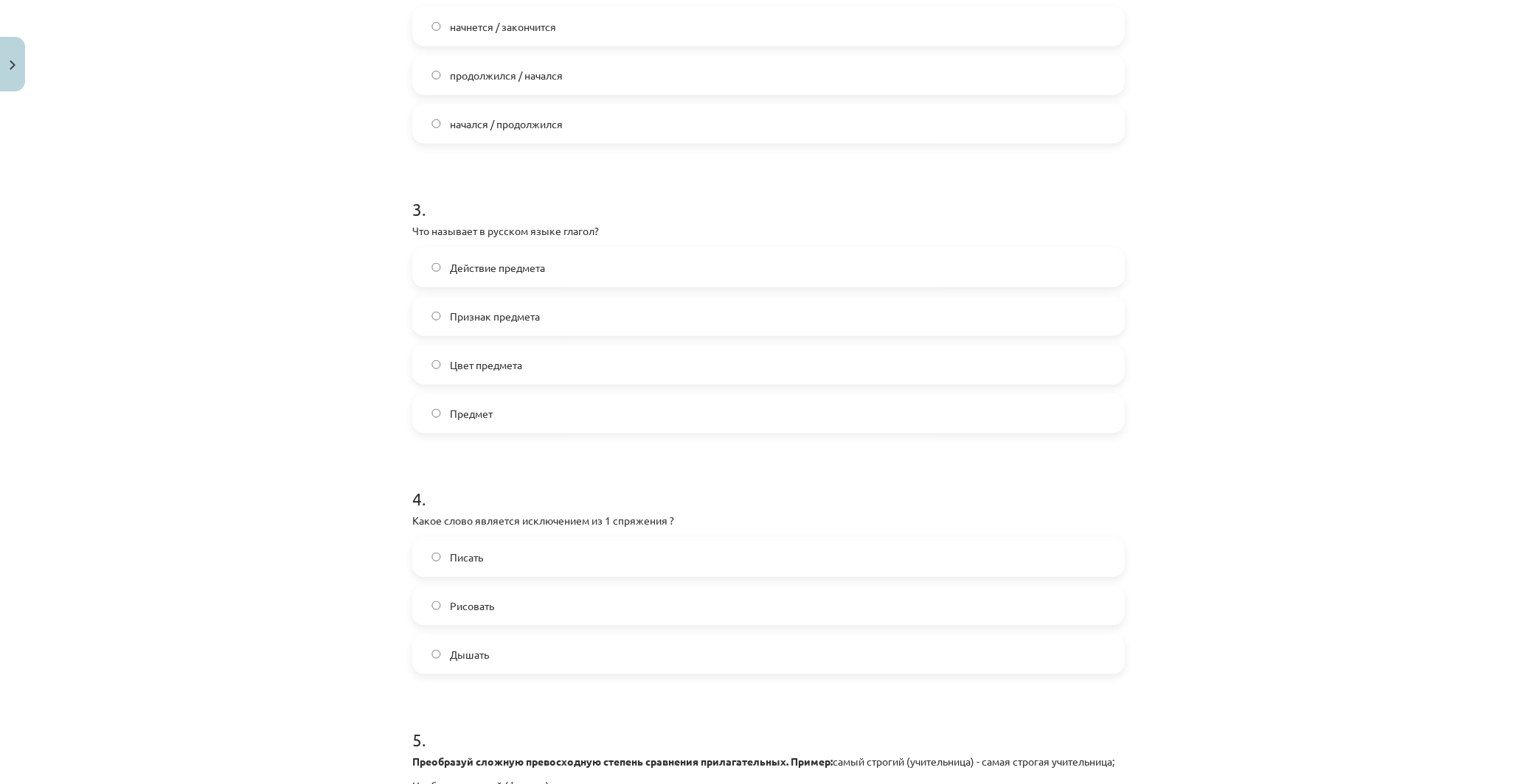
scroll to position [846, 0]
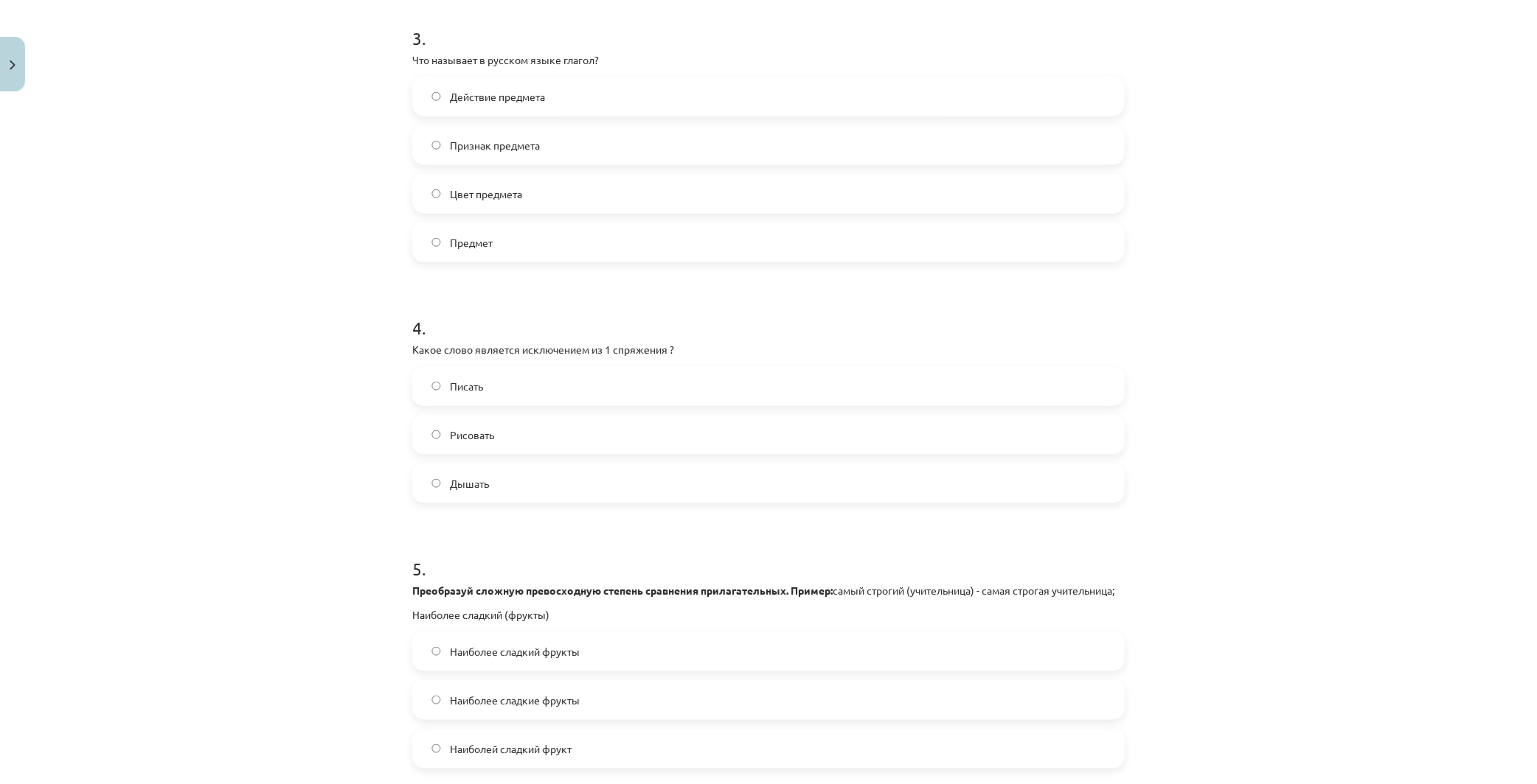
click at [513, 479] on label "Дышать" at bounding box center [768, 483] width 710 height 37
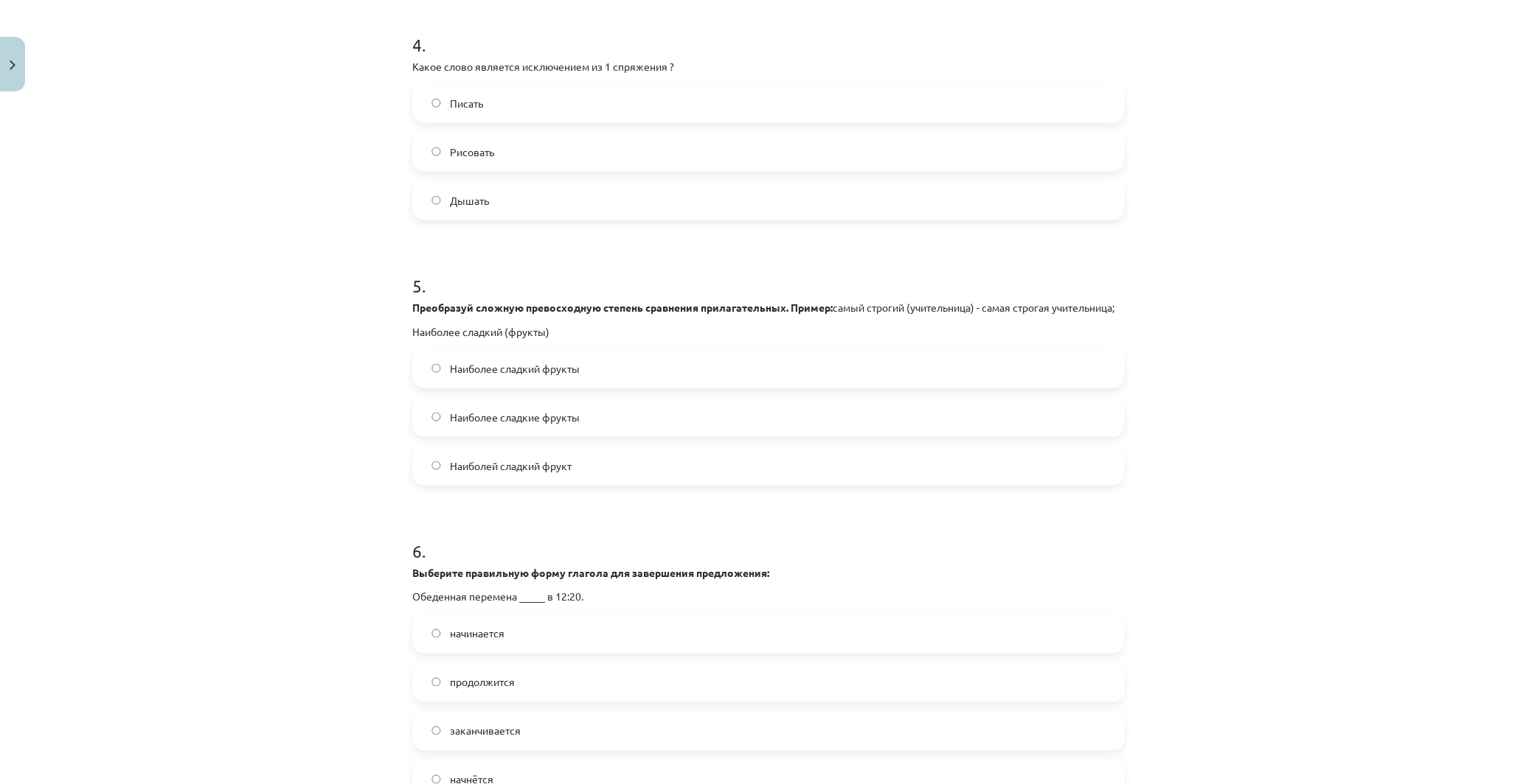
scroll to position [1174, 0]
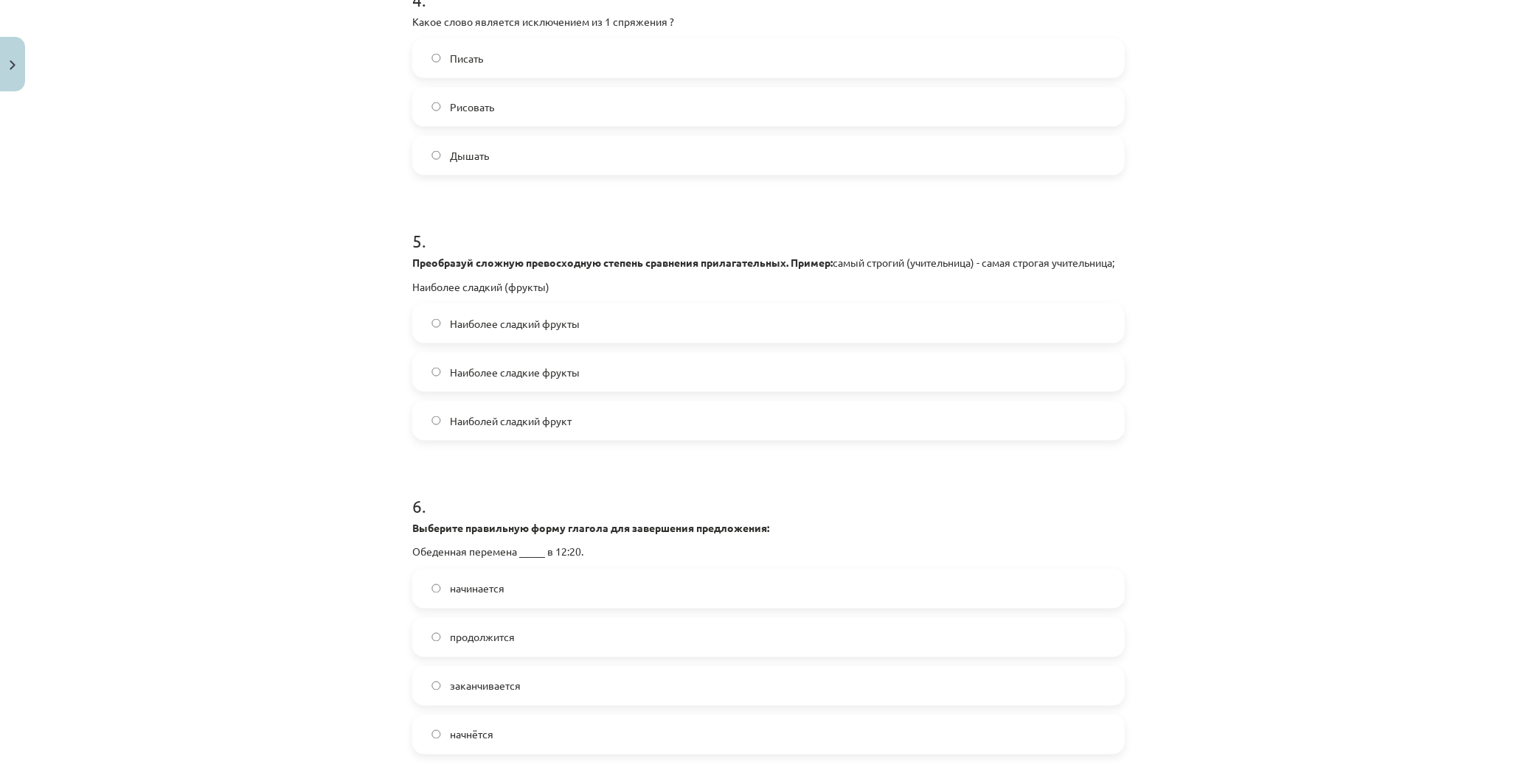
click at [670, 338] on label "Наиболее сладкий фрукты" at bounding box center [768, 323] width 710 height 37
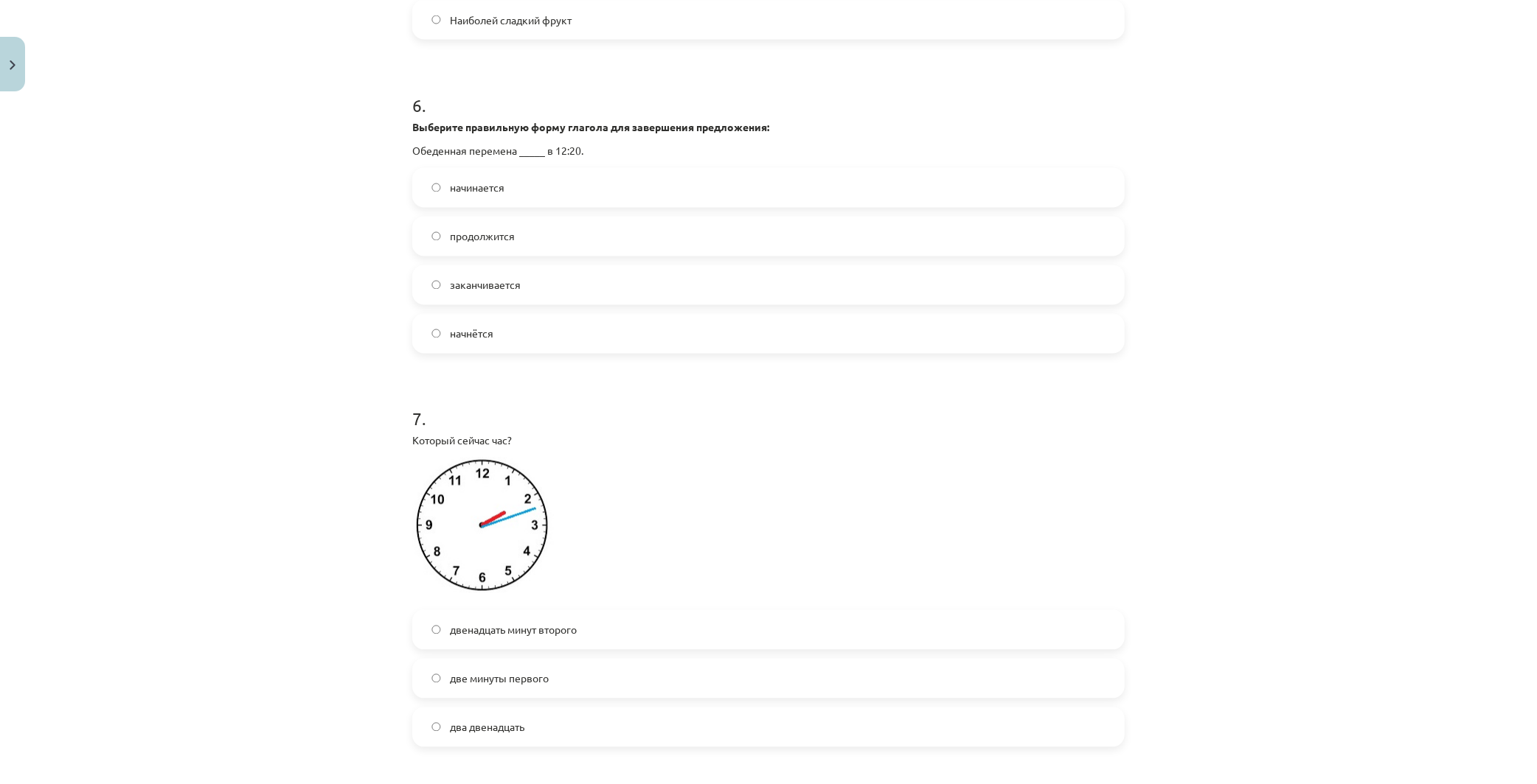
scroll to position [1583, 0]
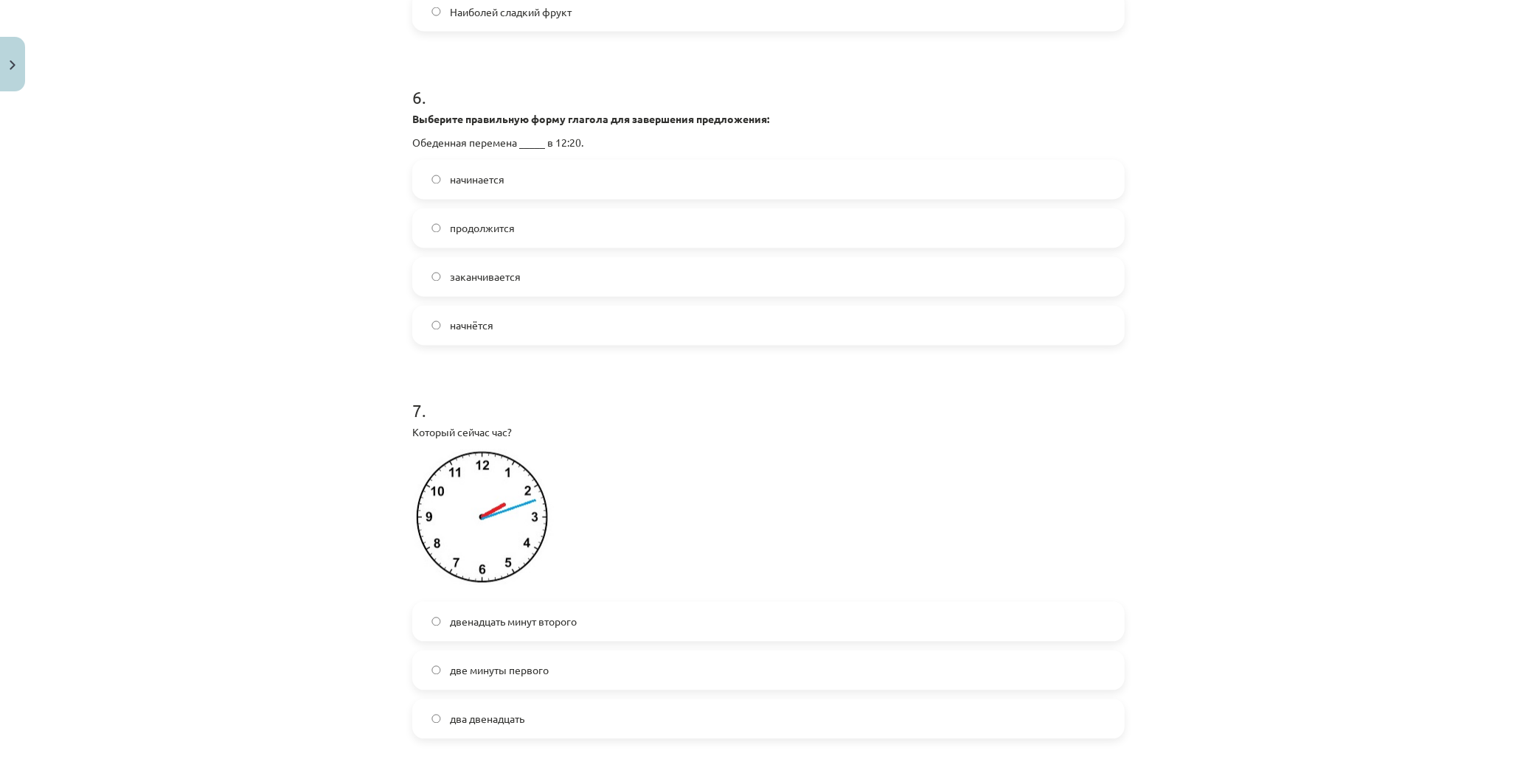
click at [721, 344] on label "начнётся" at bounding box center [768, 326] width 710 height 37
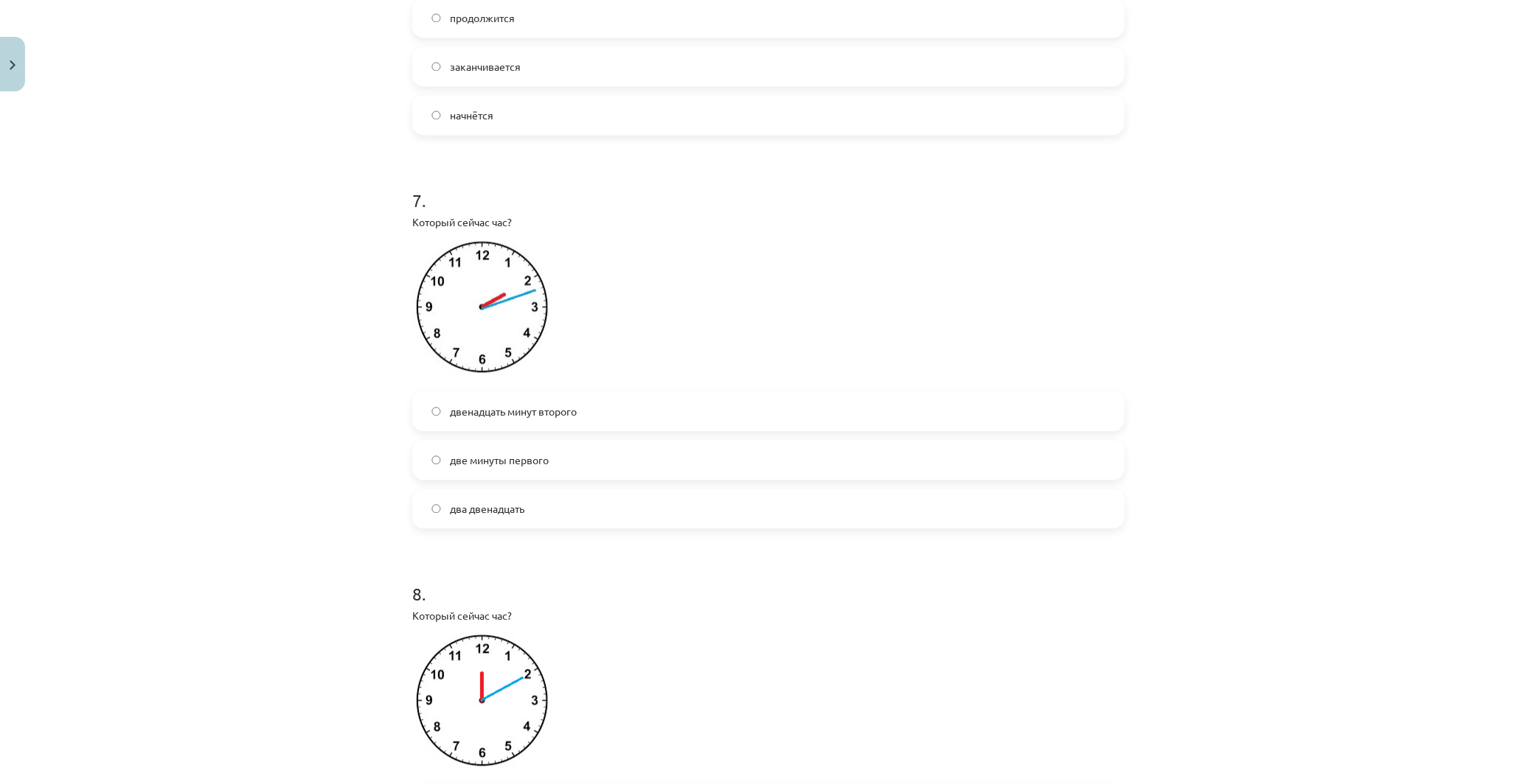
scroll to position [1830, 0]
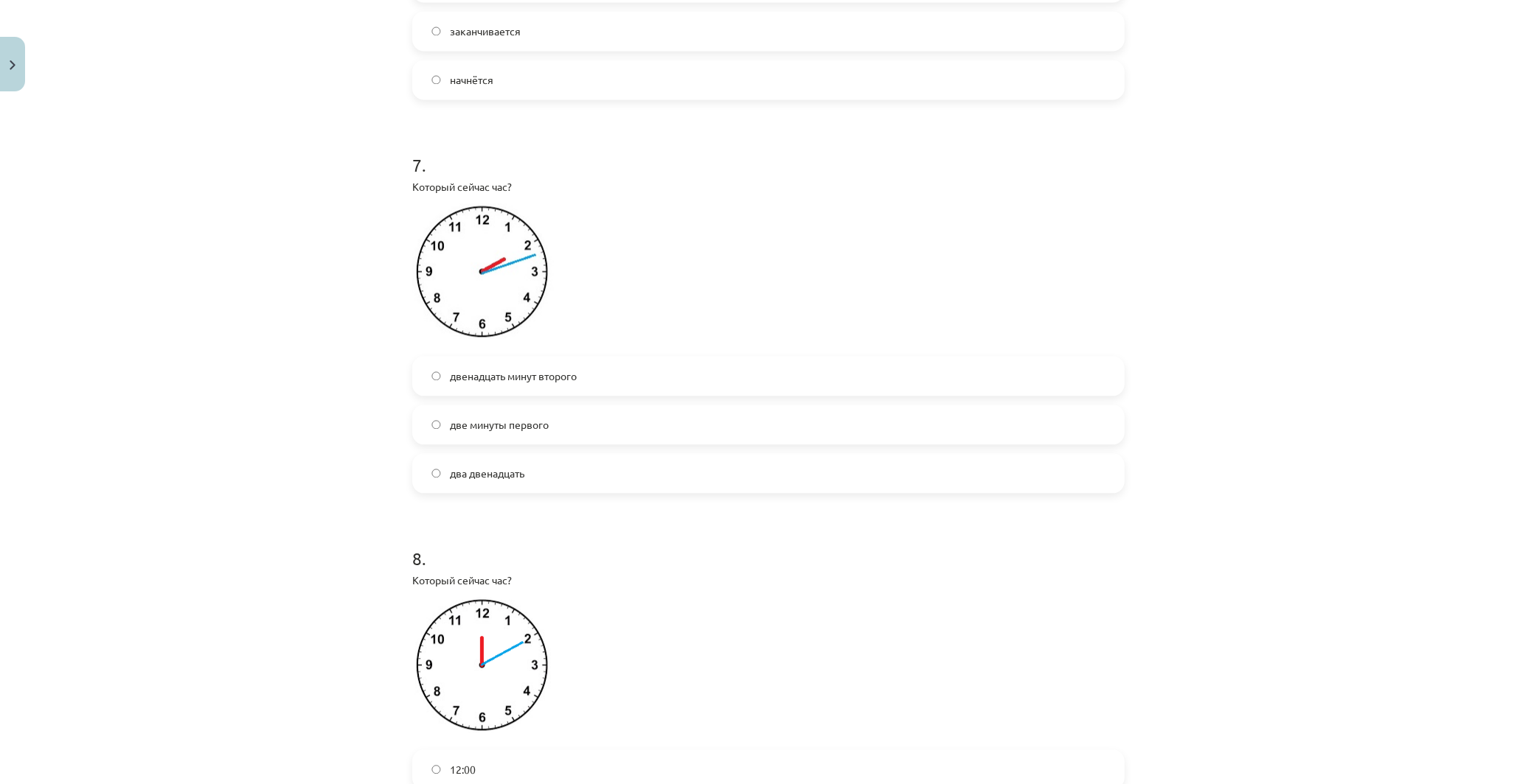
click at [882, 381] on label "двенадцать минут второго" at bounding box center [768, 375] width 710 height 37
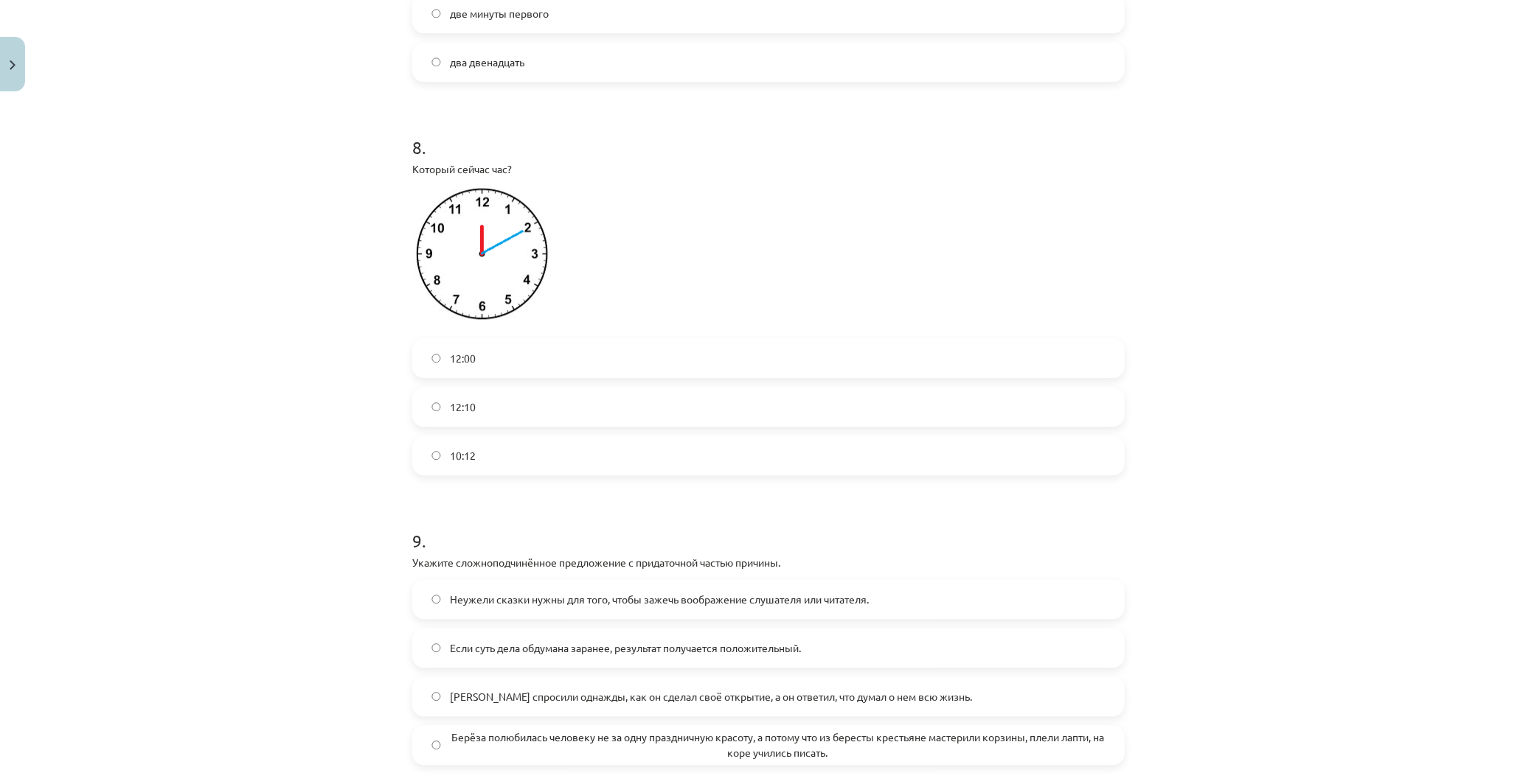
scroll to position [2320, 0]
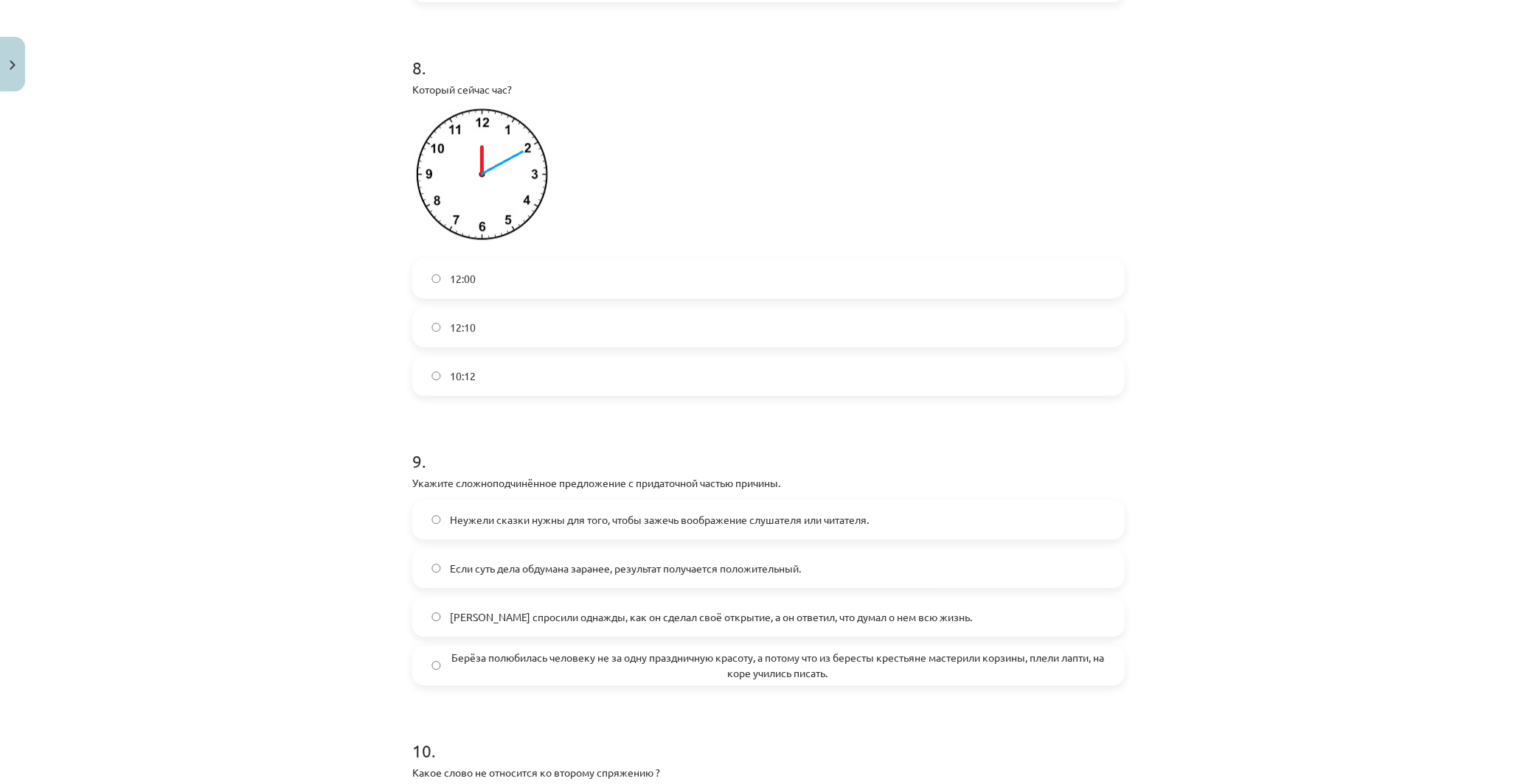
click at [664, 394] on label "10:12" at bounding box center [768, 375] width 710 height 37
click at [730, 345] on label "12:10" at bounding box center [768, 327] width 710 height 37
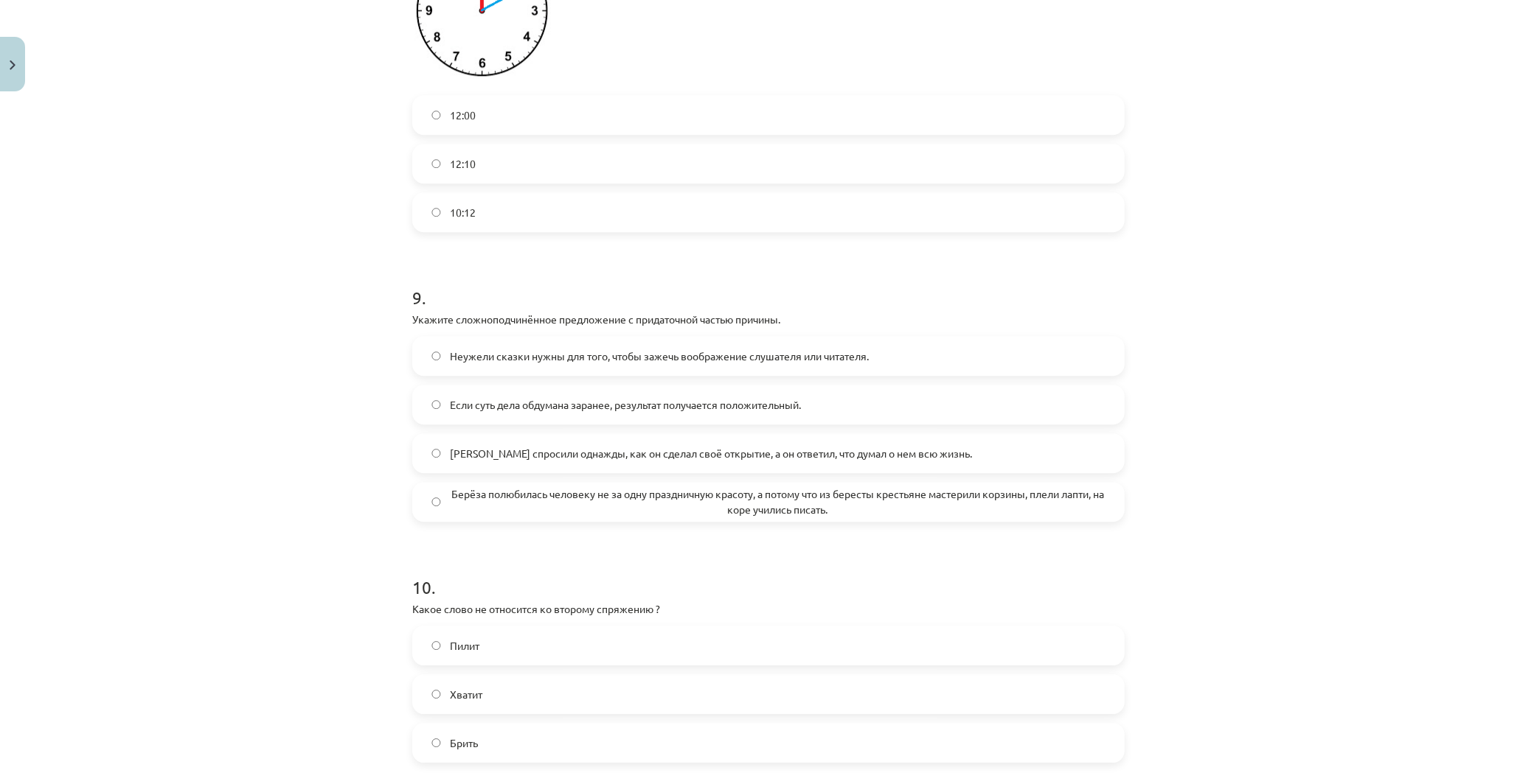
scroll to position [2485, 0]
click at [845, 505] on span "Берёза полюбилась человеку не за одну праздничную красоту, а потому что из бере…" at bounding box center [777, 501] width 656 height 31
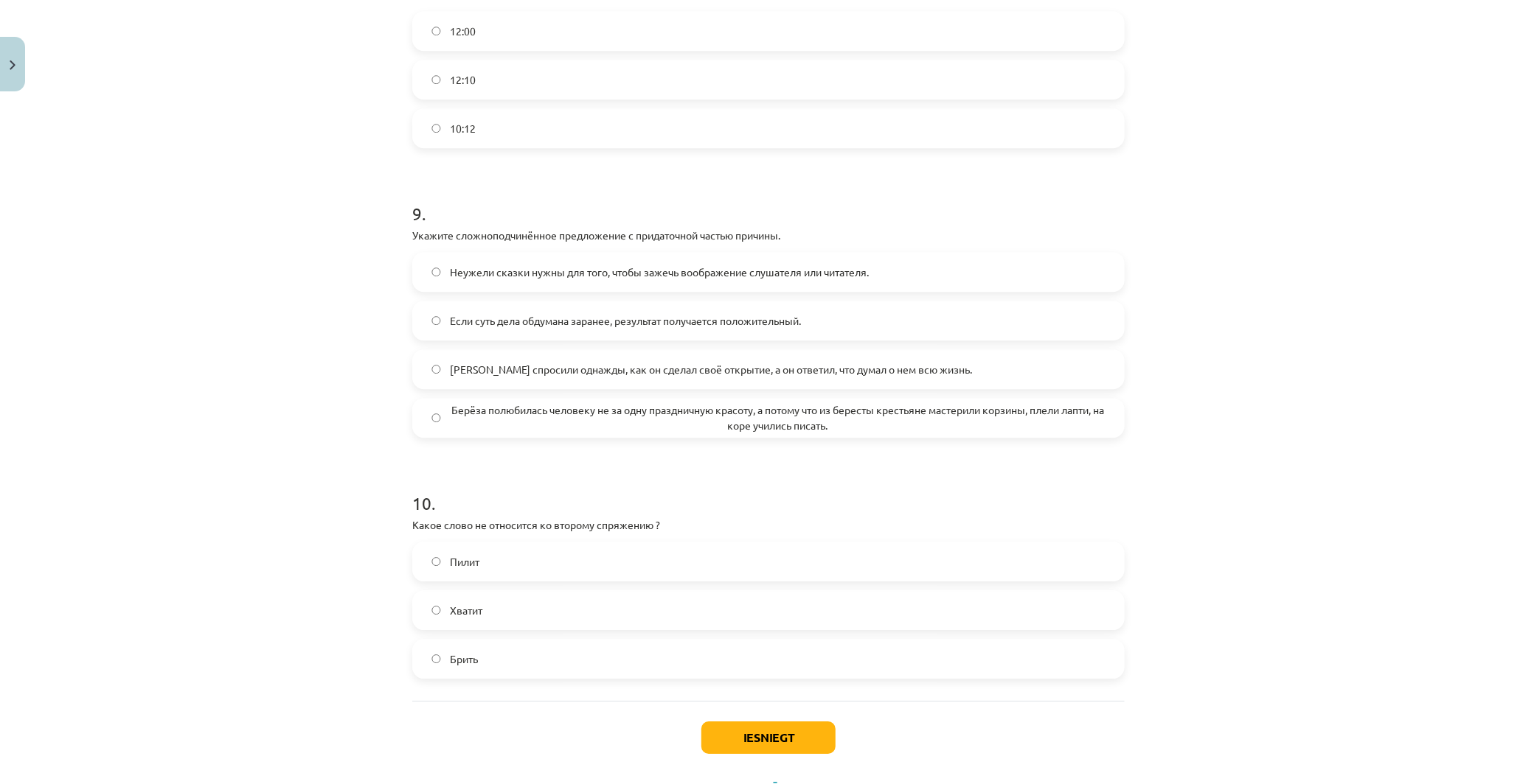
scroll to position [2648, 0]
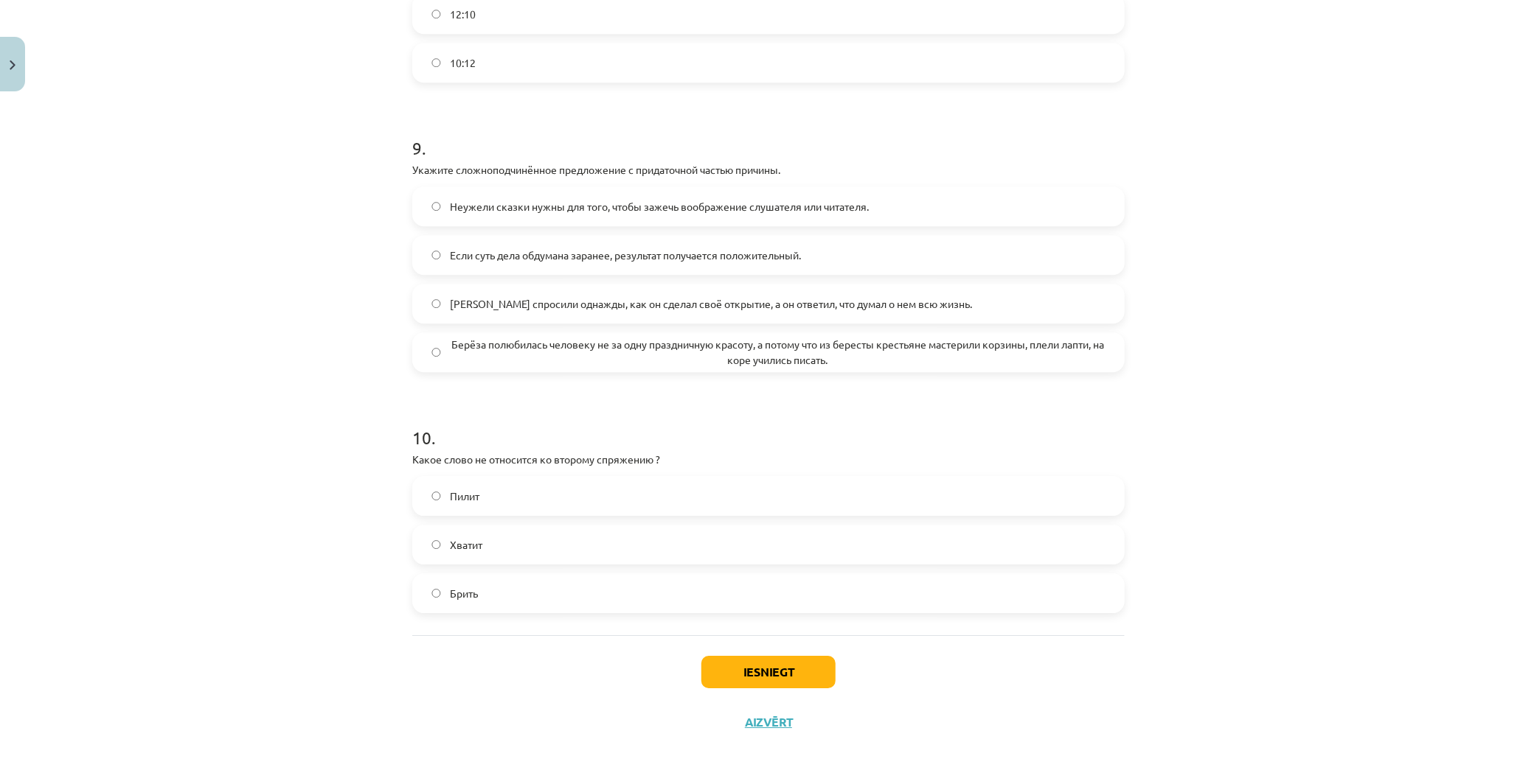
click at [628, 598] on label "Брить" at bounding box center [768, 593] width 710 height 37
click at [731, 666] on button "Iesniegt" at bounding box center [768, 672] width 135 height 32
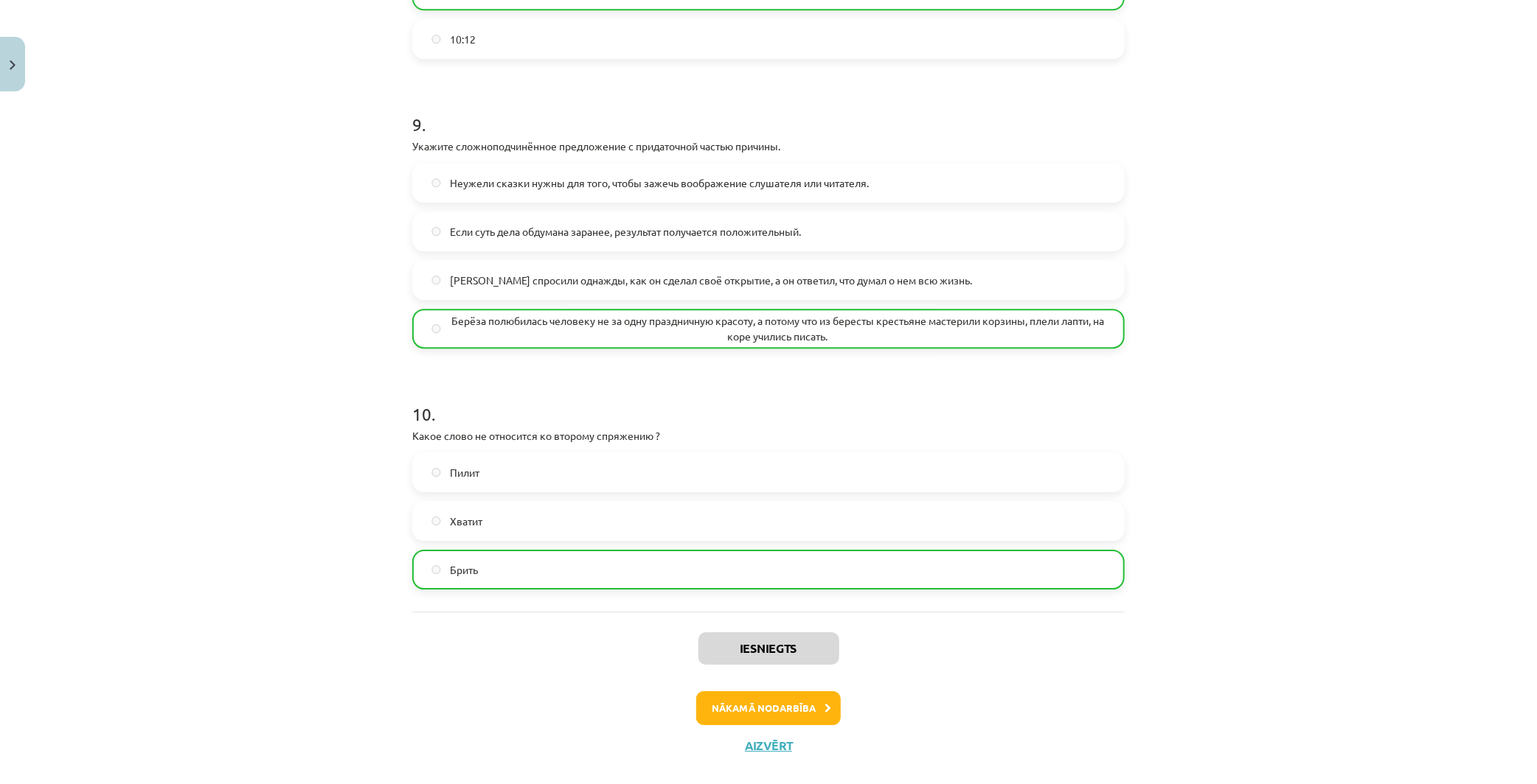
scroll to position [2695, 0]
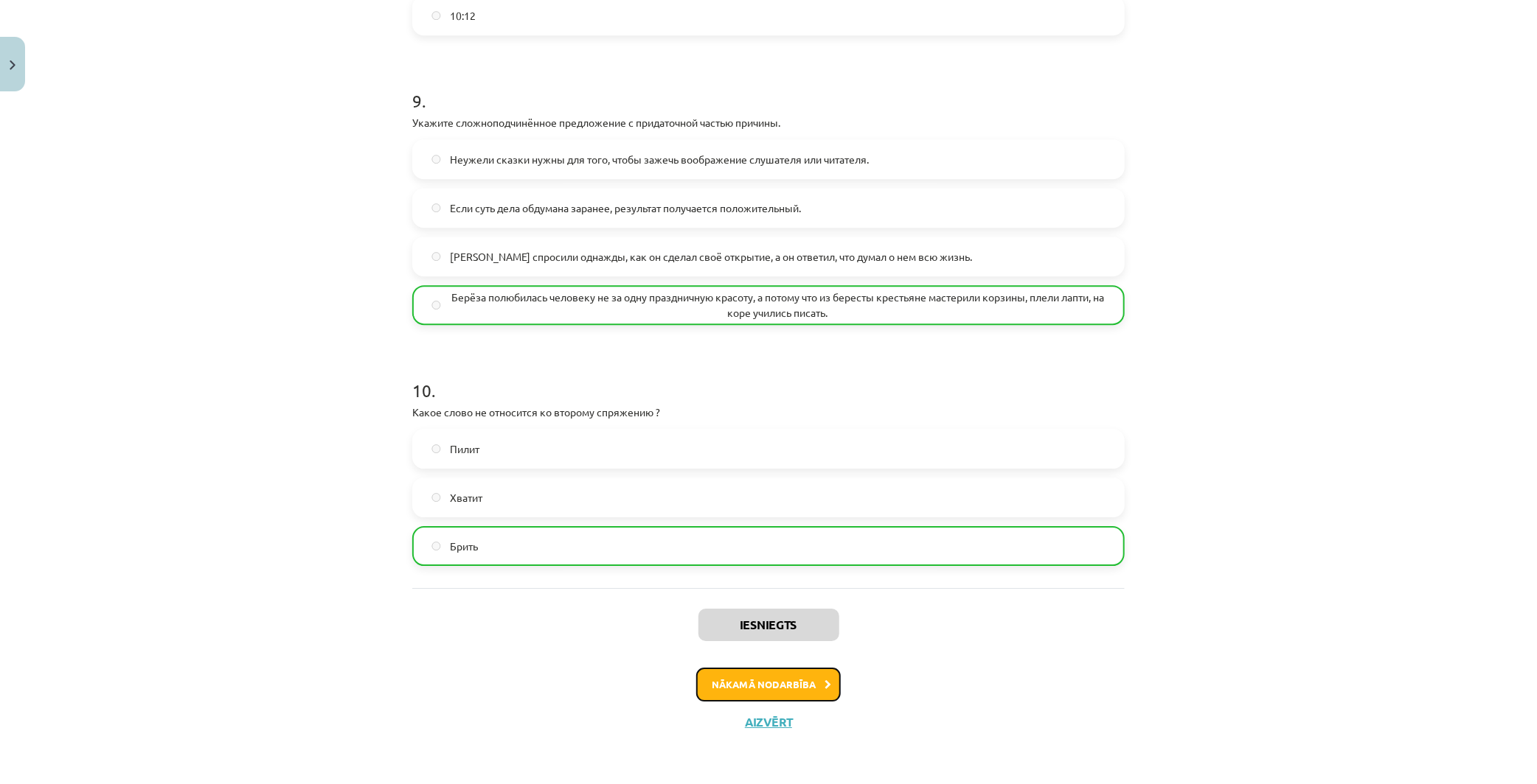
click at [793, 691] on button "Nākamā nodarbība" at bounding box center [768, 684] width 145 height 34
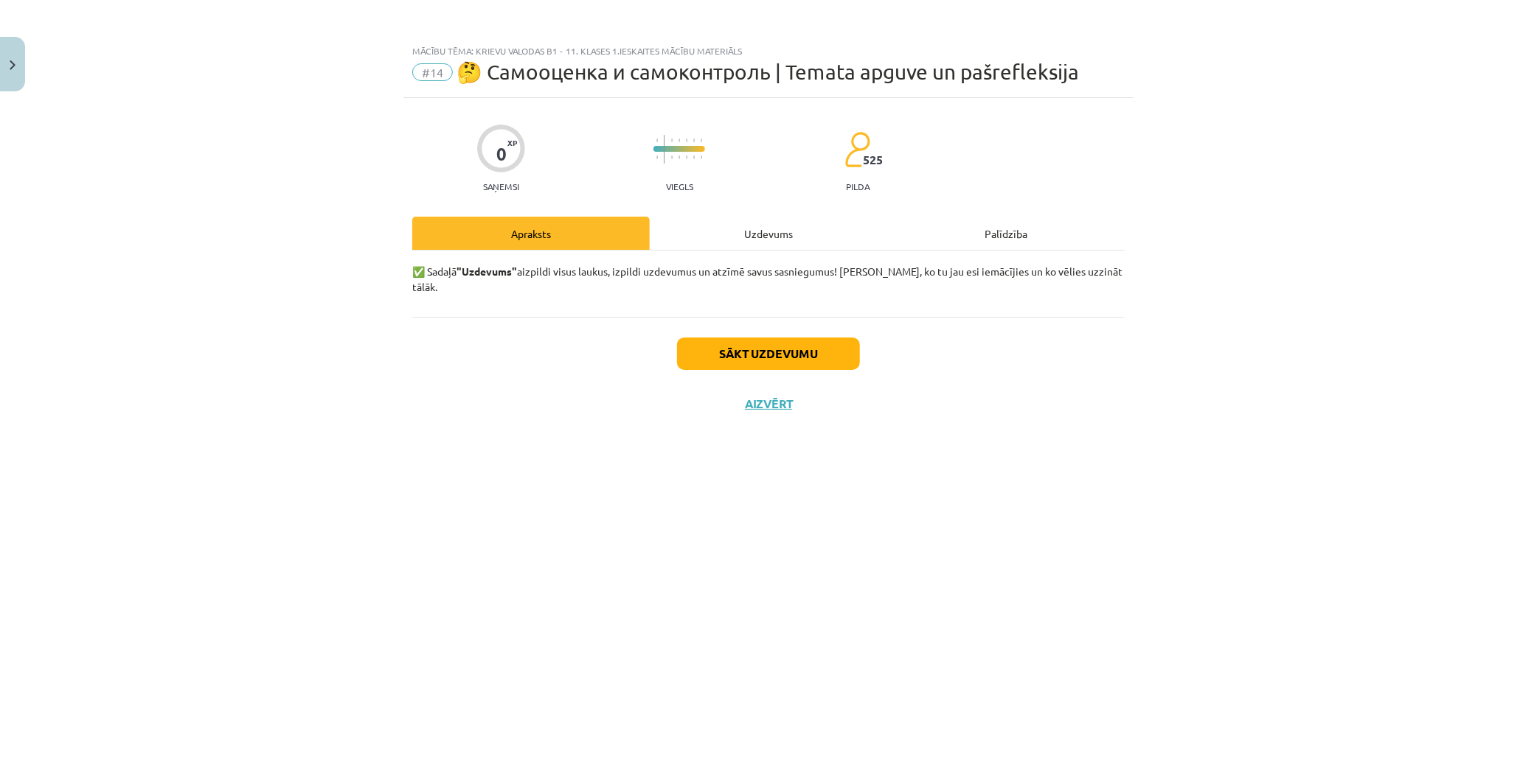
scroll to position [0, 0]
click at [765, 338] on button "Sākt uzdevumu" at bounding box center [768, 354] width 183 height 32
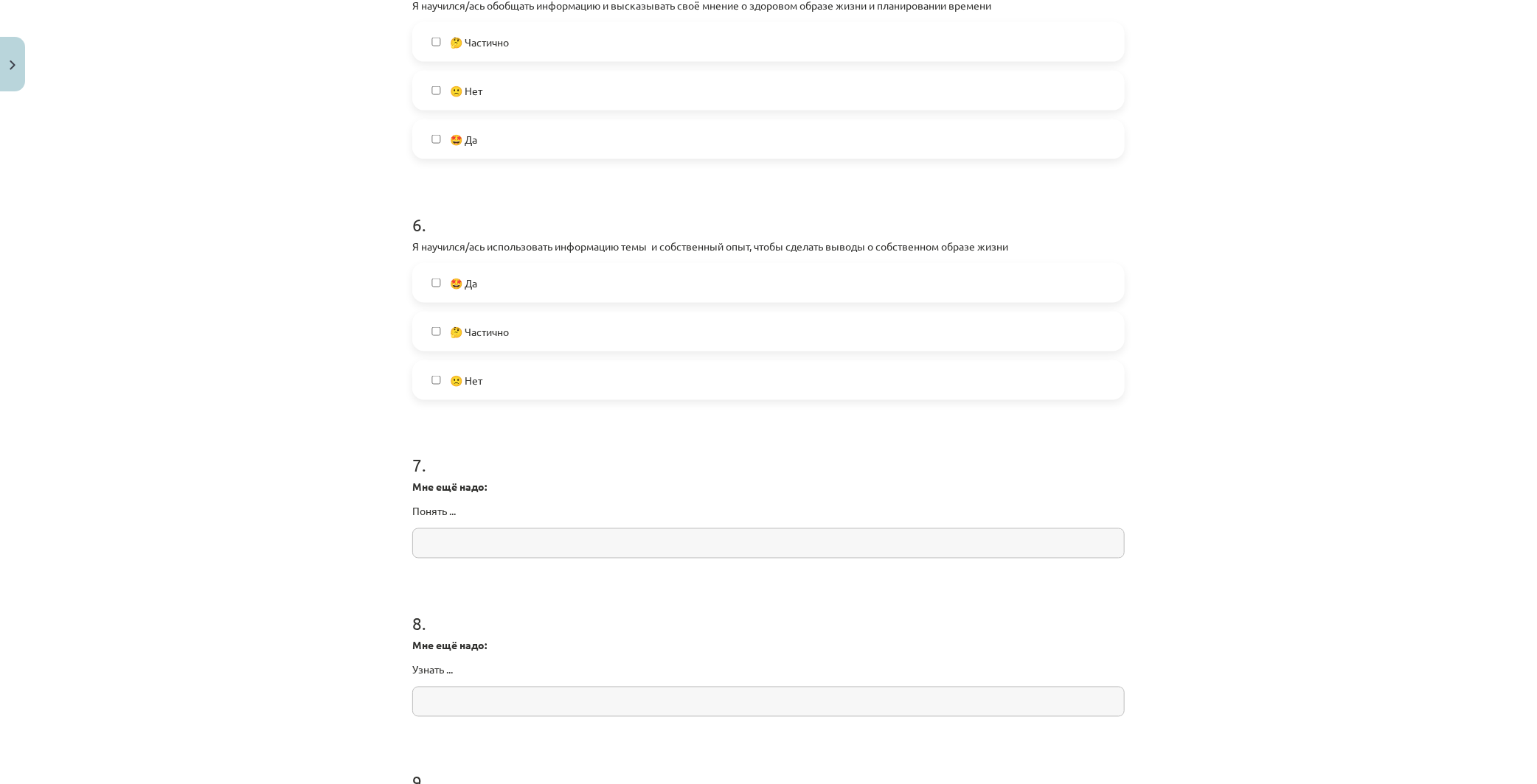
scroll to position [1721, 0]
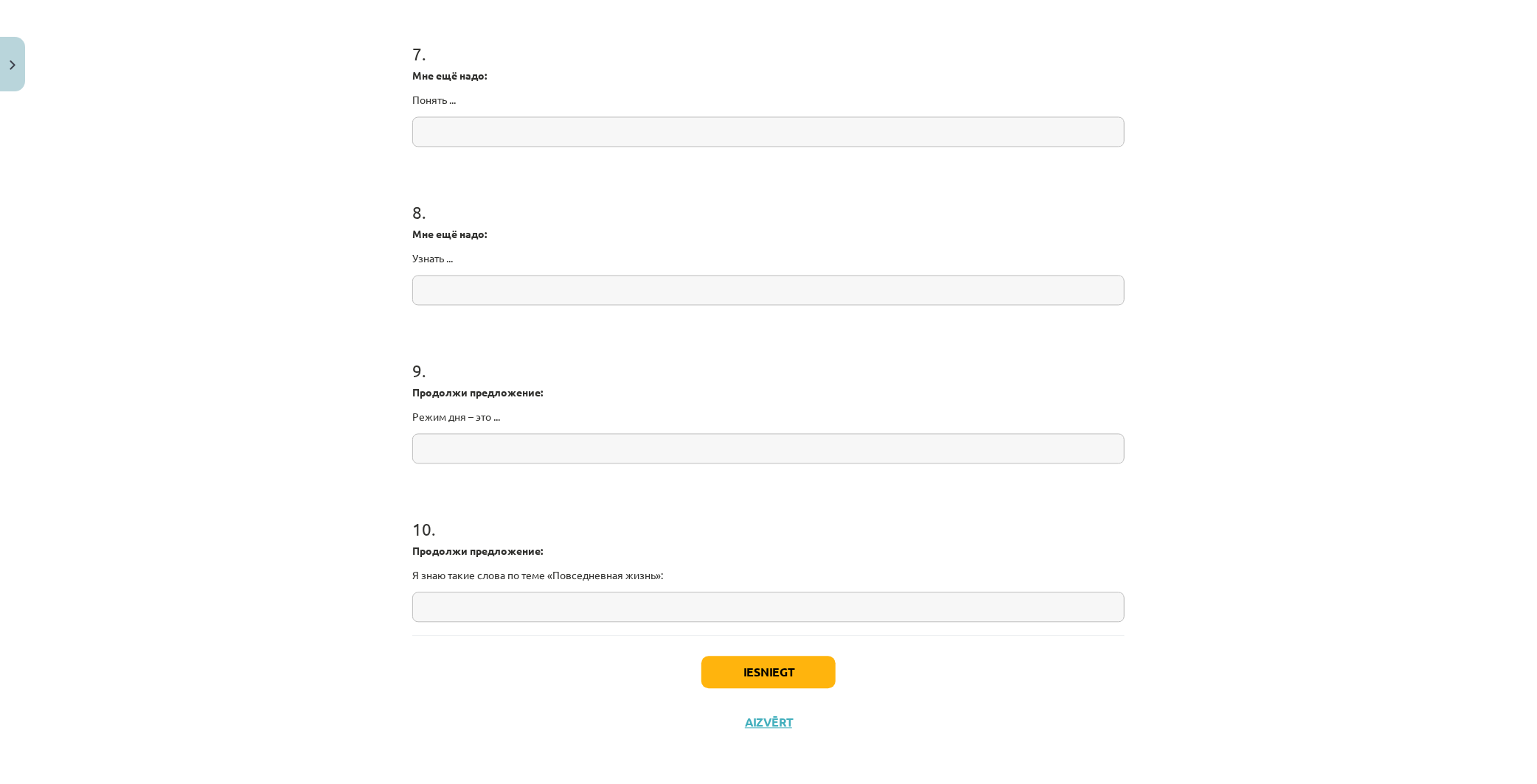
click at [475, 458] on input "text" at bounding box center [768, 449] width 712 height 30
click at [375, 465] on div "Mācību tēma: Krievu valodas b1 - 11. klases 1.ieskaites mācību materiāls #14 🤔 …" at bounding box center [768, 392] width 1537 height 784
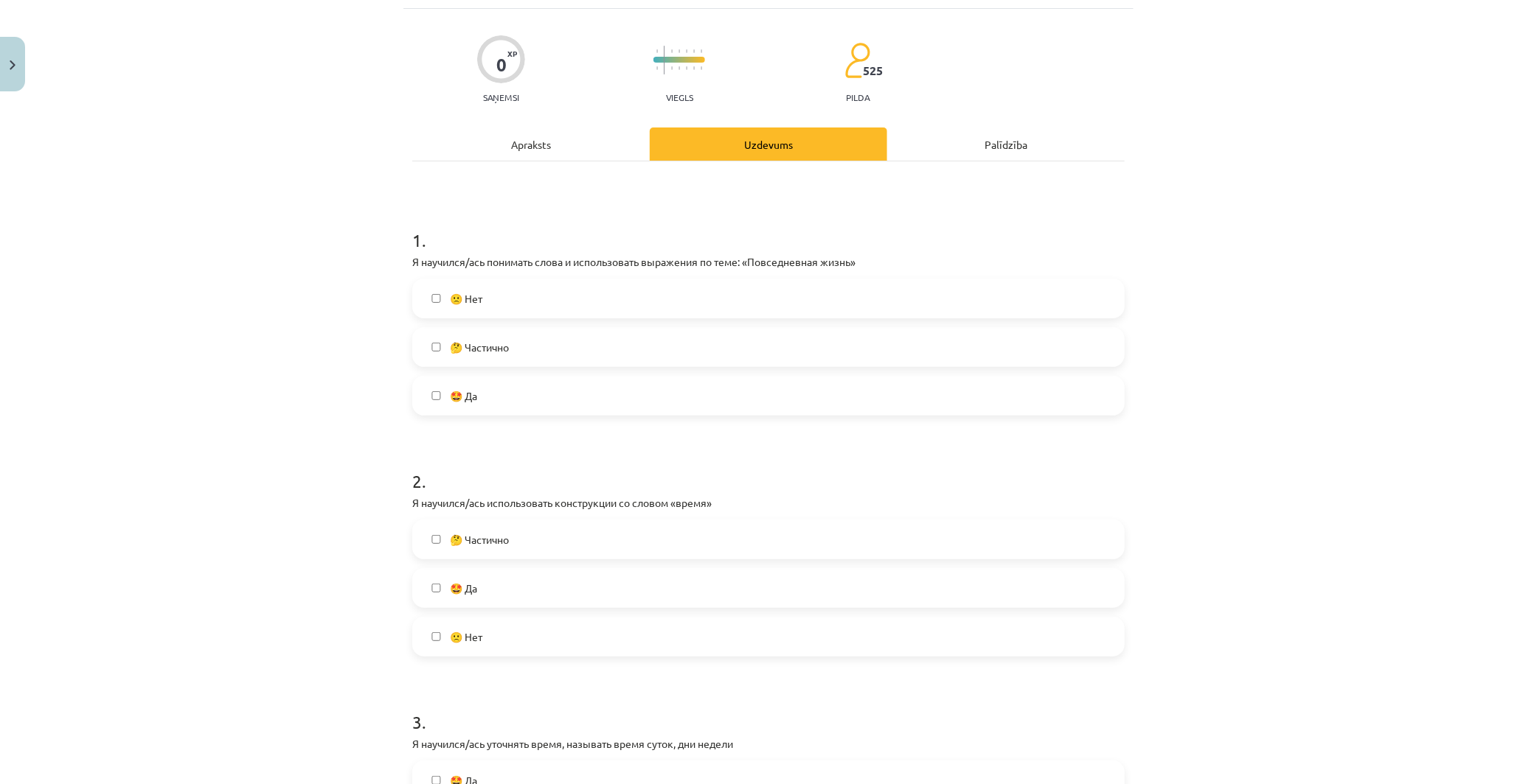
scroll to position [246, 0]
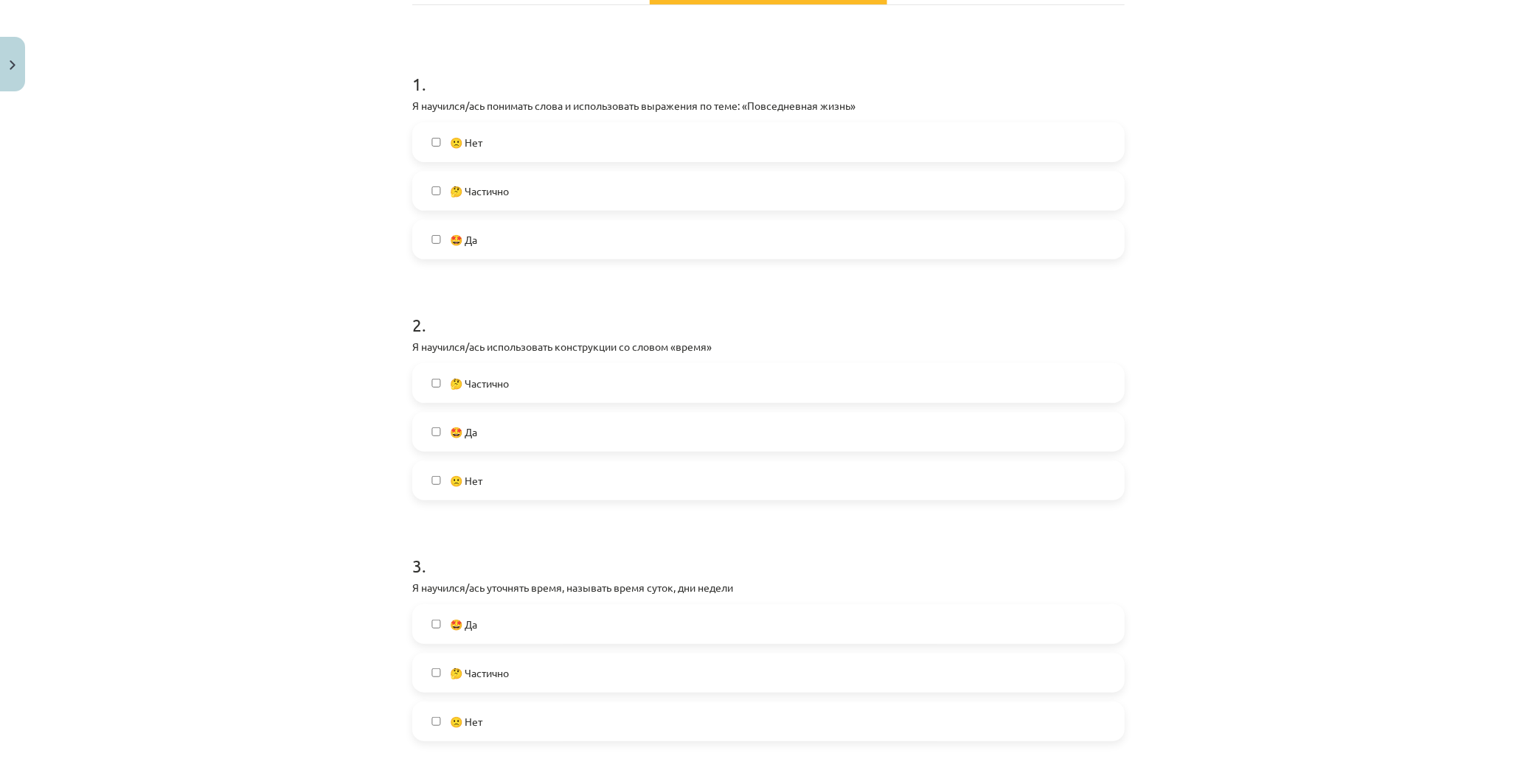
click at [420, 448] on label "🤩 Да" at bounding box center [768, 432] width 710 height 37
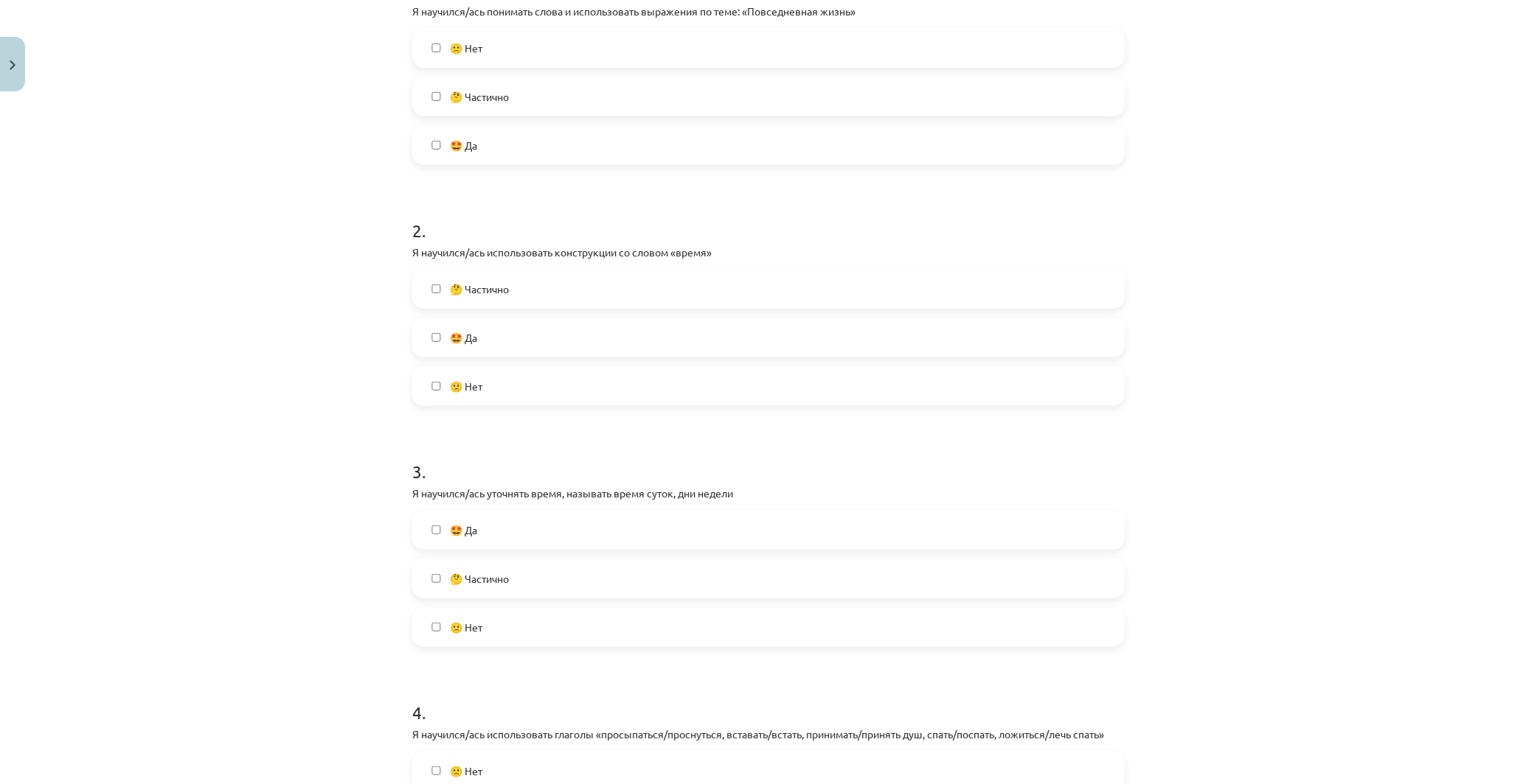
scroll to position [491, 0]
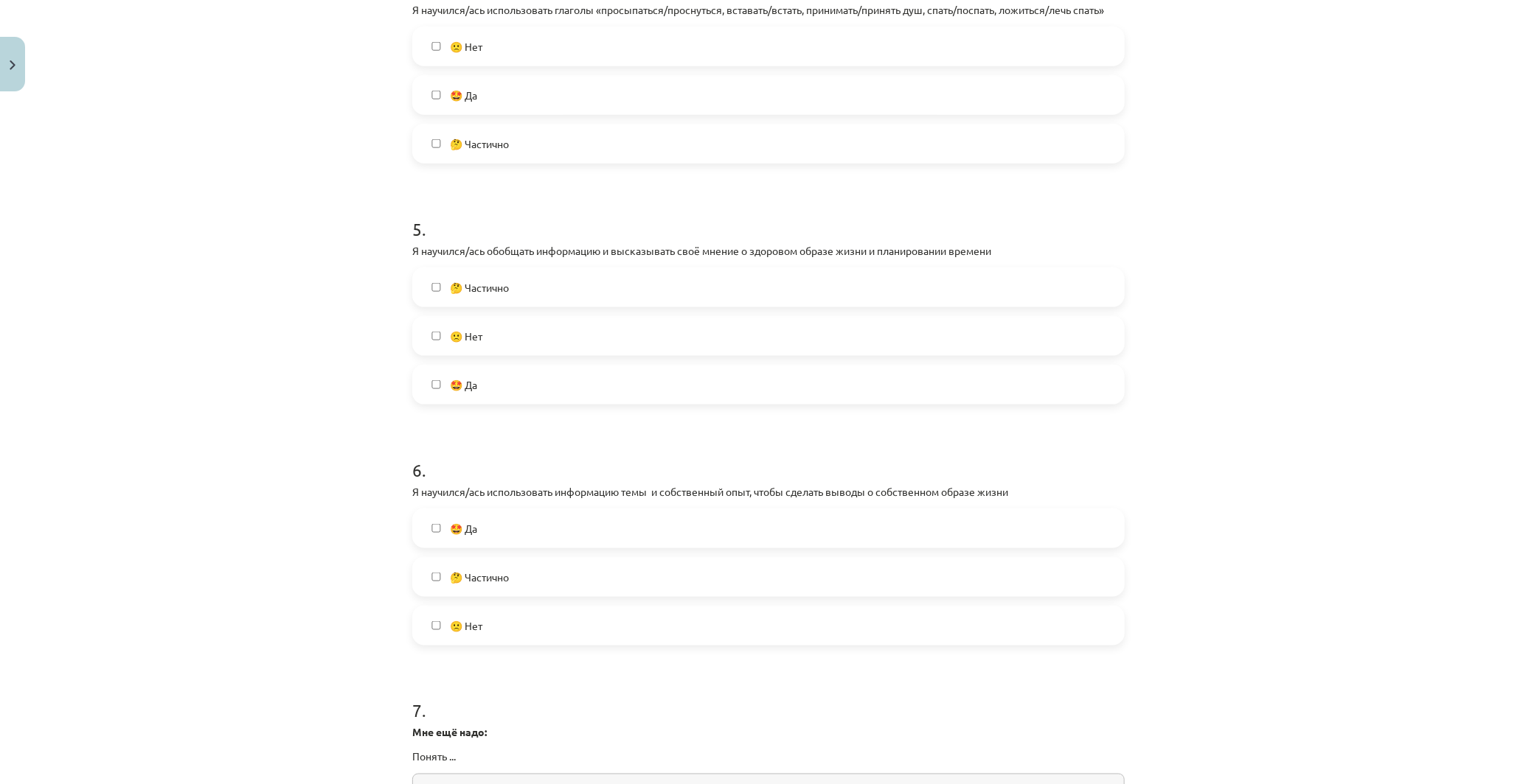
click at [432, 376] on label "🤩 Да" at bounding box center [768, 385] width 710 height 37
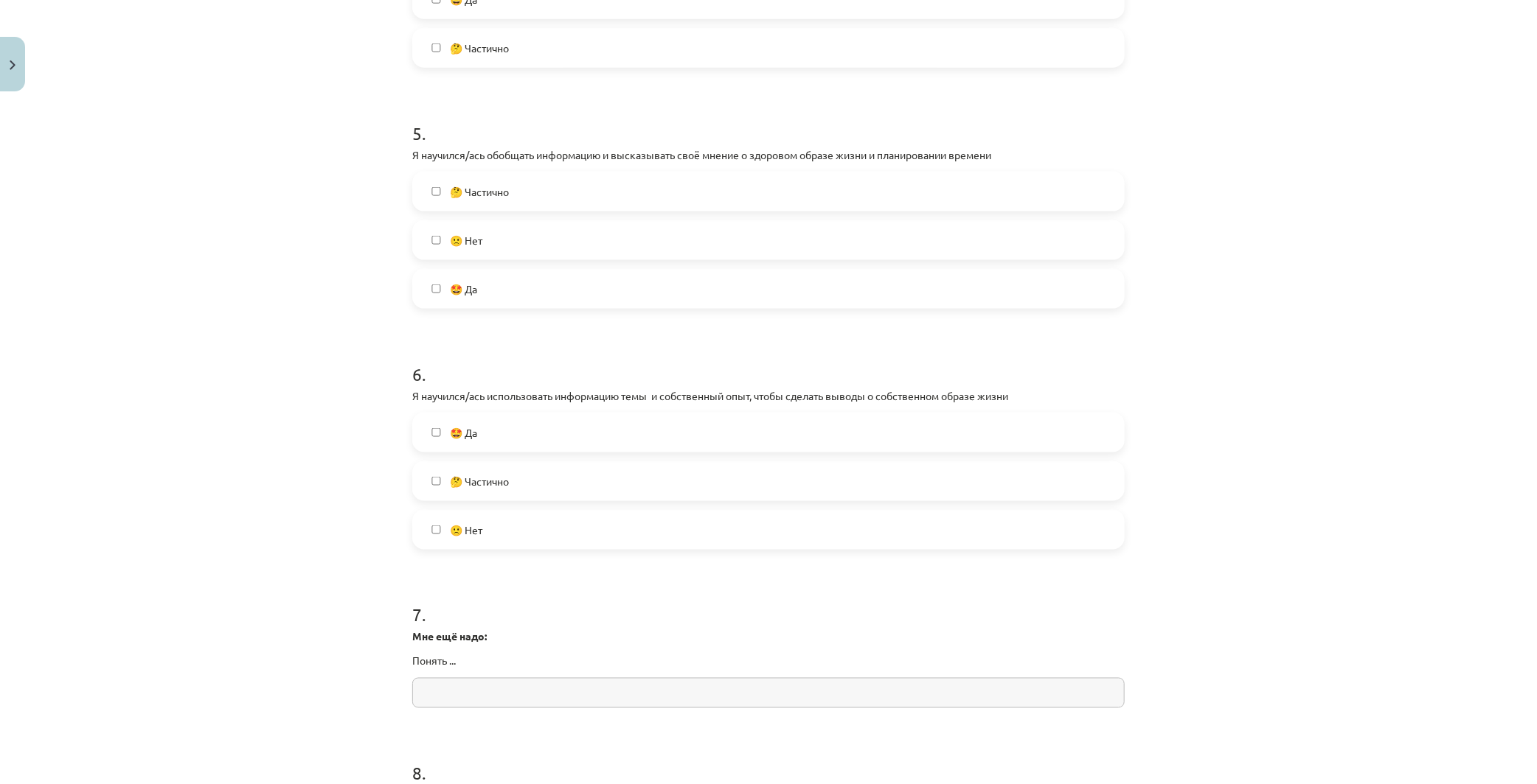
scroll to position [1310, 0]
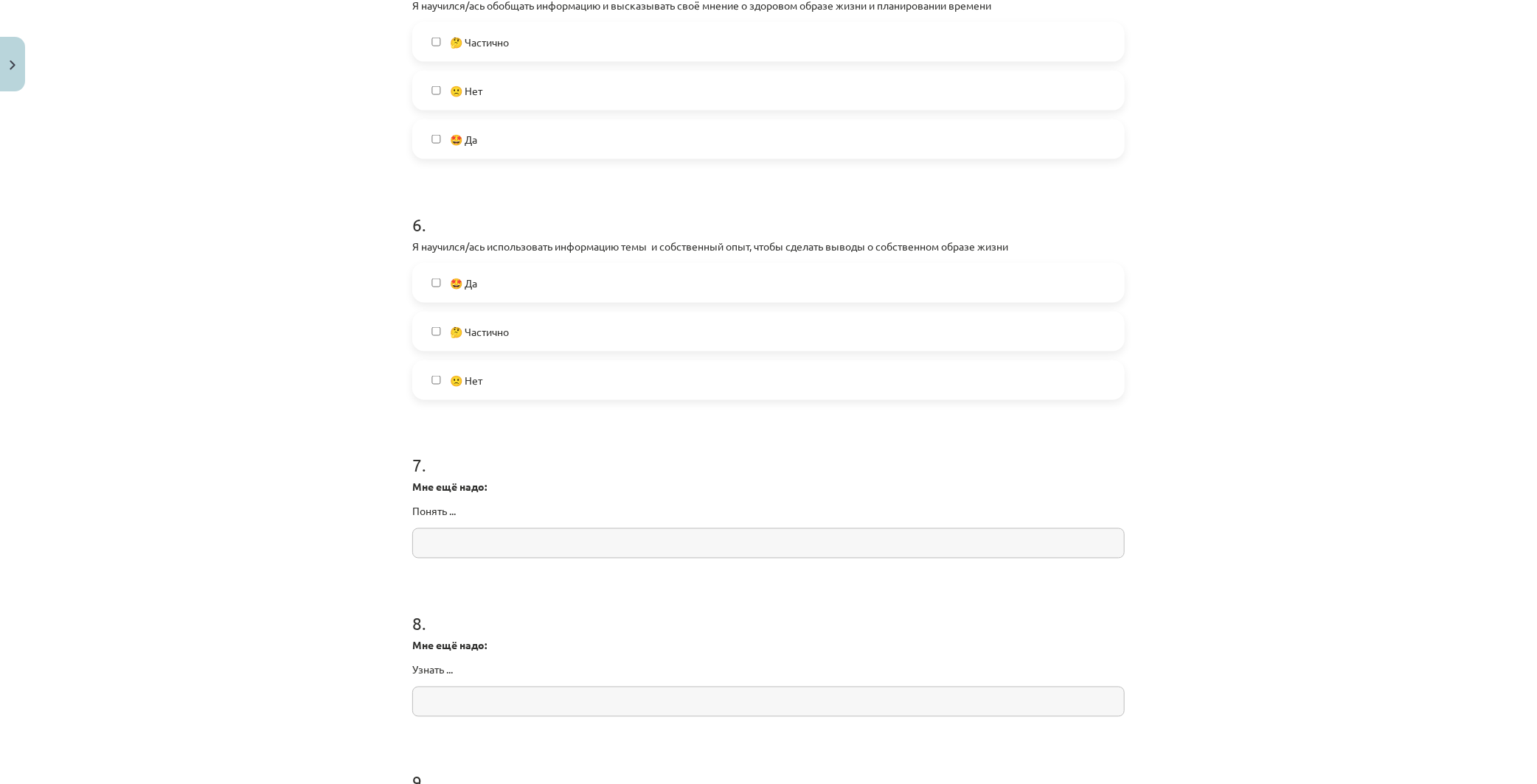
click at [428, 292] on label "🤩 Да" at bounding box center [768, 283] width 710 height 37
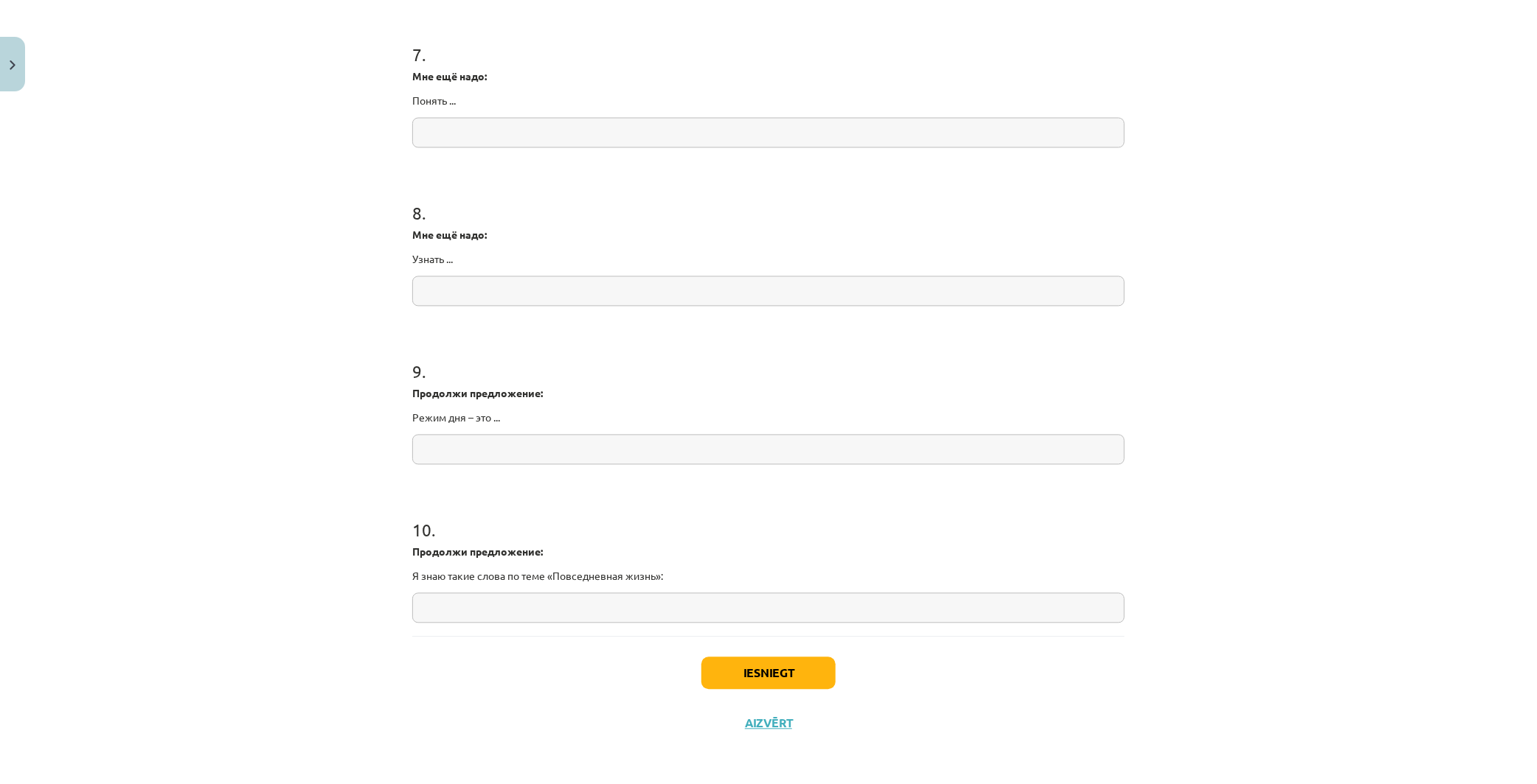
scroll to position [1721, 0]
click at [790, 657] on button "Iesniegt" at bounding box center [768, 673] width 135 height 32
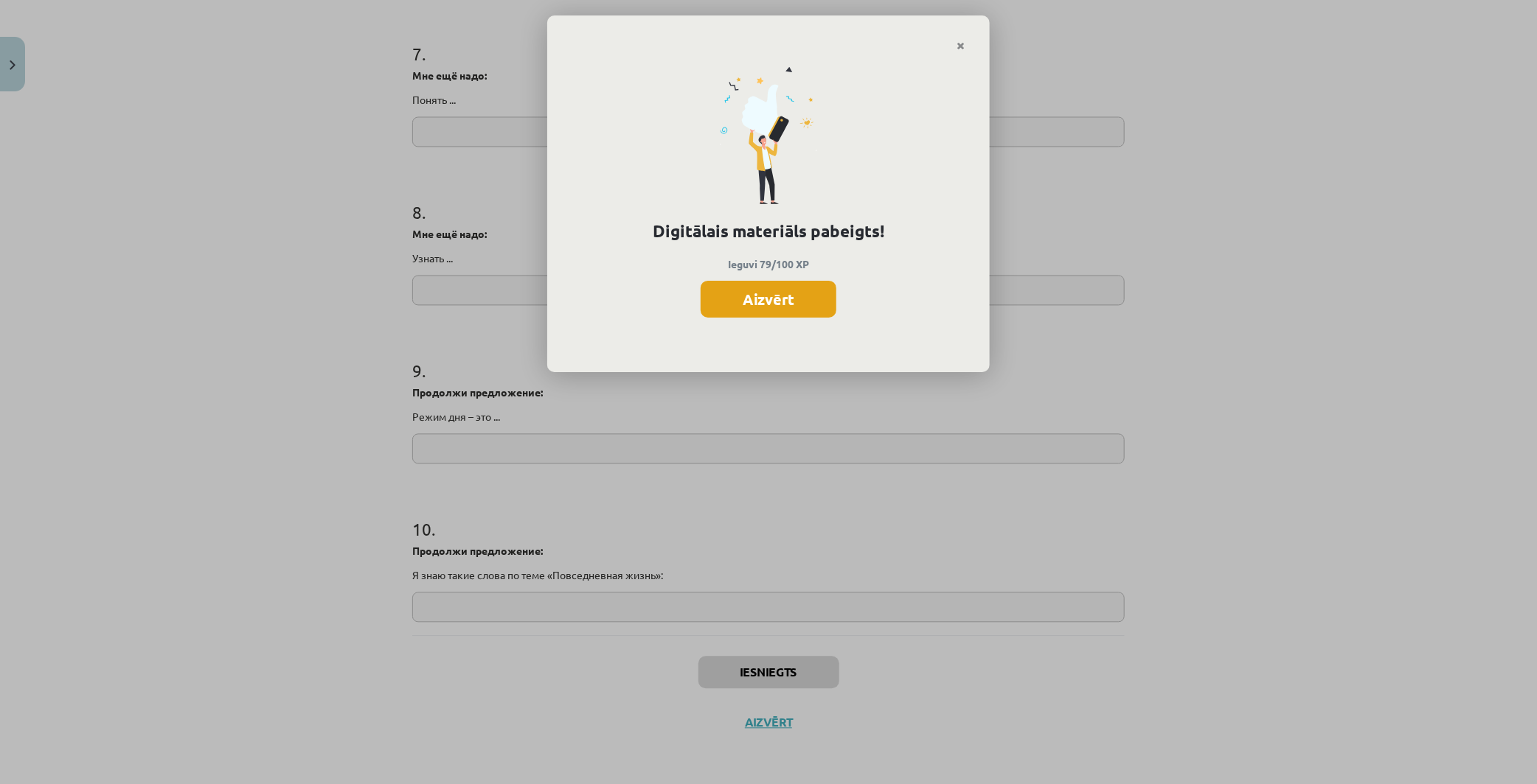
click at [767, 302] on button "Aizvērt" at bounding box center [768, 299] width 135 height 37
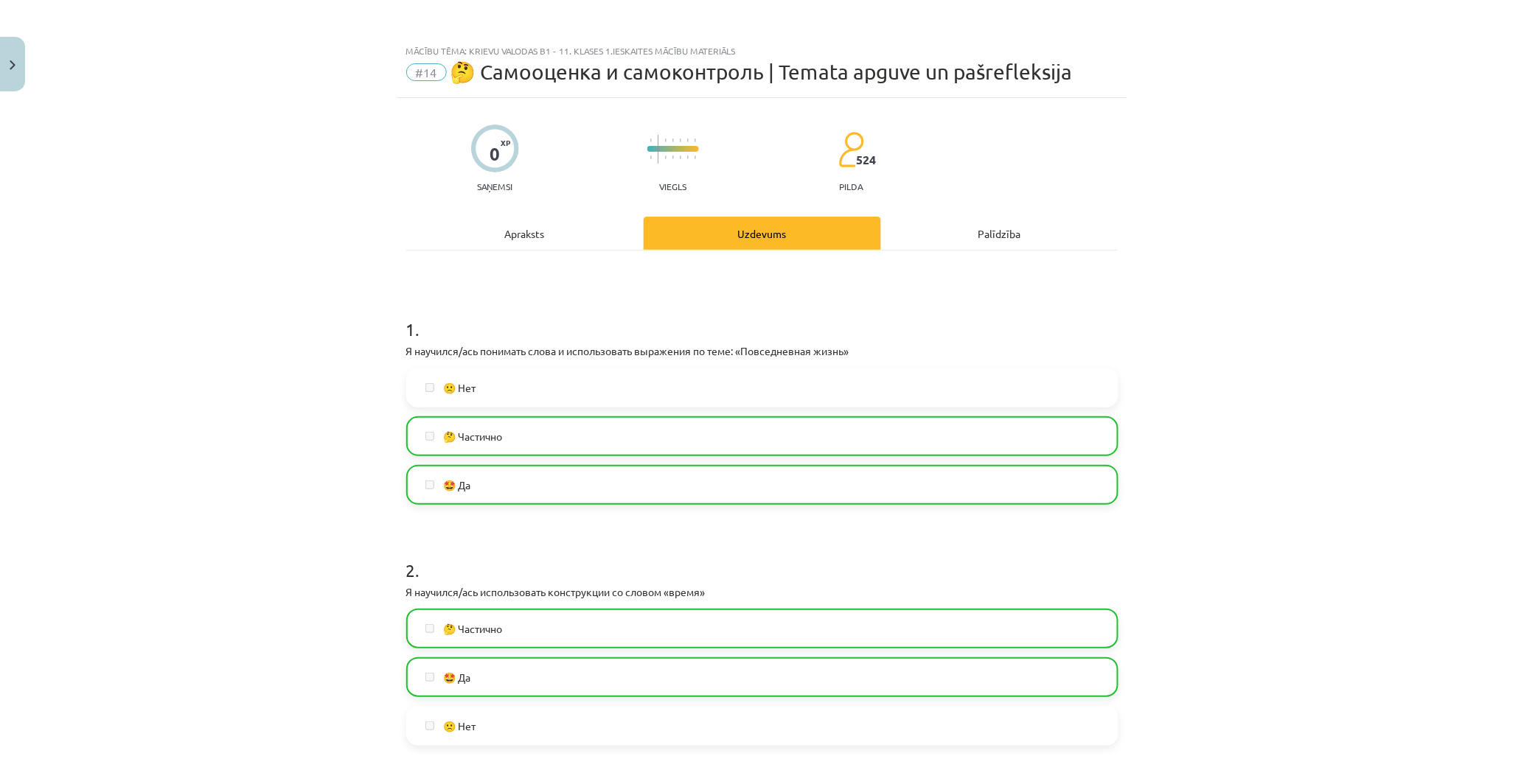
scroll to position [0, 0]
click at [24, 71] on button "Close" at bounding box center [12, 64] width 25 height 55
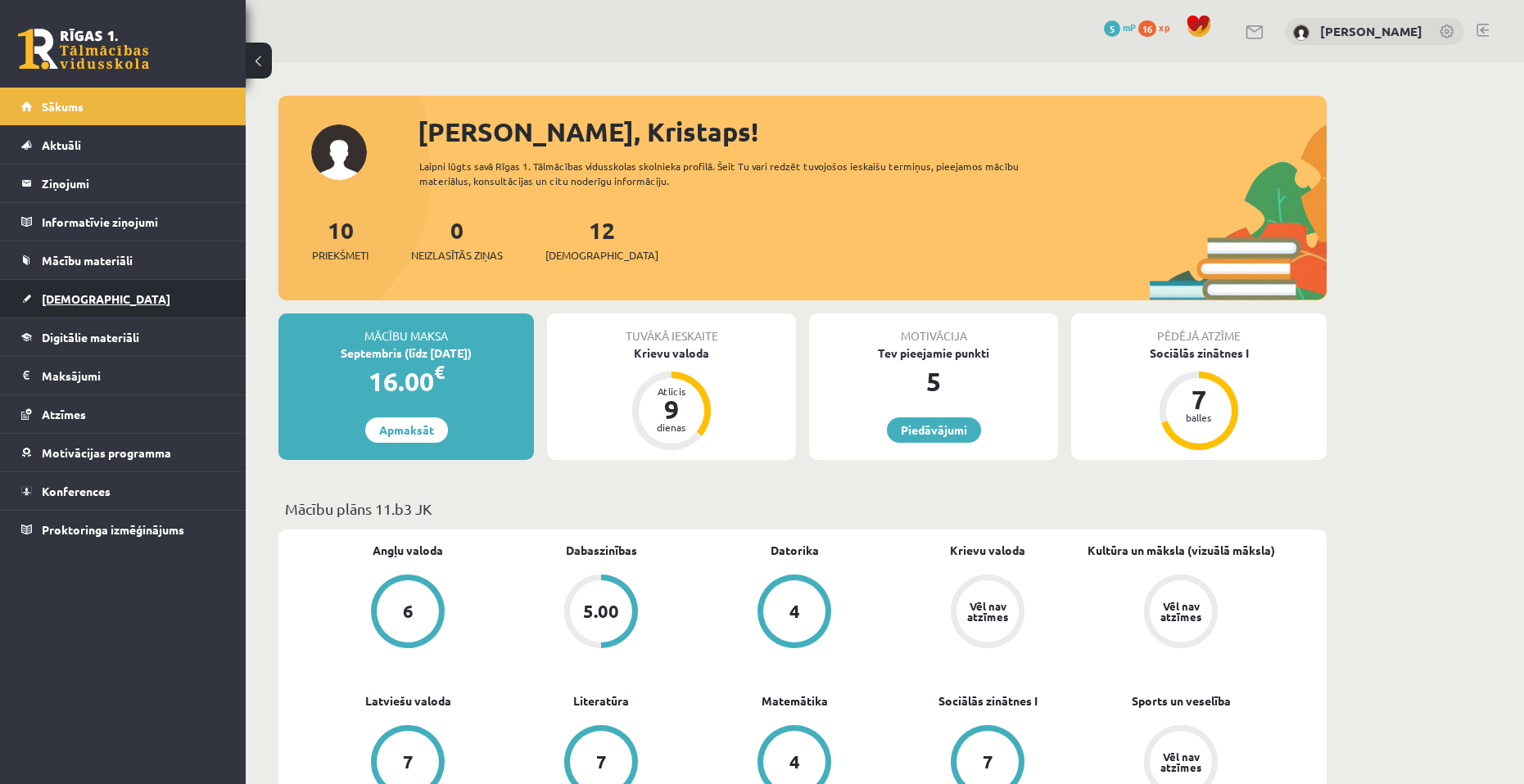
click at [173, 300] on link "[DEMOGRAPHIC_DATA]" at bounding box center [123, 299] width 204 height 38
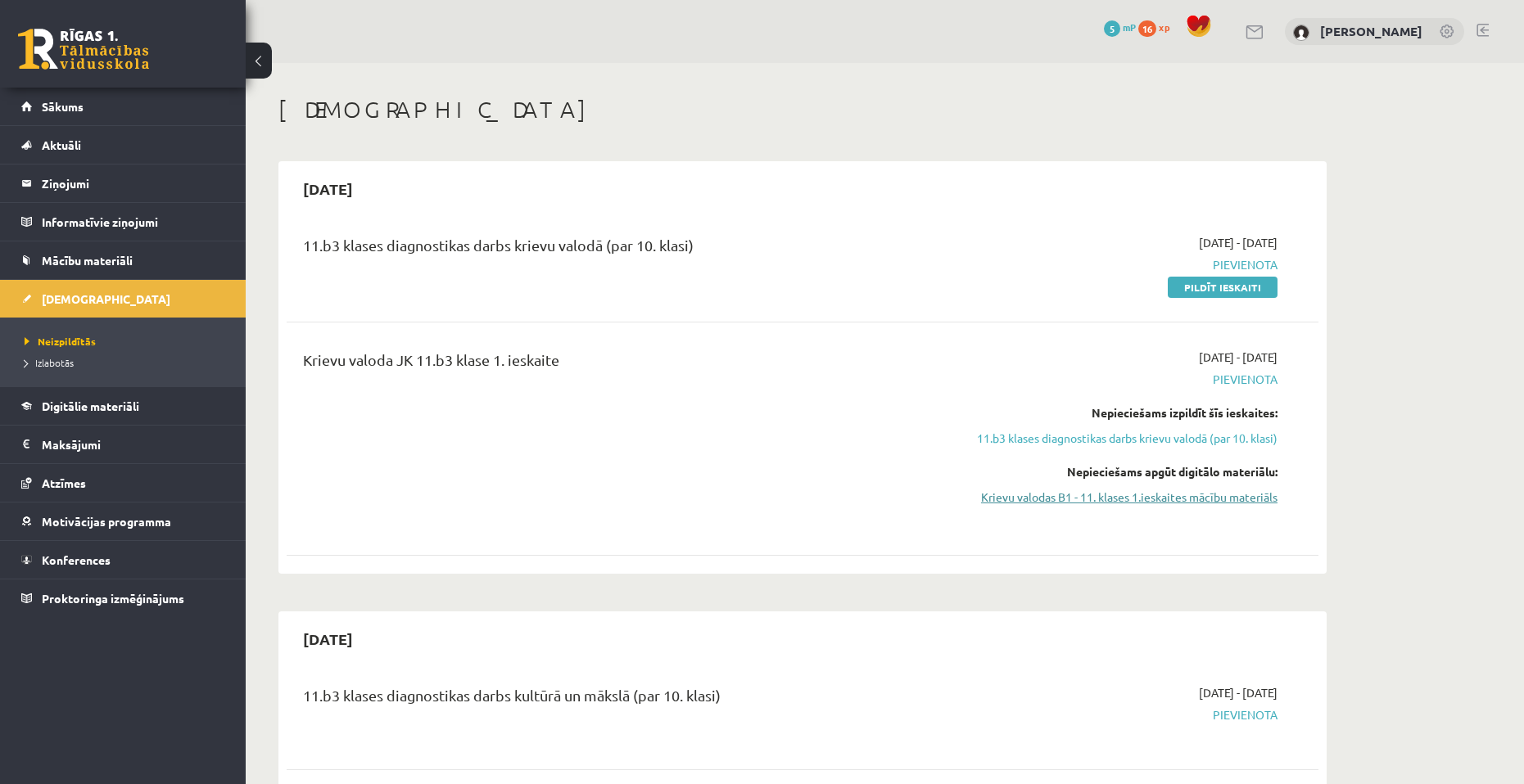
click at [1081, 504] on link "Krievu valodas B1 - 11. klases 1.ieskaites mācību materiāls" at bounding box center [1123, 497] width 309 height 18
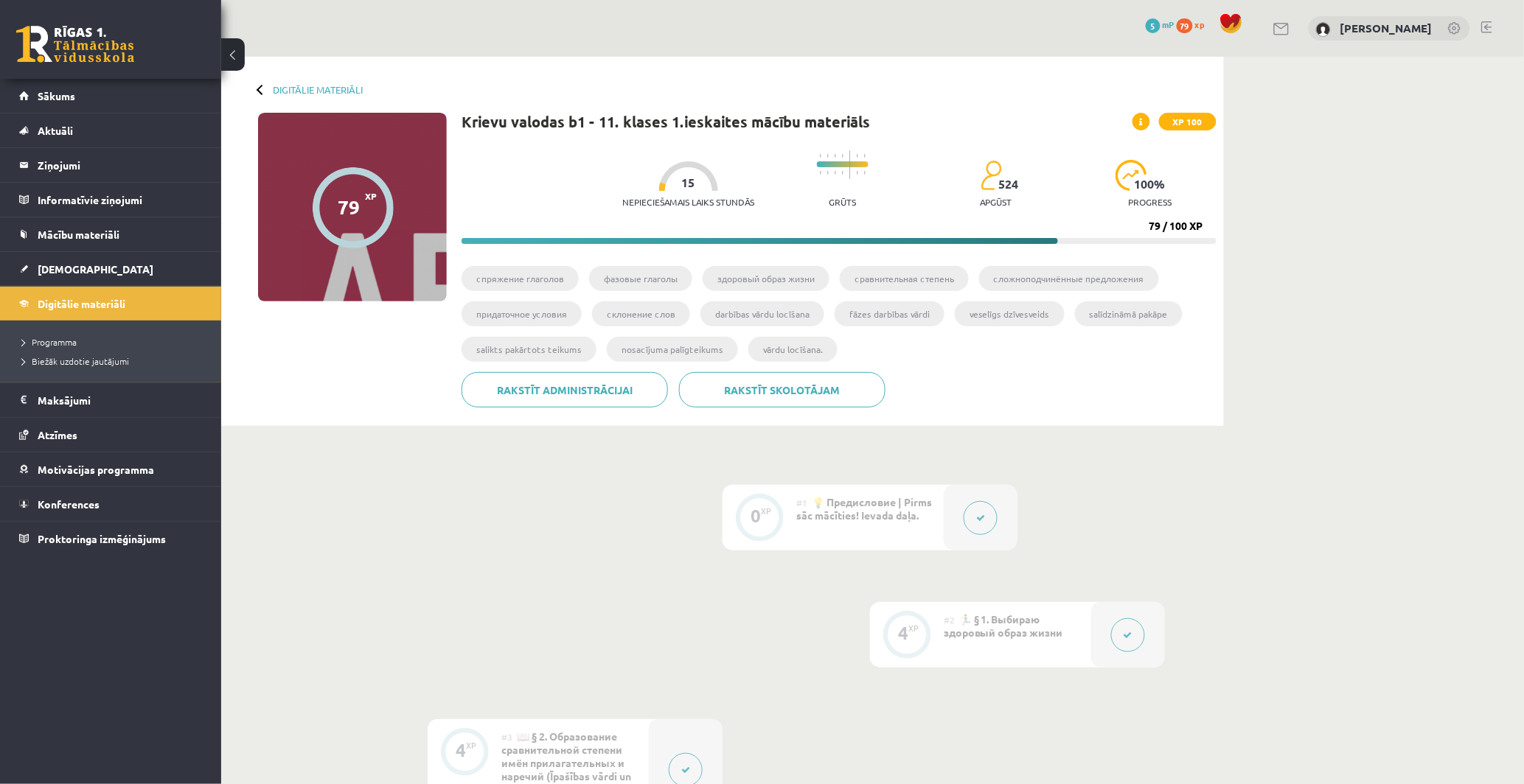
drag, startPoint x: 1150, startPoint y: 221, endPoint x: 1250, endPoint y: 218, distance: 100.0
click at [61, 104] on link "Sākums" at bounding box center [110, 96] width 184 height 34
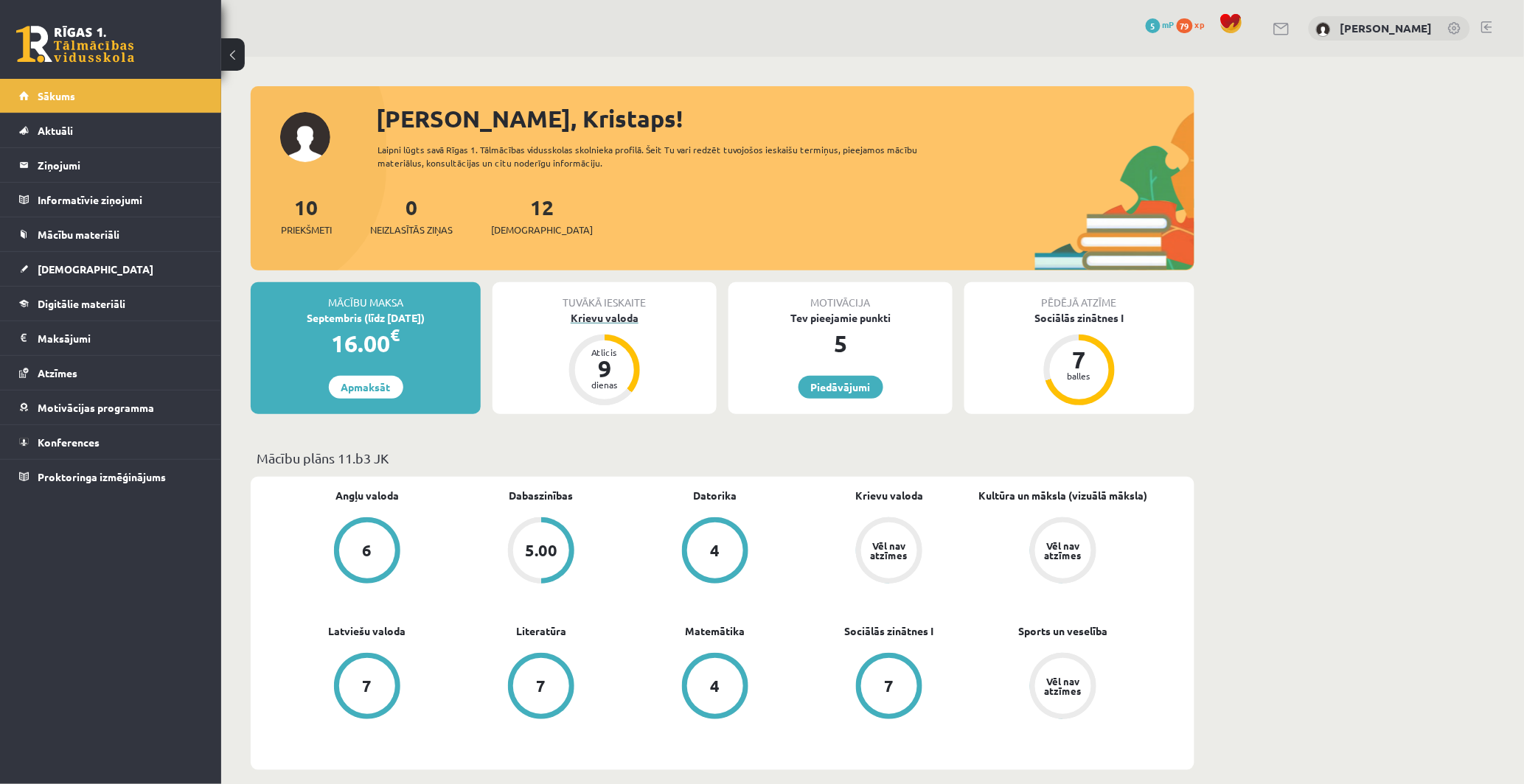
click at [586, 363] on div "9" at bounding box center [604, 369] width 44 height 23
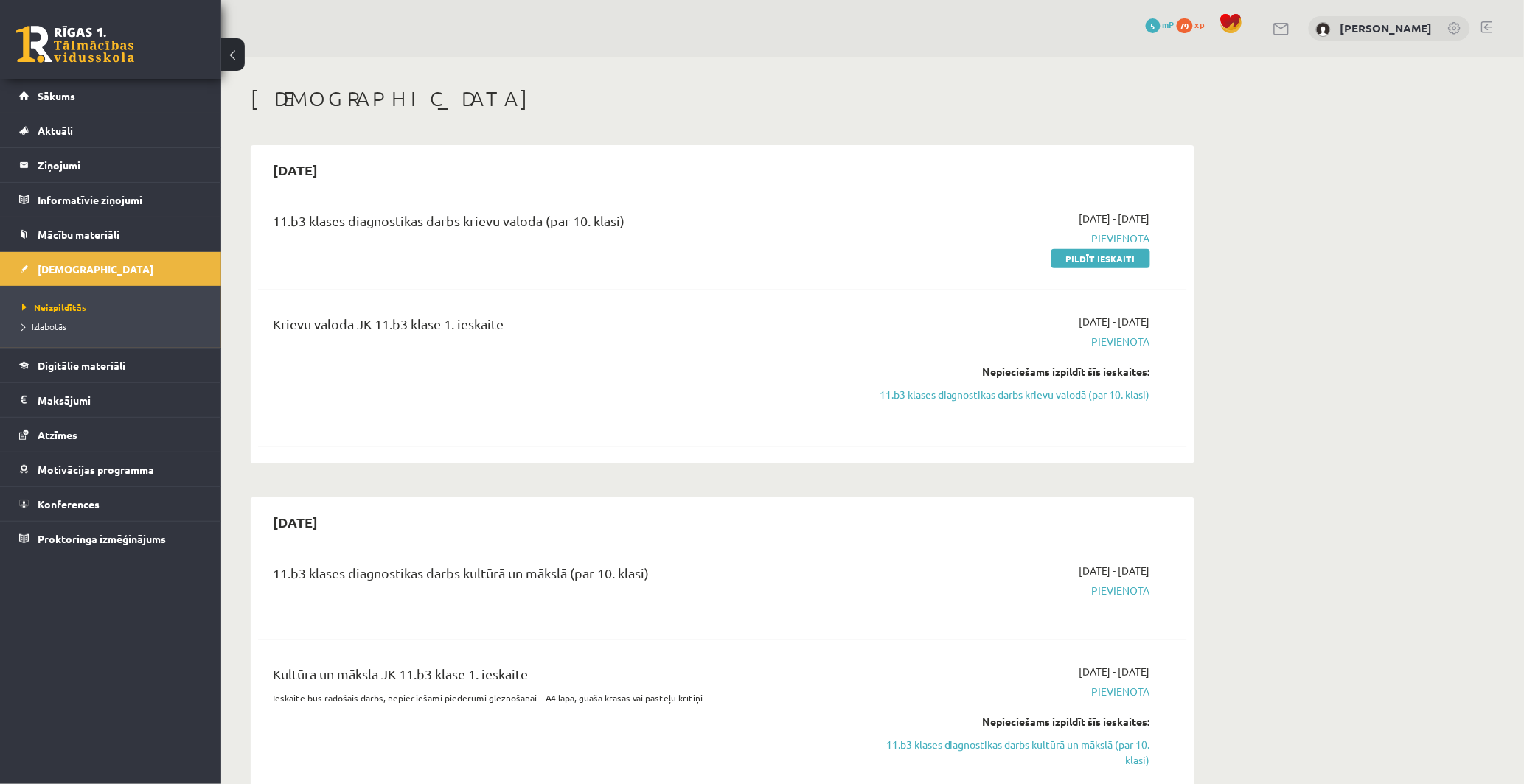
click at [1177, 27] on span "79" at bounding box center [1185, 26] width 17 height 15
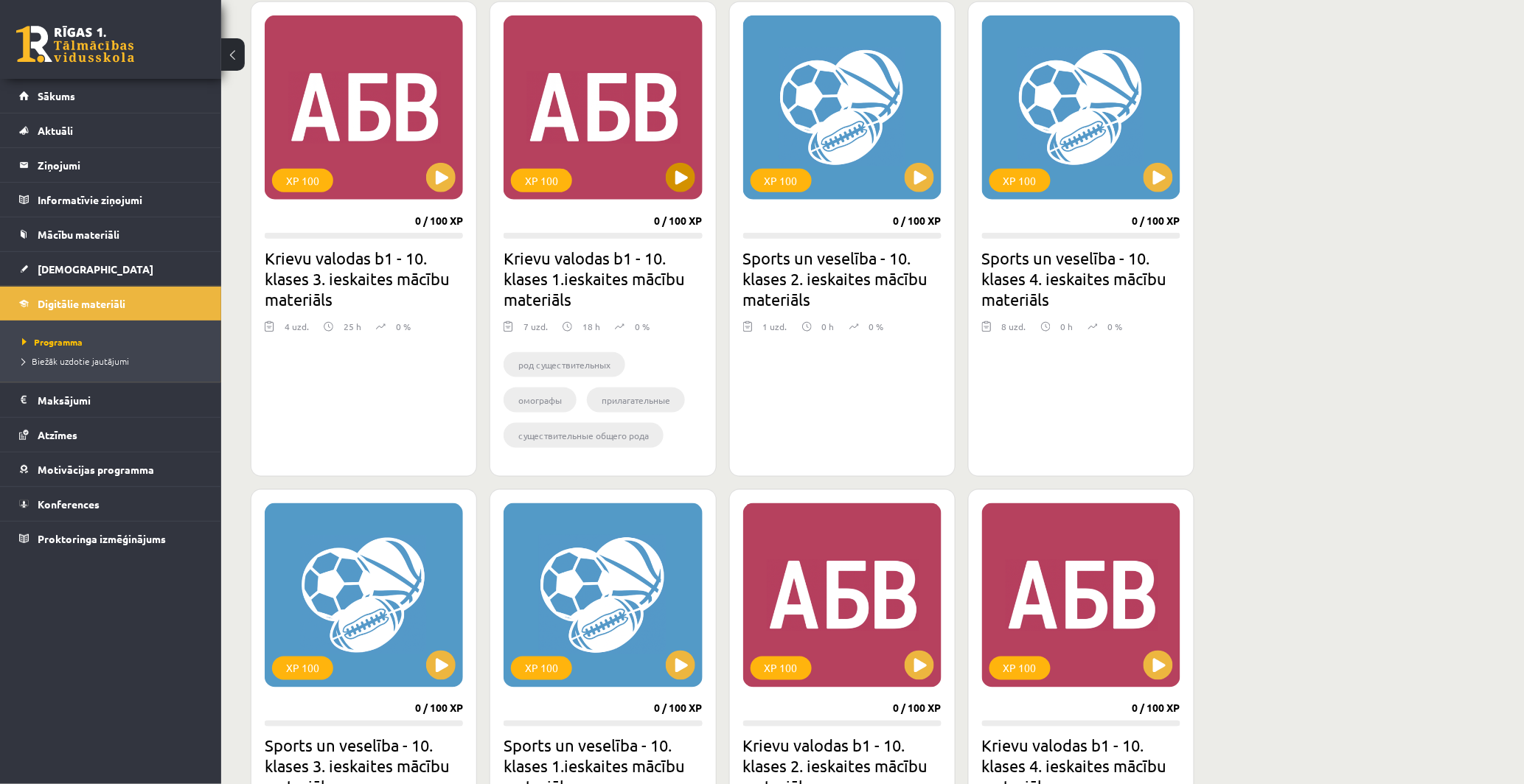
scroll to position [417, 0]
